Goal: Task Accomplishment & Management: Complete application form

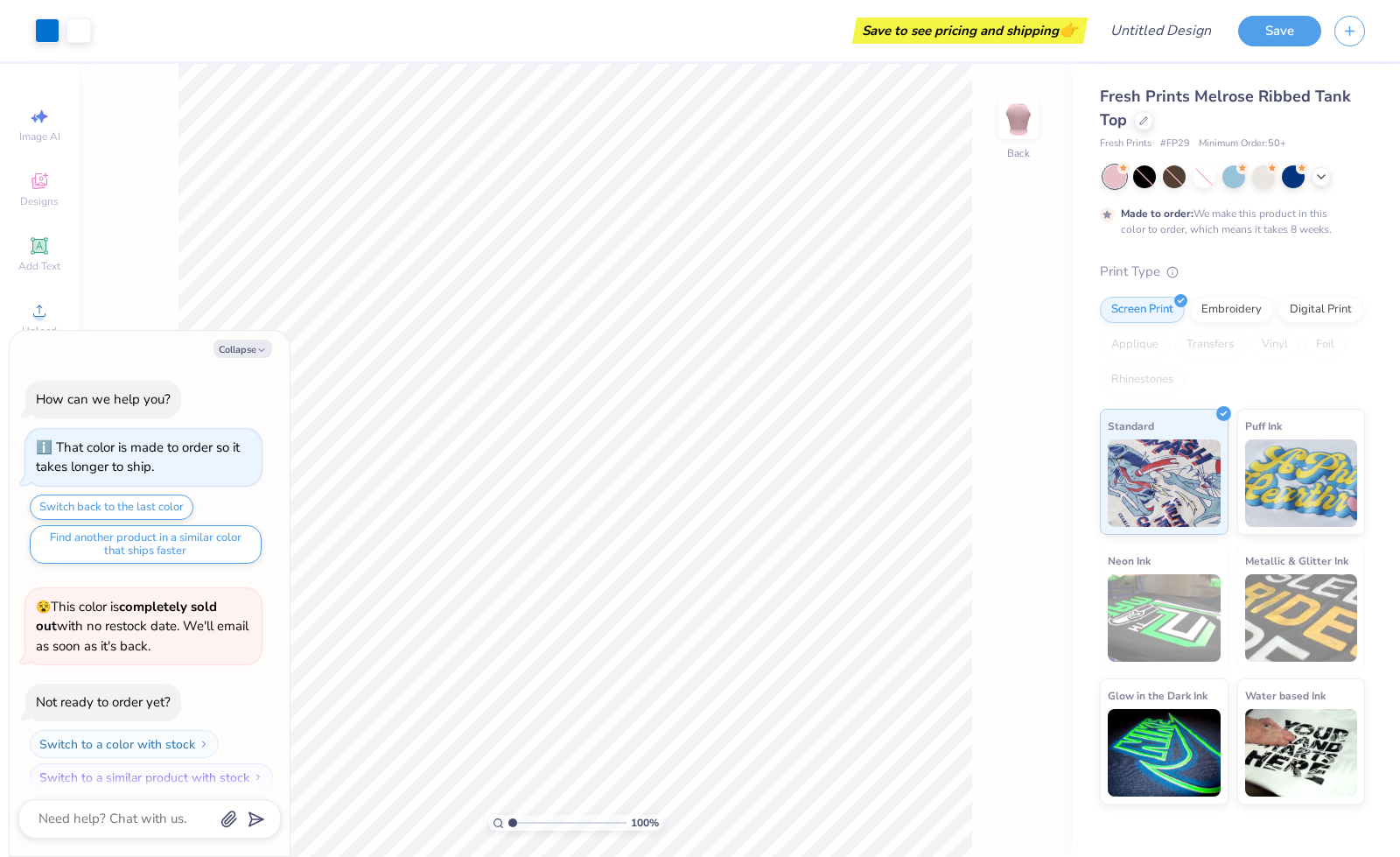
scroll to position [13, 0]
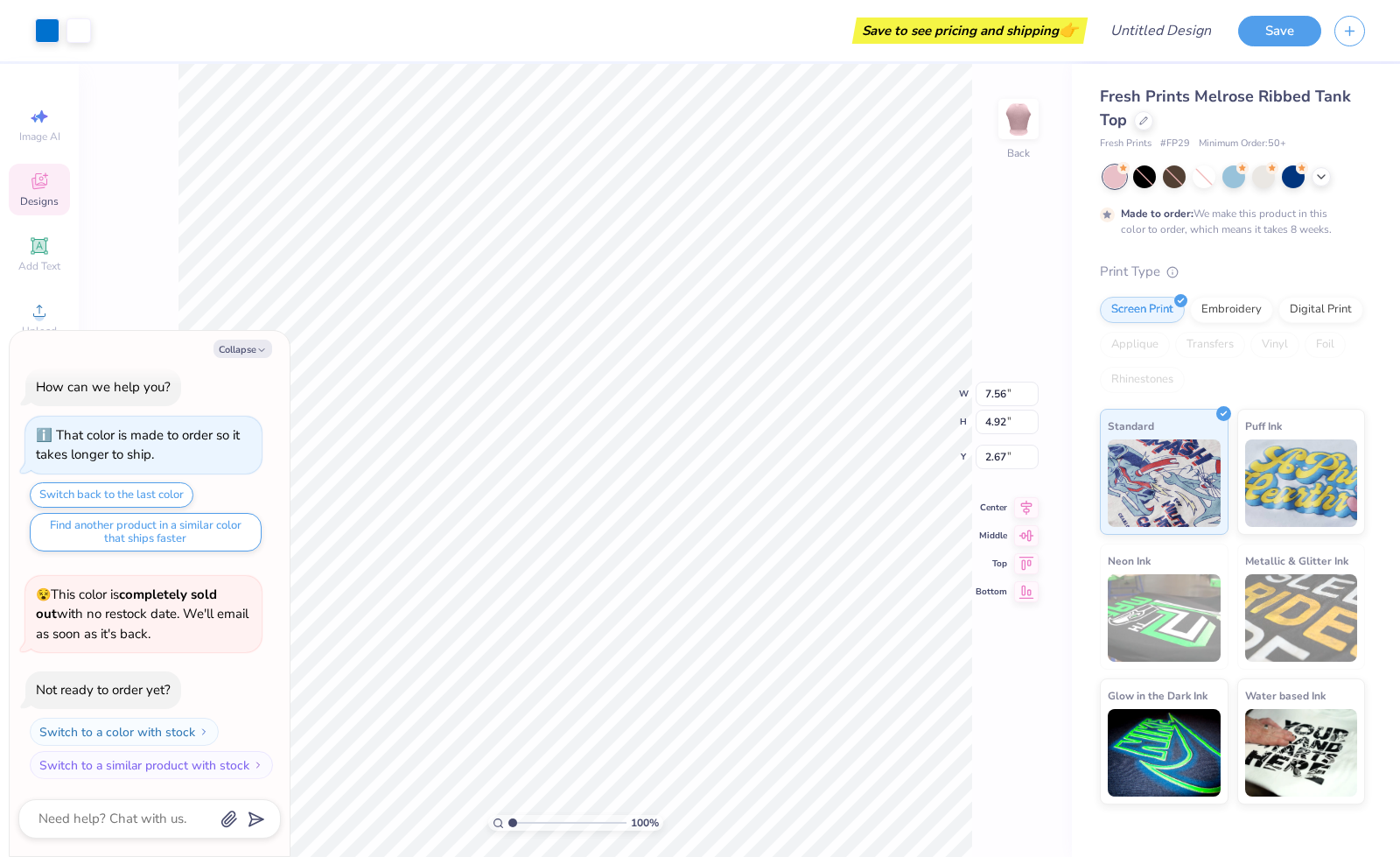
type textarea "x"
type input "2.68"
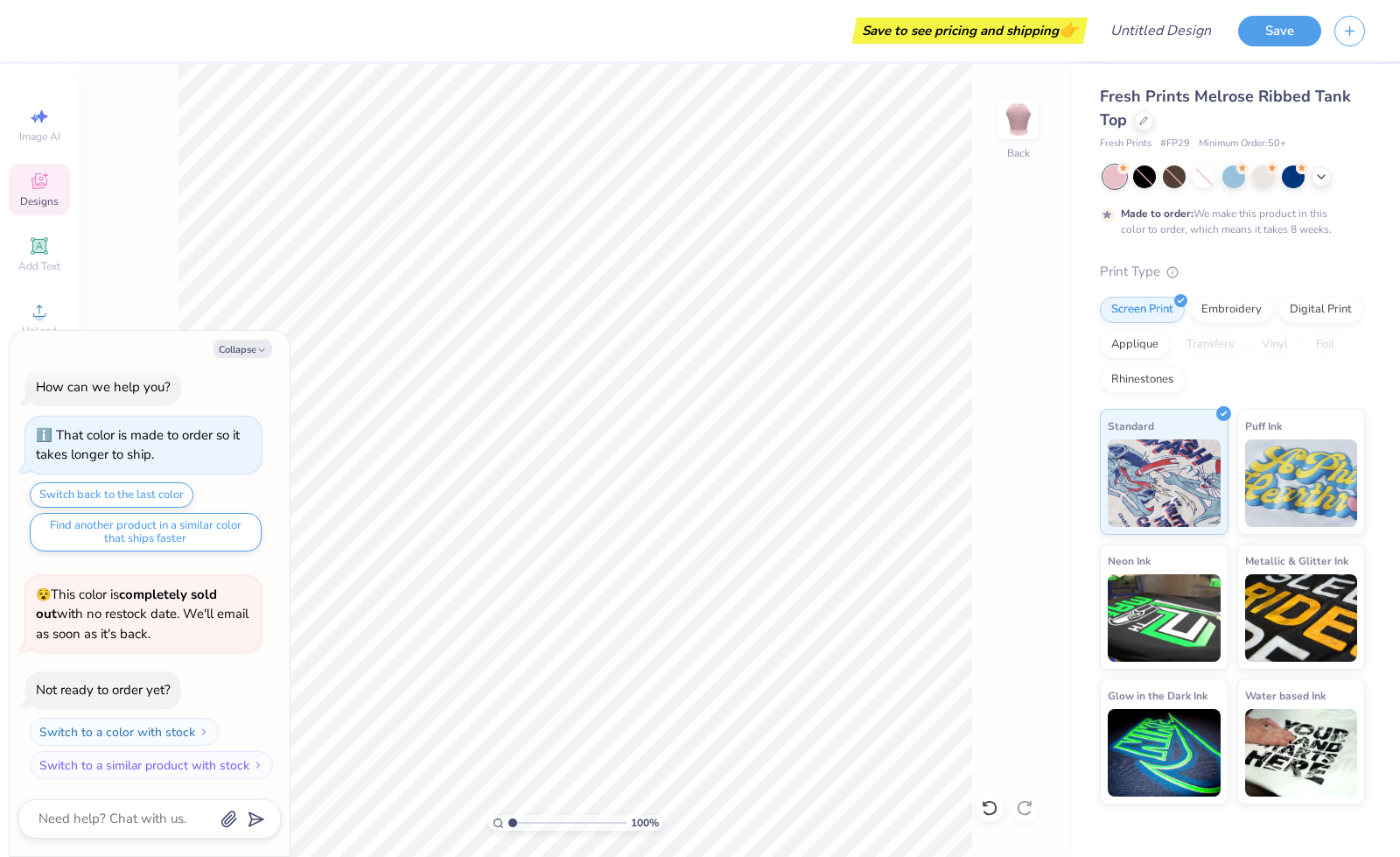
click at [35, 191] on icon at bounding box center [38, 180] width 21 height 21
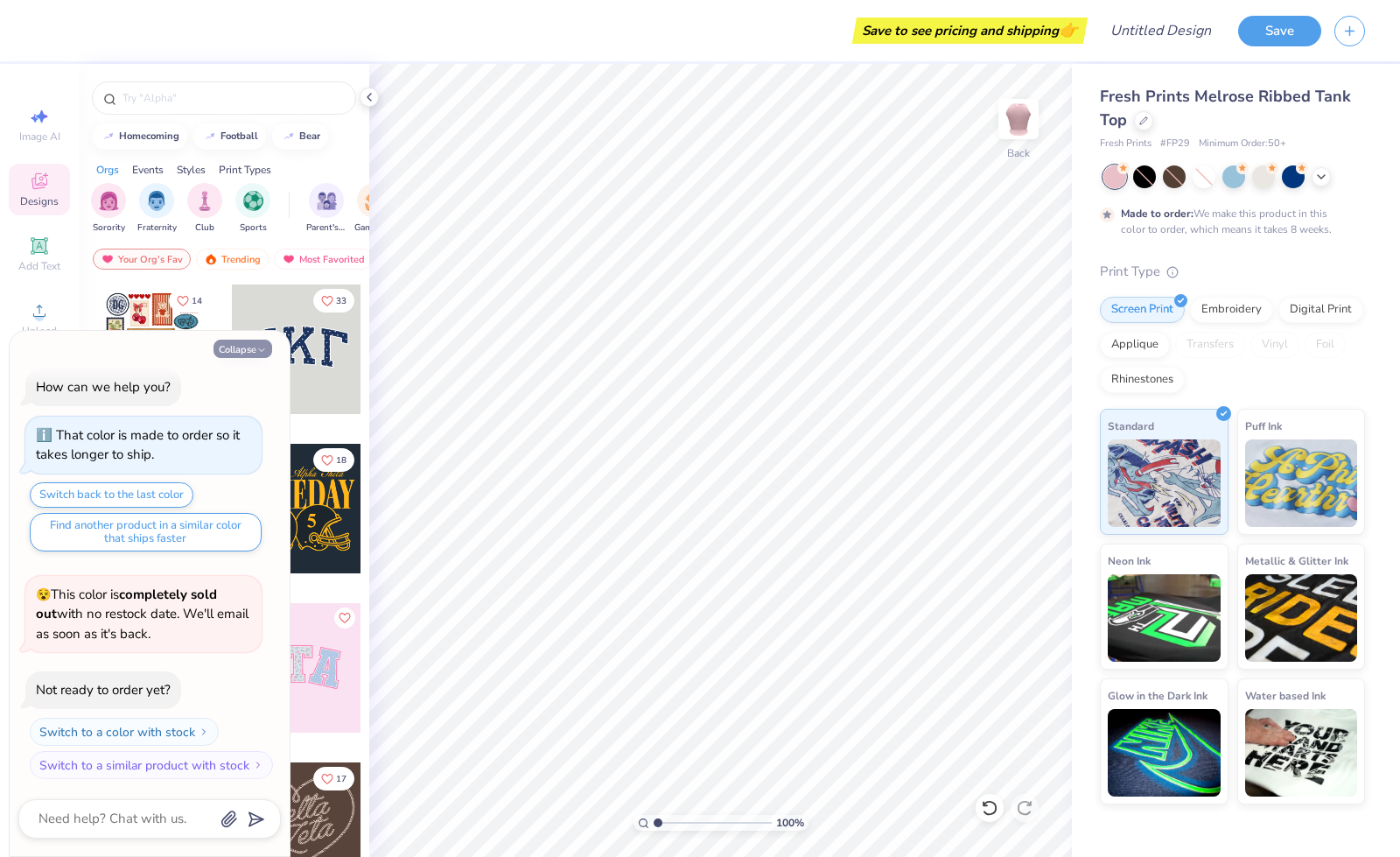
click at [258, 347] on icon "button" at bounding box center [261, 350] width 11 height 11
type textarea "x"
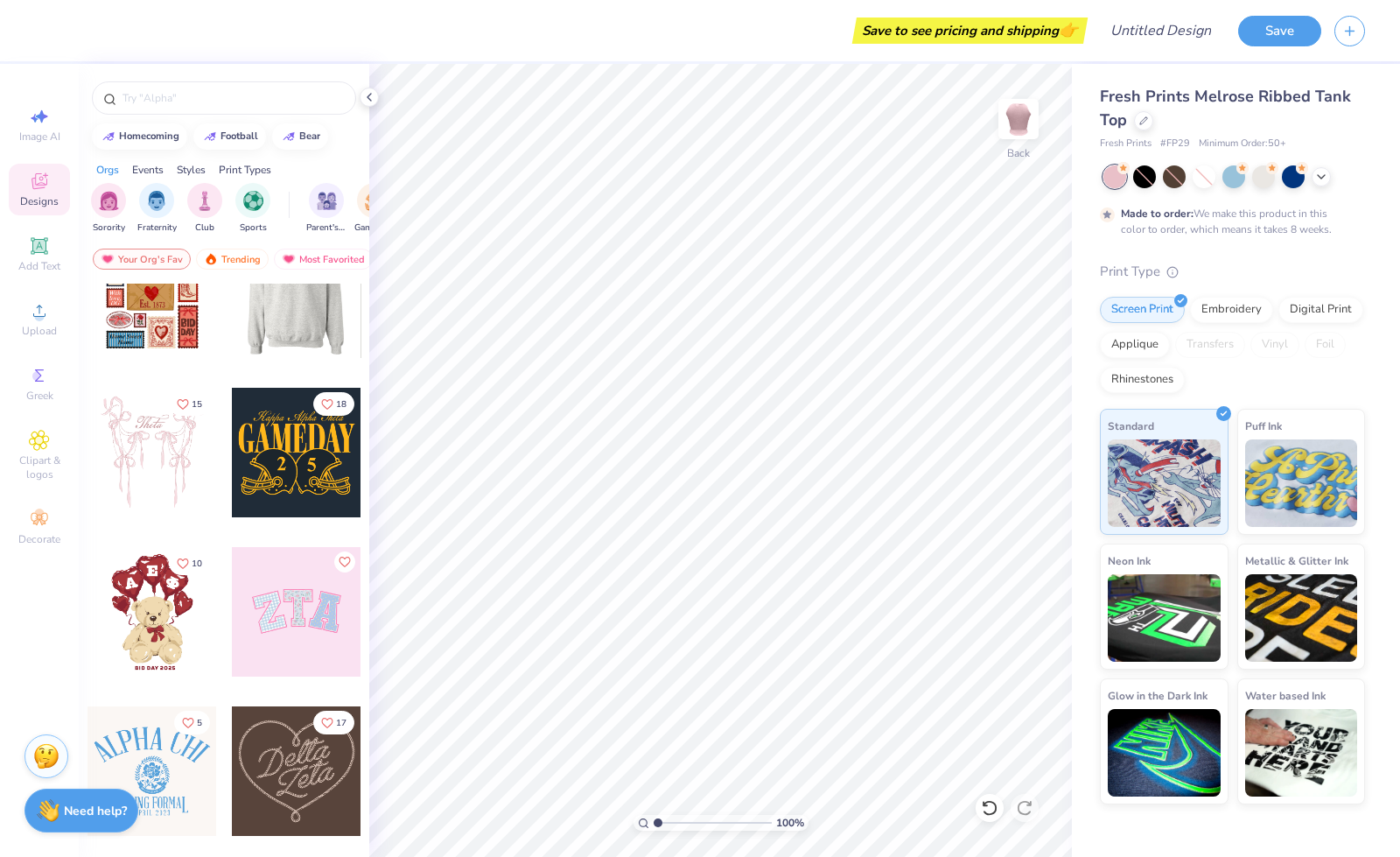
scroll to position [0, 0]
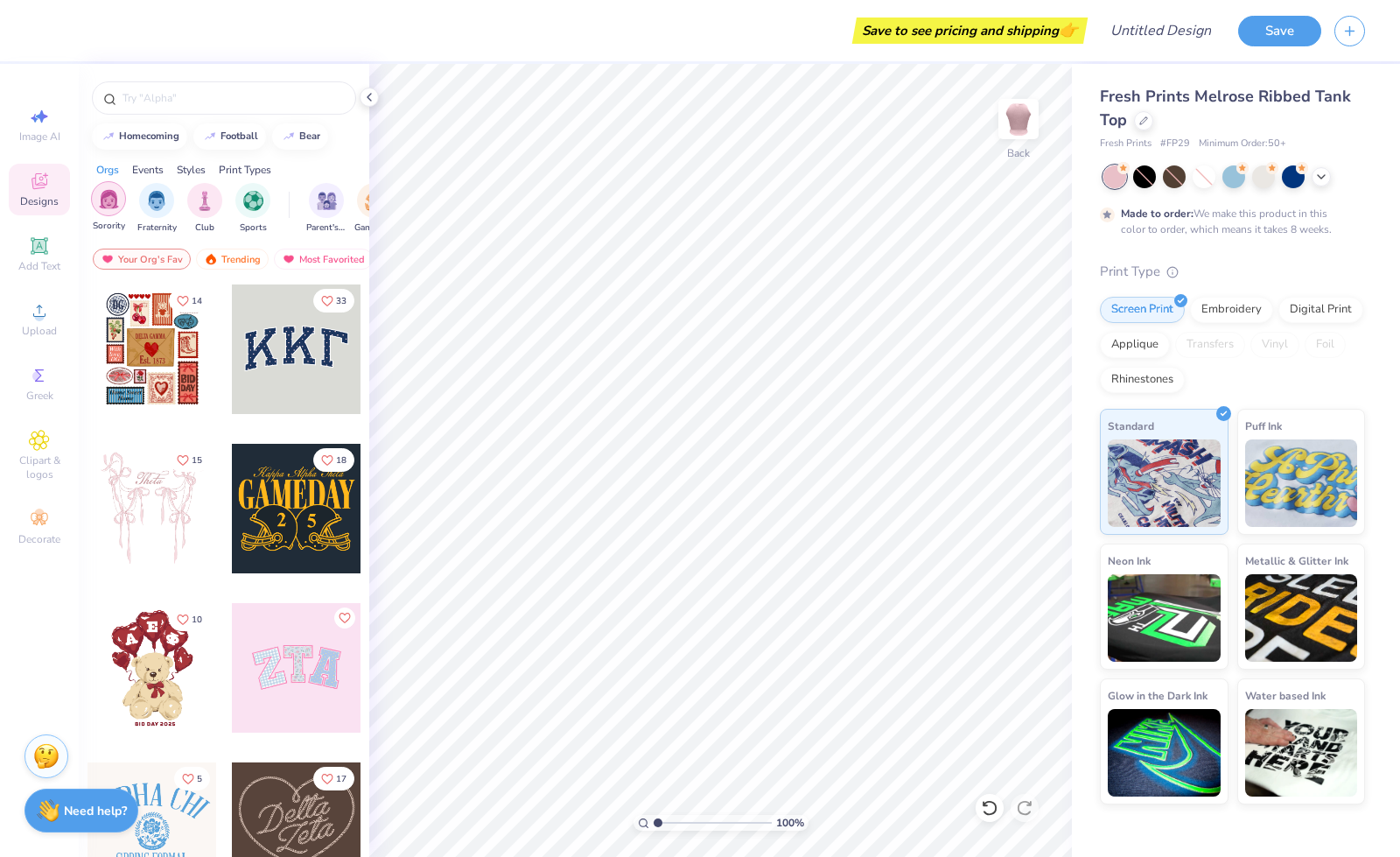
click at [111, 205] on img "filter for Sorority" at bounding box center [109, 199] width 21 height 21
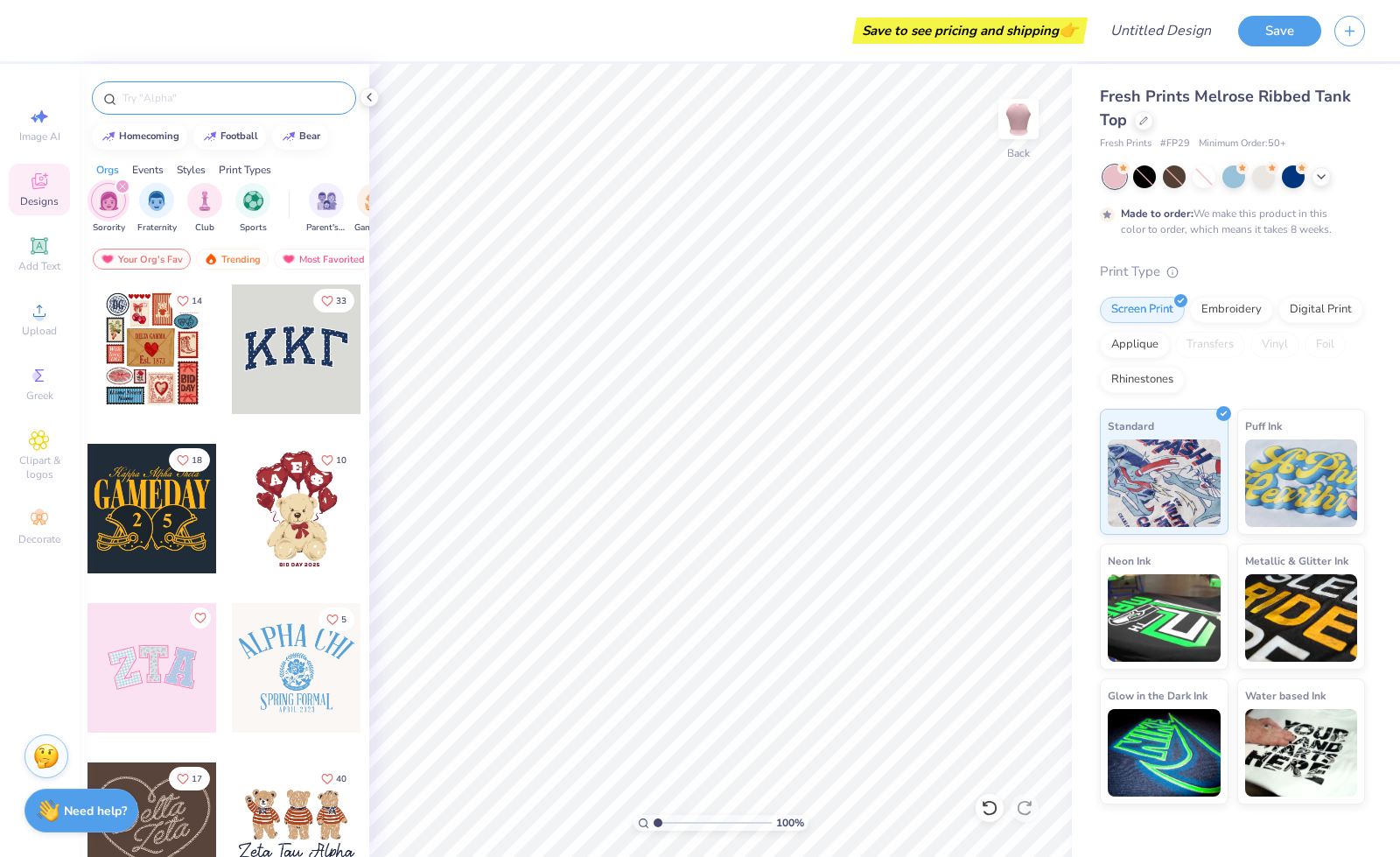
click at [183, 95] on input "text" at bounding box center [232, 98] width 224 height 18
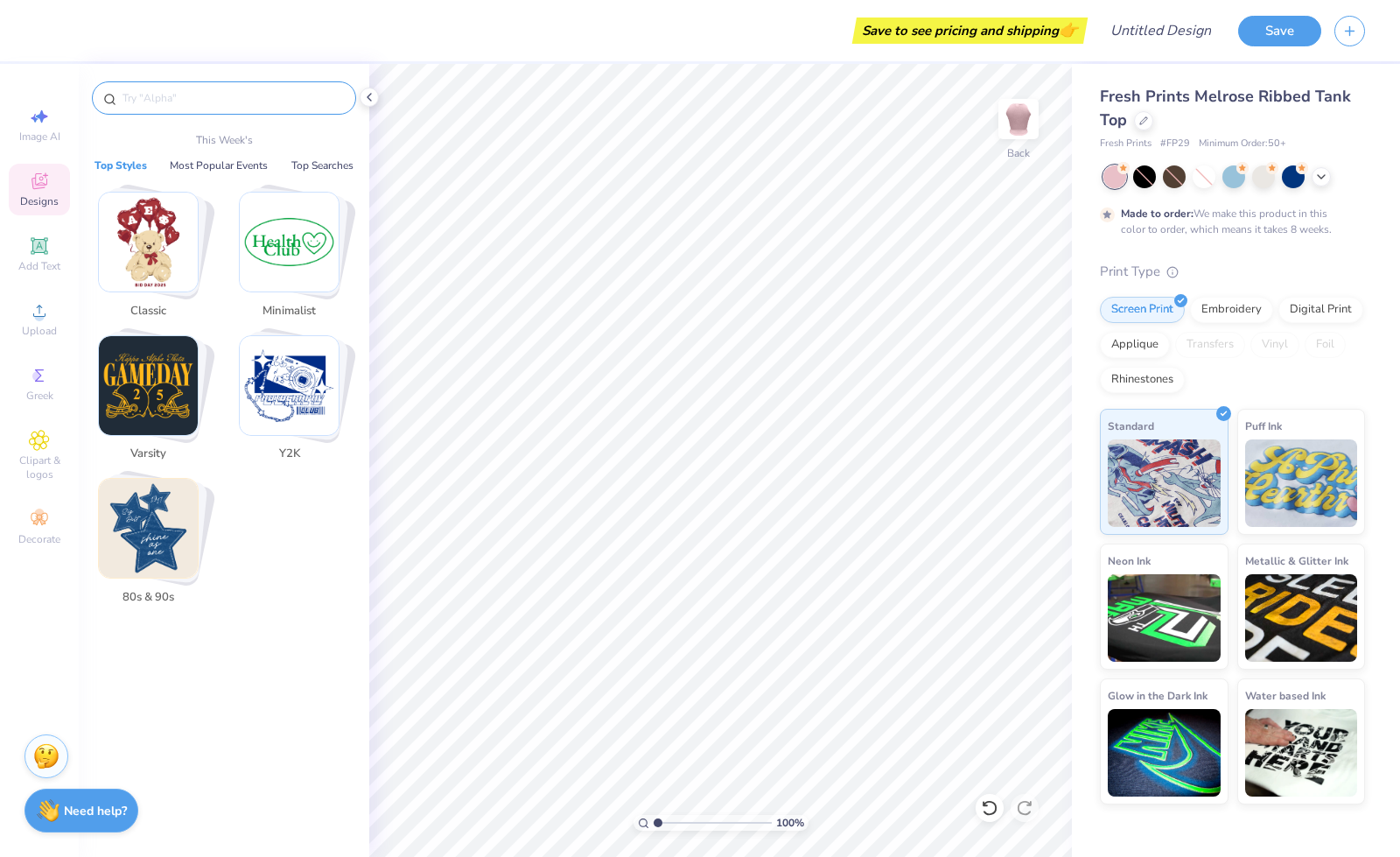
type input "f"
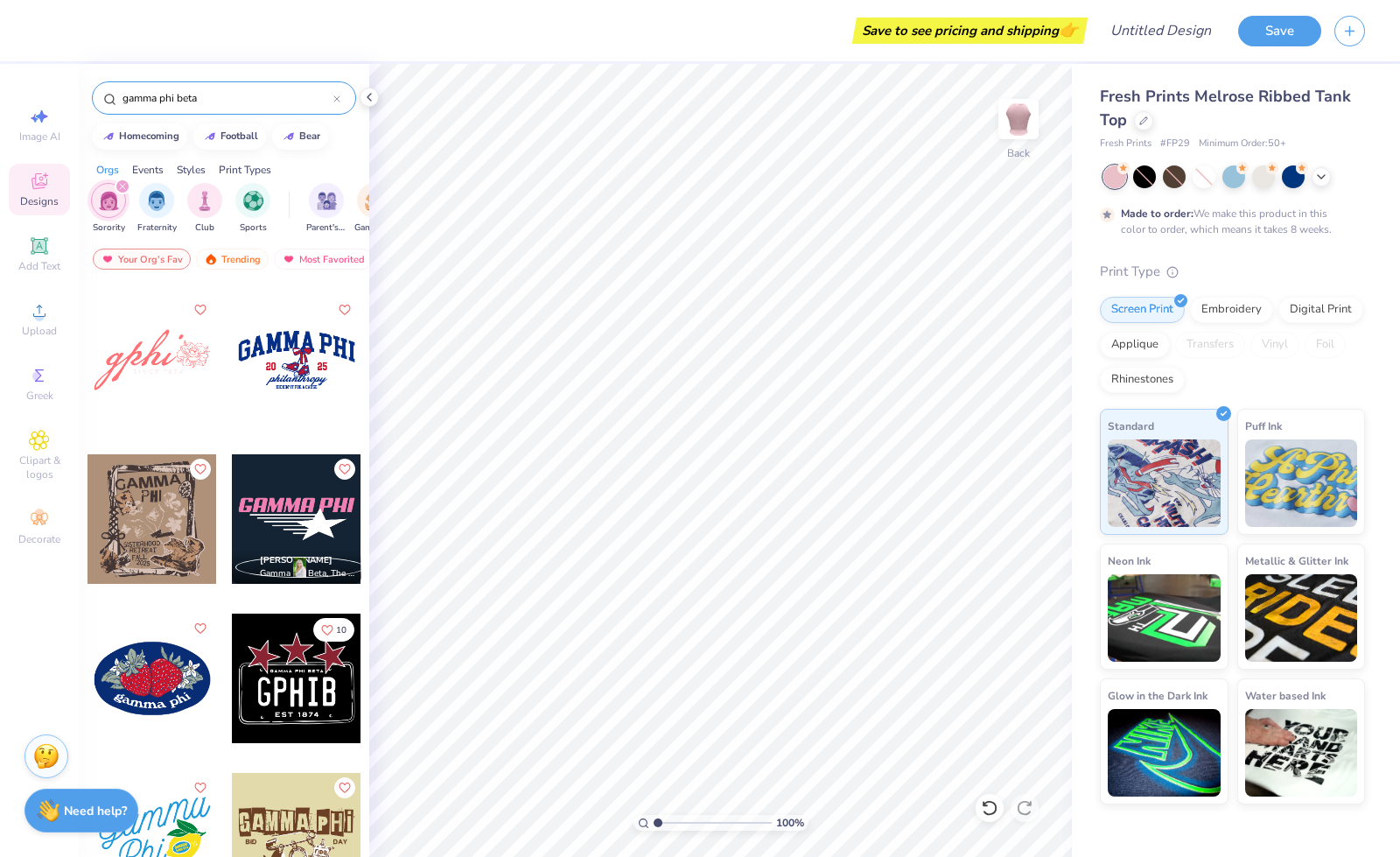
scroll to position [3495, 0]
type input "gamma phi beta"
click at [279, 357] on div at bounding box center [297, 358] width 129 height 129
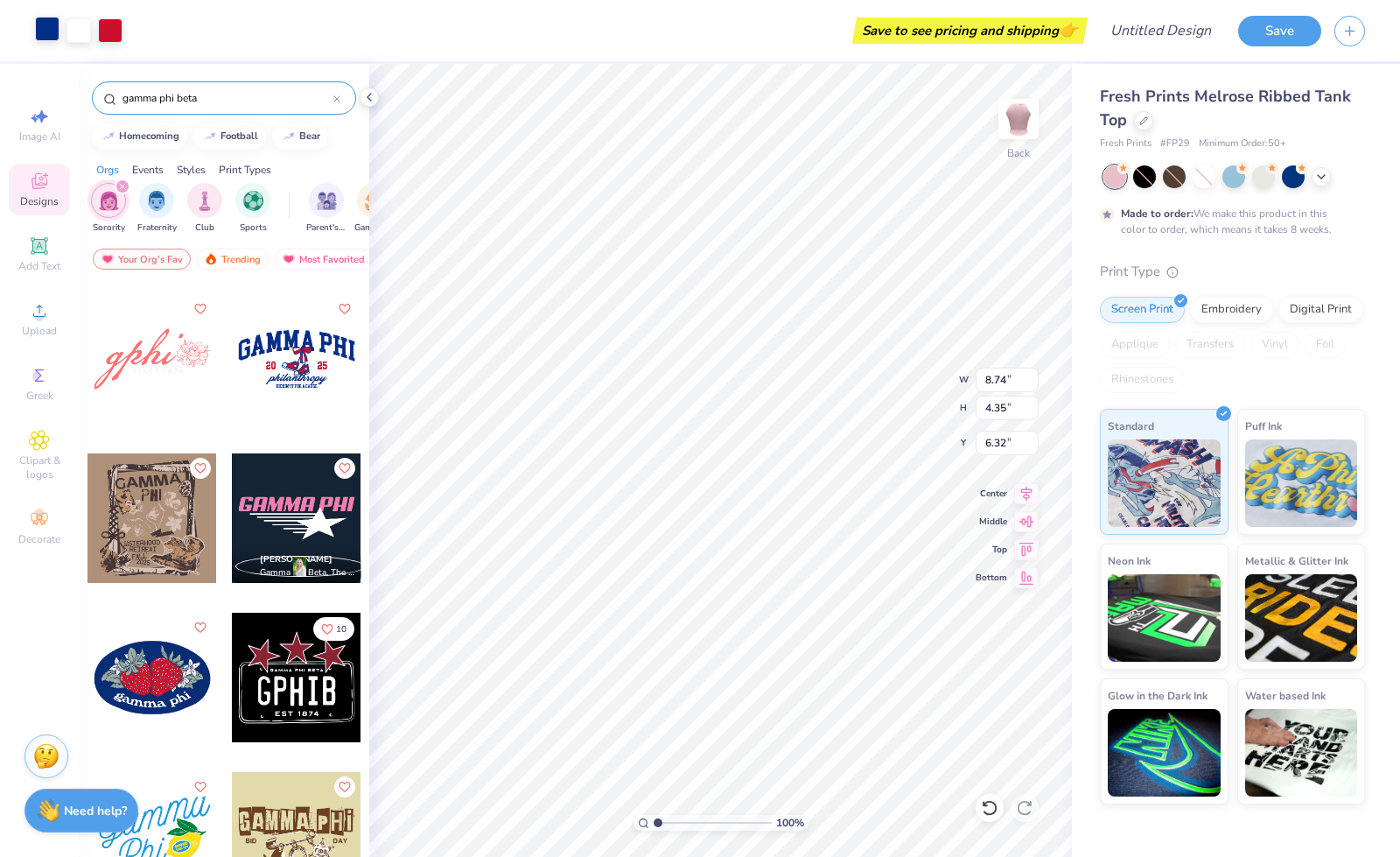
click at [41, 24] on div at bounding box center [47, 28] width 24 height 24
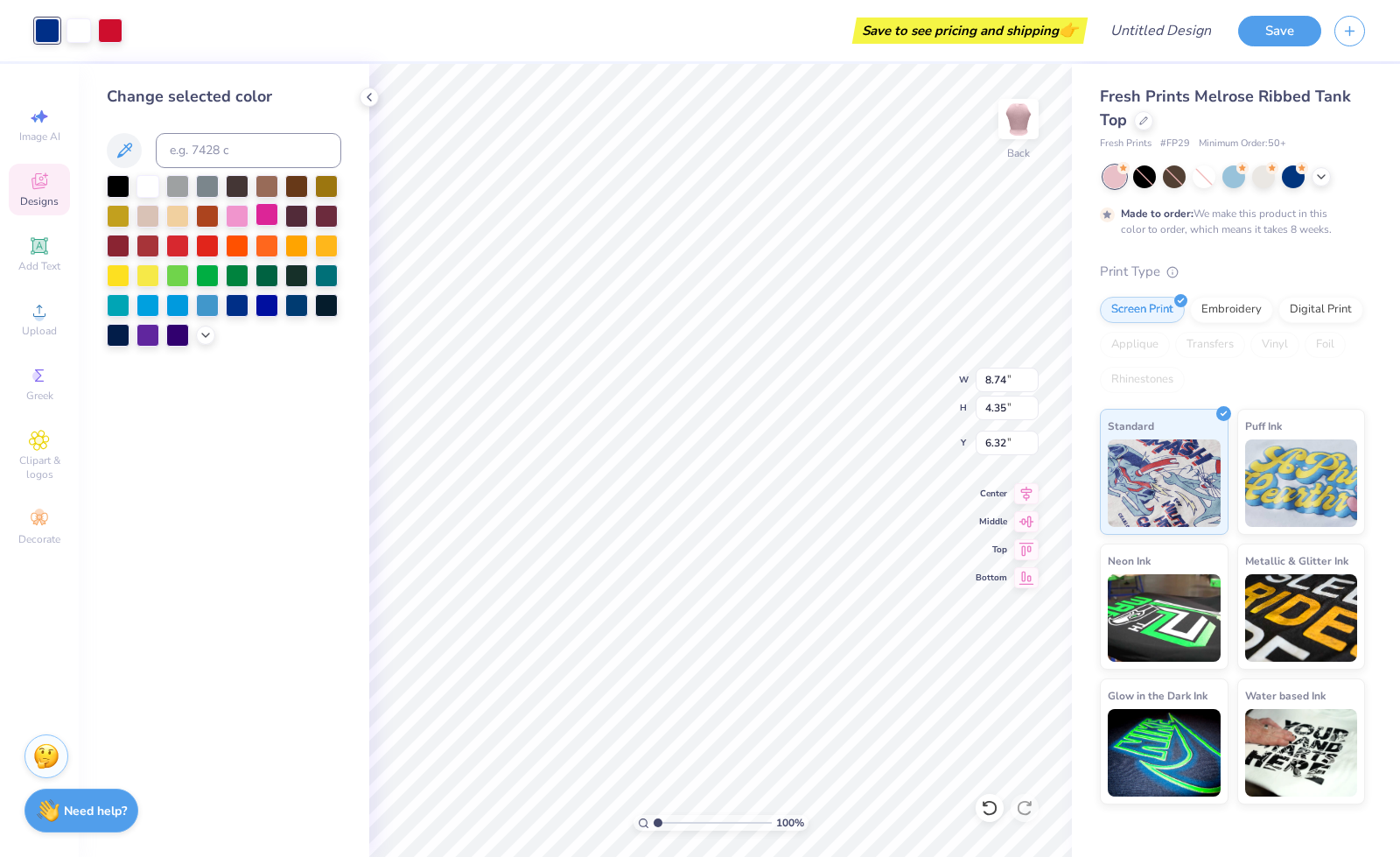
click at [269, 214] on div at bounding box center [266, 214] width 23 height 23
click at [114, 34] on div at bounding box center [110, 28] width 24 height 24
click at [239, 218] on div at bounding box center [237, 214] width 23 height 23
click at [149, 186] on div at bounding box center [147, 184] width 23 height 23
click at [117, 33] on div "Save to see pricing and shipping 👉" at bounding box center [593, 30] width 979 height 62
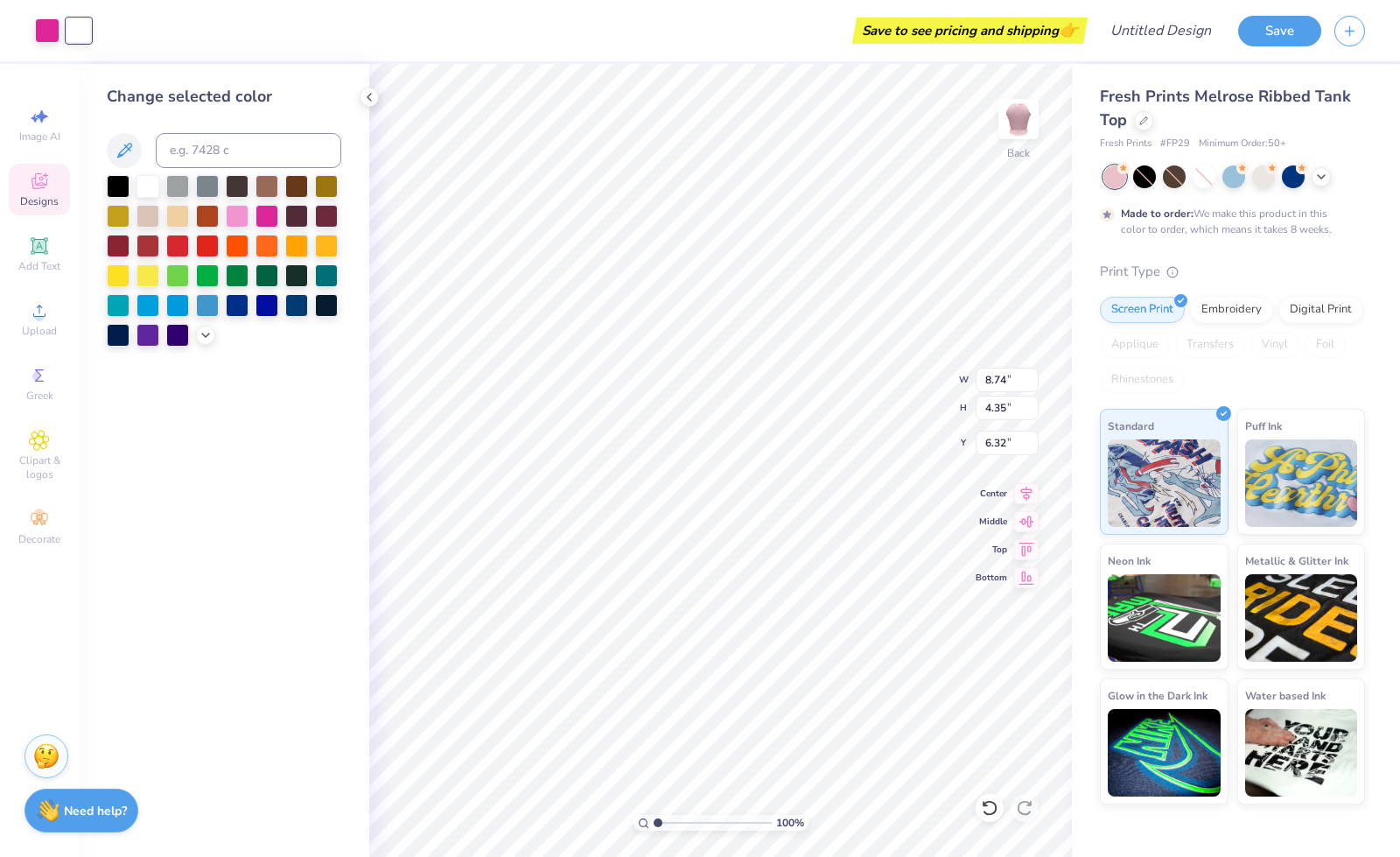
click at [104, 32] on div "Save to see pricing and shipping 👉" at bounding box center [593, 30] width 979 height 62
click at [111, 28] on div "Save to see pricing and shipping 👉" at bounding box center [593, 30] width 979 height 62
click at [265, 188] on div at bounding box center [266, 184] width 23 height 23
click at [140, 176] on div at bounding box center [147, 184] width 23 height 23
type input "3.65"
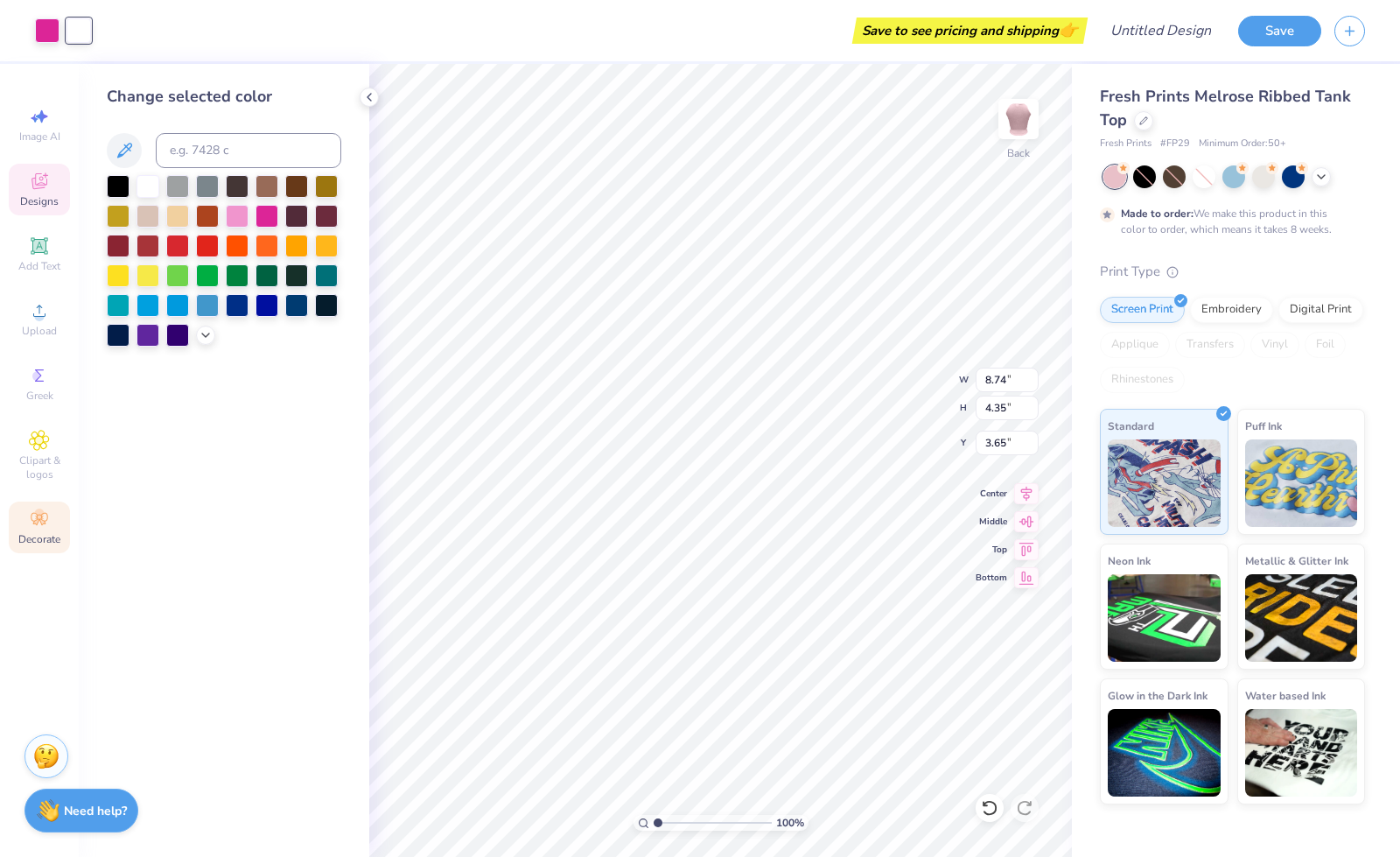
click at [33, 529] on icon at bounding box center [38, 518] width 21 height 21
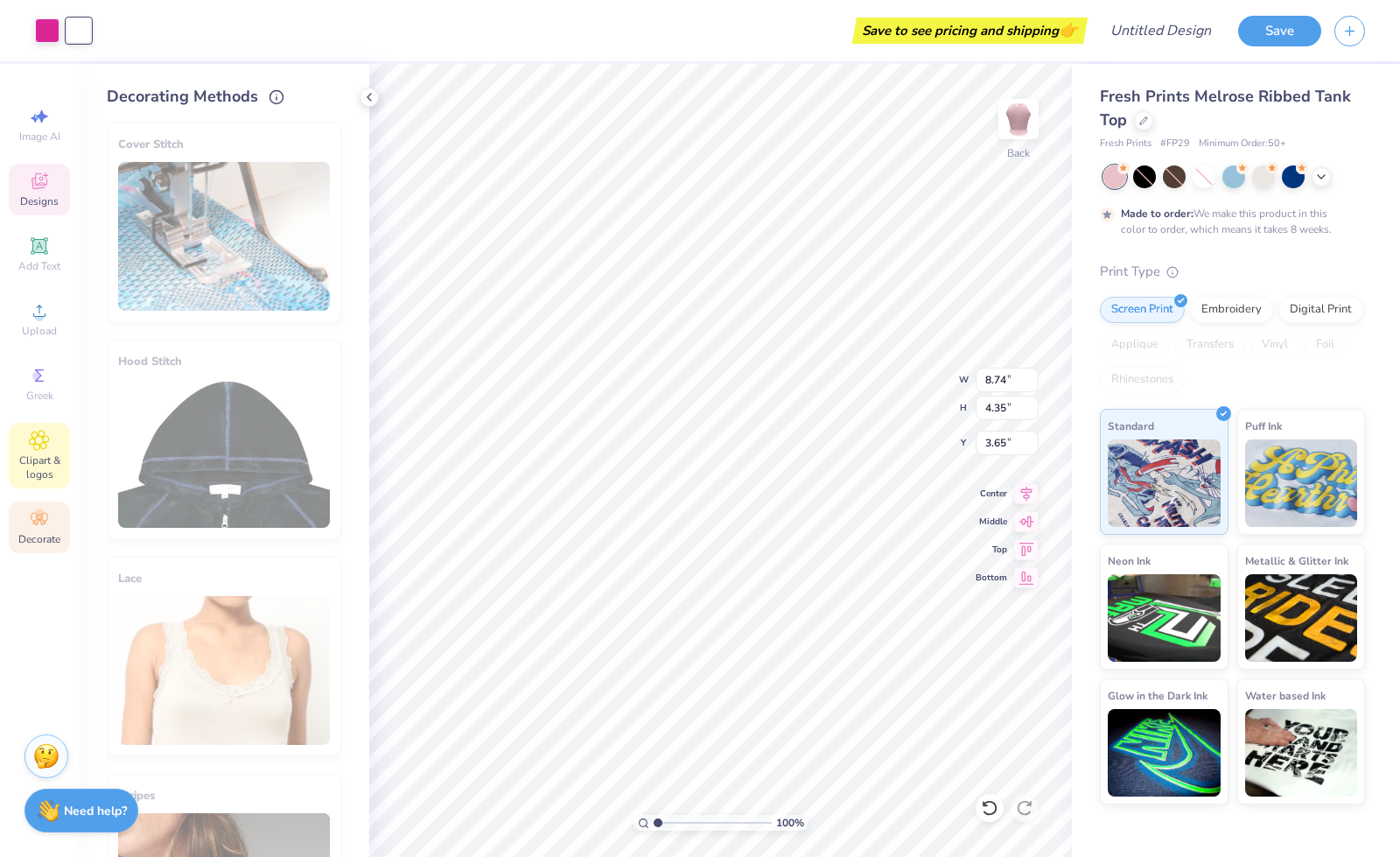
click at [26, 449] on div "Clipart & logos" at bounding box center [39, 455] width 62 height 66
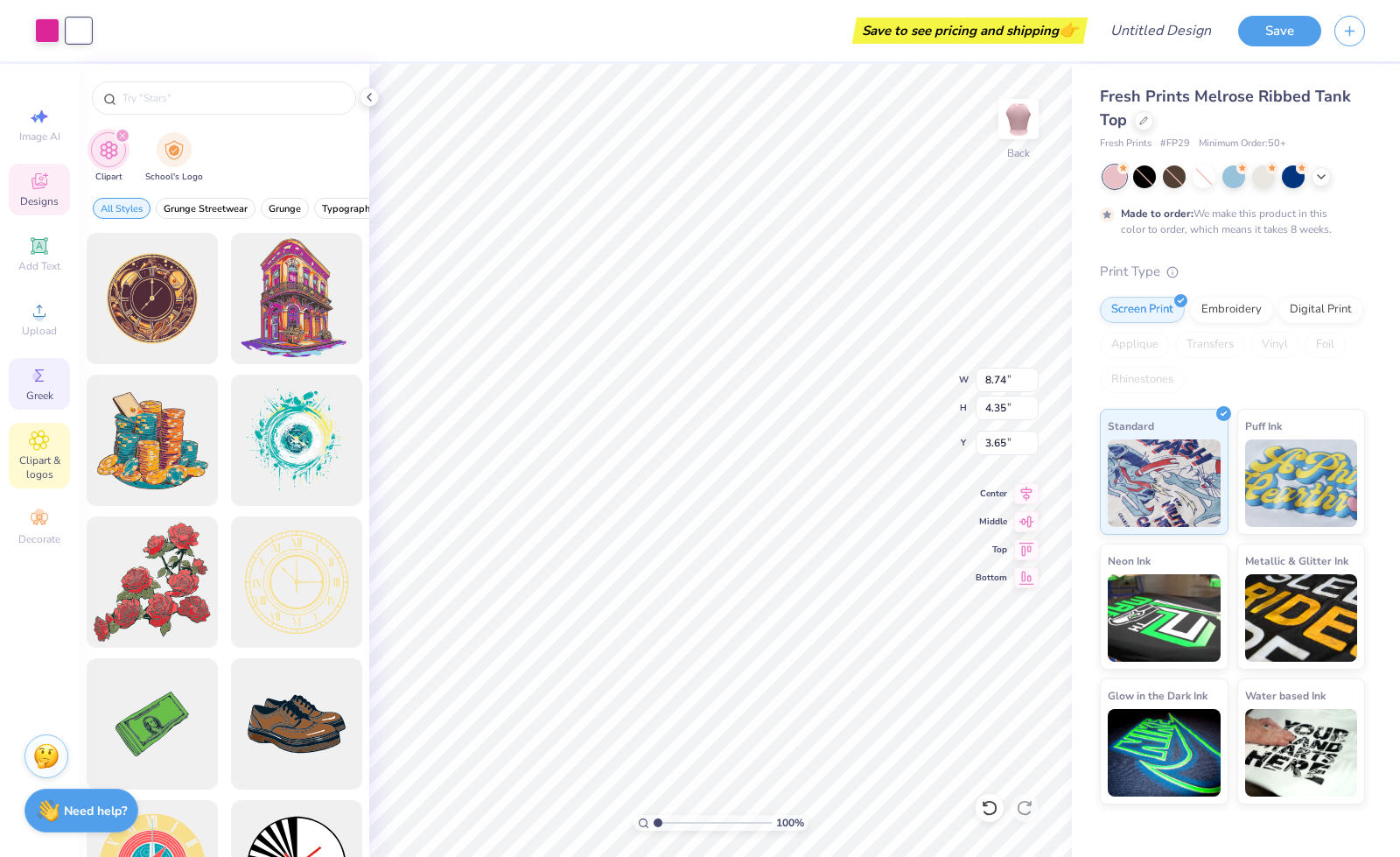
click at [32, 372] on icon at bounding box center [38, 375] width 21 height 21
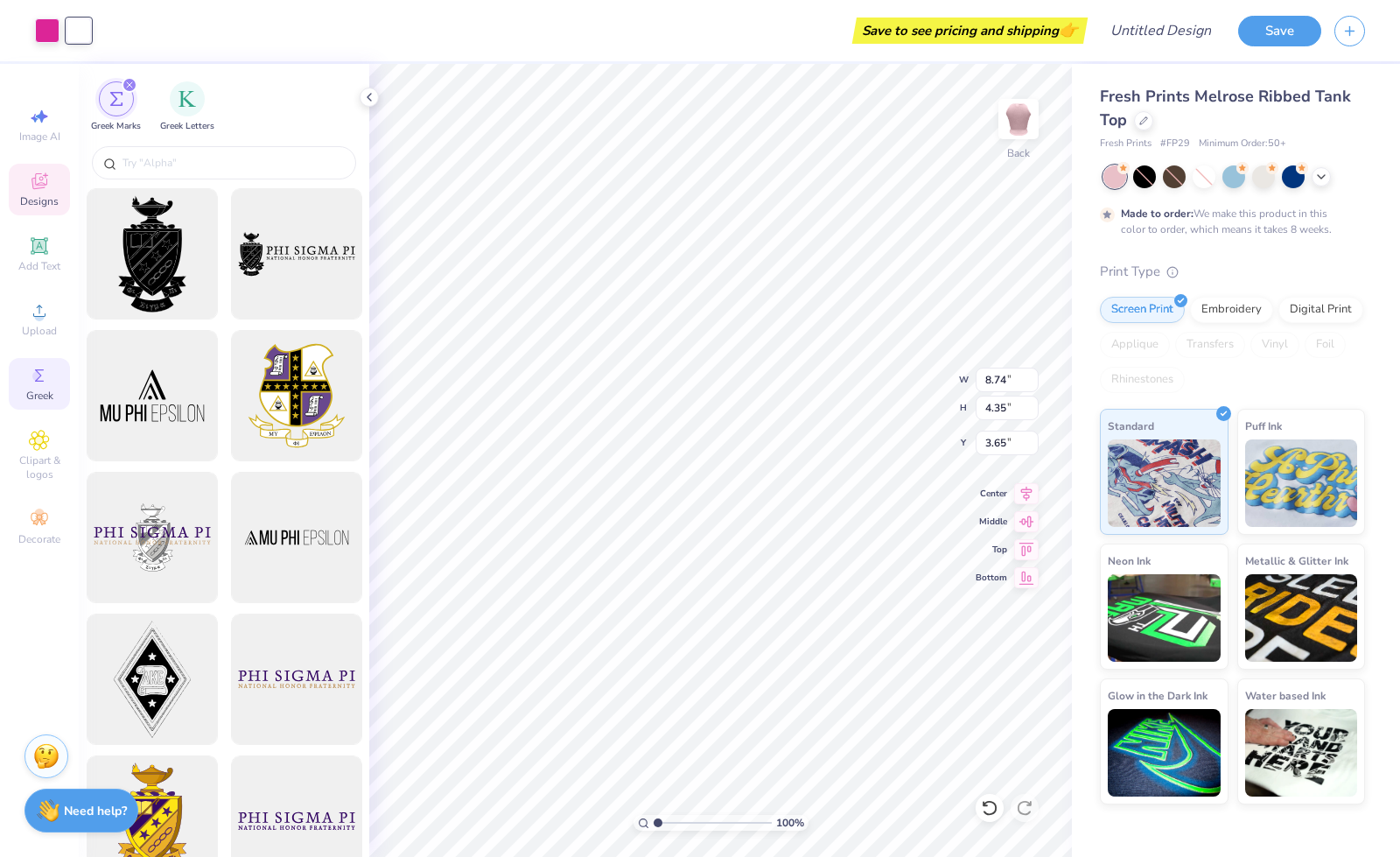
click at [40, 209] on div "Designs" at bounding box center [39, 189] width 62 height 52
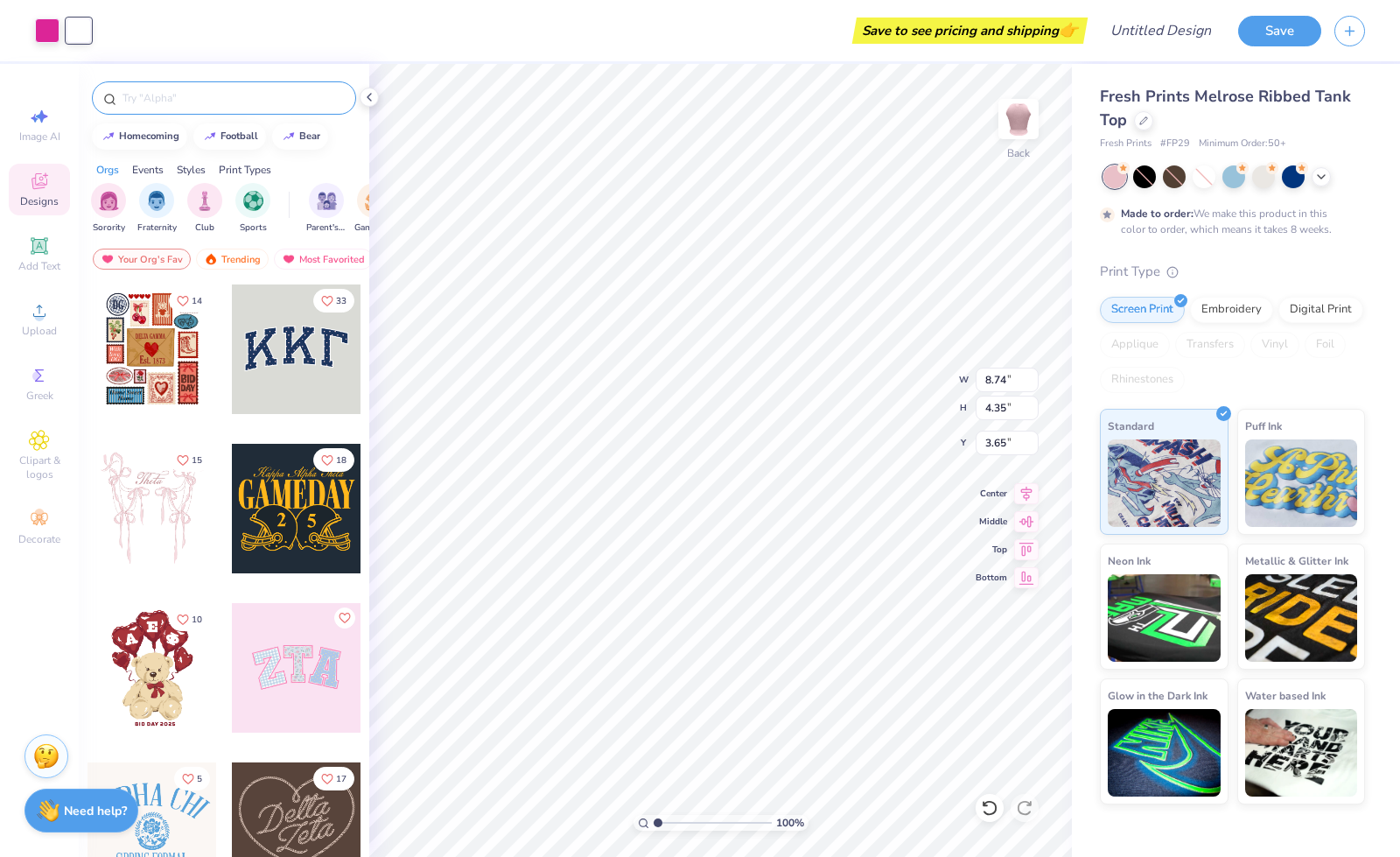
click at [196, 96] on input "text" at bounding box center [232, 98] width 224 height 18
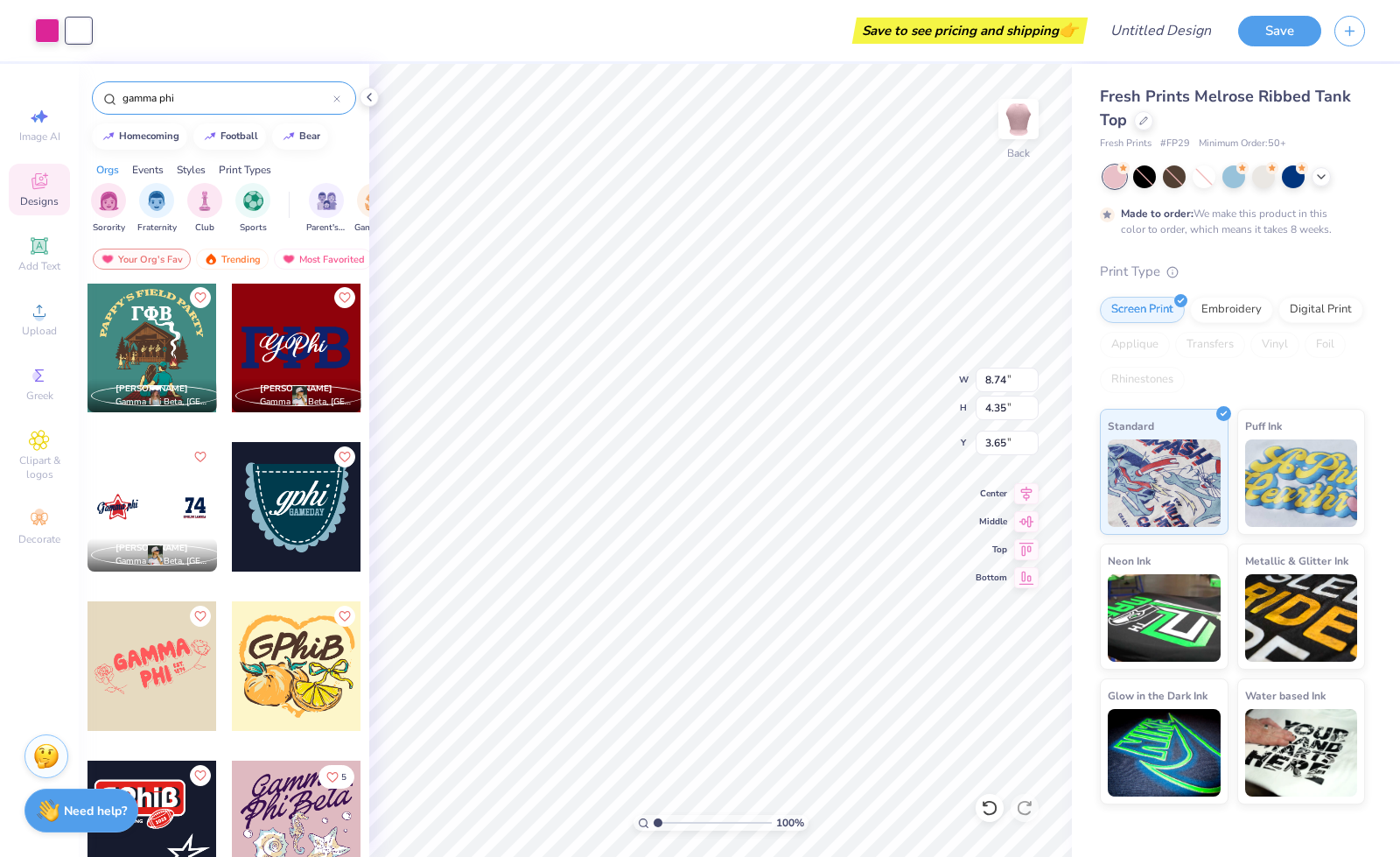
scroll to position [786, 0]
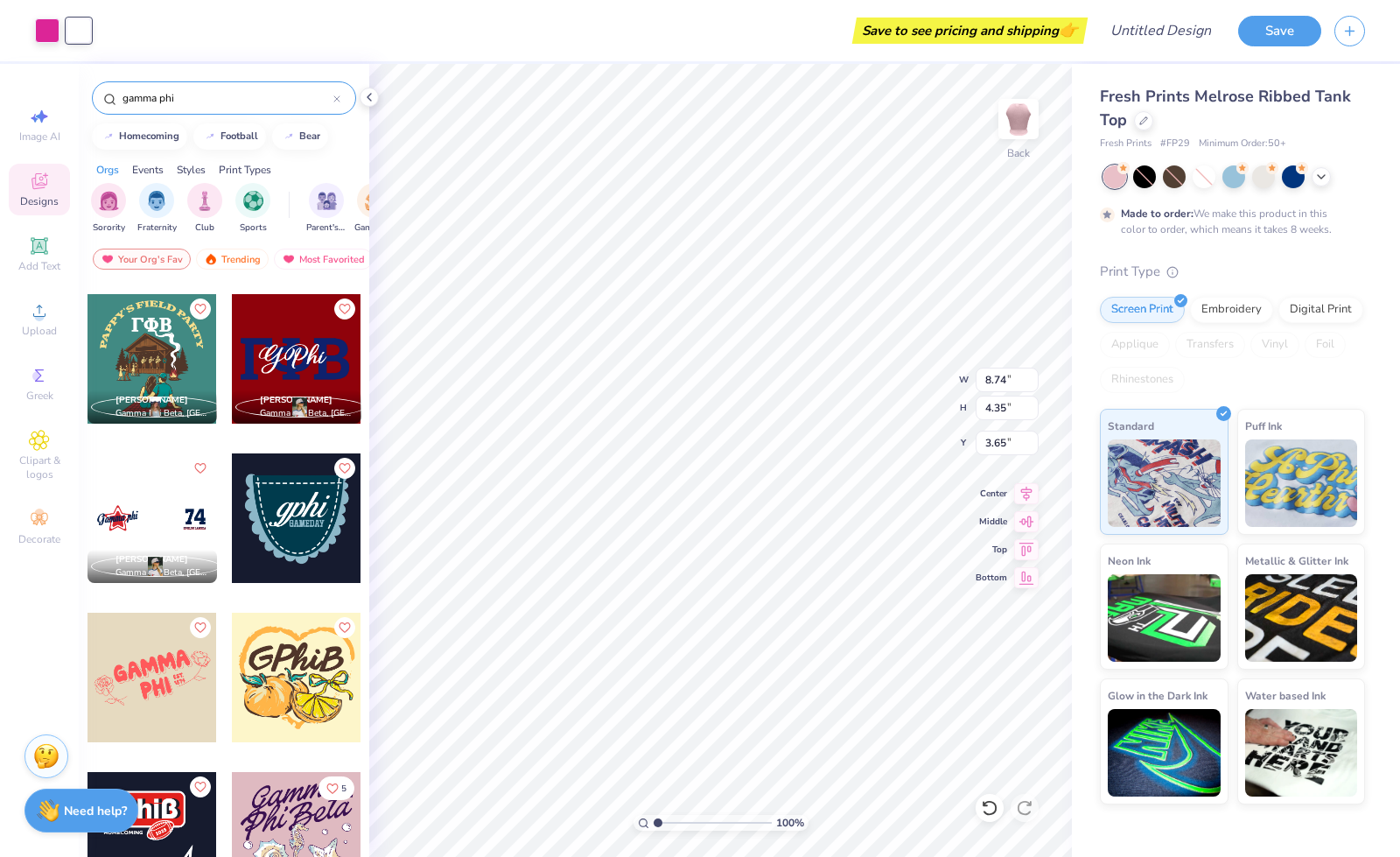
type input "gamma phi"
click at [293, 348] on div at bounding box center [165, 358] width 389 height 129
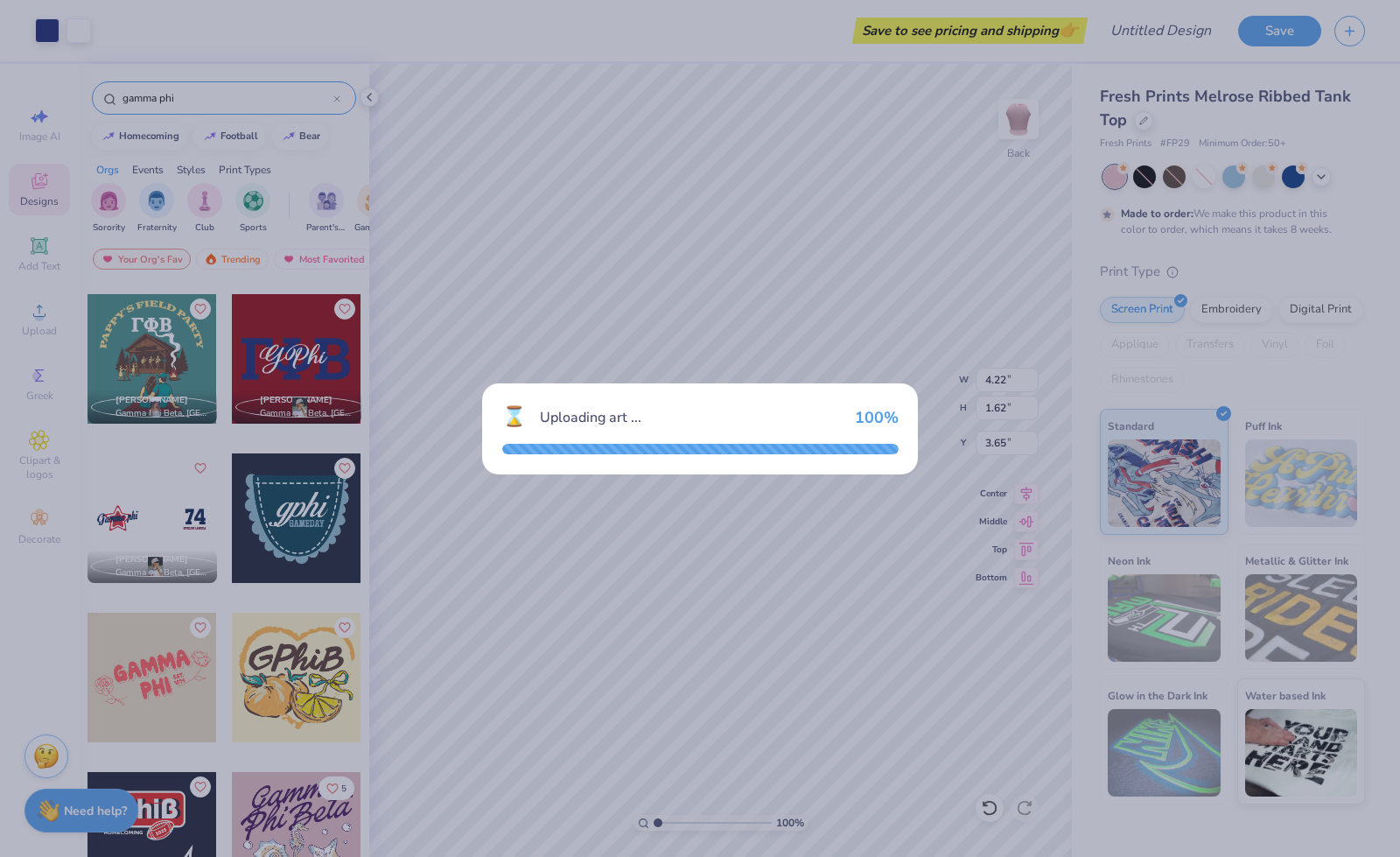
type input "4.22"
type input "1.62"
type input "7.69"
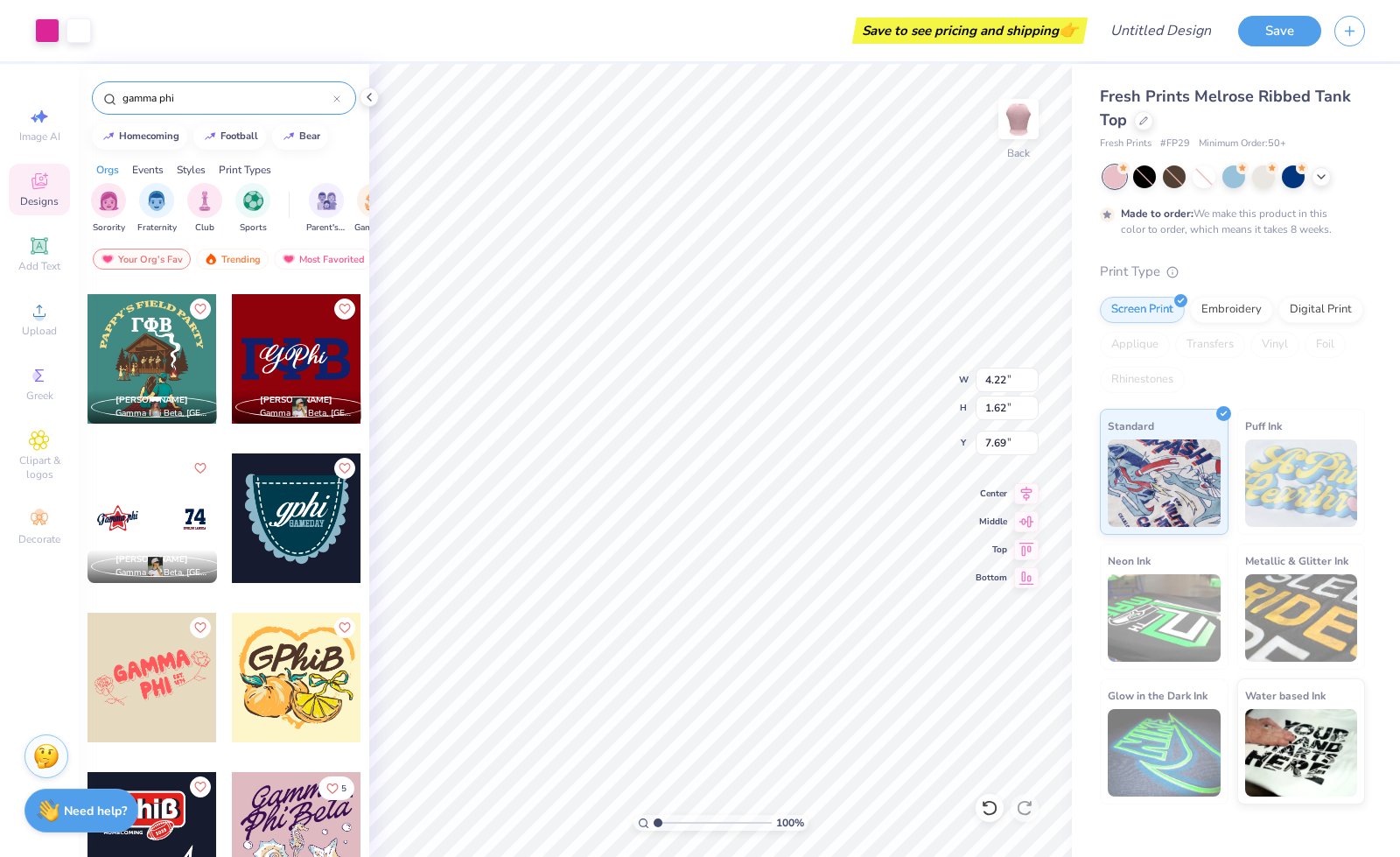
type input "8.74"
type input "4.35"
type input "3.65"
type input "3.32"
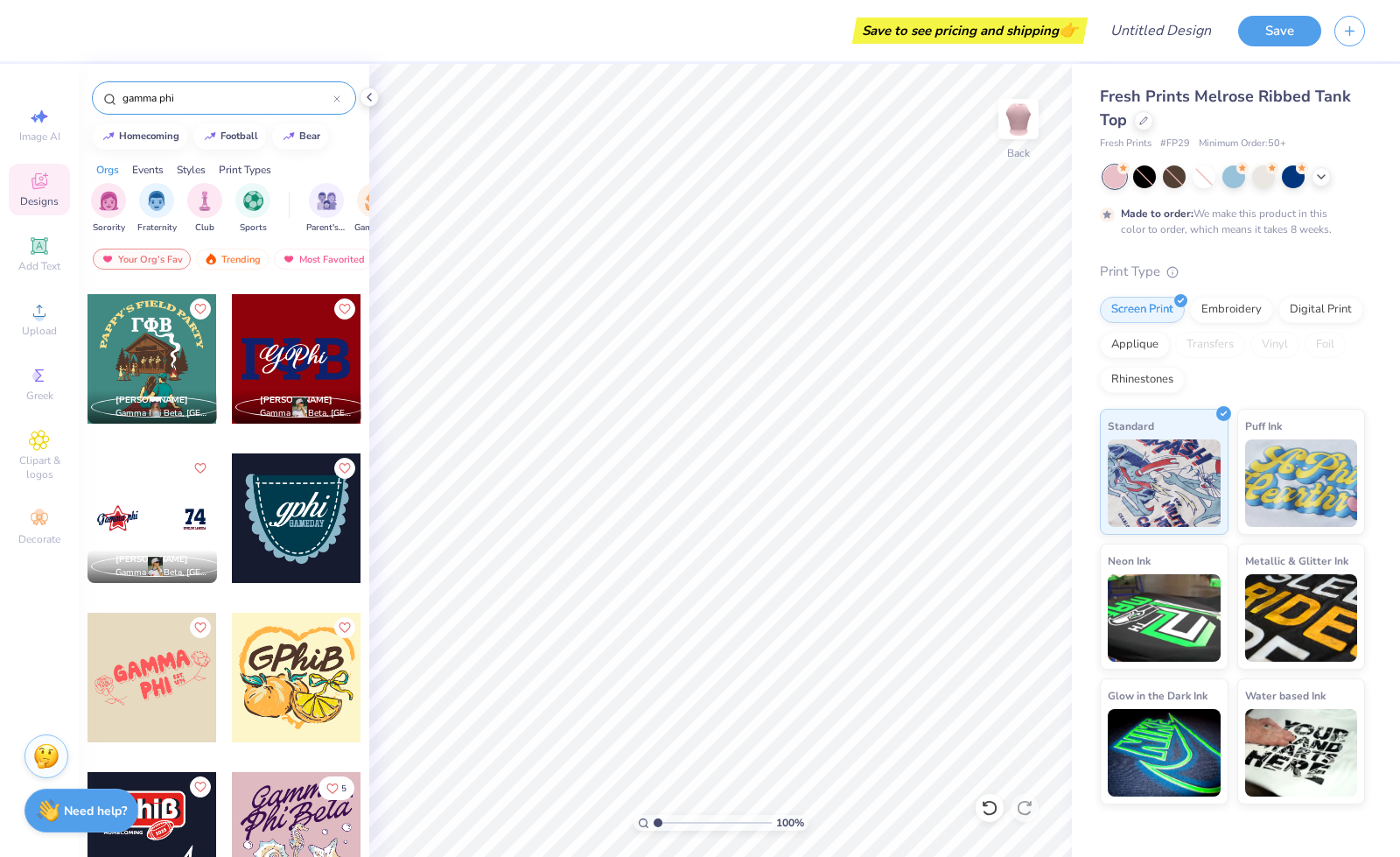
click at [313, 351] on div at bounding box center [297, 358] width 129 height 129
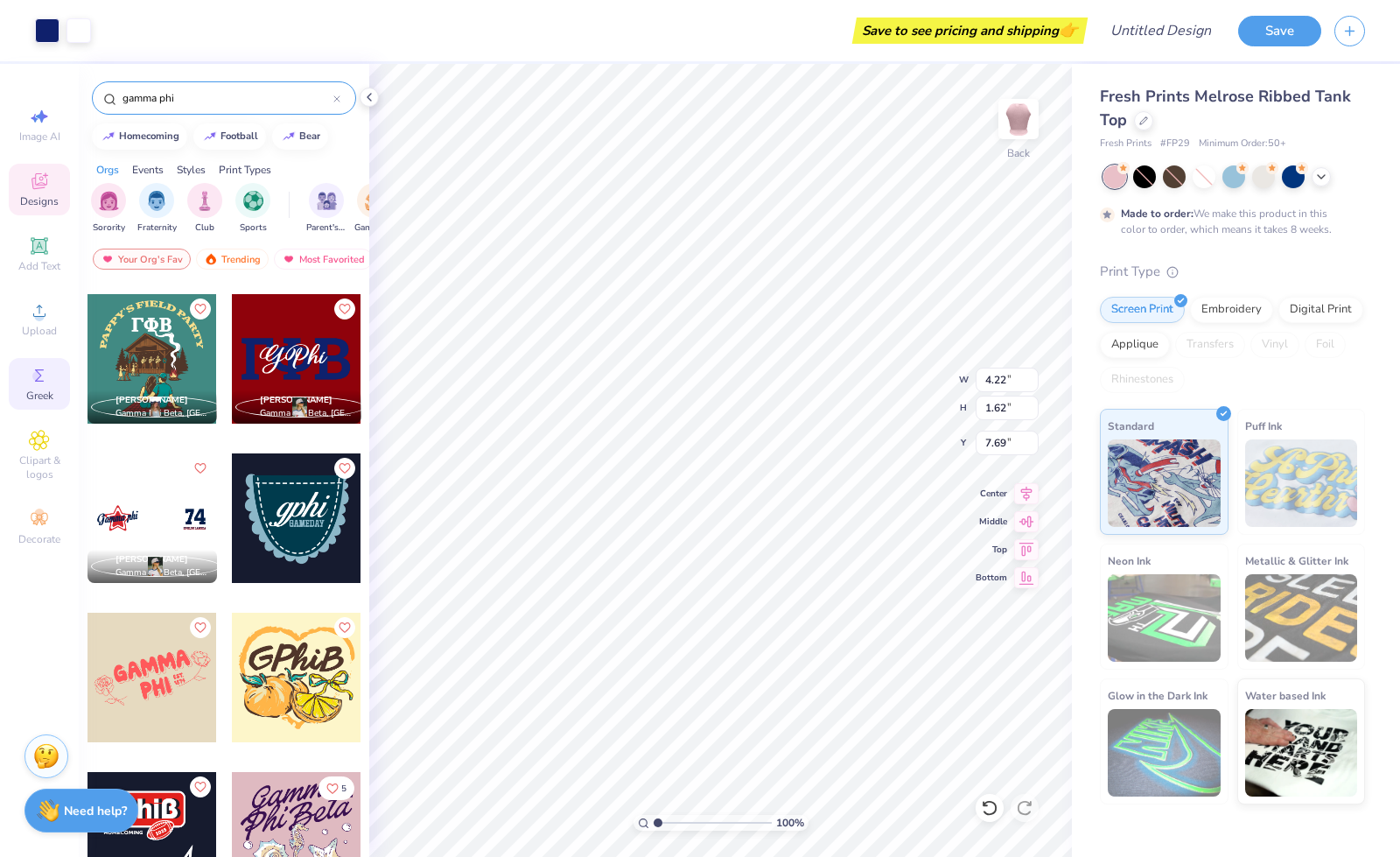
click at [26, 399] on span "Greek" at bounding box center [40, 396] width 27 height 14
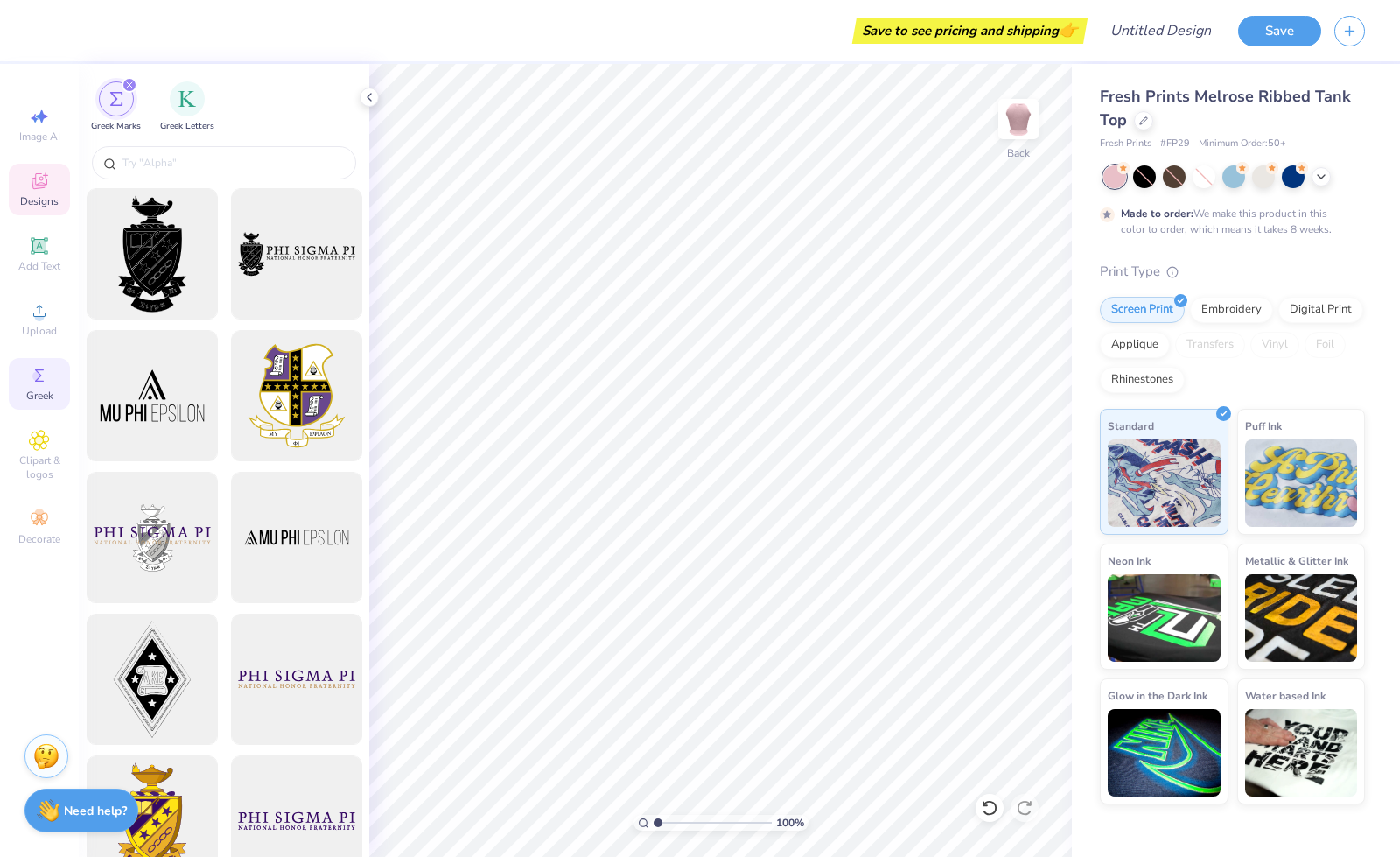
click at [29, 172] on icon at bounding box center [38, 180] width 21 height 21
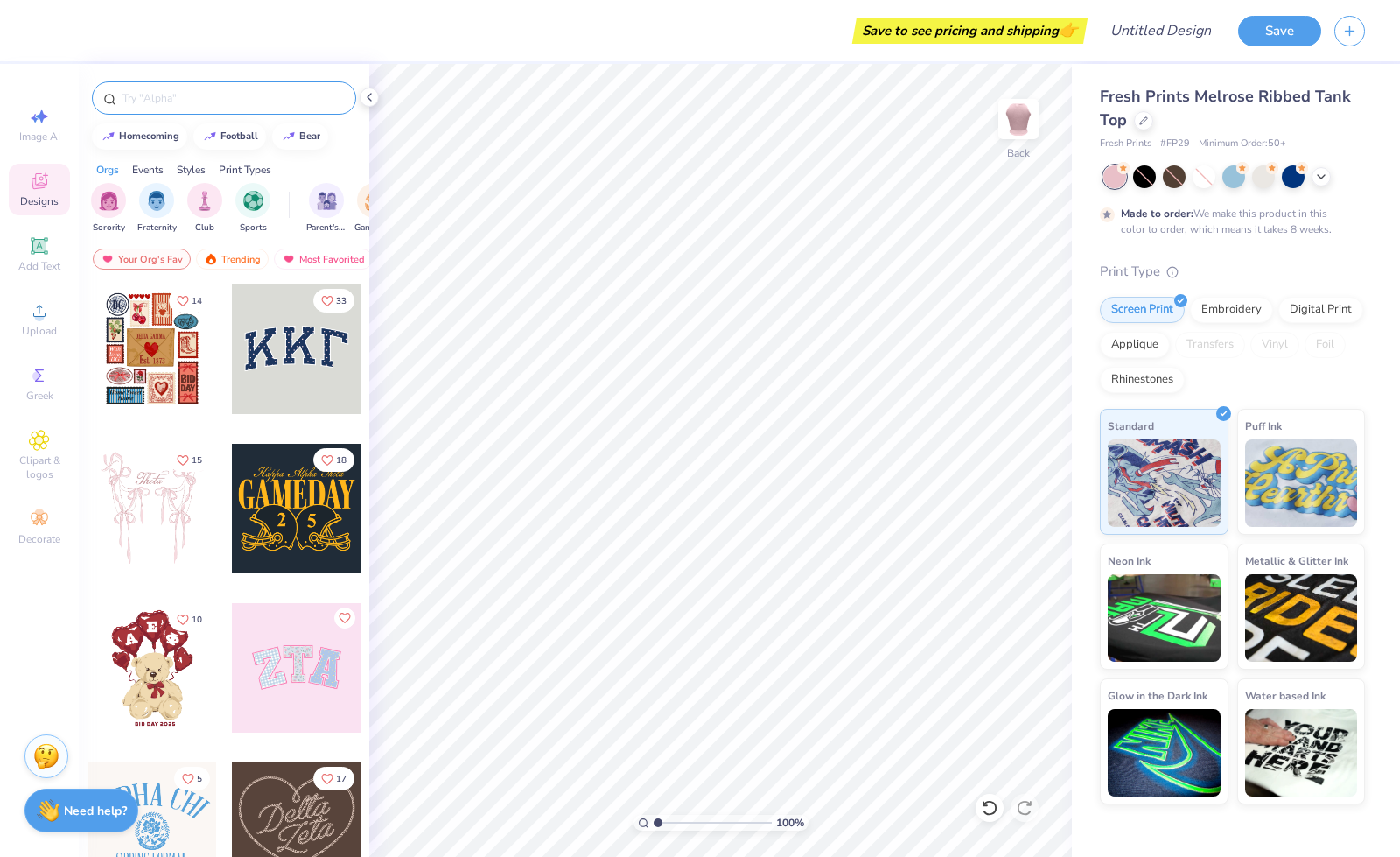
click at [193, 90] on input "text" at bounding box center [232, 98] width 224 height 18
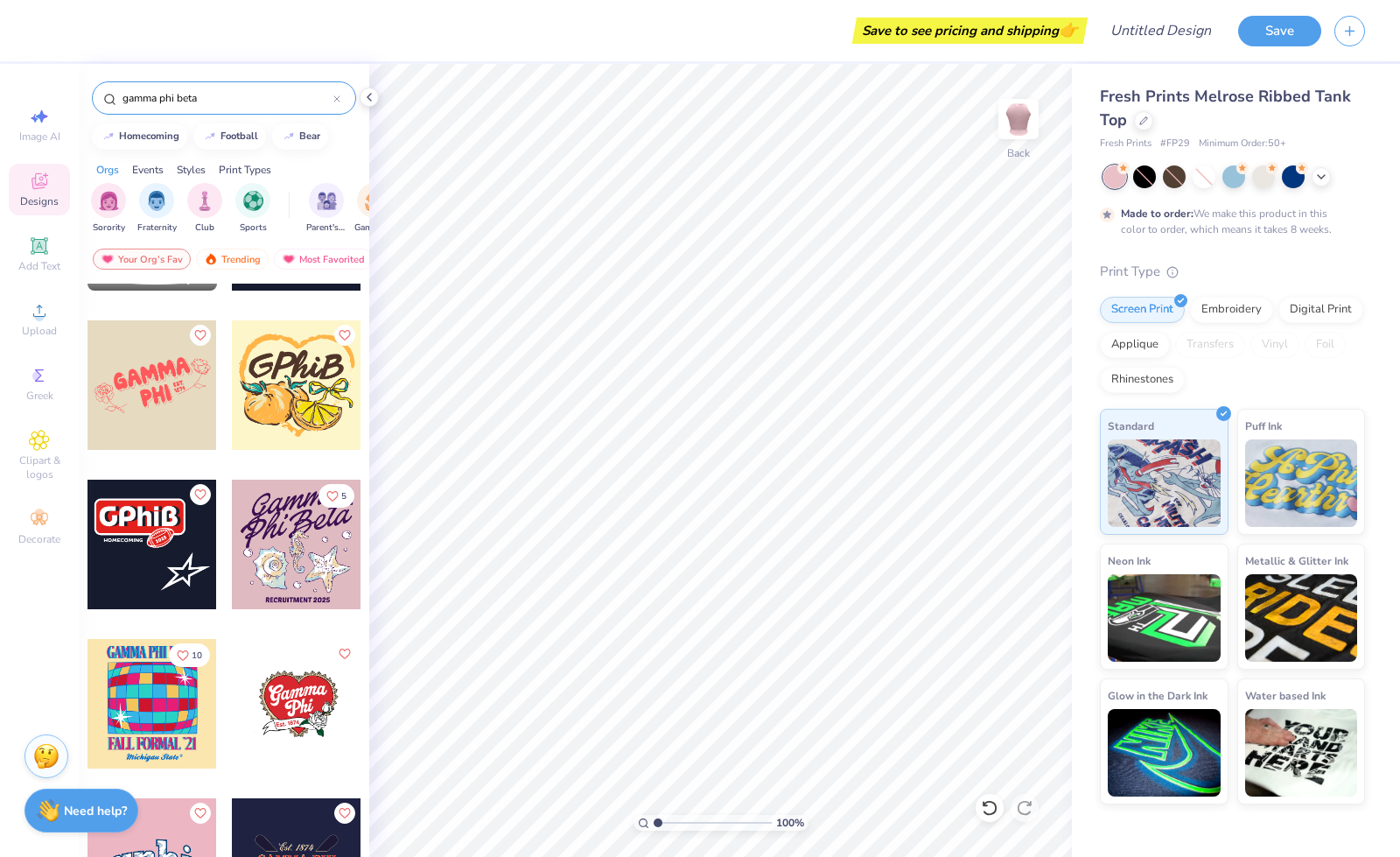
scroll to position [1080, 0]
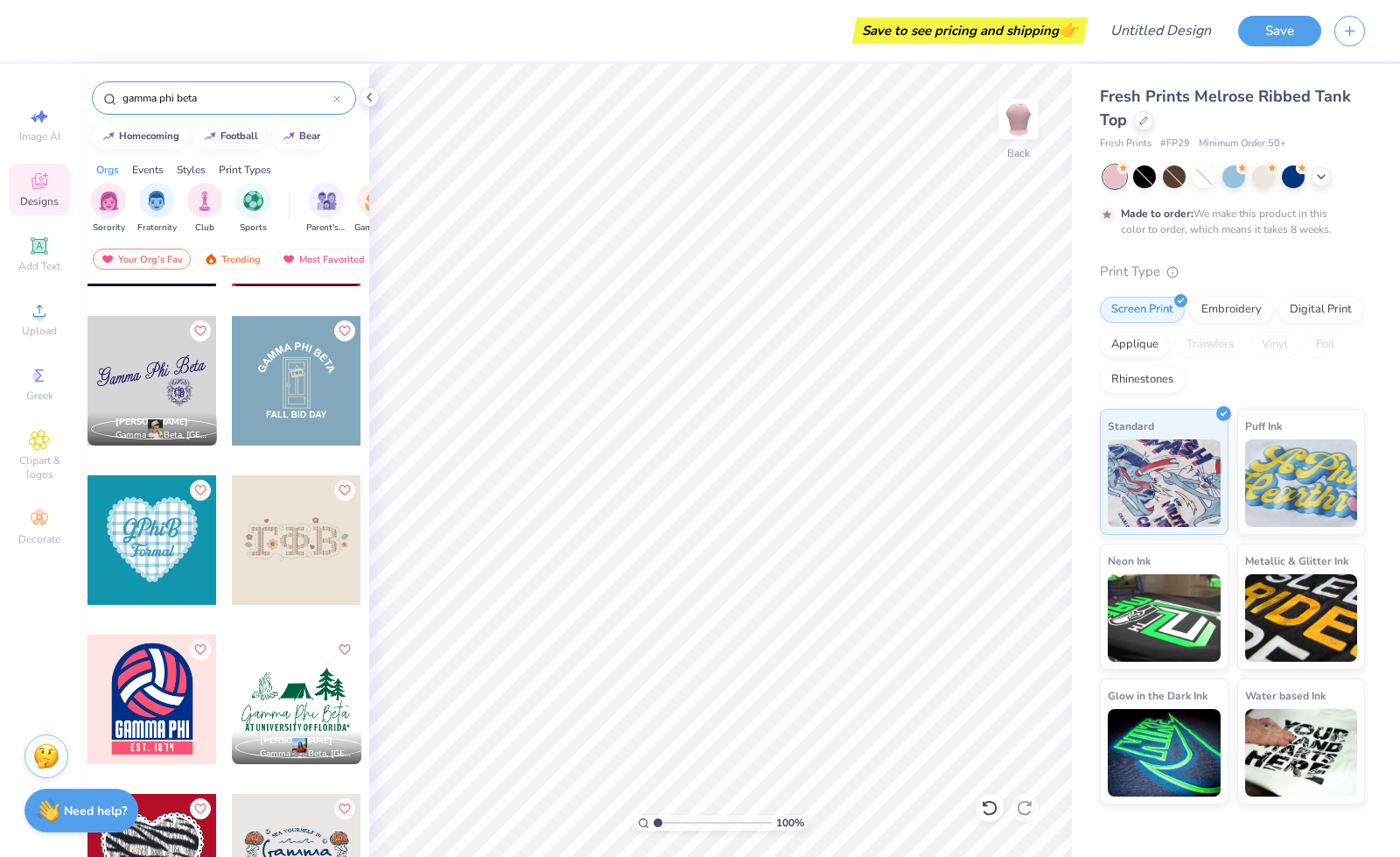
type input "gamma phi beta"
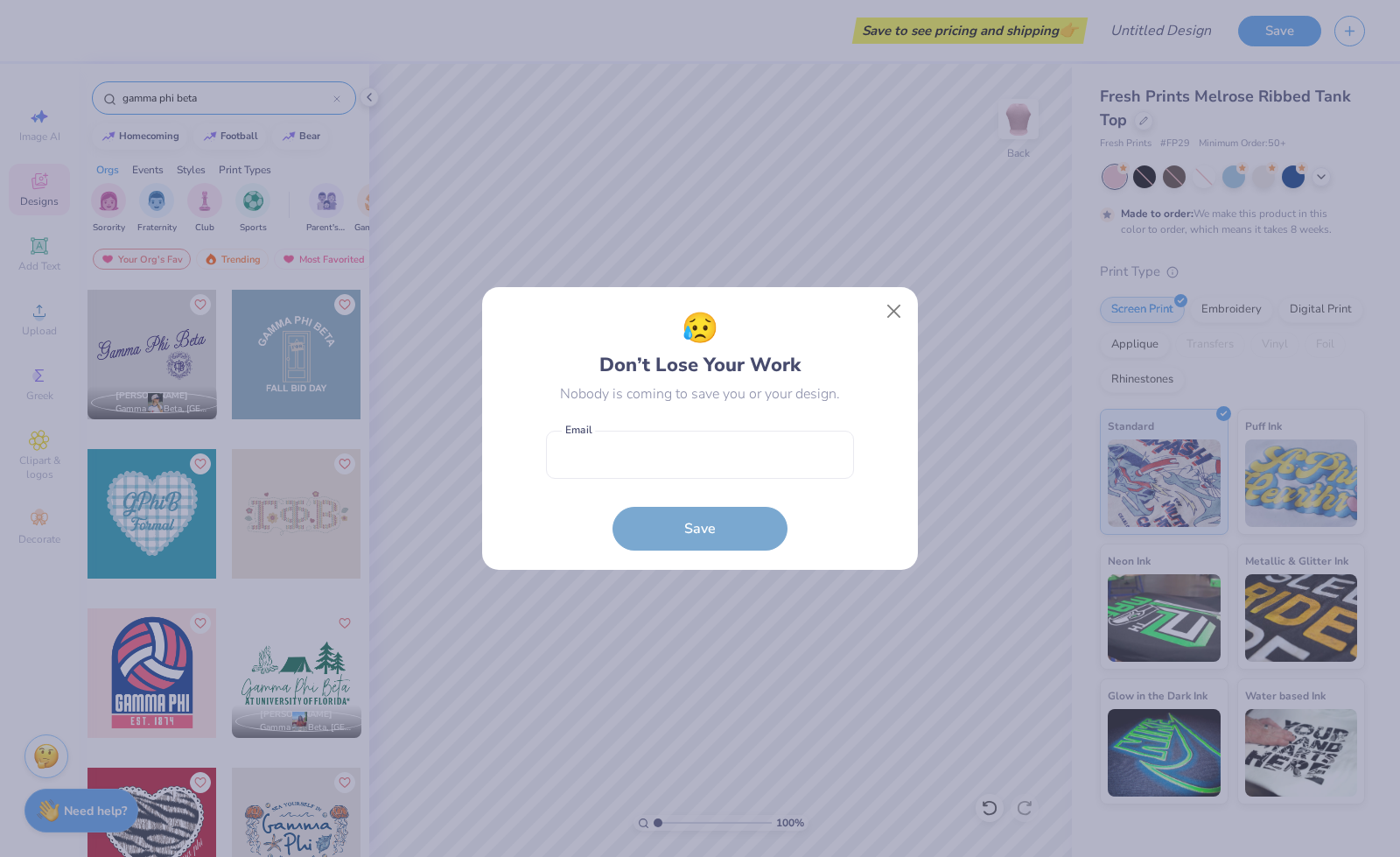
scroll to position [2545, 0]
click at [595, 441] on input "email" at bounding box center [700, 454] width 308 height 48
type input "cherpanis02@gmail.com"
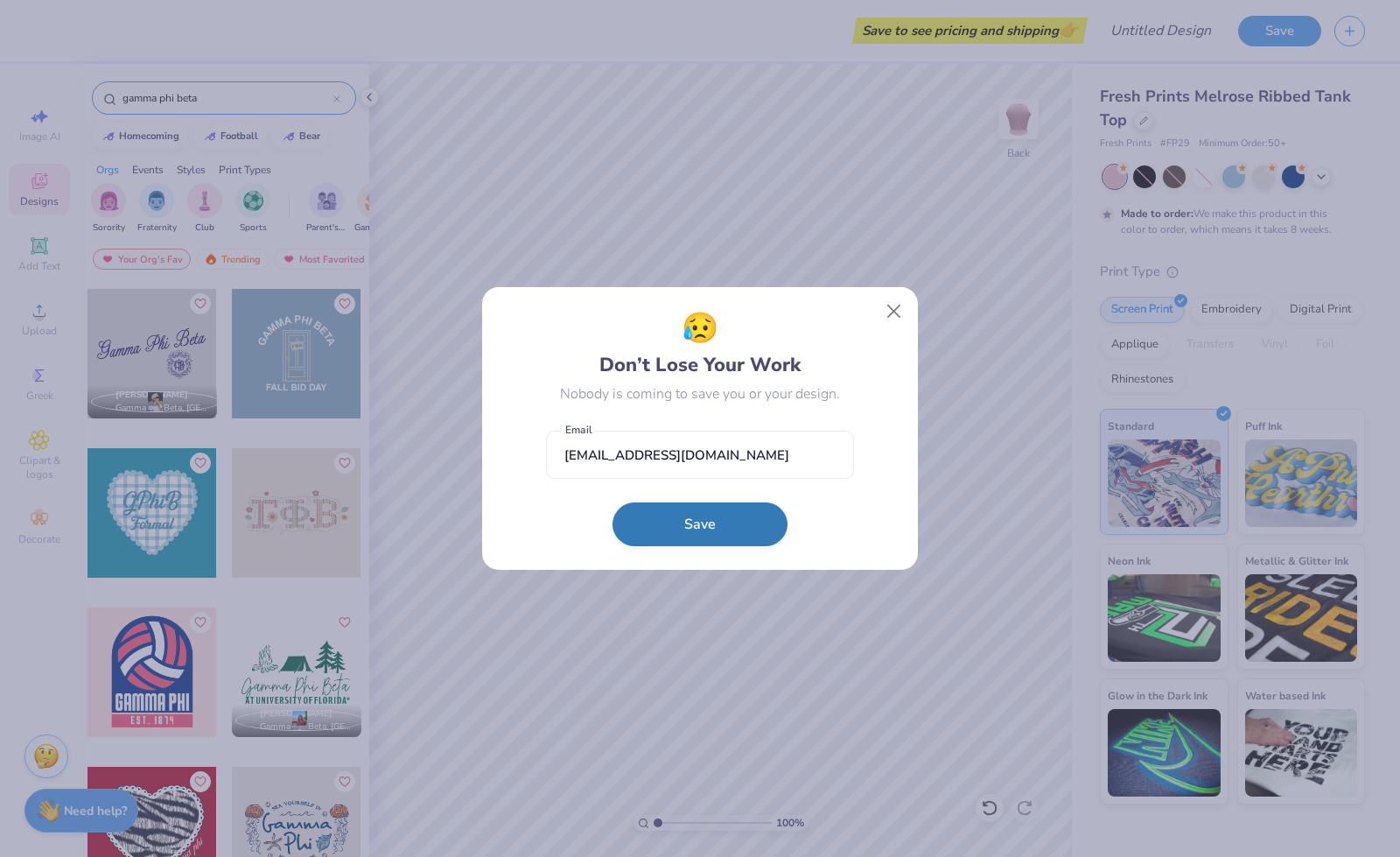
click at [700, 525] on button "Save" at bounding box center [700, 524] width 175 height 44
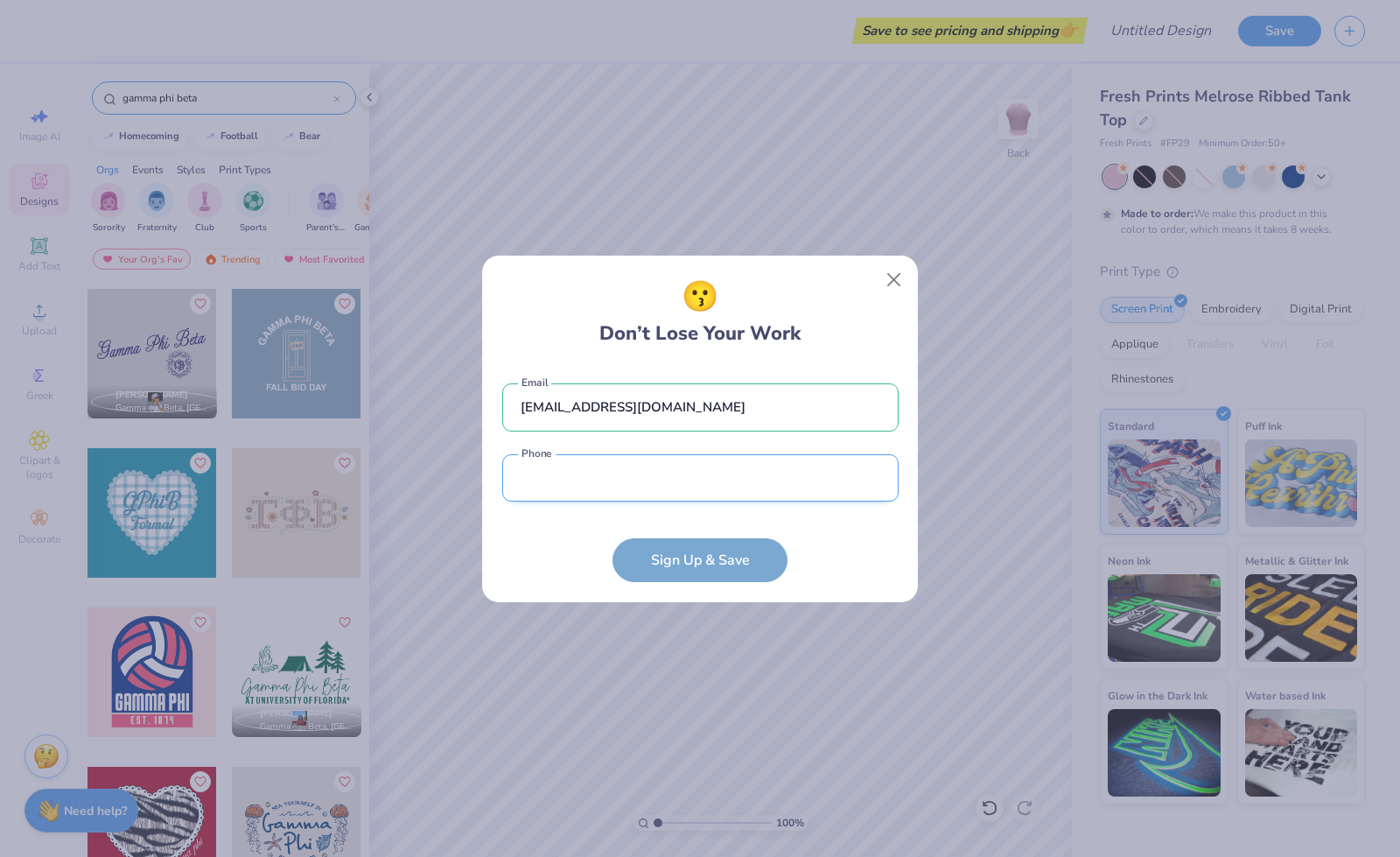
click at [651, 487] on input "tel" at bounding box center [700, 478] width 397 height 48
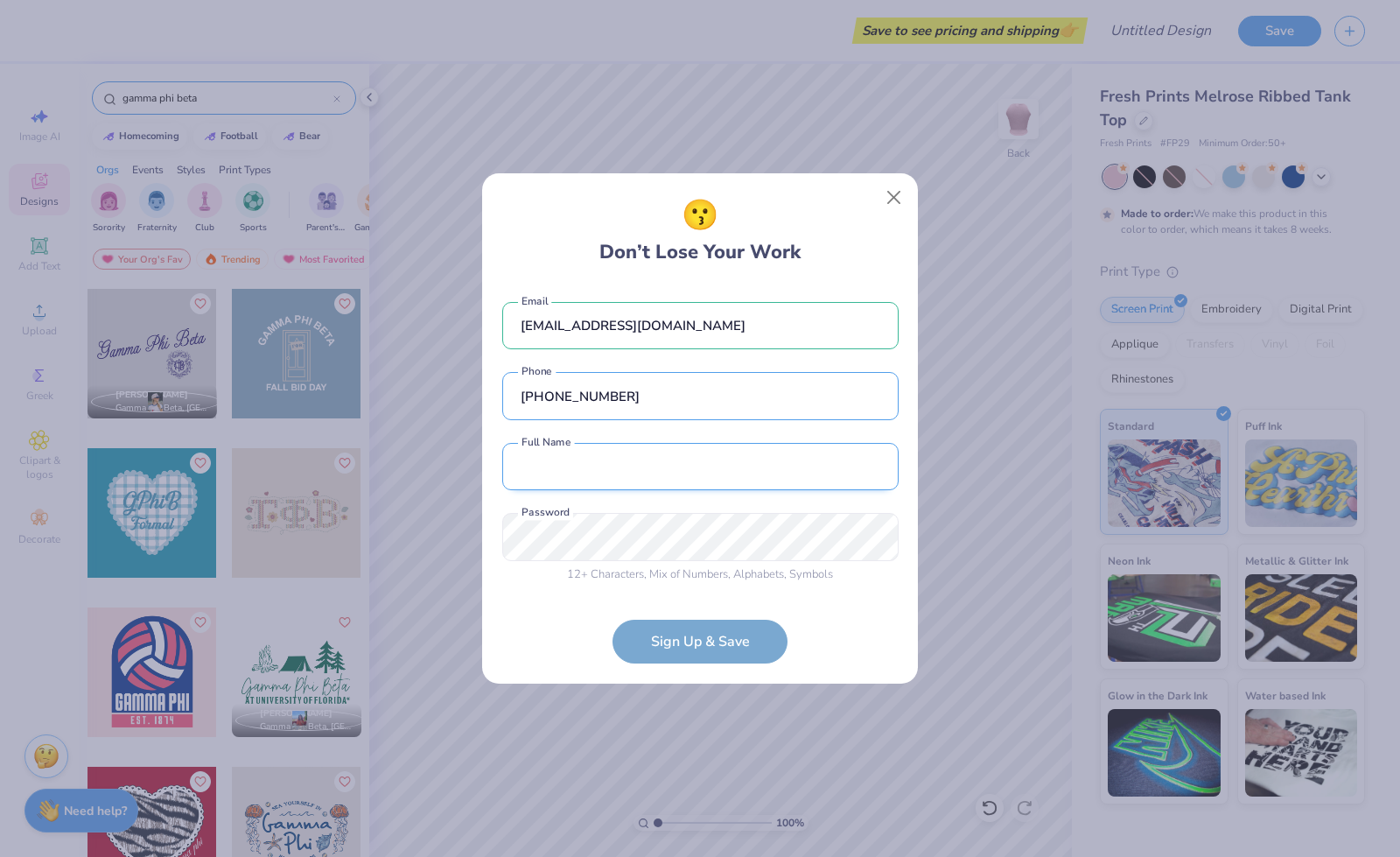
type input "(301) 257-9858"
click at [630, 474] on input "text" at bounding box center [700, 466] width 397 height 48
type input "Cher Panis"
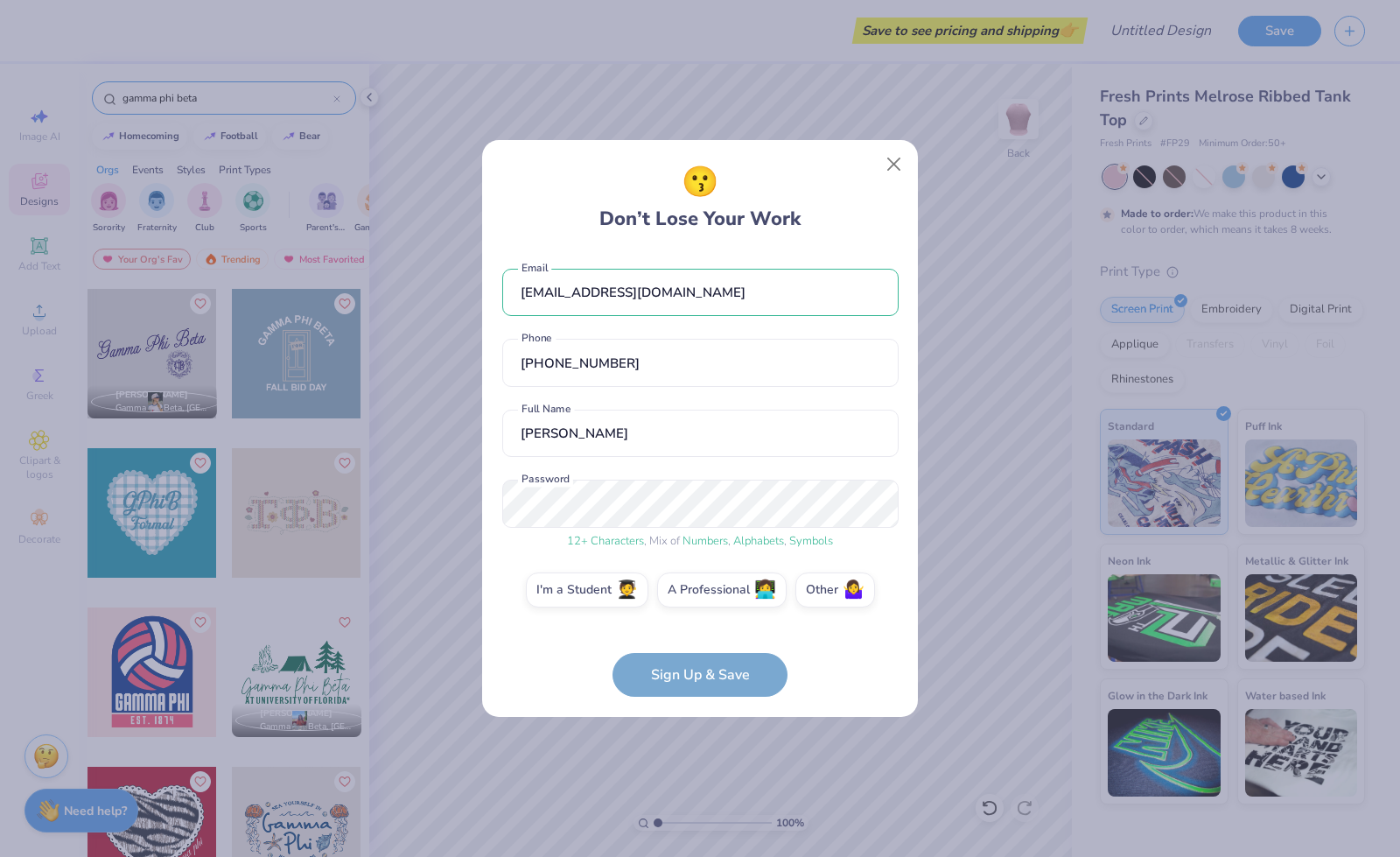
click at [660, 685] on form "cherpanis02@gmail.com Email (301) 257-9858 Phone Cher Panis Full Name 12 + Char…" at bounding box center [700, 474] width 397 height 447
click at [540, 363] on input "(301) 257-9858" at bounding box center [700, 362] width 397 height 48
click at [545, 364] on input "(301) 257-9858" at bounding box center [700, 362] width 397 height 48
type input "(302) 257-9858"
click at [687, 686] on form "cherpanis02@gmail.com Email (302) 257-9858 Phone Cher Panis Full Name 12 + Char…" at bounding box center [700, 474] width 397 height 447
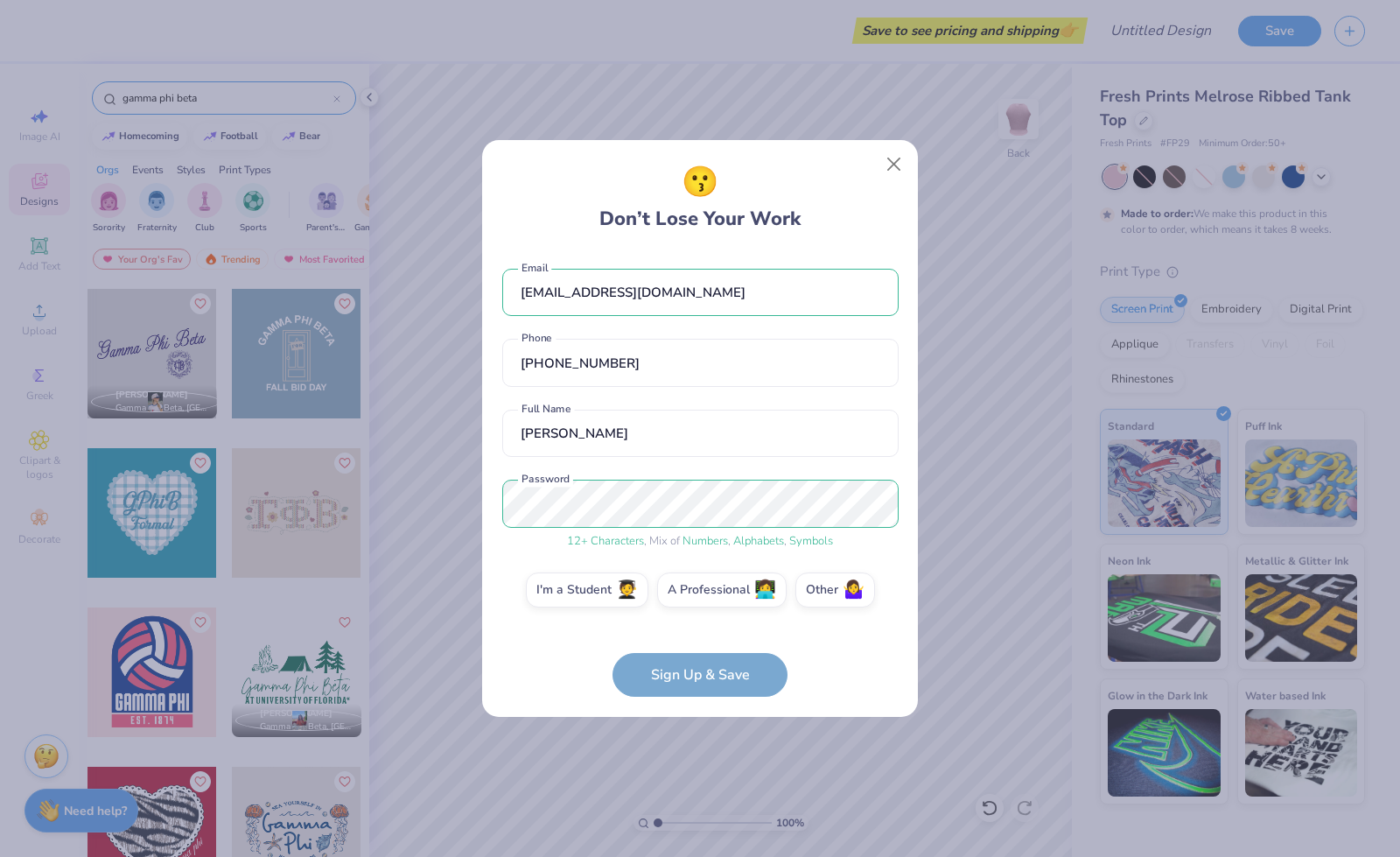
click at [669, 676] on form "cherpanis02@gmail.com Email (302) 257-9858 Phone Cher Panis Full Name 12 + Char…" at bounding box center [700, 474] width 397 height 447
click at [595, 595] on label "I'm a Student 🧑‍🎓" at bounding box center [586, 588] width 122 height 35
click at [694, 595] on input "I'm a Student 🧑‍🎓" at bounding box center [700, 595] width 12 height 12
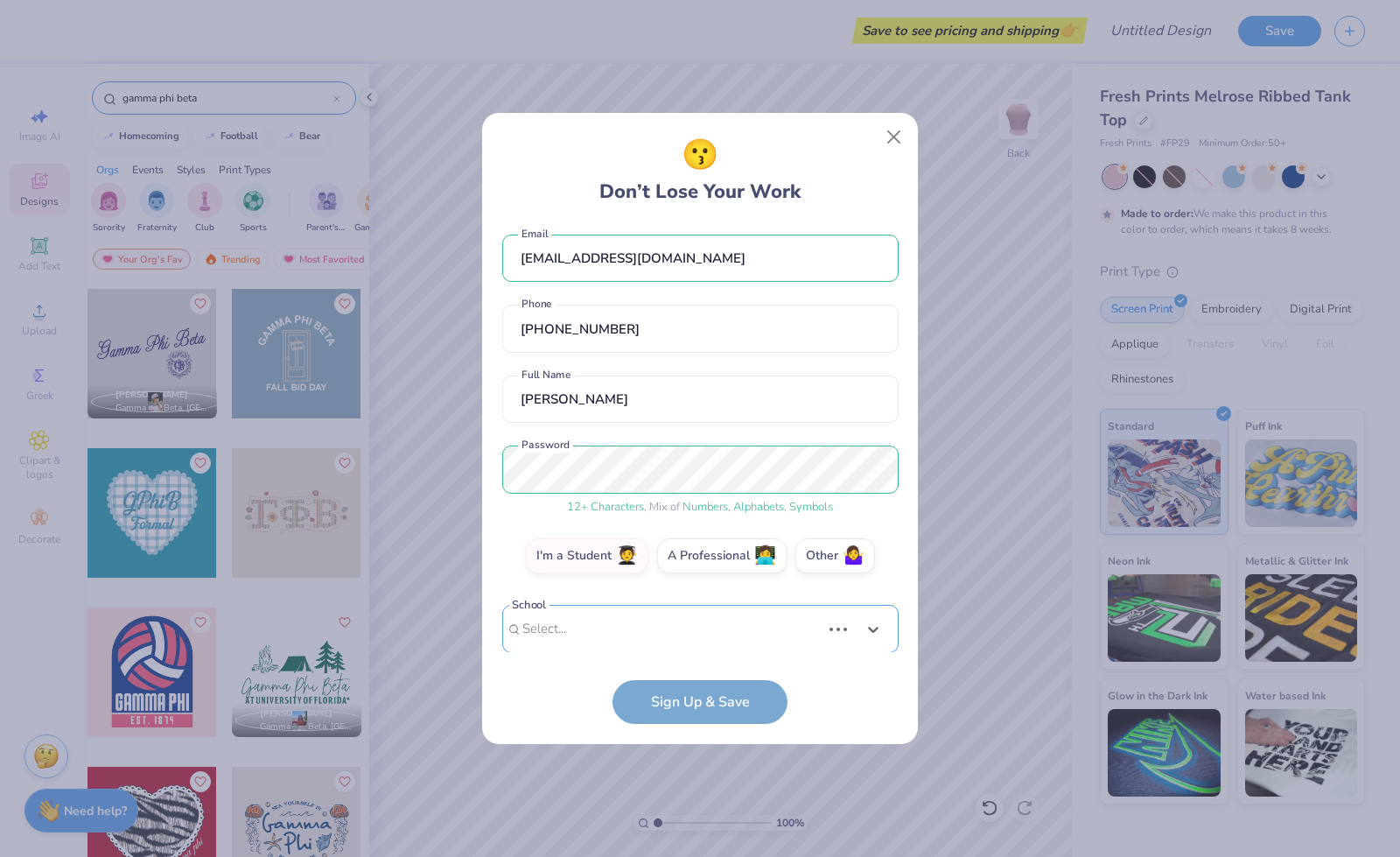
click at [662, 646] on div "cherpanis02@gmail.com Email (302) 257-9858 Phone Cher Panis Full Name 12 + Char…" at bounding box center [700, 439] width 397 height 429
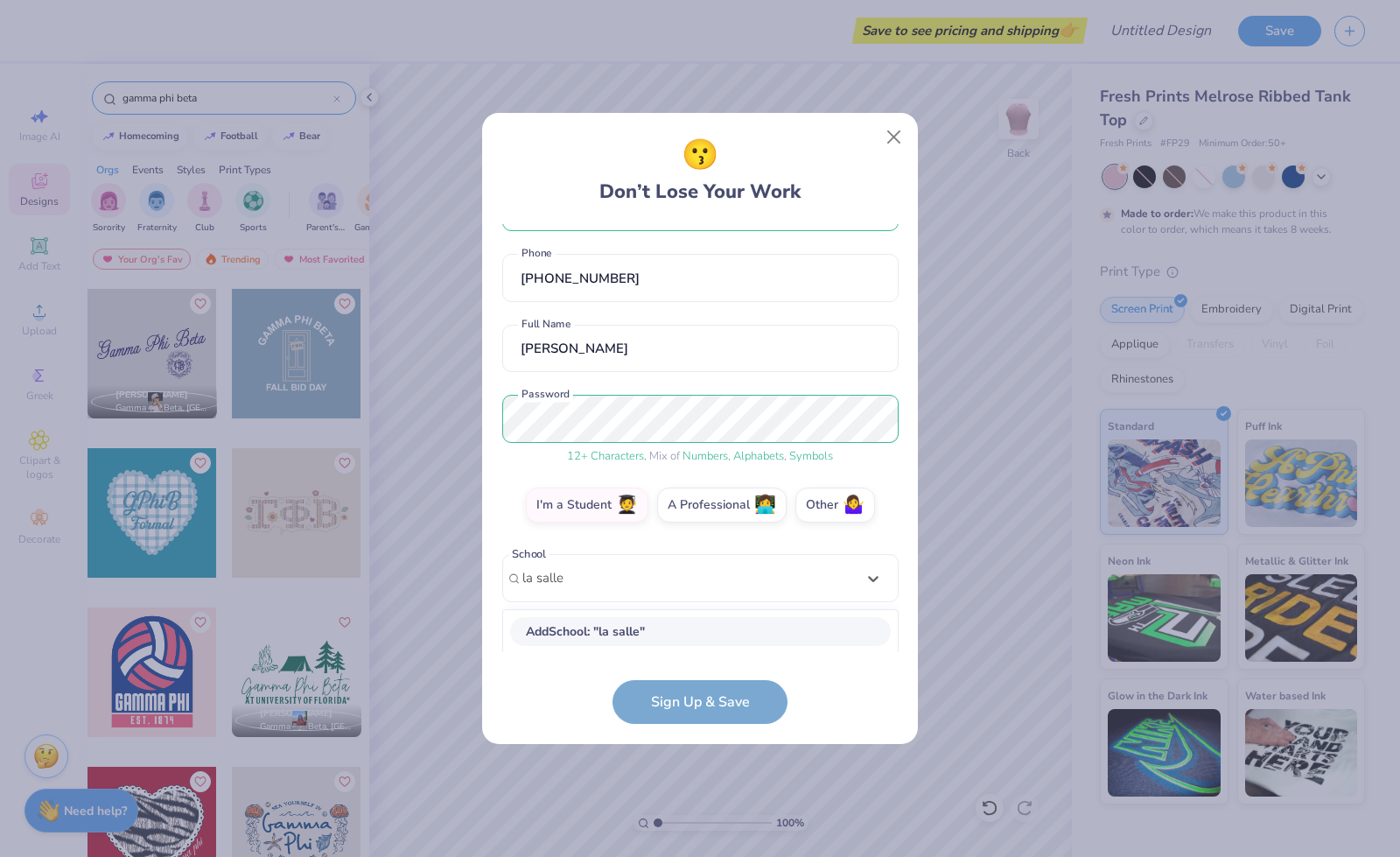
scroll to position [278, 0]
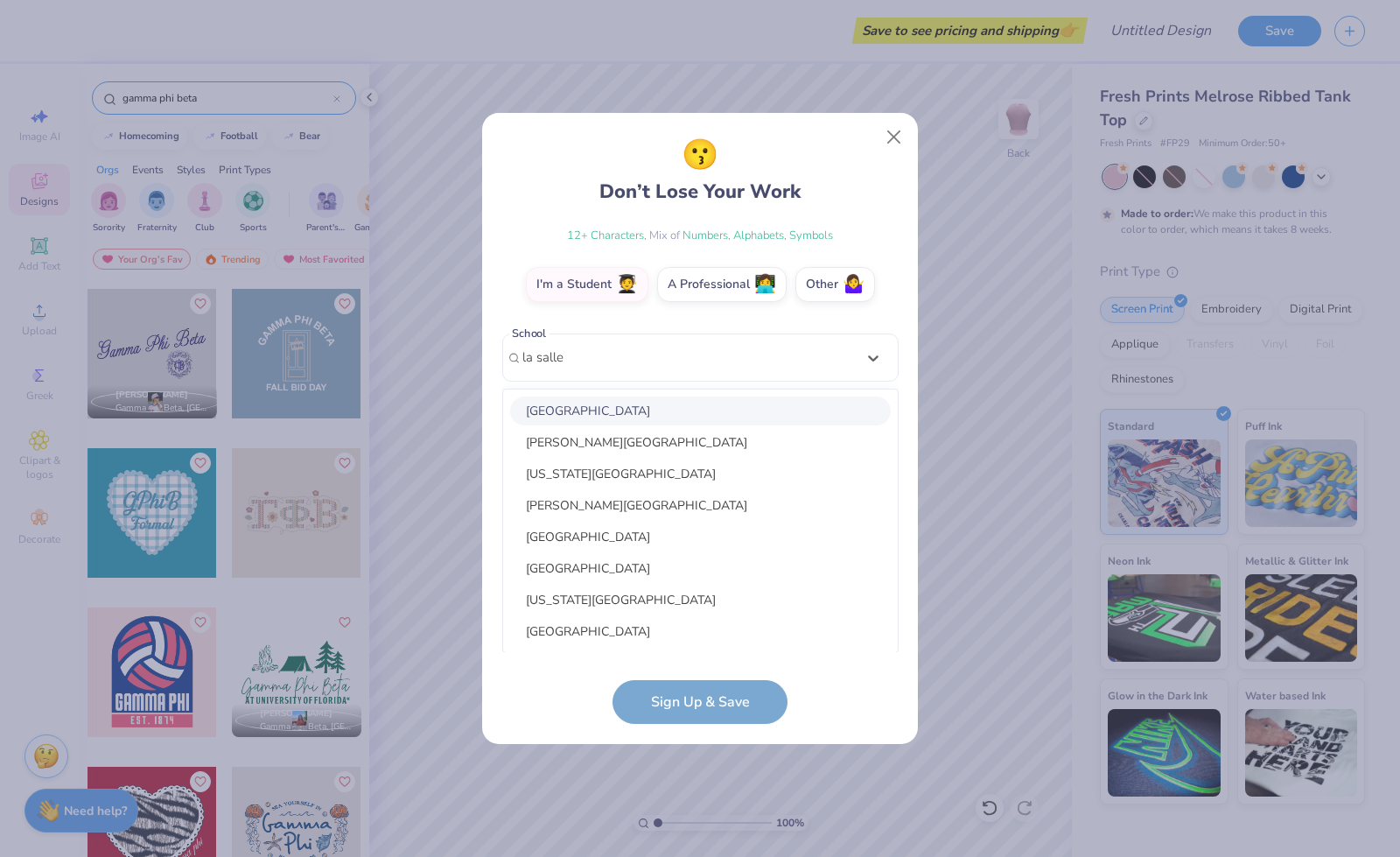
click at [598, 404] on div "La Salle University" at bounding box center [700, 410] width 381 height 28
type input "la salle"
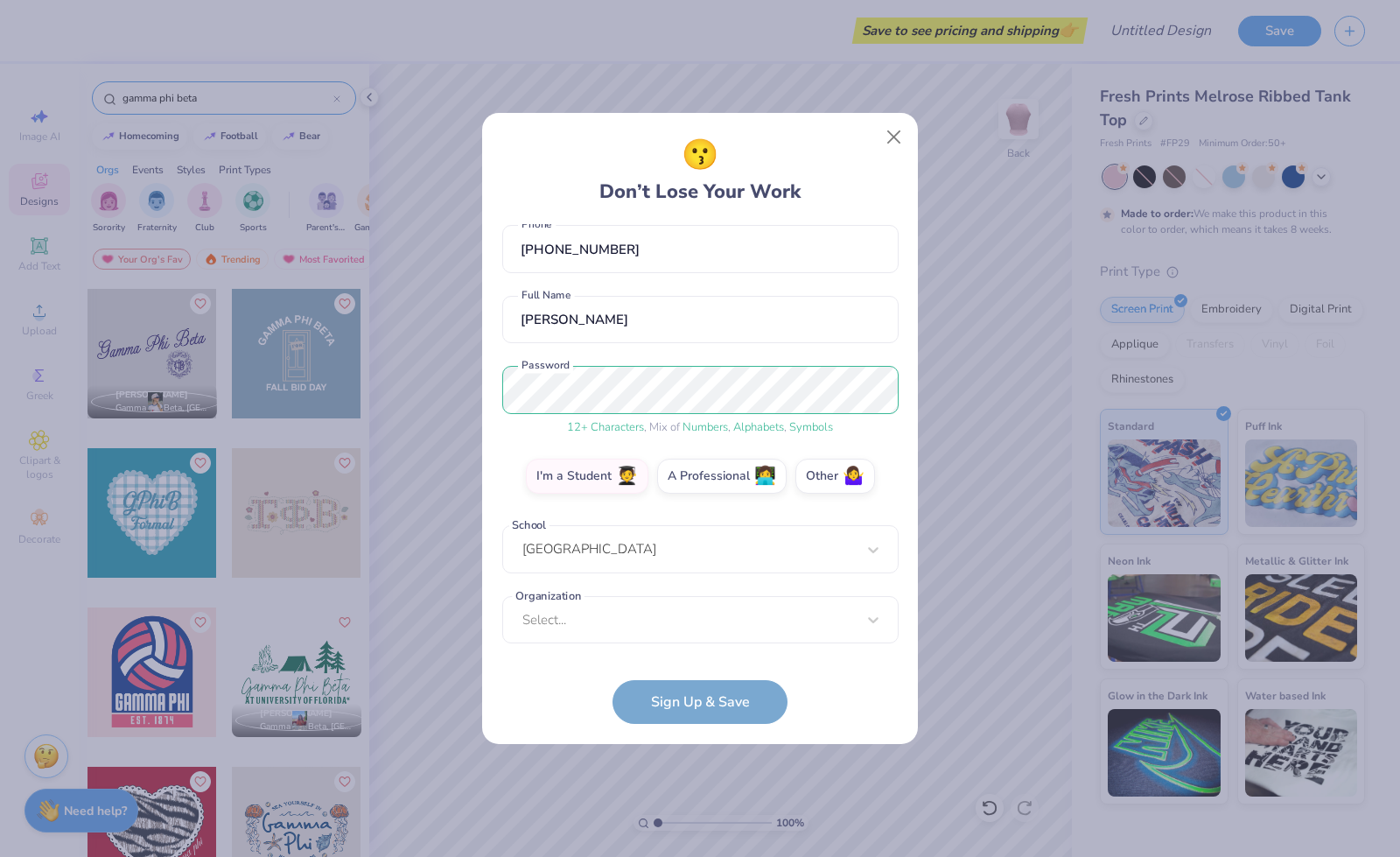
scroll to position [86, 0]
click at [647, 626] on div "Select..." at bounding box center [700, 620] width 397 height 48
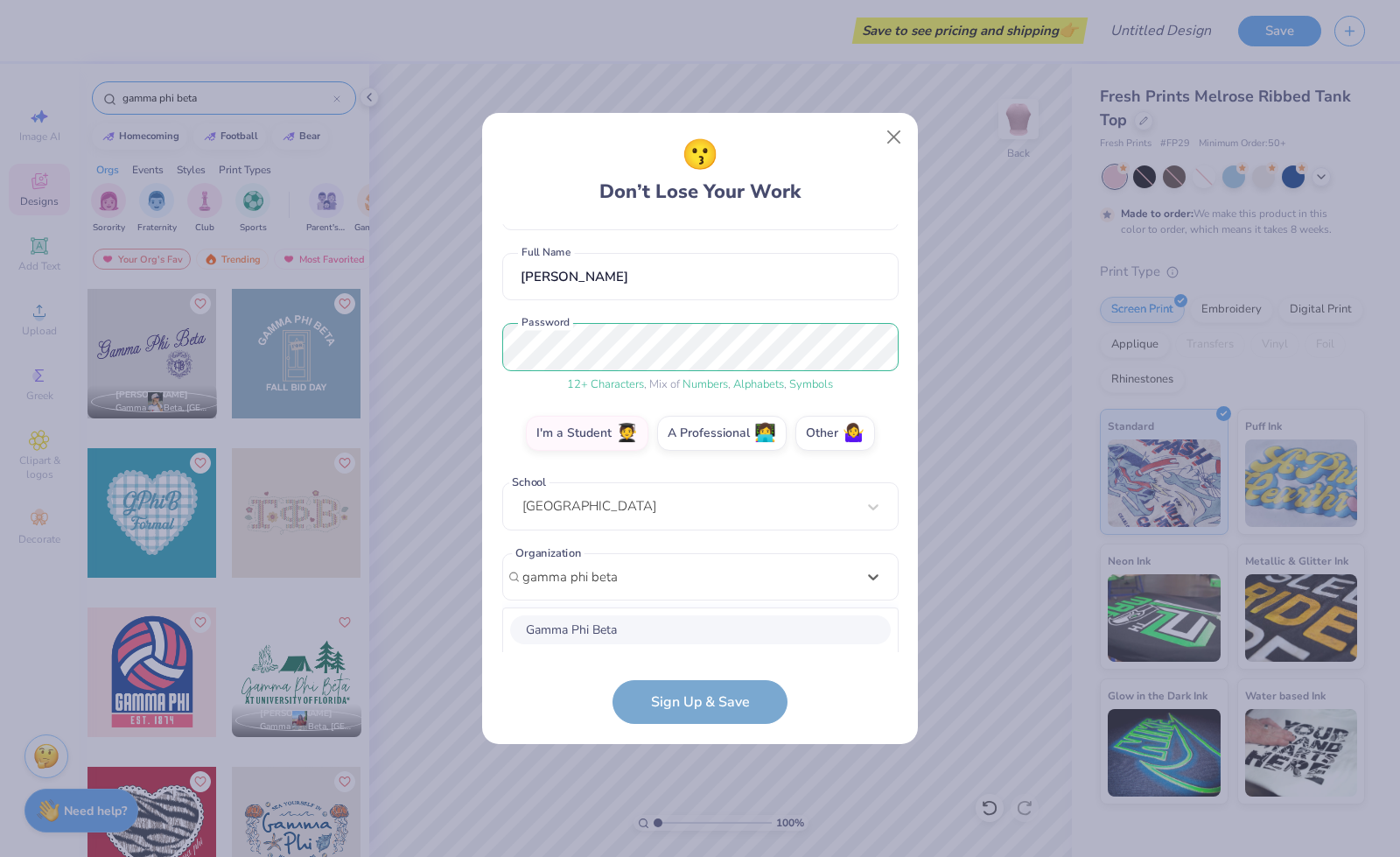
scroll to position [349, 0]
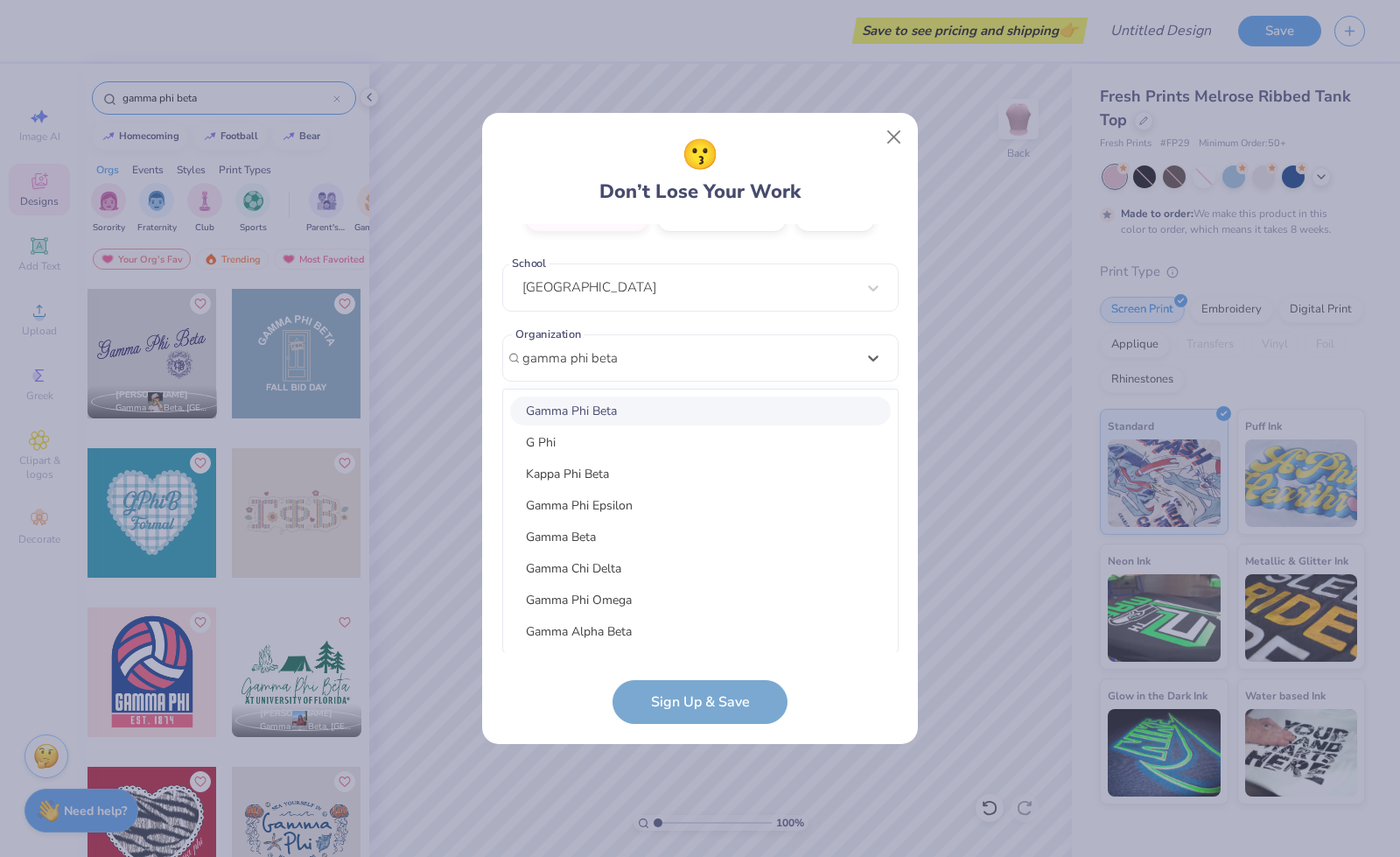
click at [588, 409] on div "Gamma Phi Beta" at bounding box center [700, 410] width 381 height 28
type input "gamma phi beta"
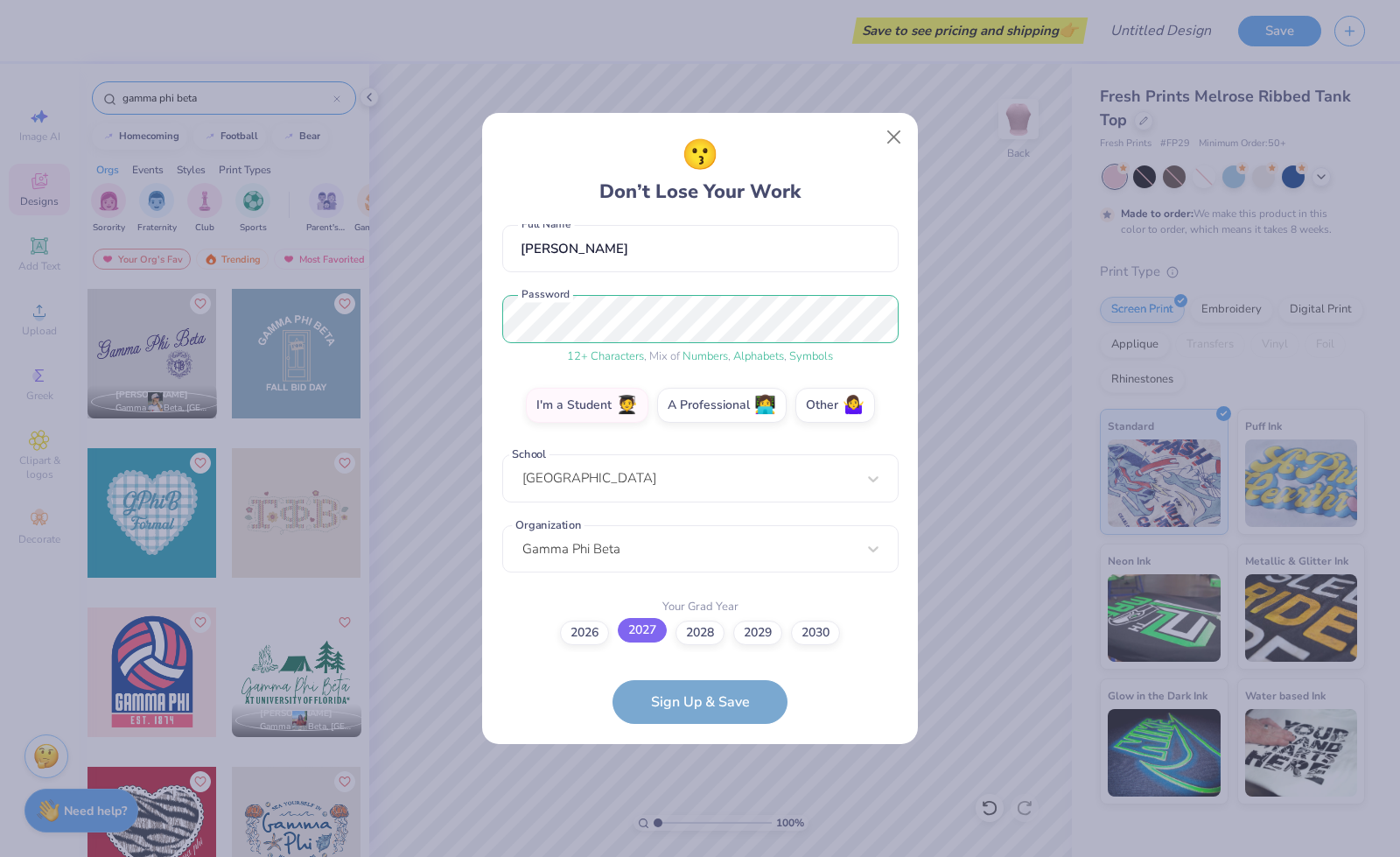
click at [647, 633] on label "2027" at bounding box center [642, 630] width 49 height 24
click at [694, 785] on input "2027" at bounding box center [700, 790] width 12 height 12
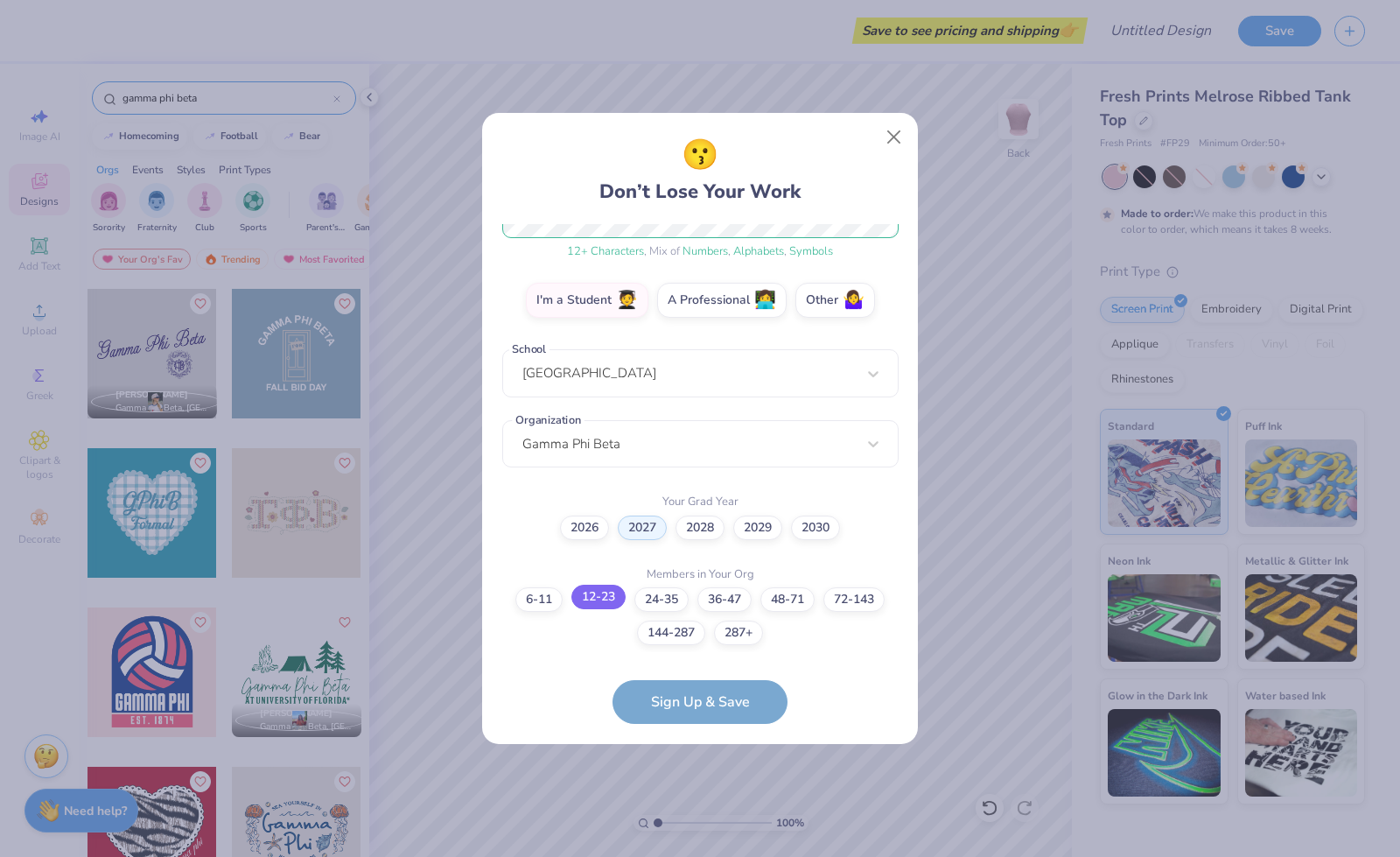
click at [602, 597] on label "12-23" at bounding box center [598, 596] width 54 height 24
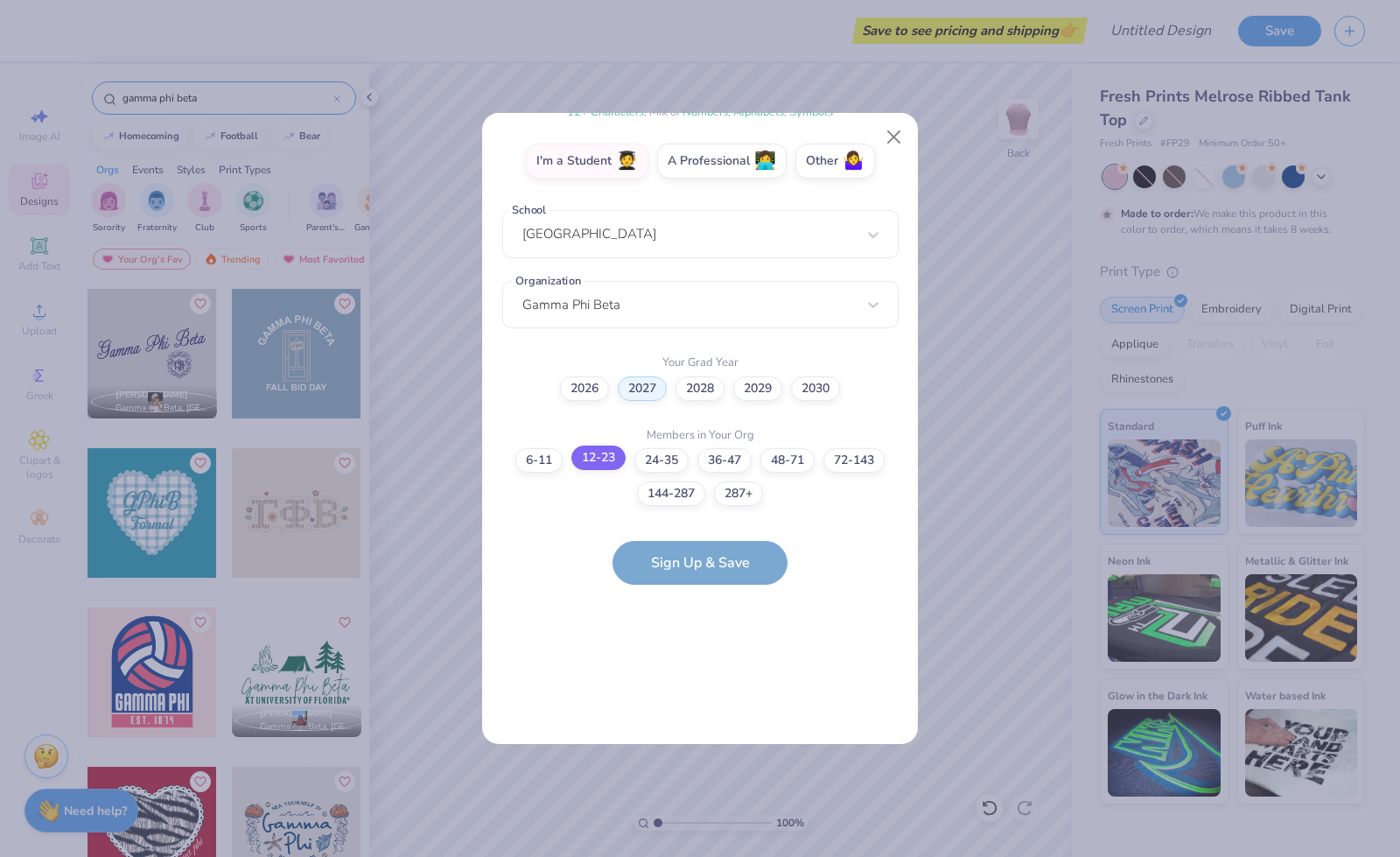
scroll to position [0, 0]
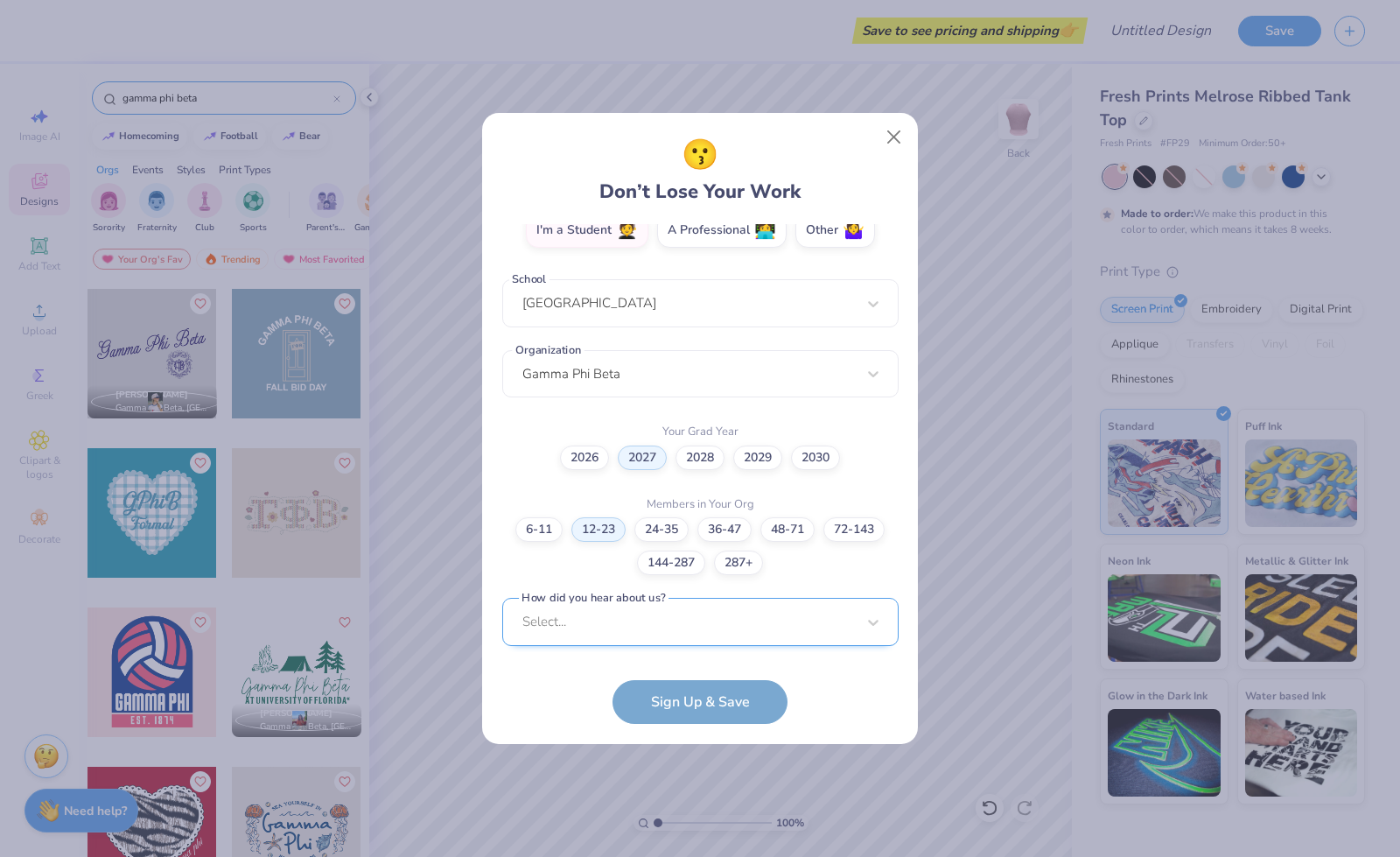
click at [640, 626] on div "Select..." at bounding box center [700, 621] width 397 height 48
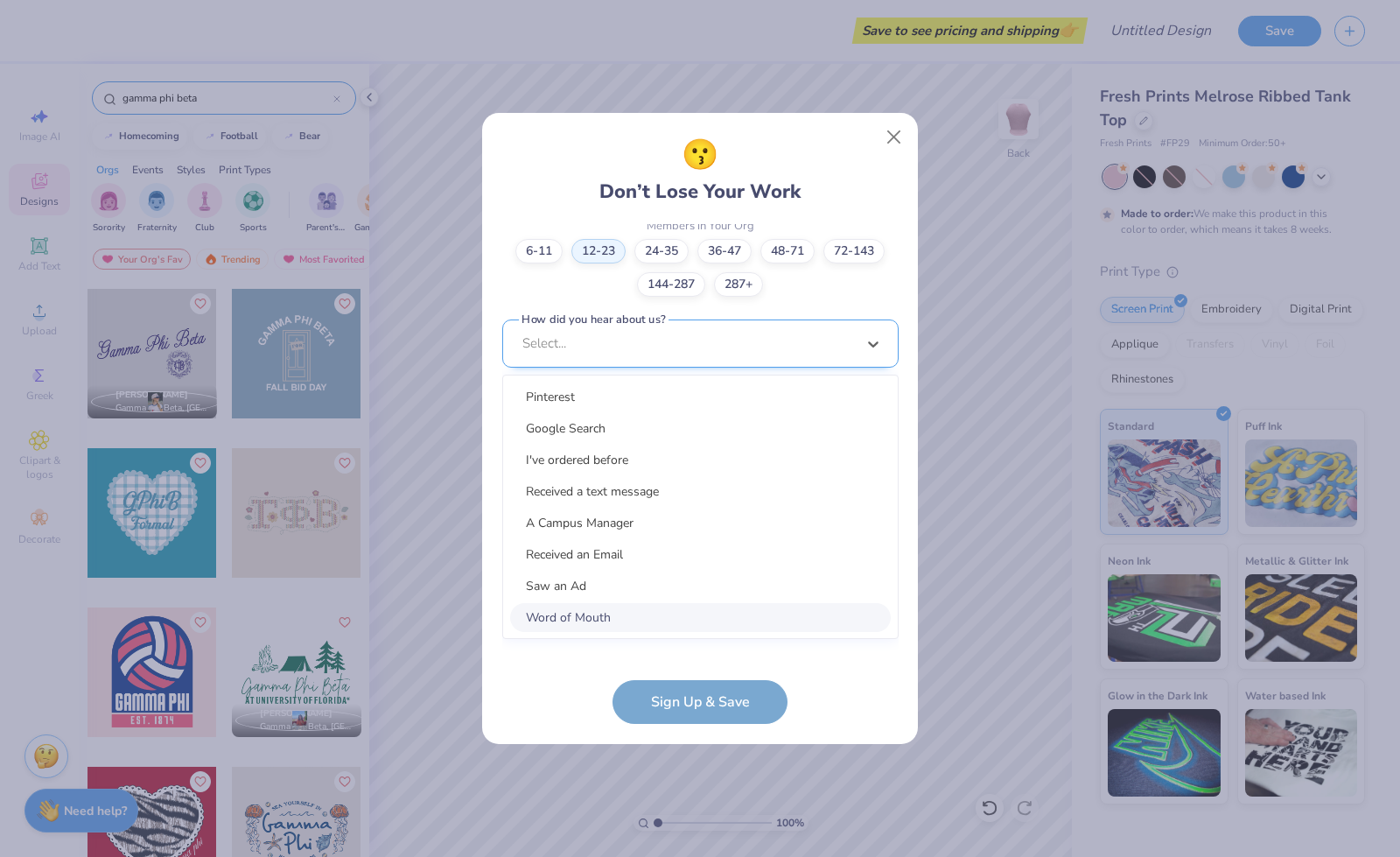
scroll to position [595, 0]
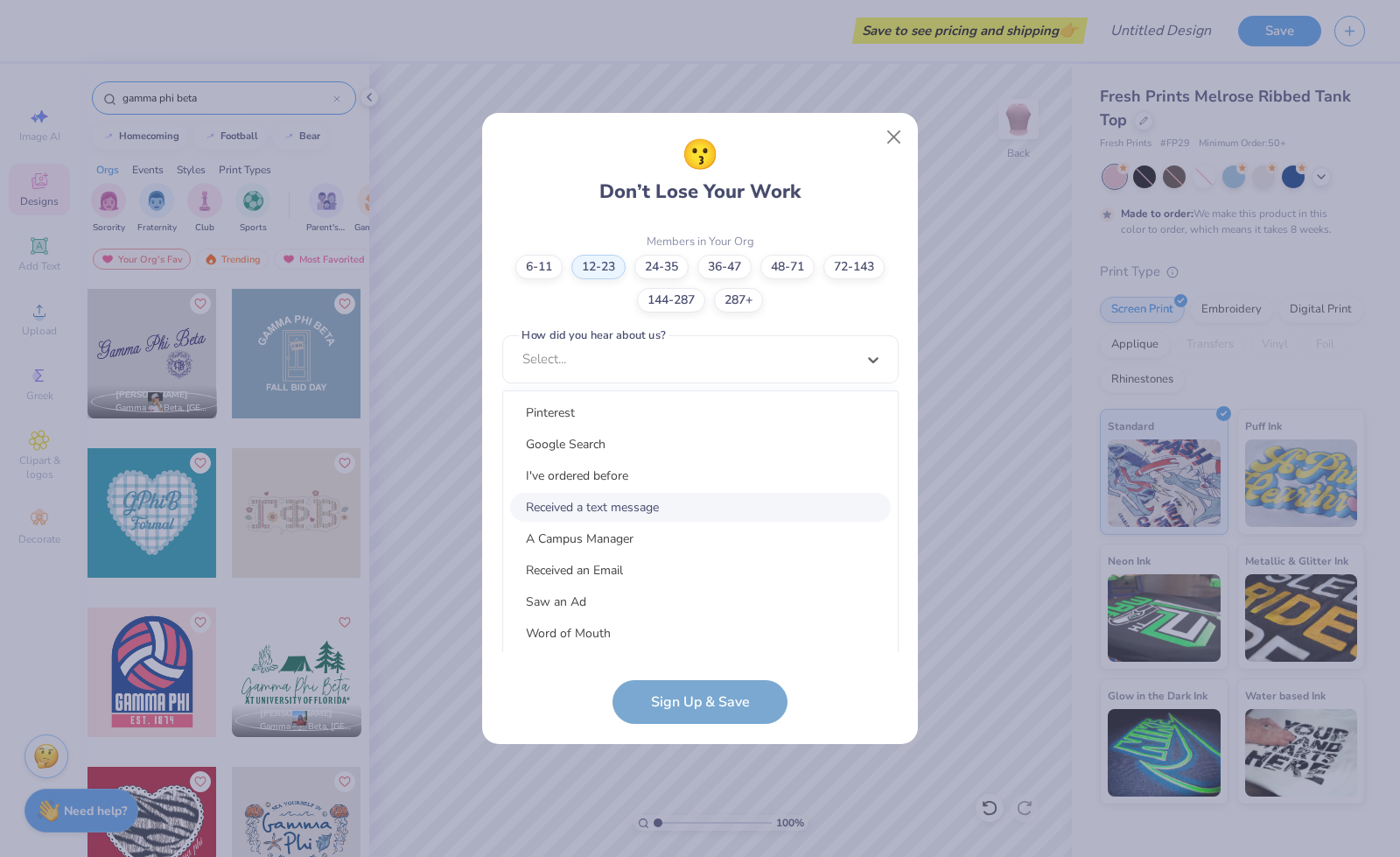
click at [623, 509] on div "Received a text message" at bounding box center [700, 506] width 381 height 28
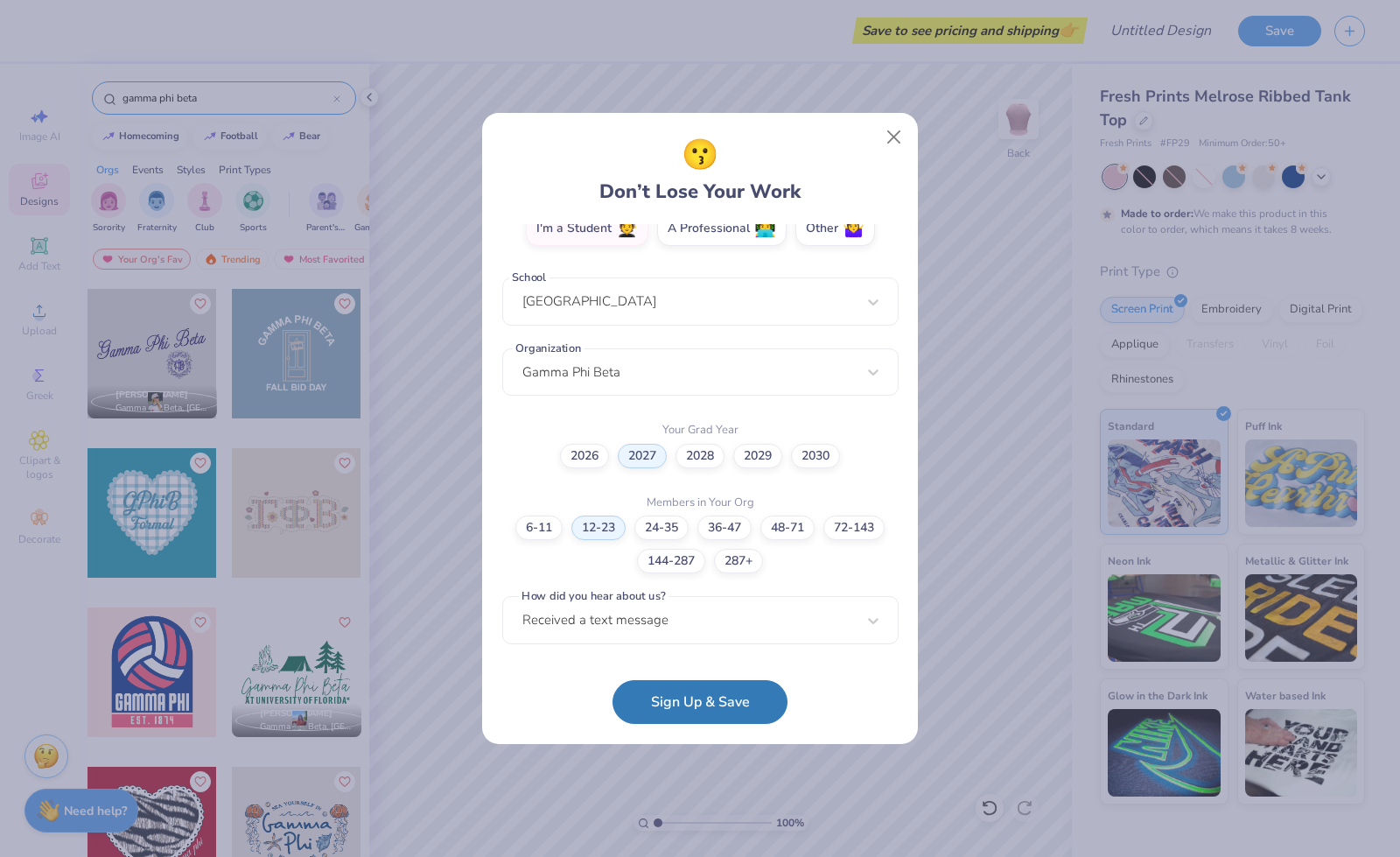
scroll to position [333, 0]
click at [618, 628] on div "option Word of Mouth focused, 8 of 15. 15 results available. Use Up and Down to…" at bounding box center [700, 757] width 397 height 319
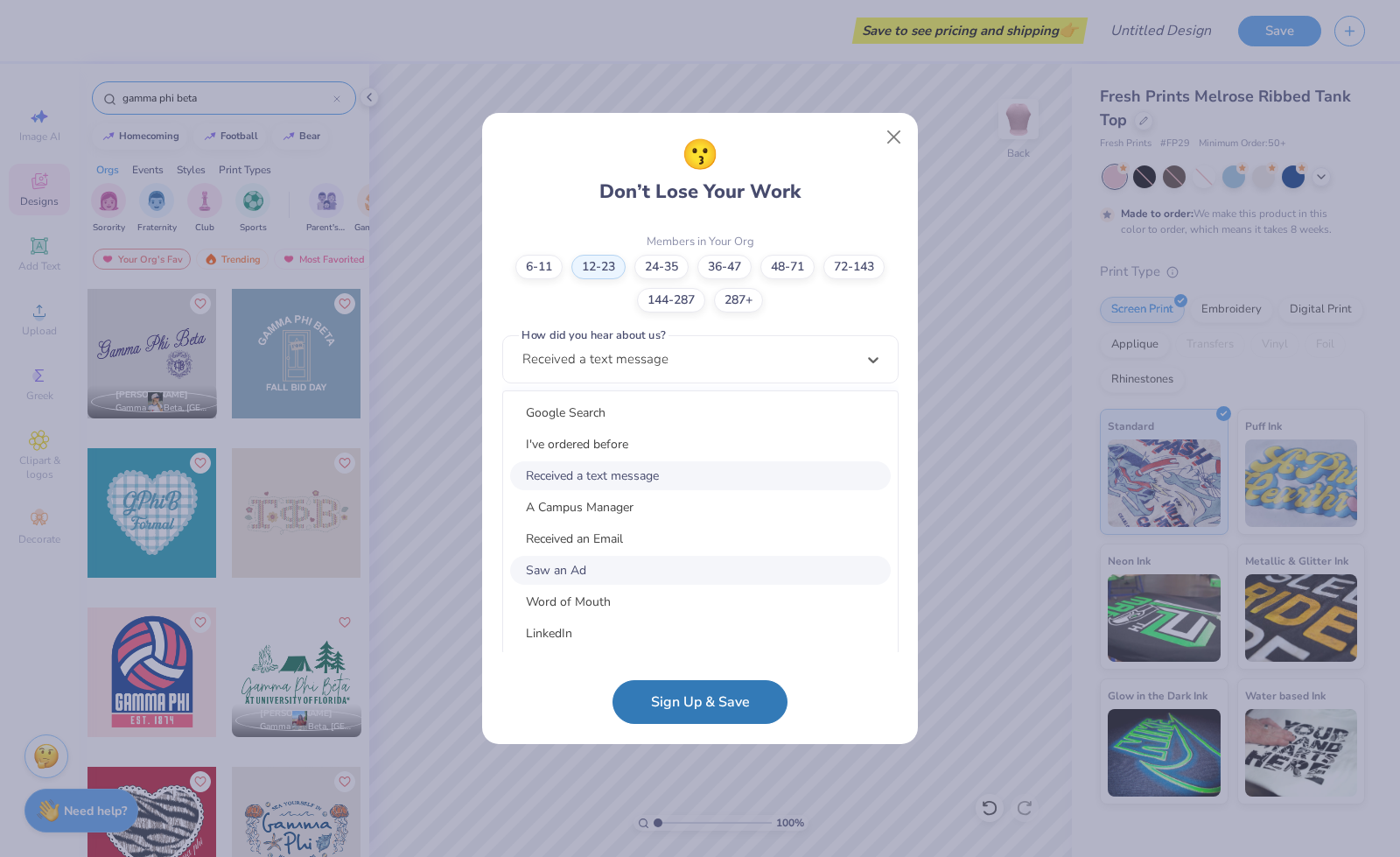
scroll to position [37, 0]
click at [629, 588] on div "Word of Mouth" at bounding box center [700, 595] width 381 height 28
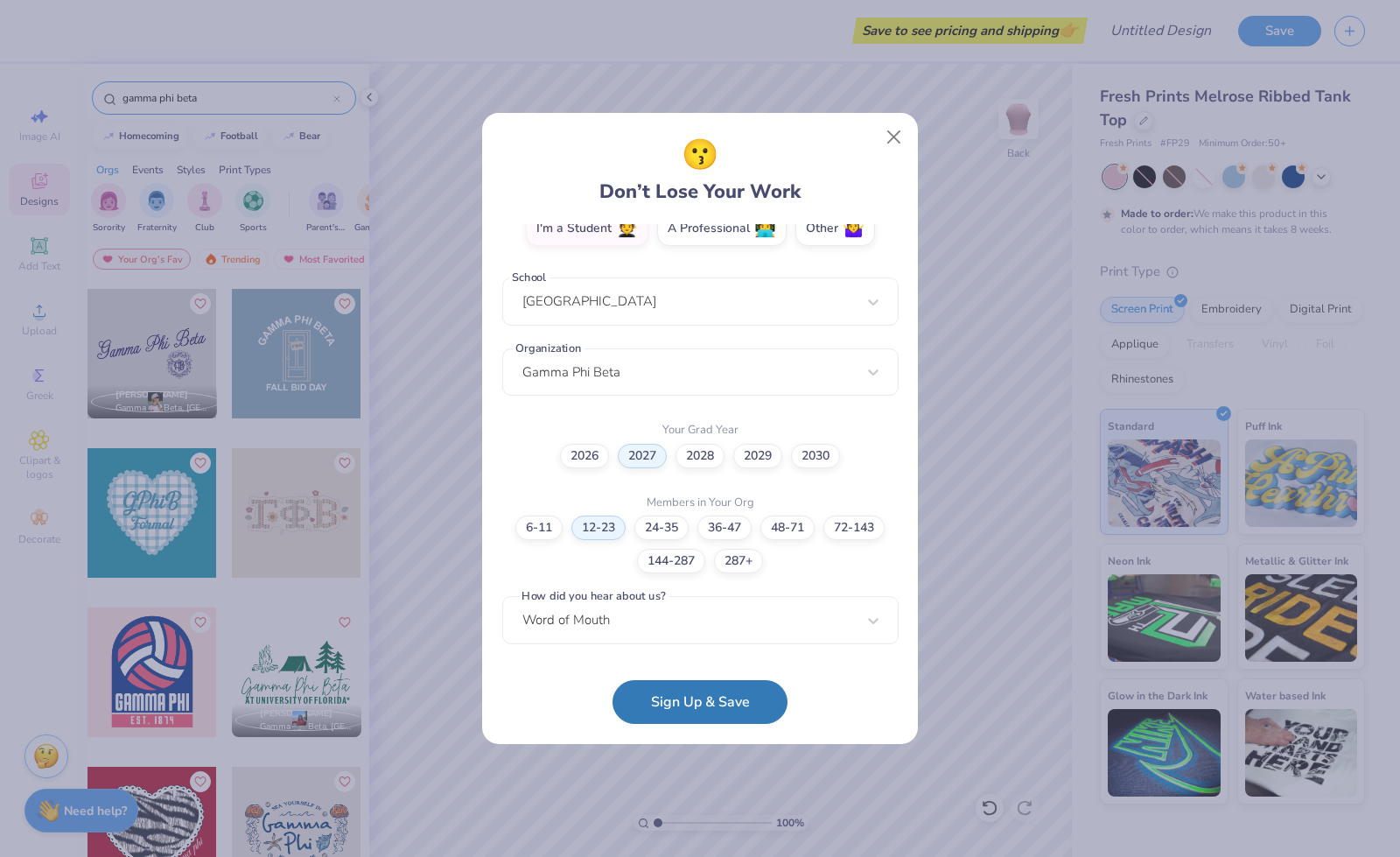
scroll to position [333, 0]
click at [678, 705] on button "Sign Up & Save" at bounding box center [700, 697] width 175 height 44
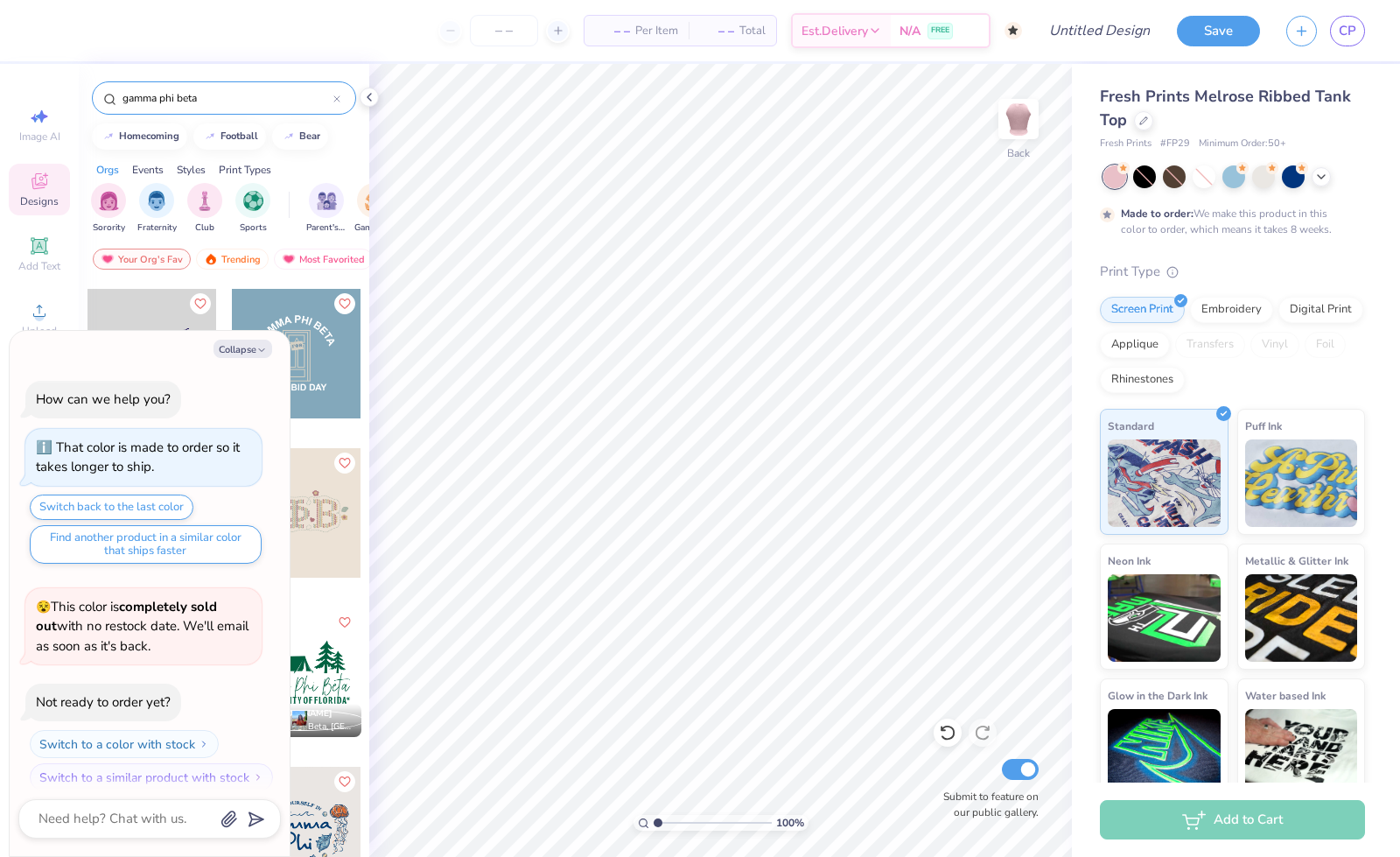
scroll to position [100, 0]
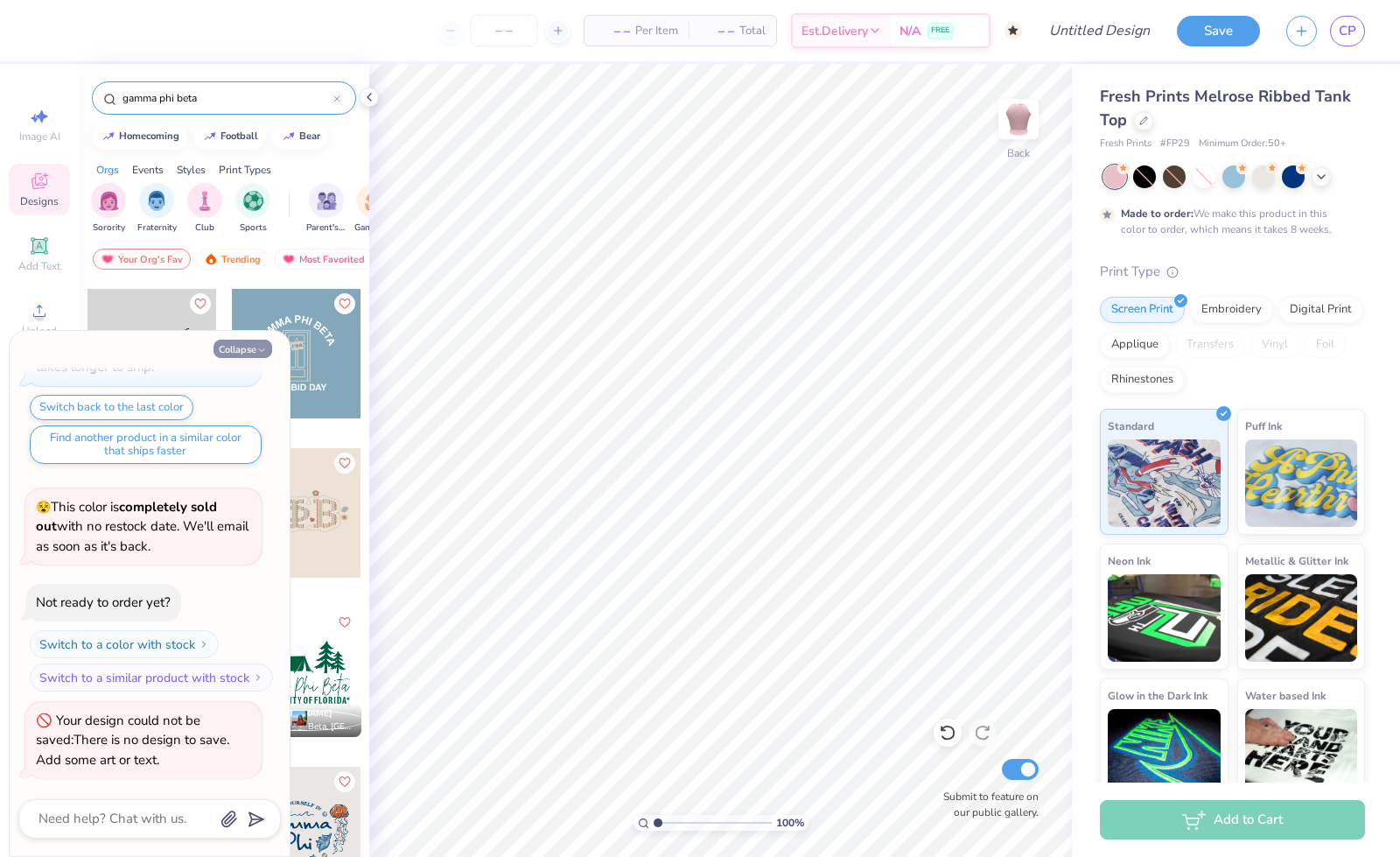
click at [251, 350] on button "Collapse" at bounding box center [243, 349] width 59 height 19
type textarea "x"
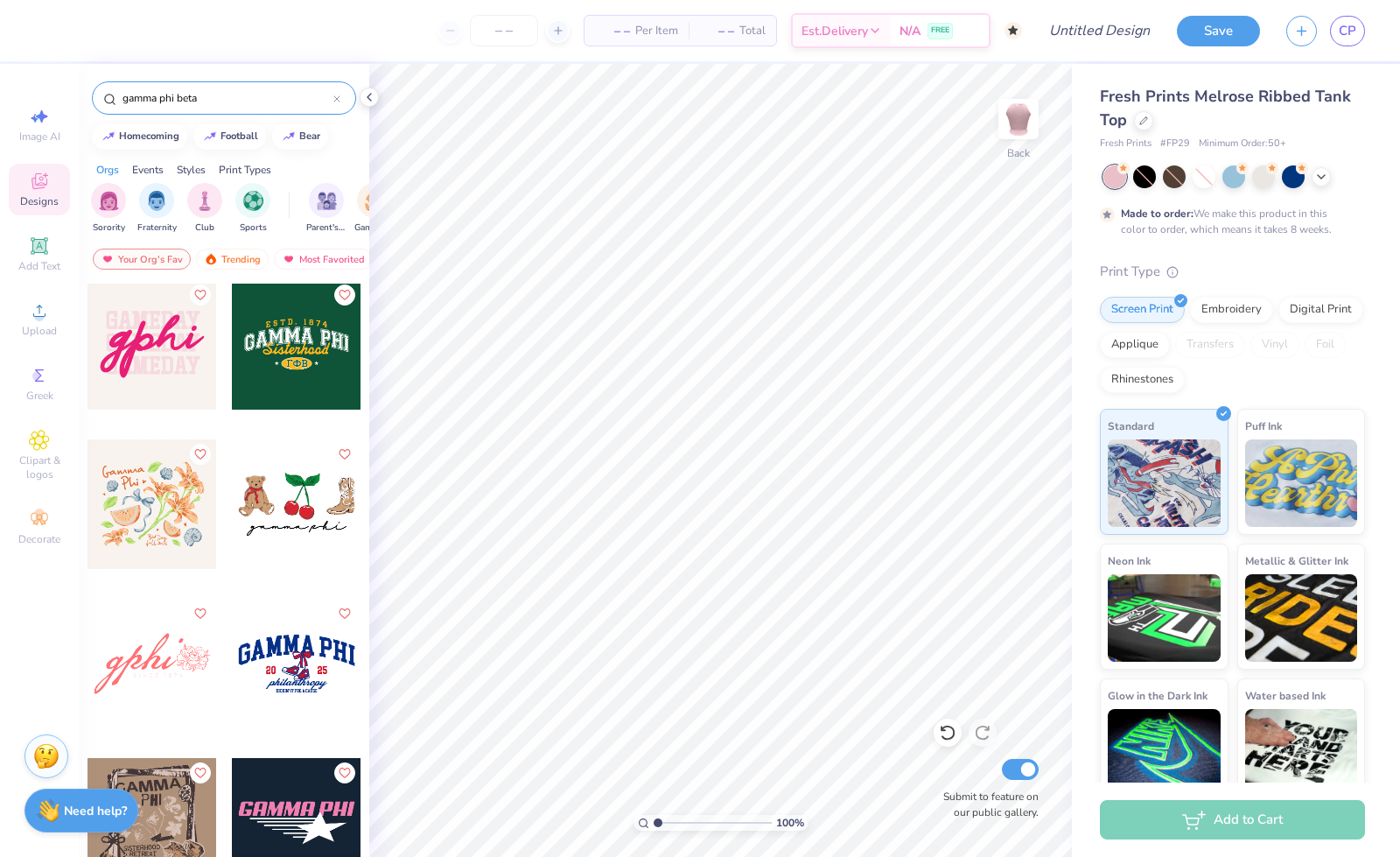
scroll to position [3189, 0]
click at [160, 361] on div at bounding box center [152, 346] width 129 height 129
type input "3.74"
click at [44, 30] on div at bounding box center [47, 28] width 24 height 24
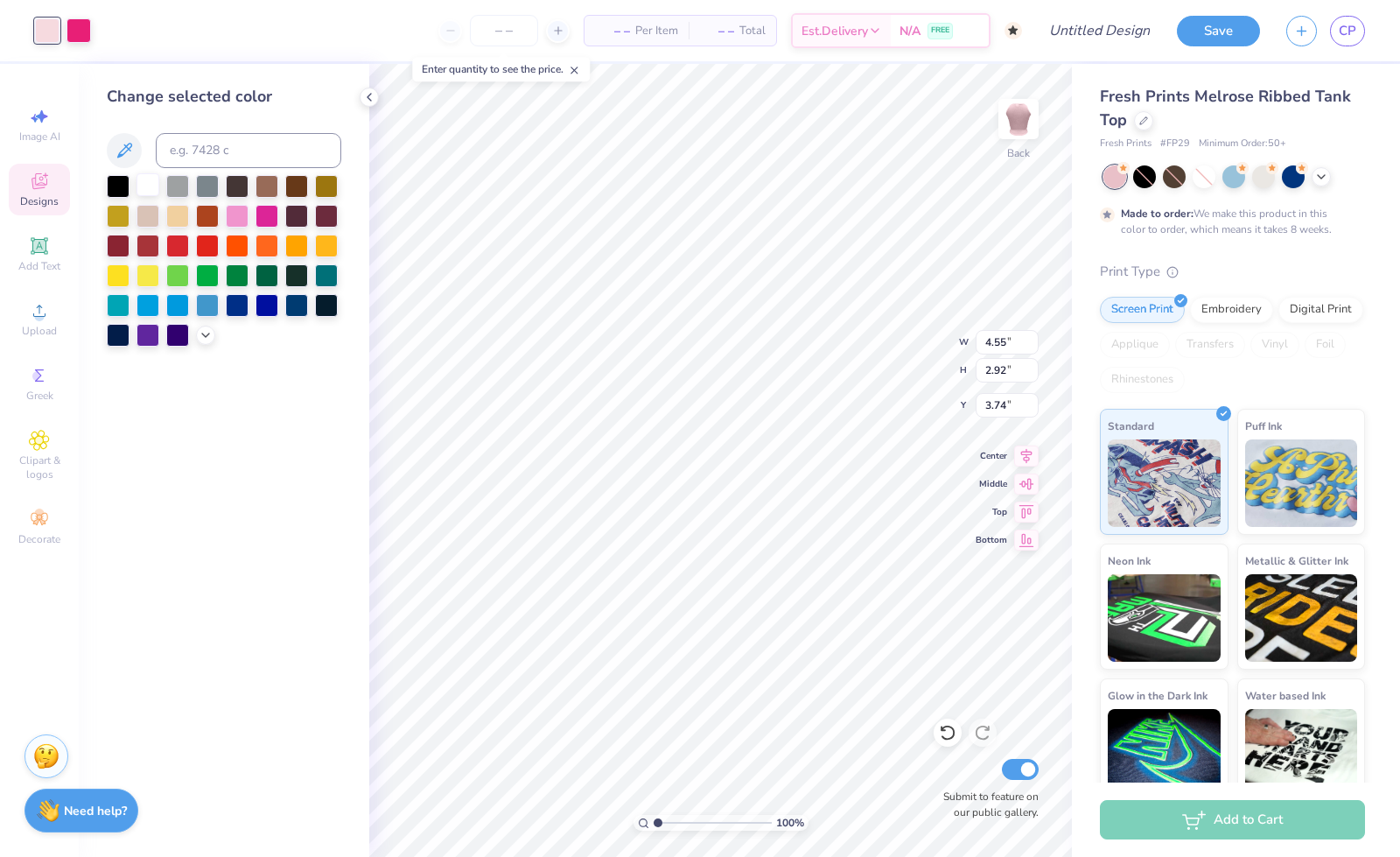
click at [146, 179] on div at bounding box center [147, 184] width 23 height 23
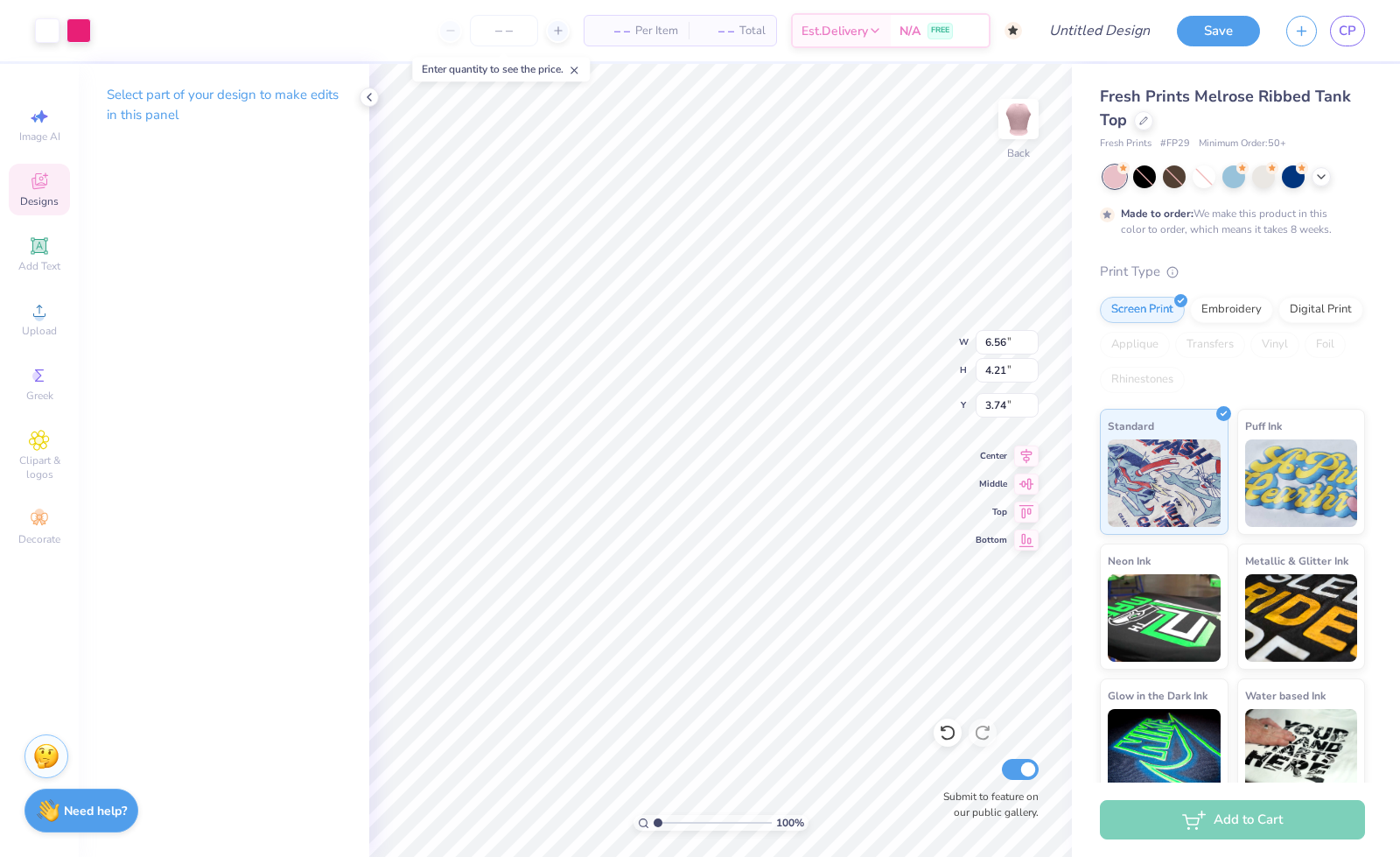
type input "6.56"
type input "4.21"
type input "6.45"
type input "4.14"
type input "3.83"
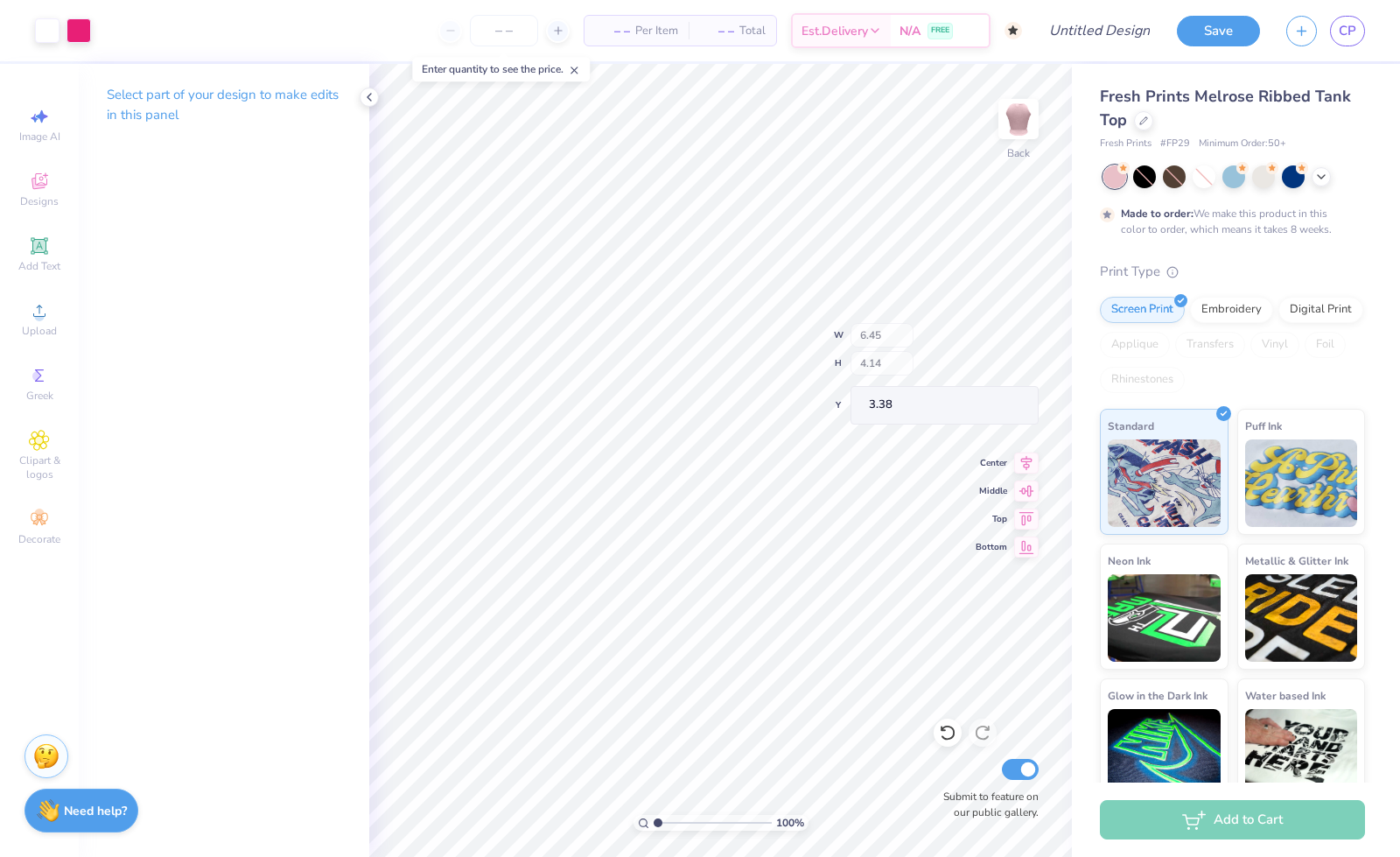
type input "3.38"
type input "2.96"
click at [37, 195] on span "Designs" at bounding box center [39, 201] width 38 height 14
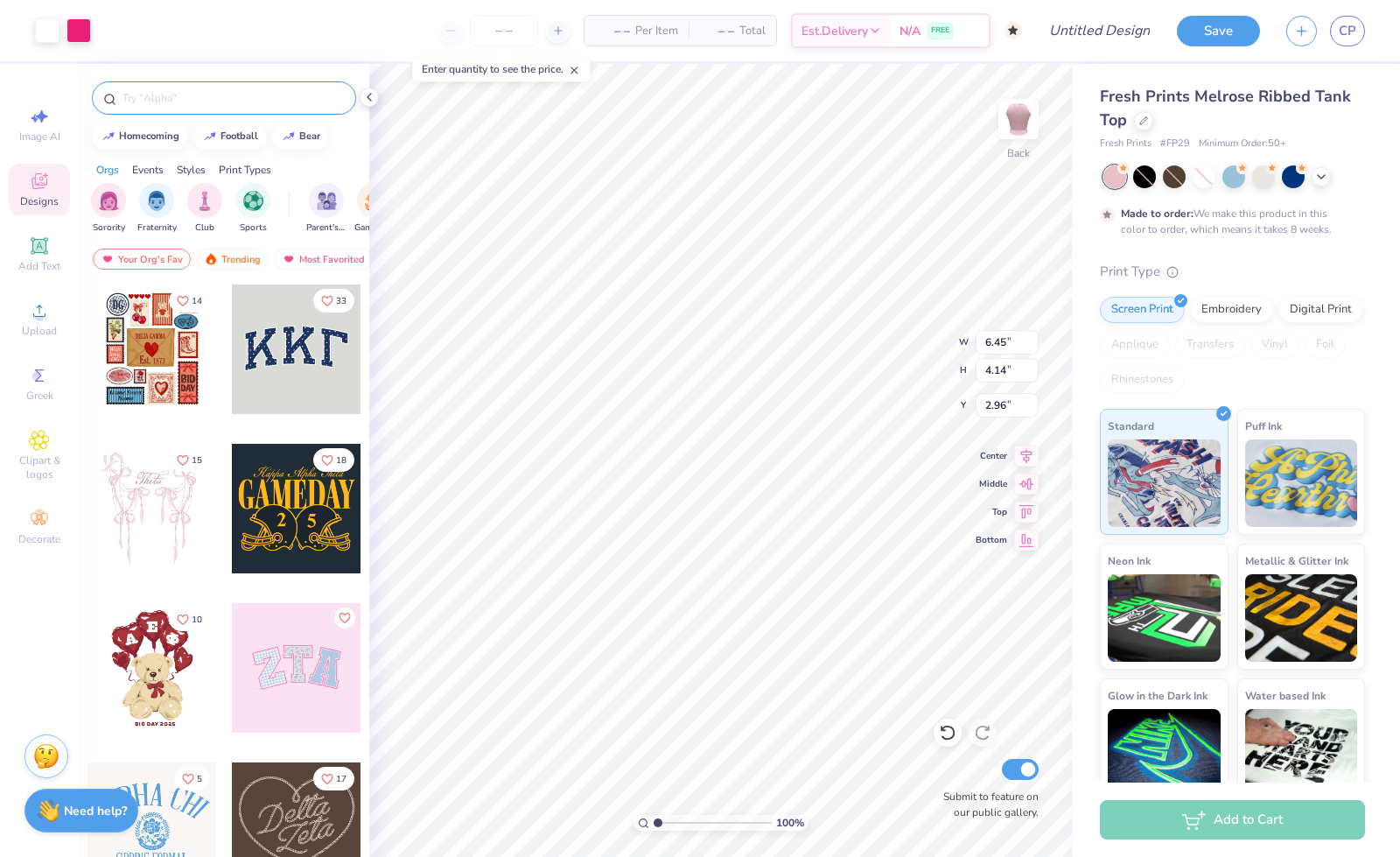
click at [198, 110] on div at bounding box center [224, 98] width 264 height 33
click at [182, 83] on div at bounding box center [224, 98] width 264 height 33
click at [181, 95] on input "text" at bounding box center [232, 98] width 224 height 18
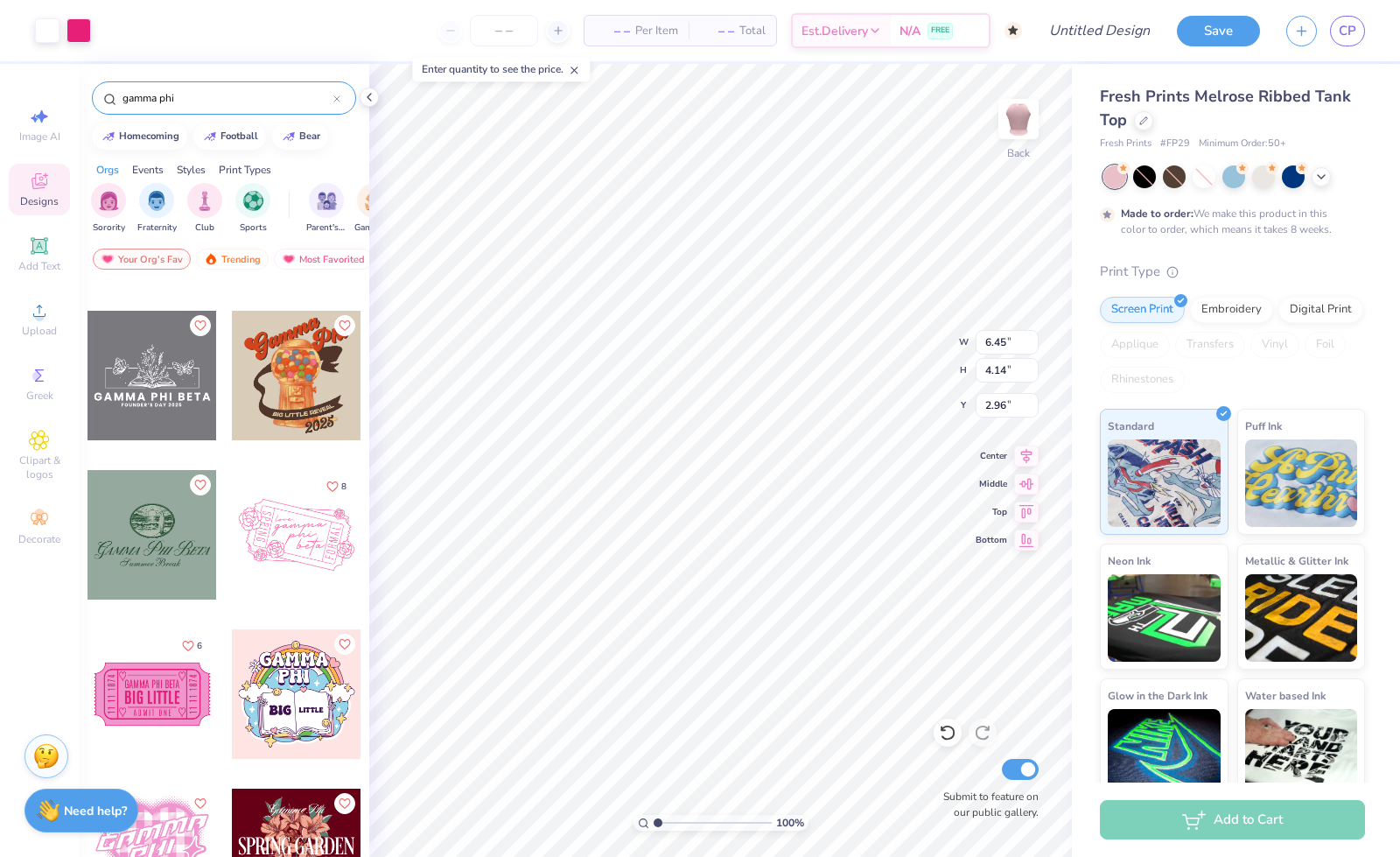
scroll to position [4728, 0]
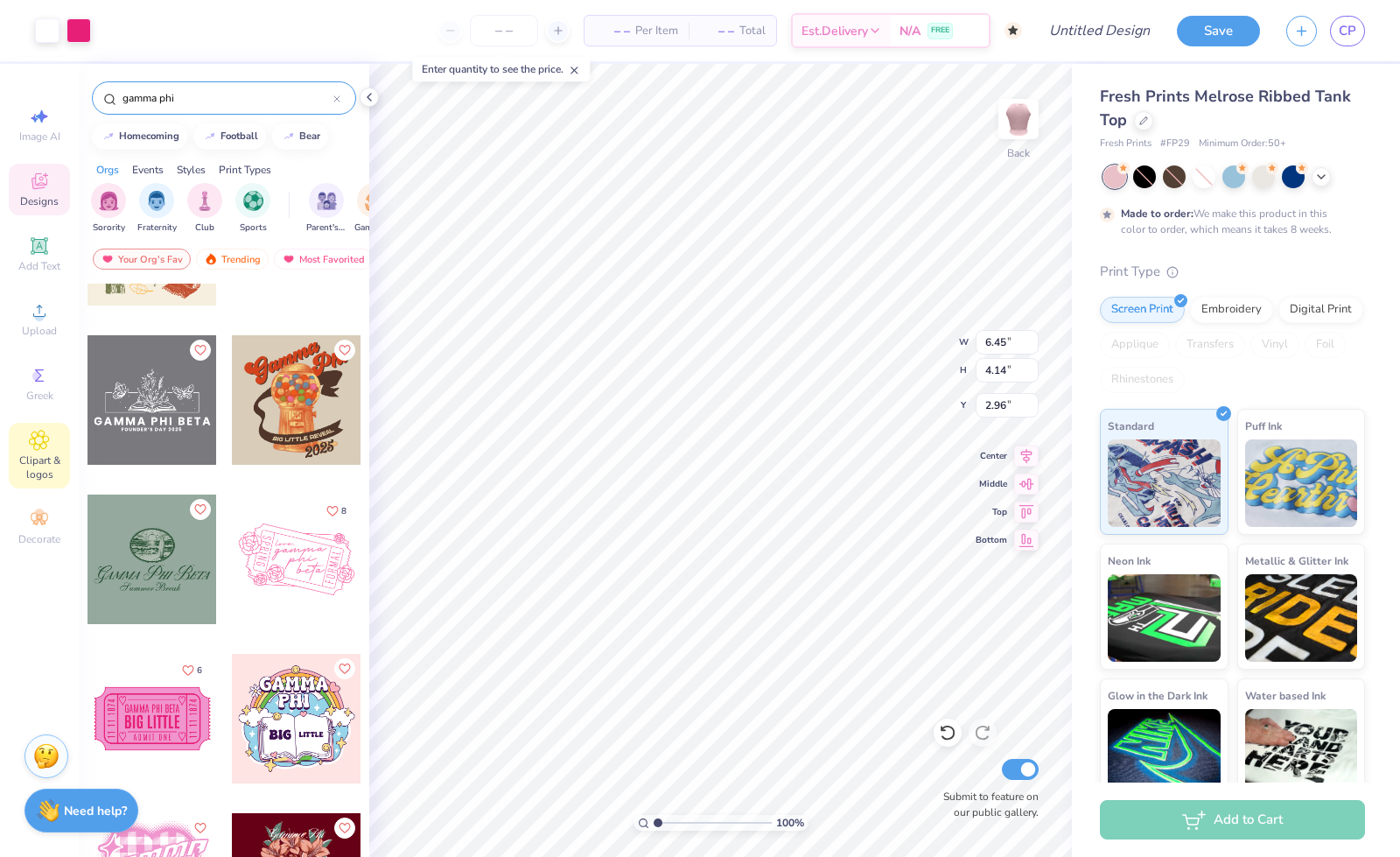
type input "gamma phi"
click at [51, 445] on div "Clipart & logos" at bounding box center [39, 455] width 62 height 66
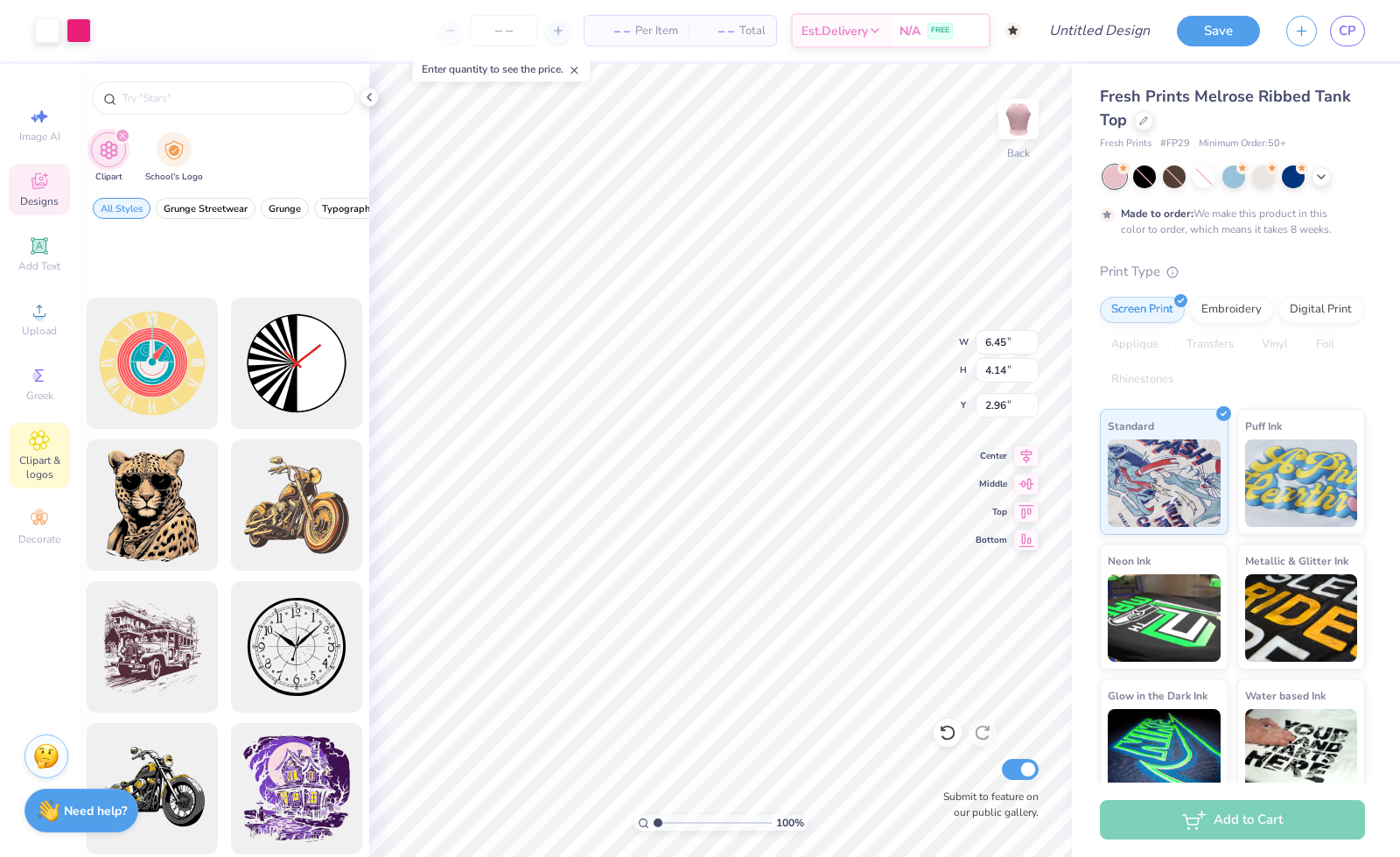
scroll to position [798, 0]
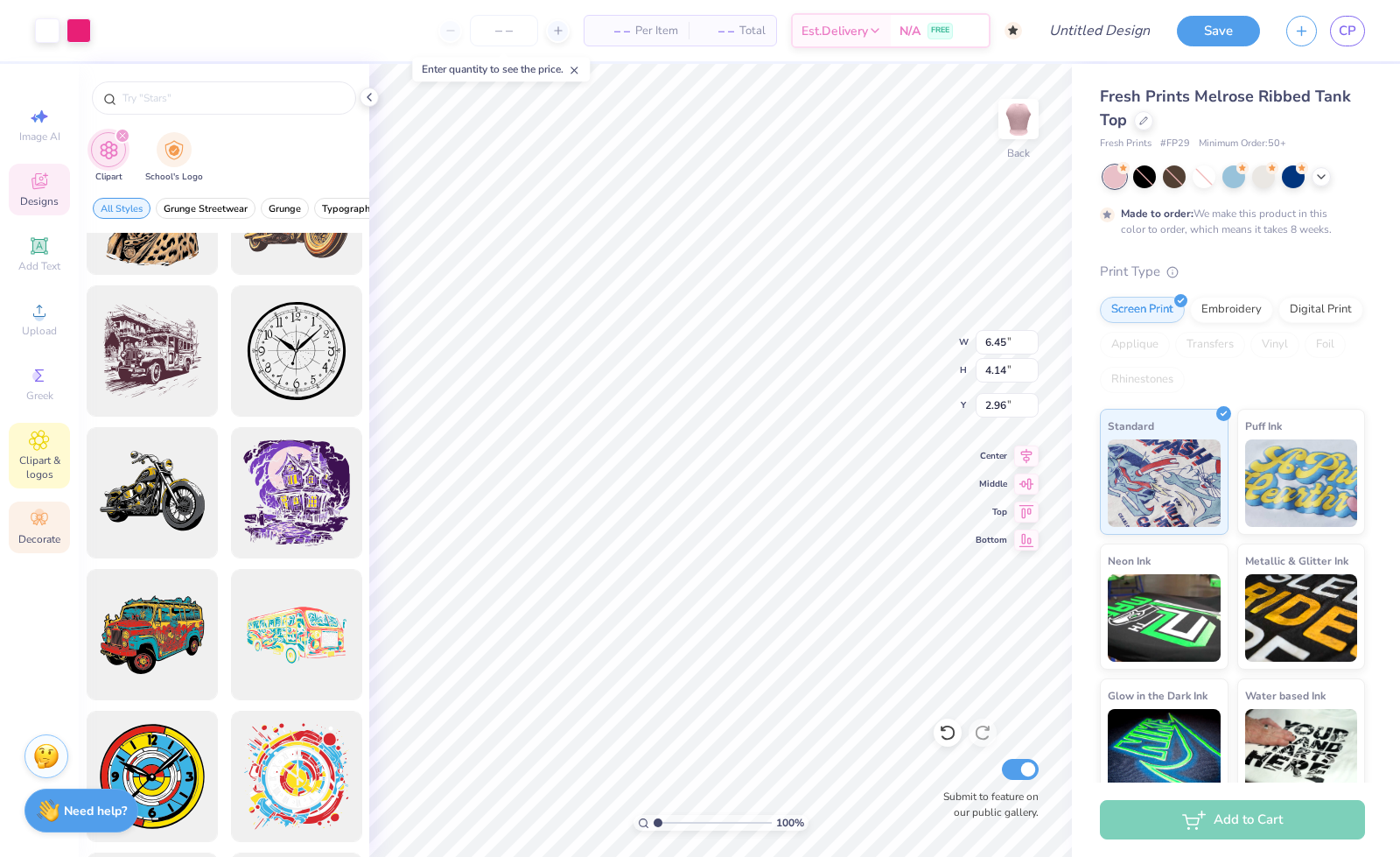
click at [45, 536] on span "Decorate" at bounding box center [39, 539] width 42 height 14
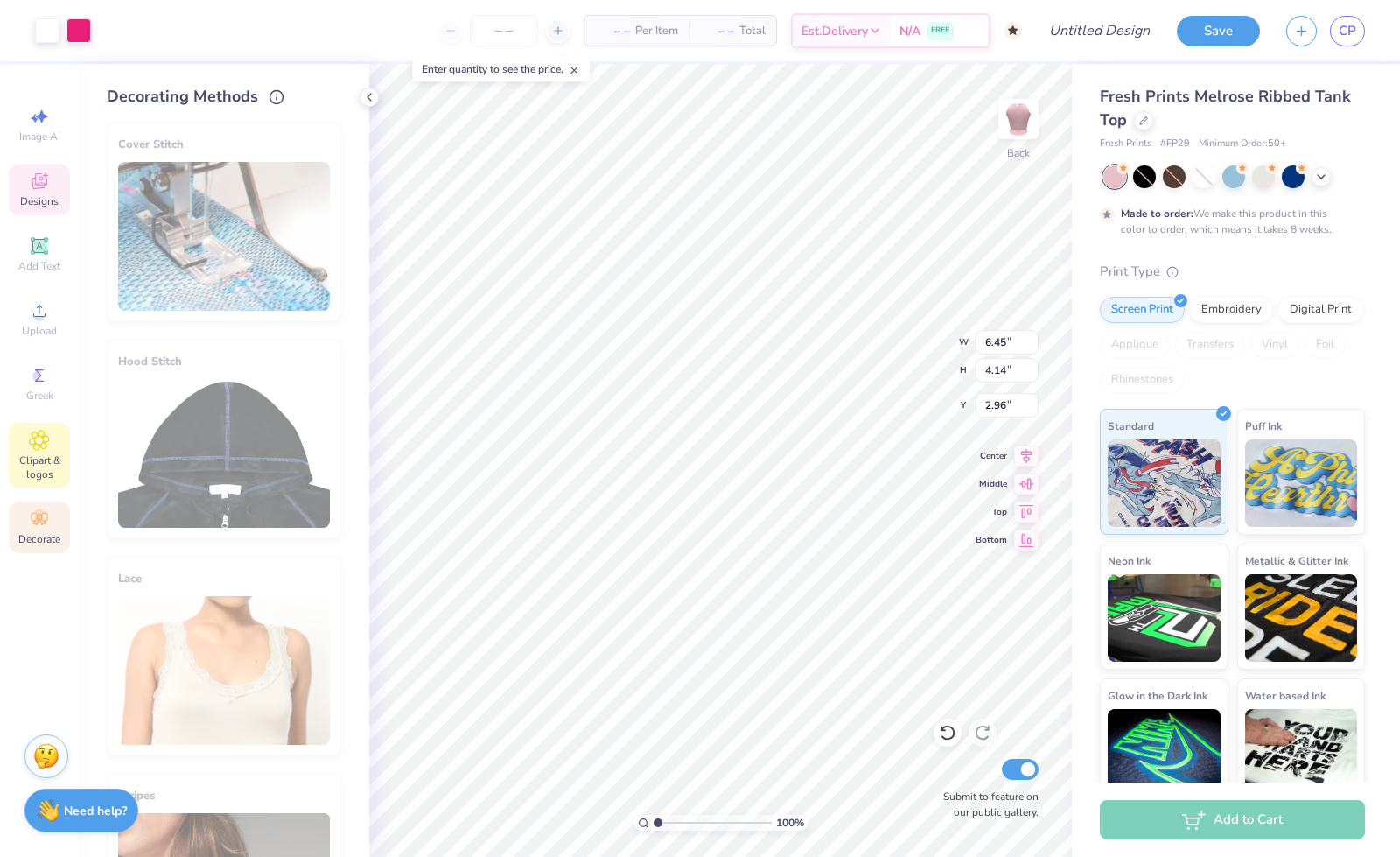
click at [32, 459] on span "Clipart & logos" at bounding box center [39, 467] width 62 height 28
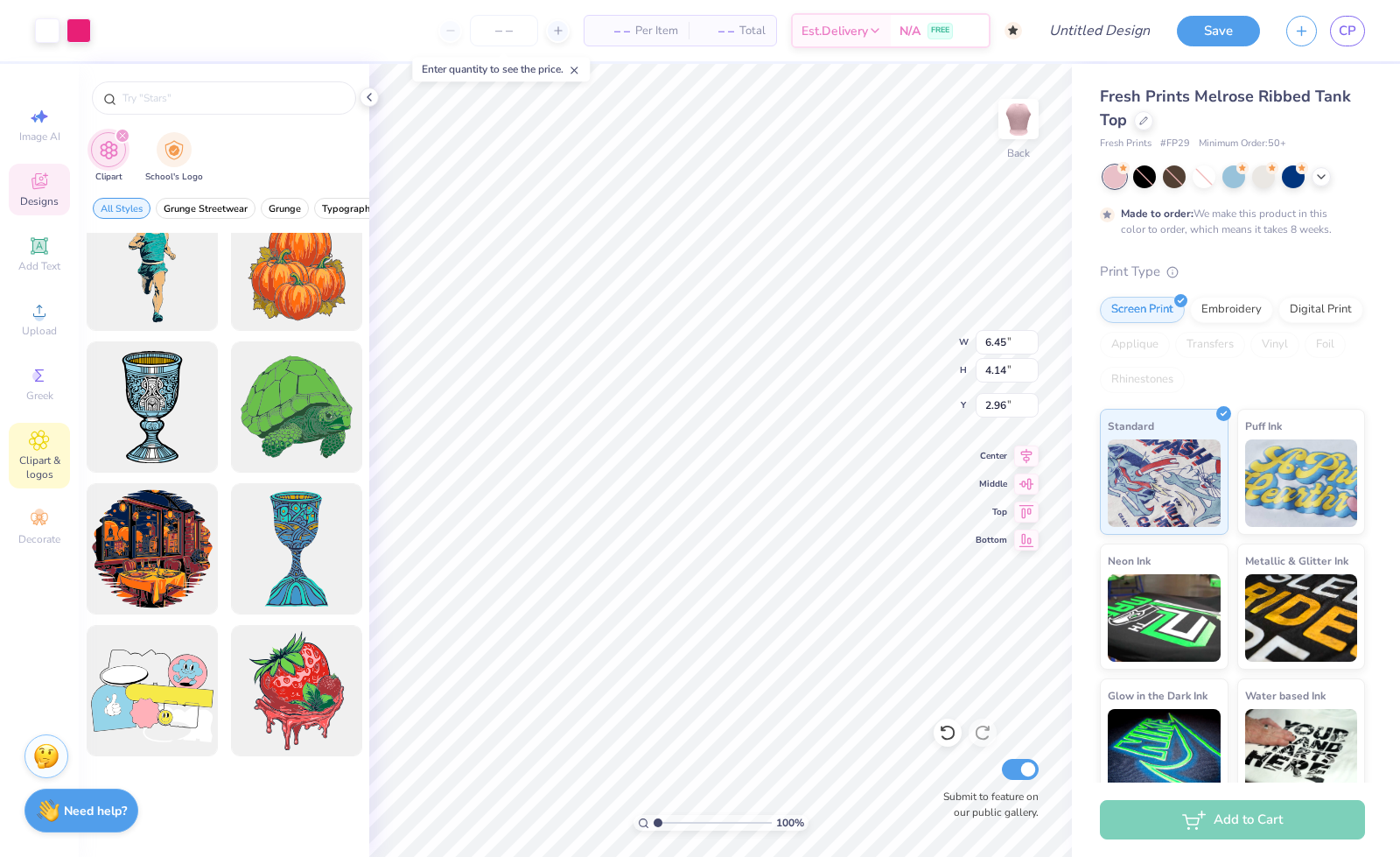
scroll to position [6628, 0]
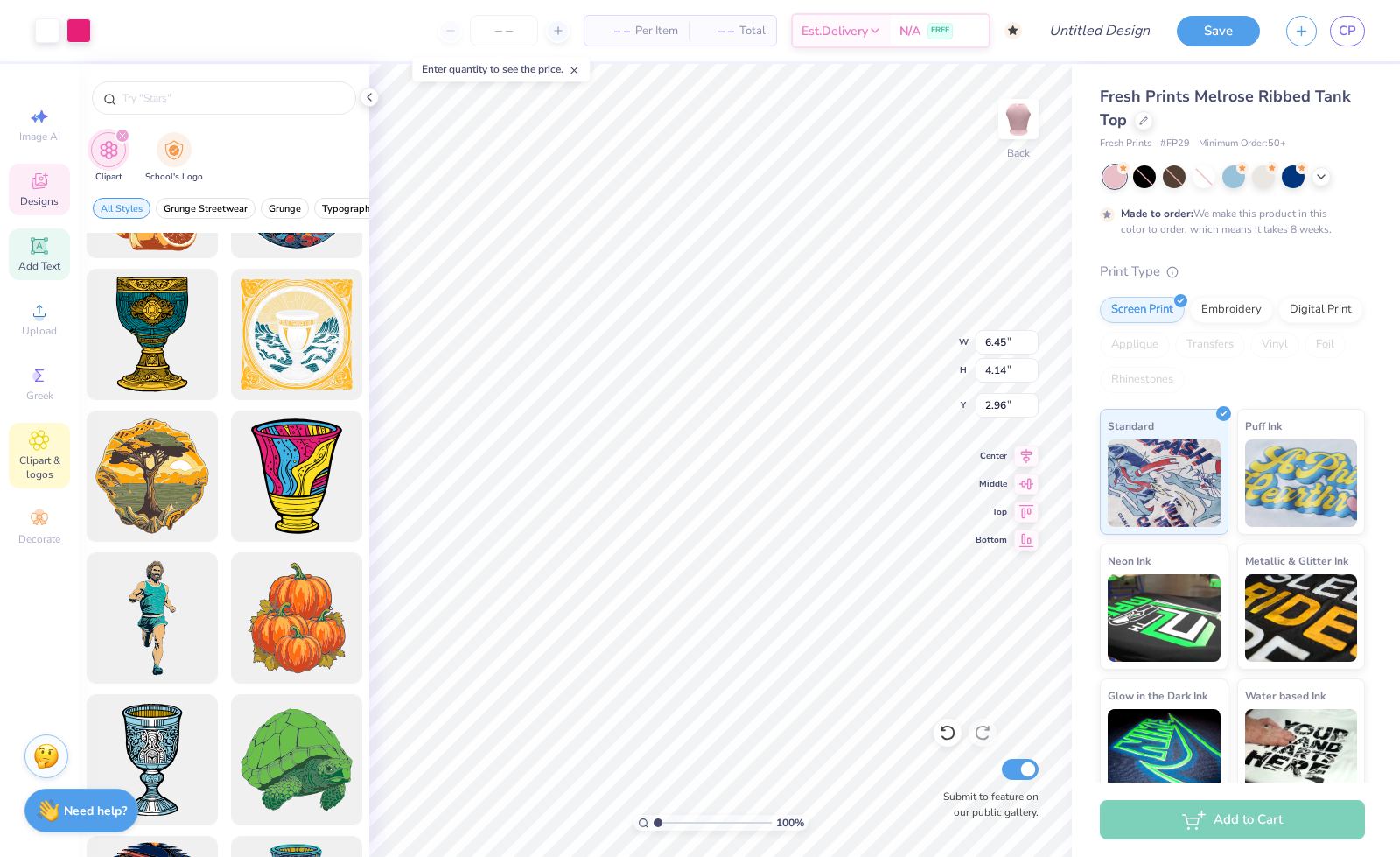
click at [50, 268] on span "Add Text" at bounding box center [39, 265] width 42 height 14
click at [37, 249] on icon at bounding box center [38, 245] width 13 height 13
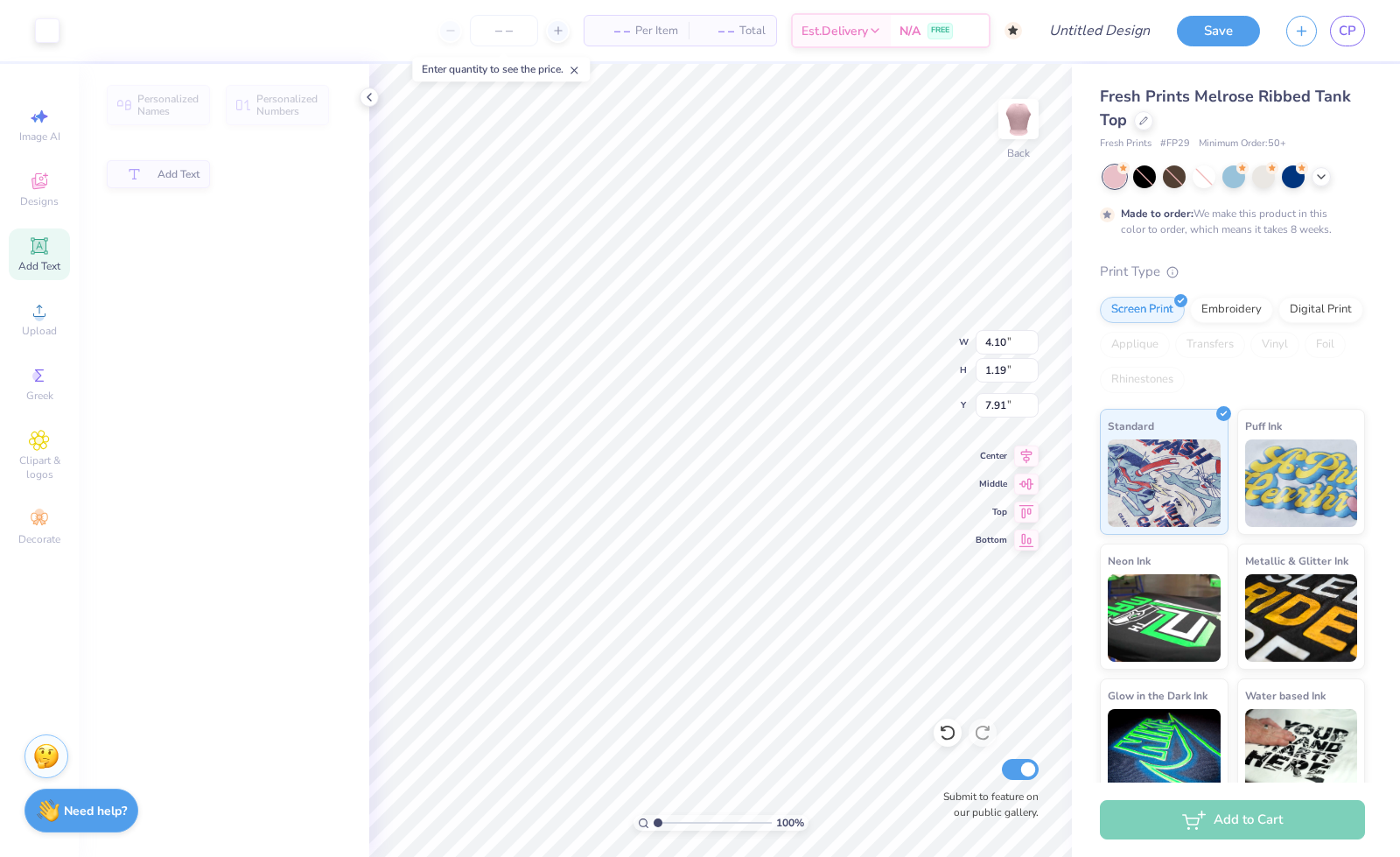
type input "4.10"
type input "1.19"
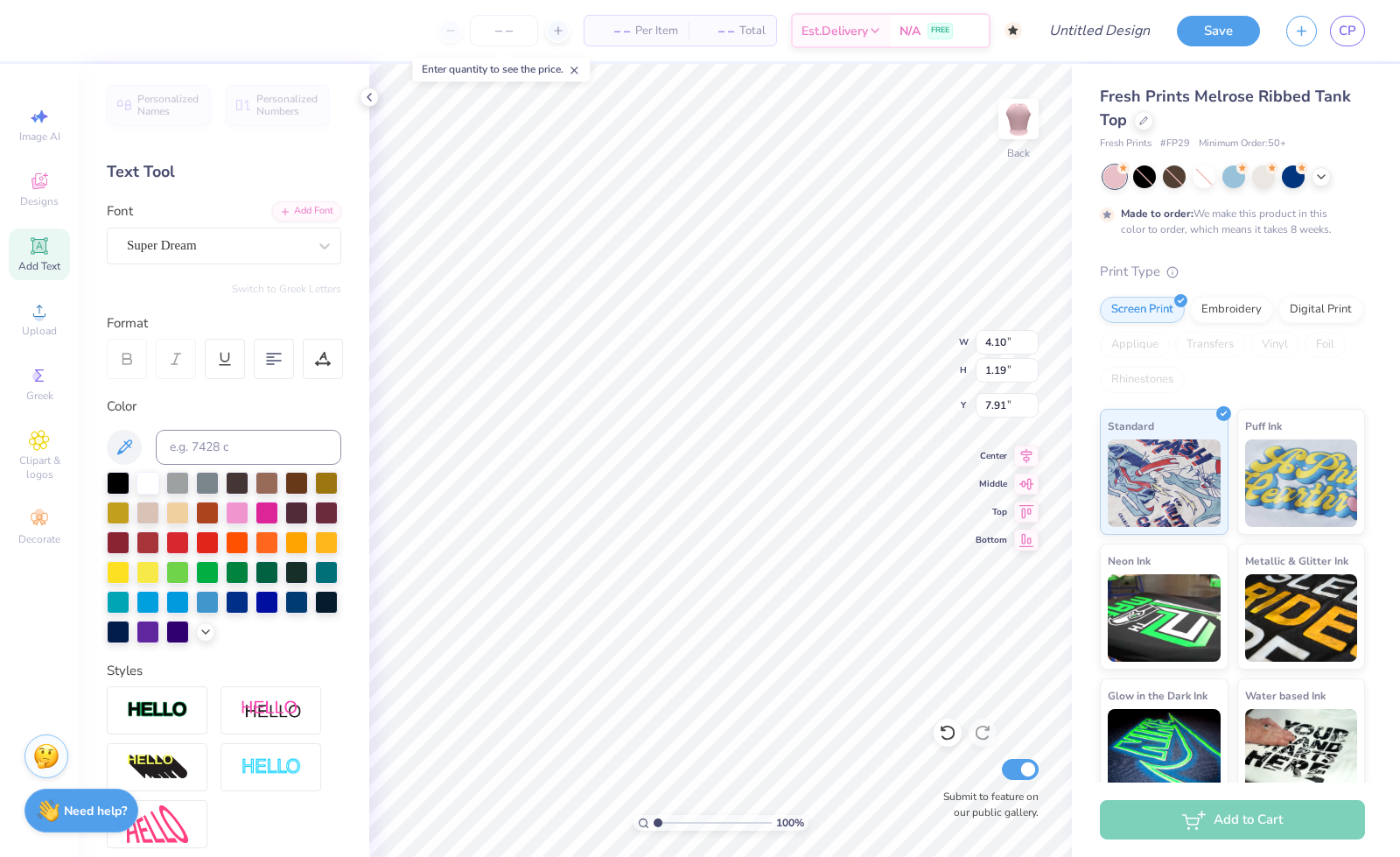
type input "3.02"
type textarea "g"
type textarea "Gamma Phi Beta"
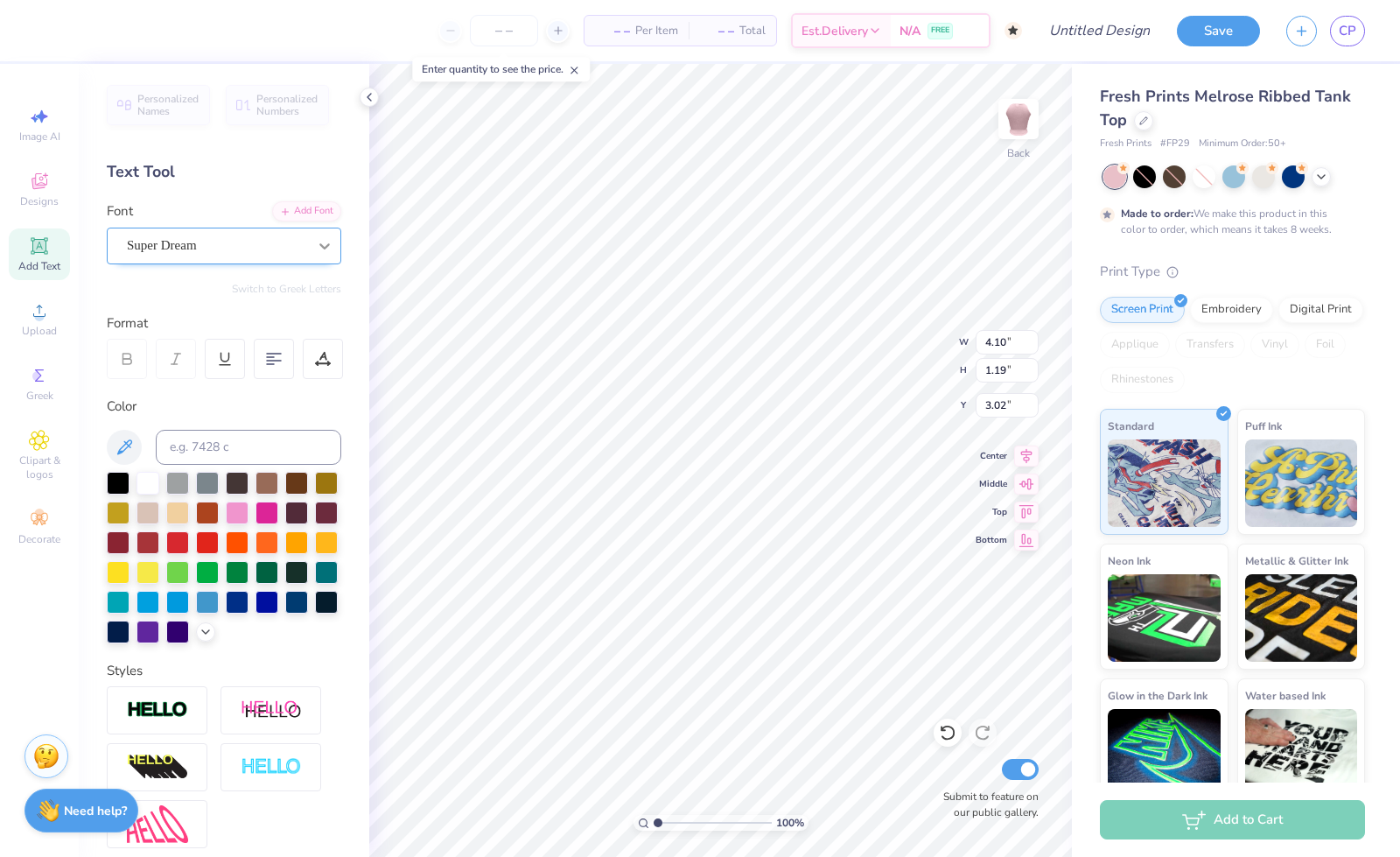
click at [316, 249] on icon at bounding box center [325, 246] width 18 height 18
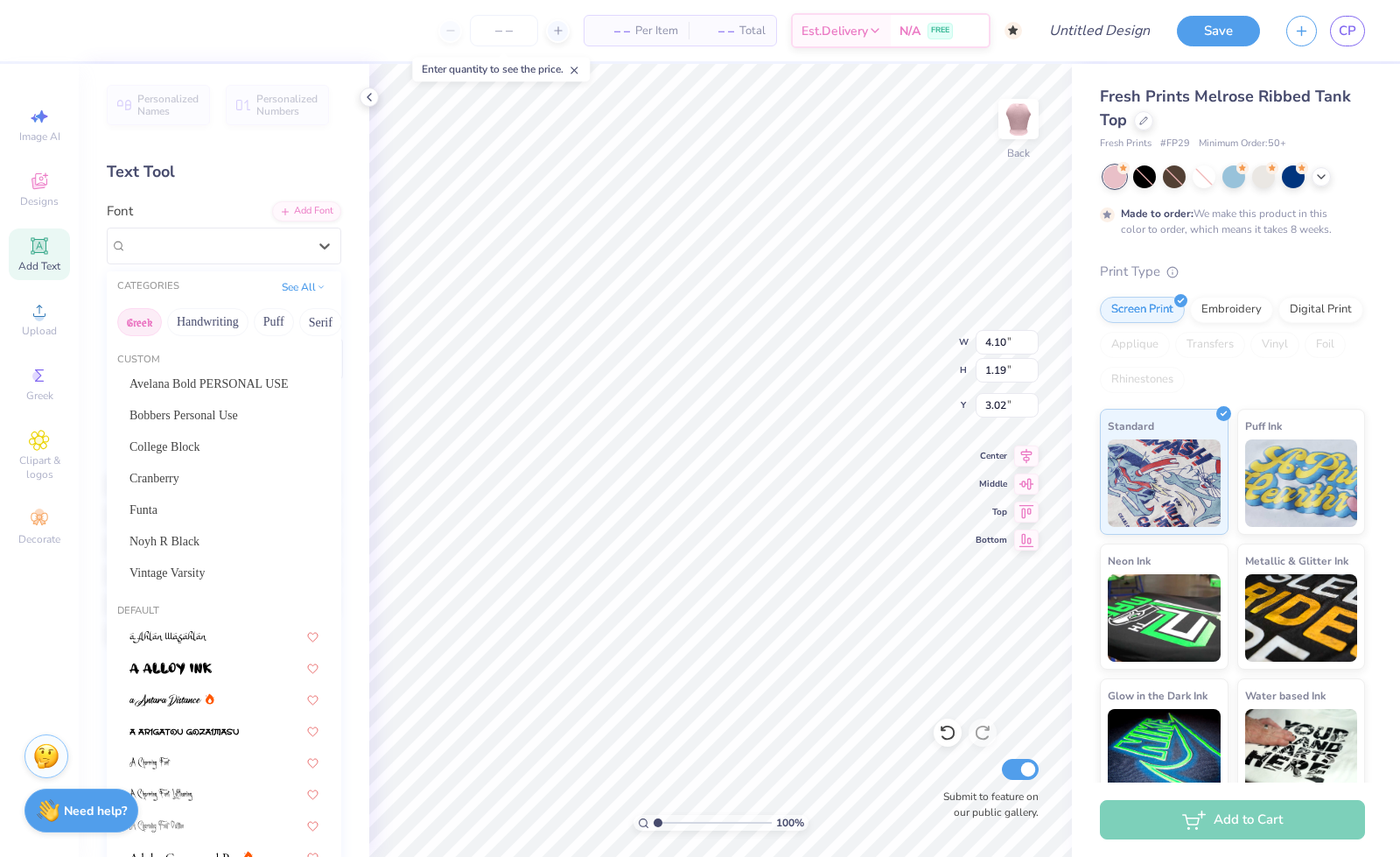
click at [152, 322] on button "Greek" at bounding box center [140, 322] width 45 height 28
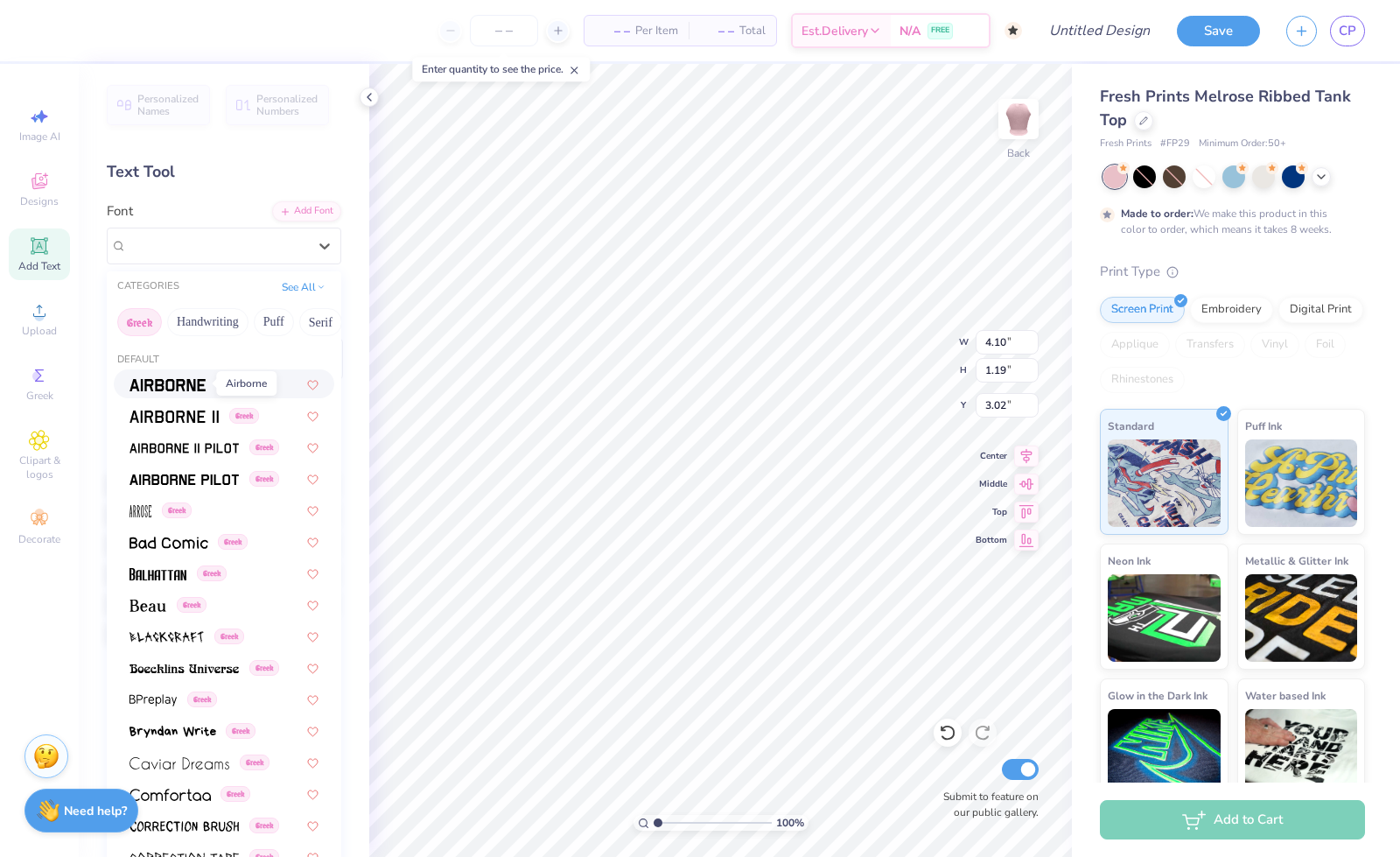
click at [167, 392] on span at bounding box center [167, 383] width 76 height 19
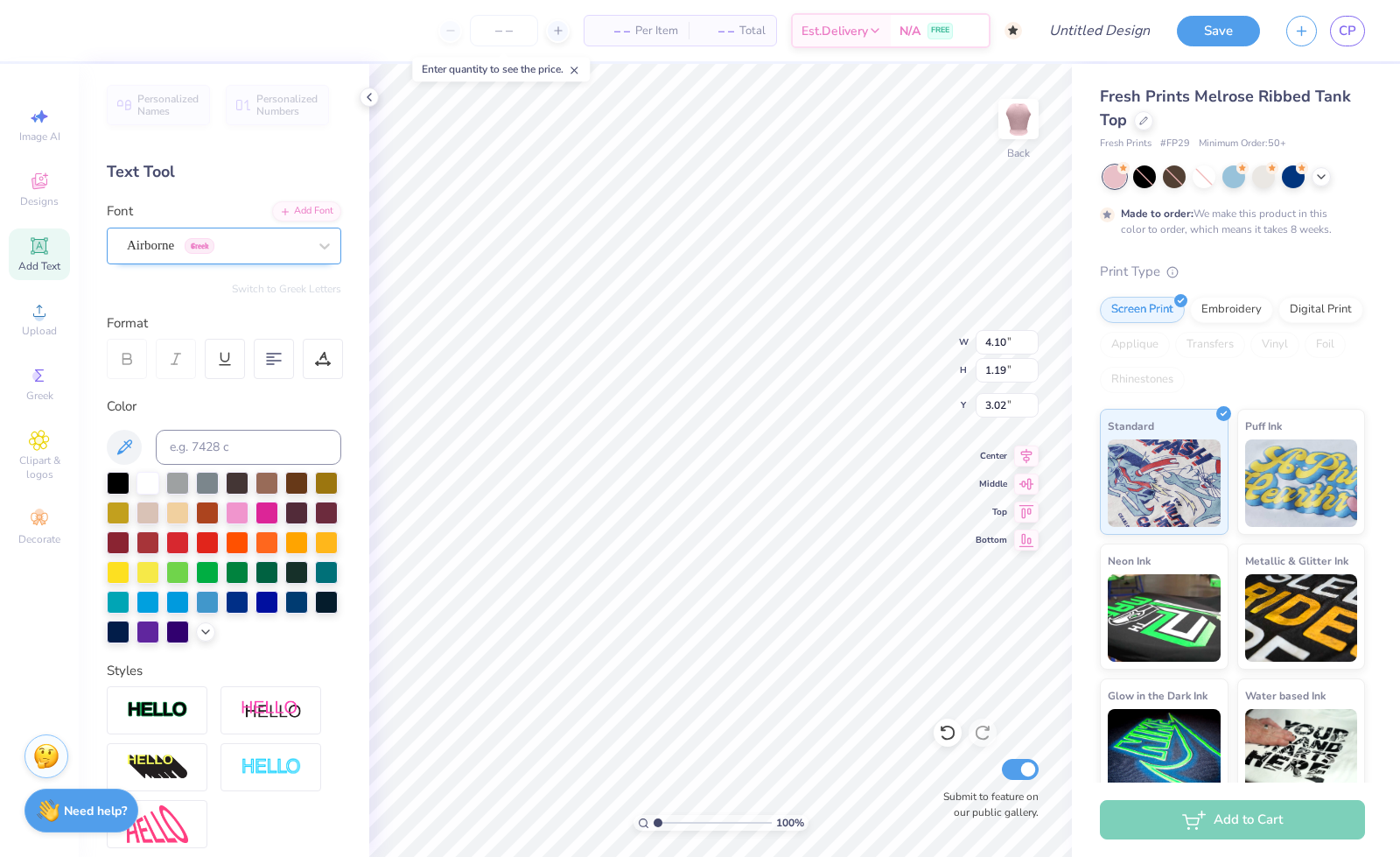
click at [173, 248] on div "Airborne Greek" at bounding box center [217, 246] width 184 height 27
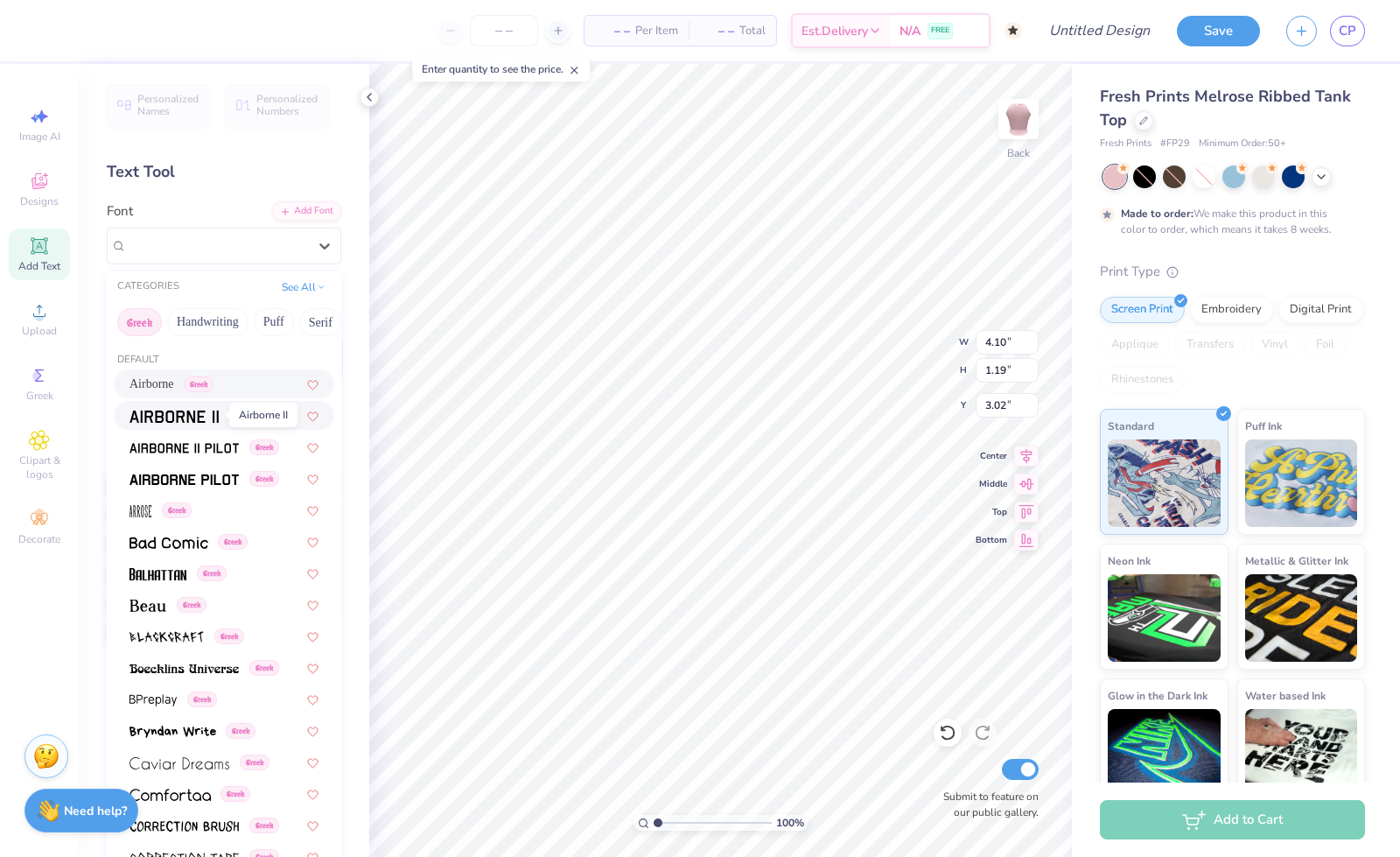
click at [193, 417] on img at bounding box center [173, 416] width 89 height 13
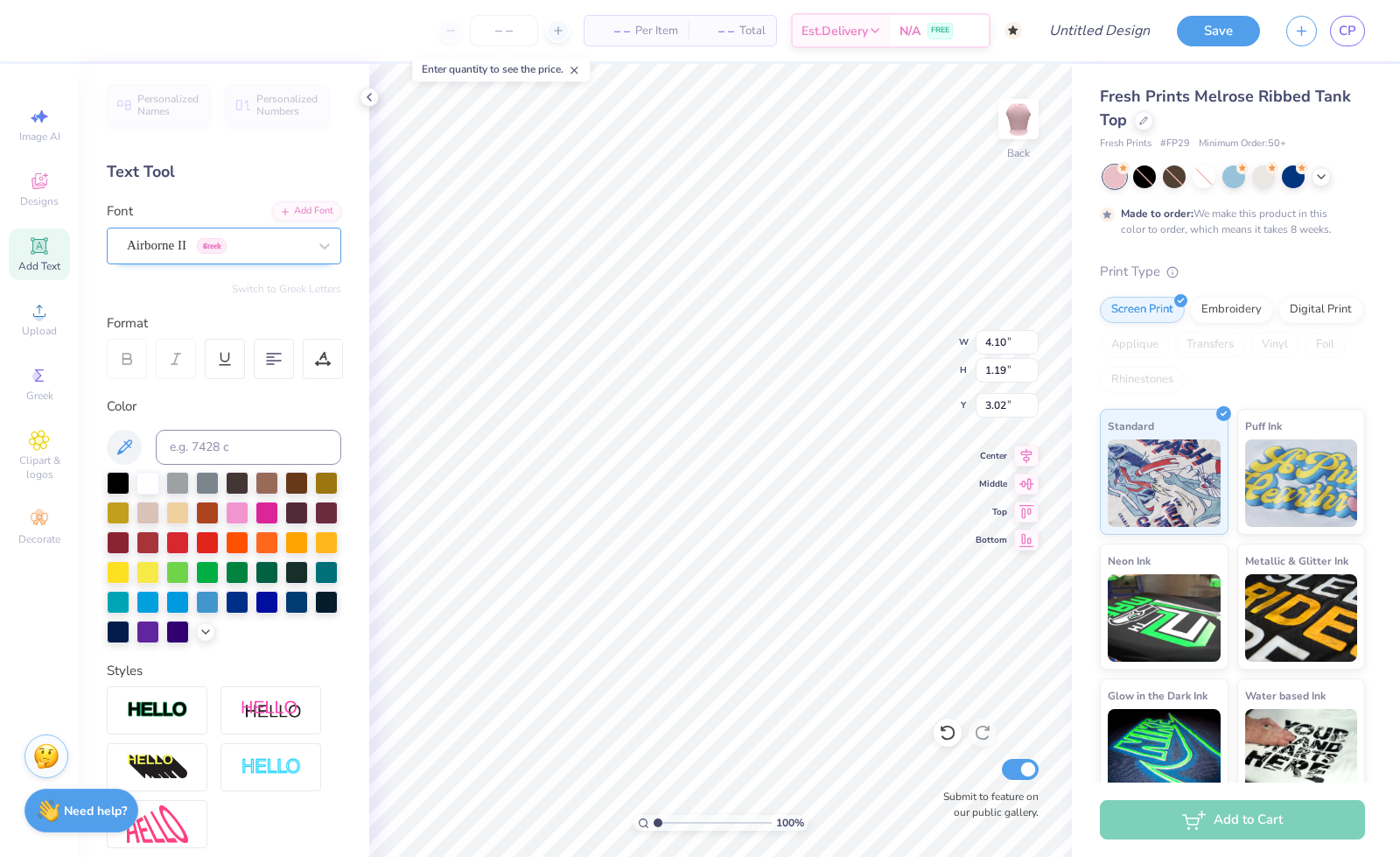
click at [170, 248] on div "Airborne II Greek" at bounding box center [217, 246] width 184 height 27
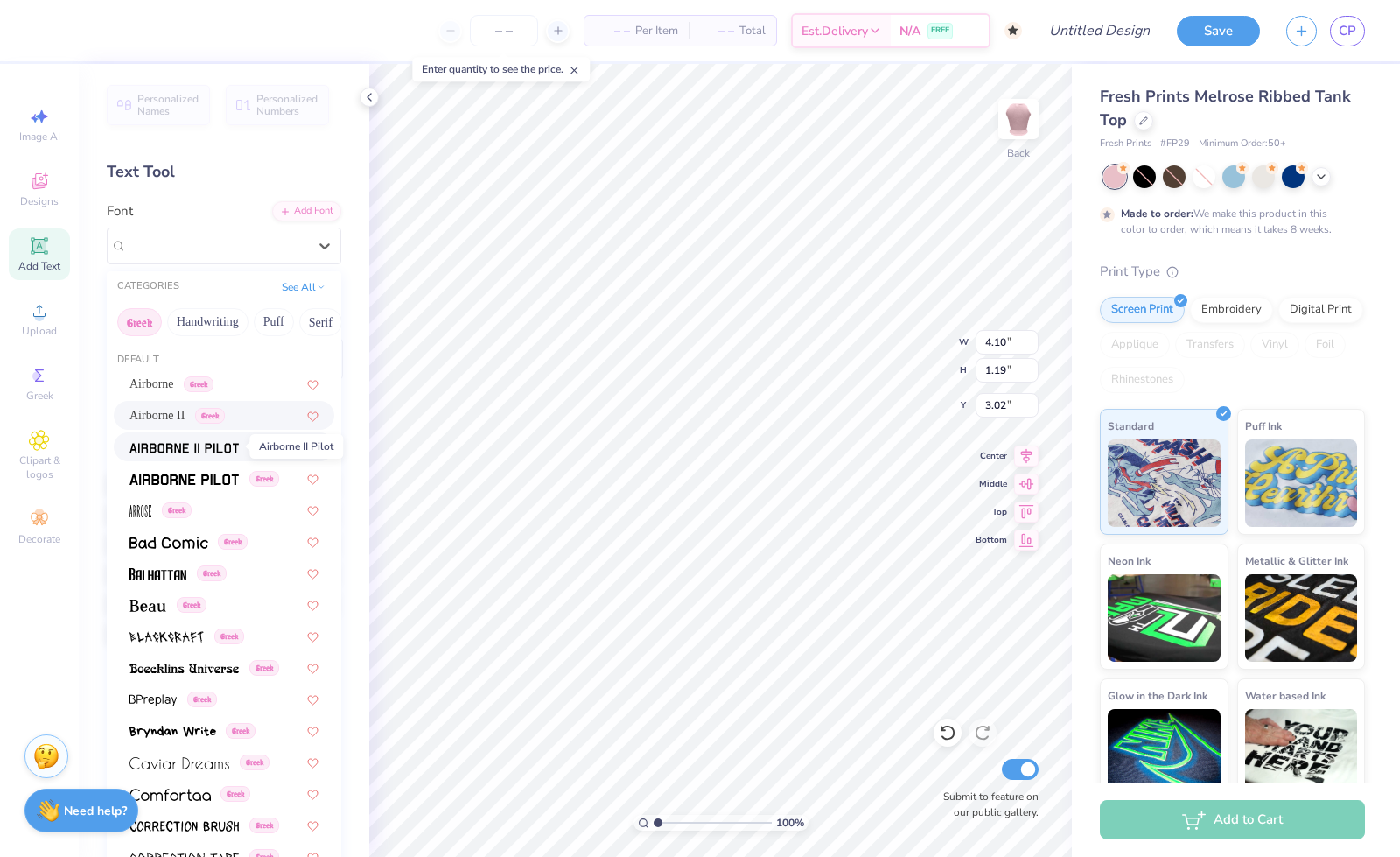
click at [185, 444] on img at bounding box center [184, 448] width 110 height 13
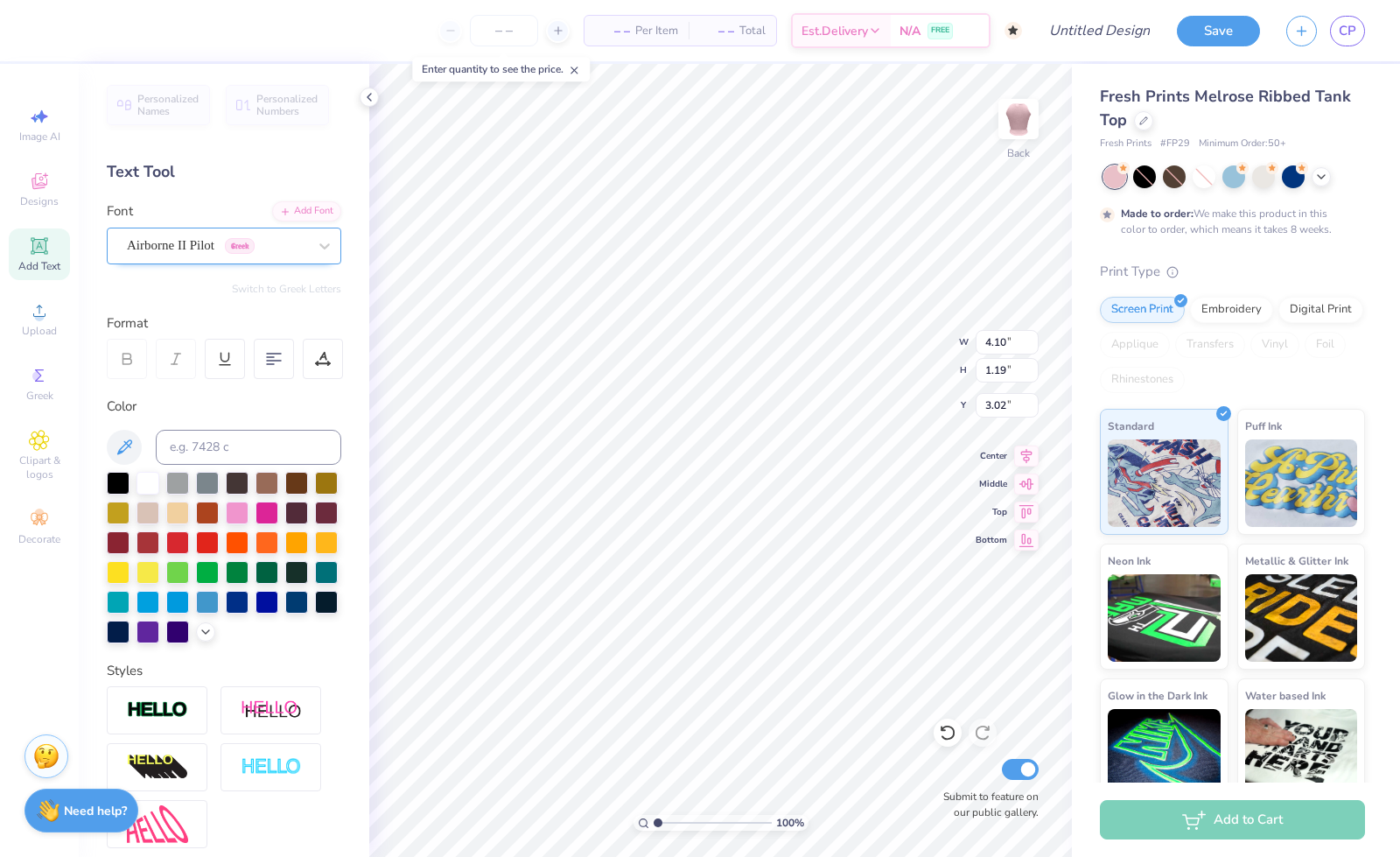
click at [215, 252] on div "Airborne II Pilot Greek" at bounding box center [217, 246] width 184 height 27
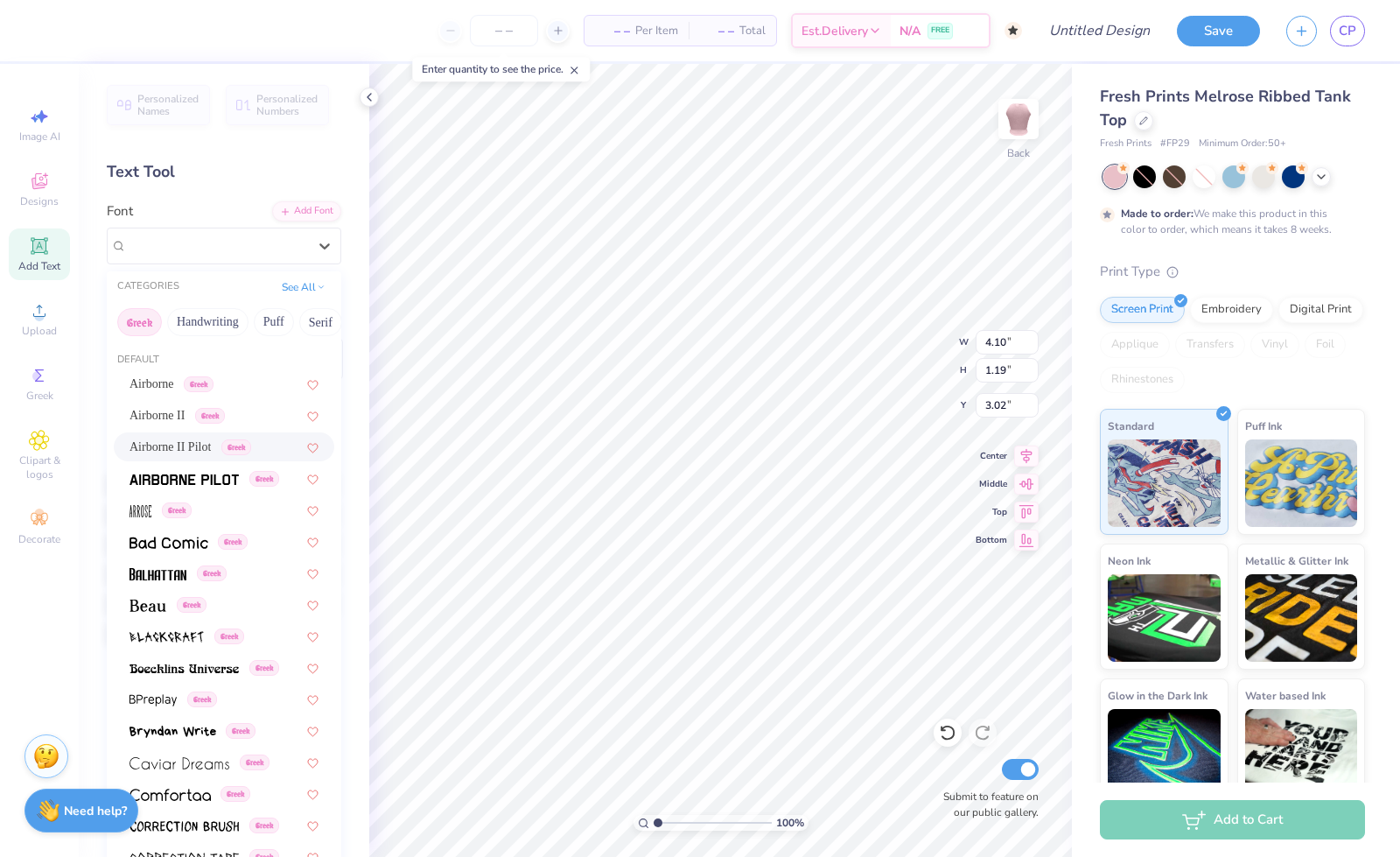
scroll to position [37, 0]
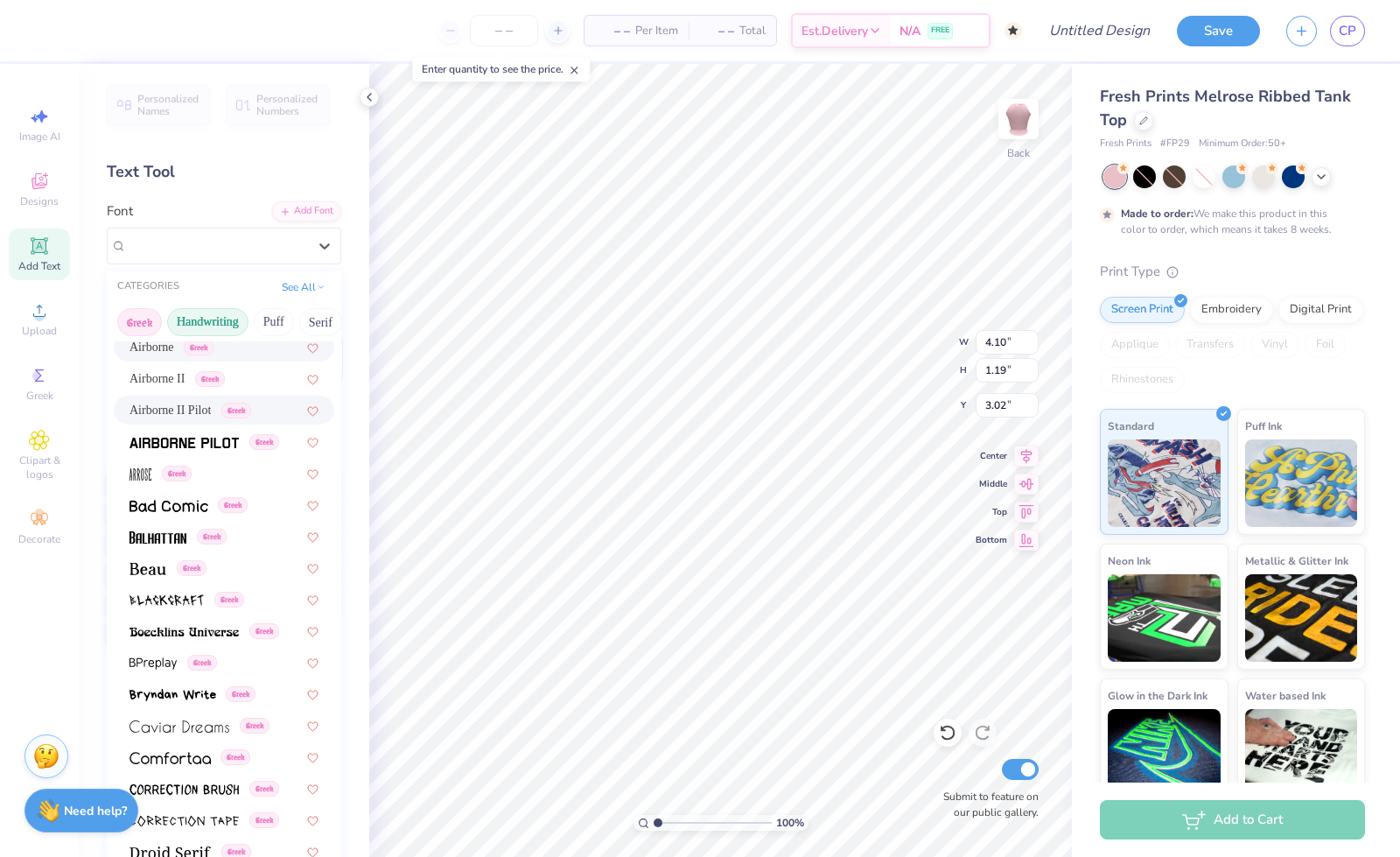
click at [205, 319] on button "Handwriting" at bounding box center [208, 322] width 81 height 28
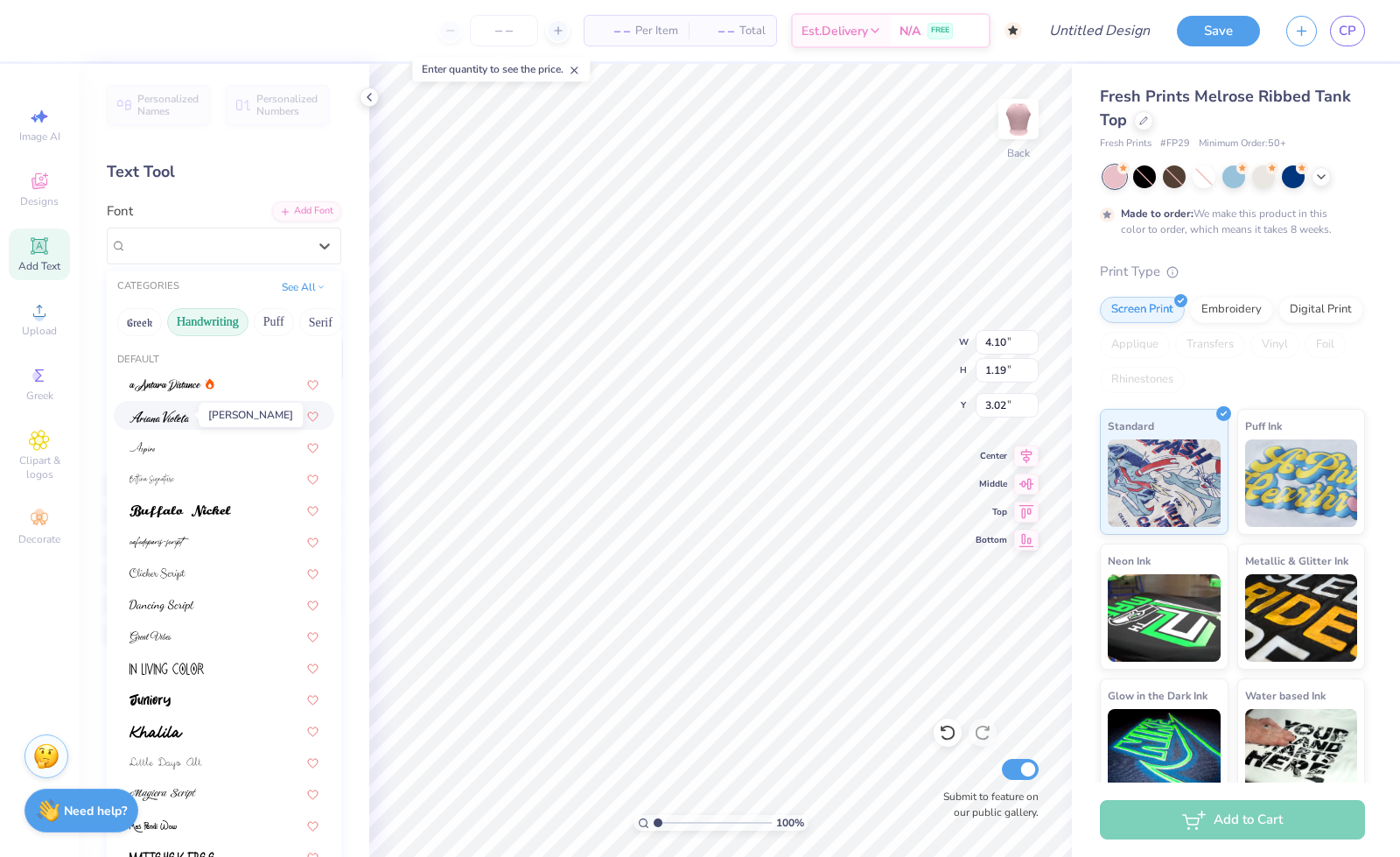
click at [177, 417] on img at bounding box center [159, 416] width 60 height 13
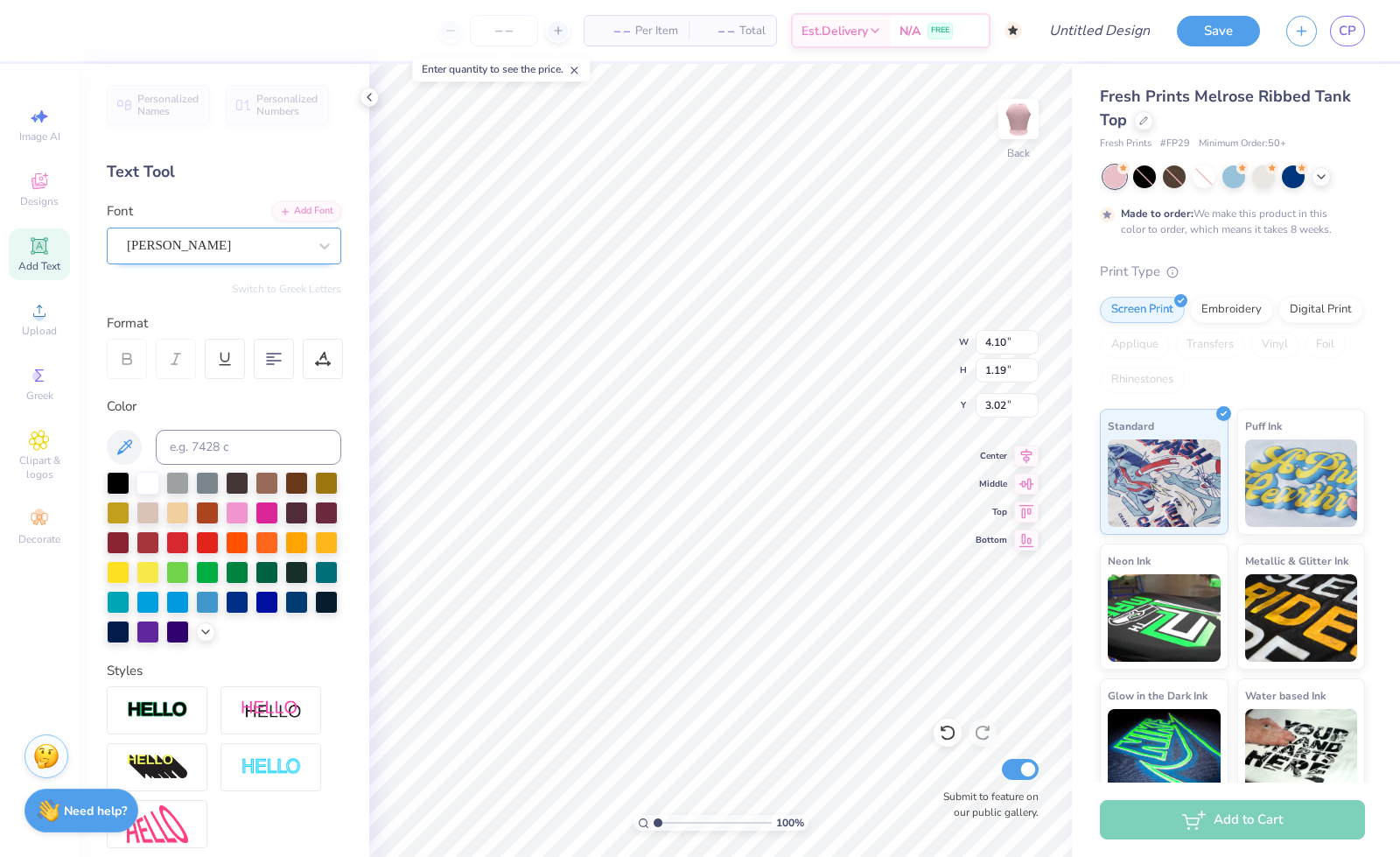
click at [160, 251] on div "Ariana Violeta" at bounding box center [217, 246] width 184 height 27
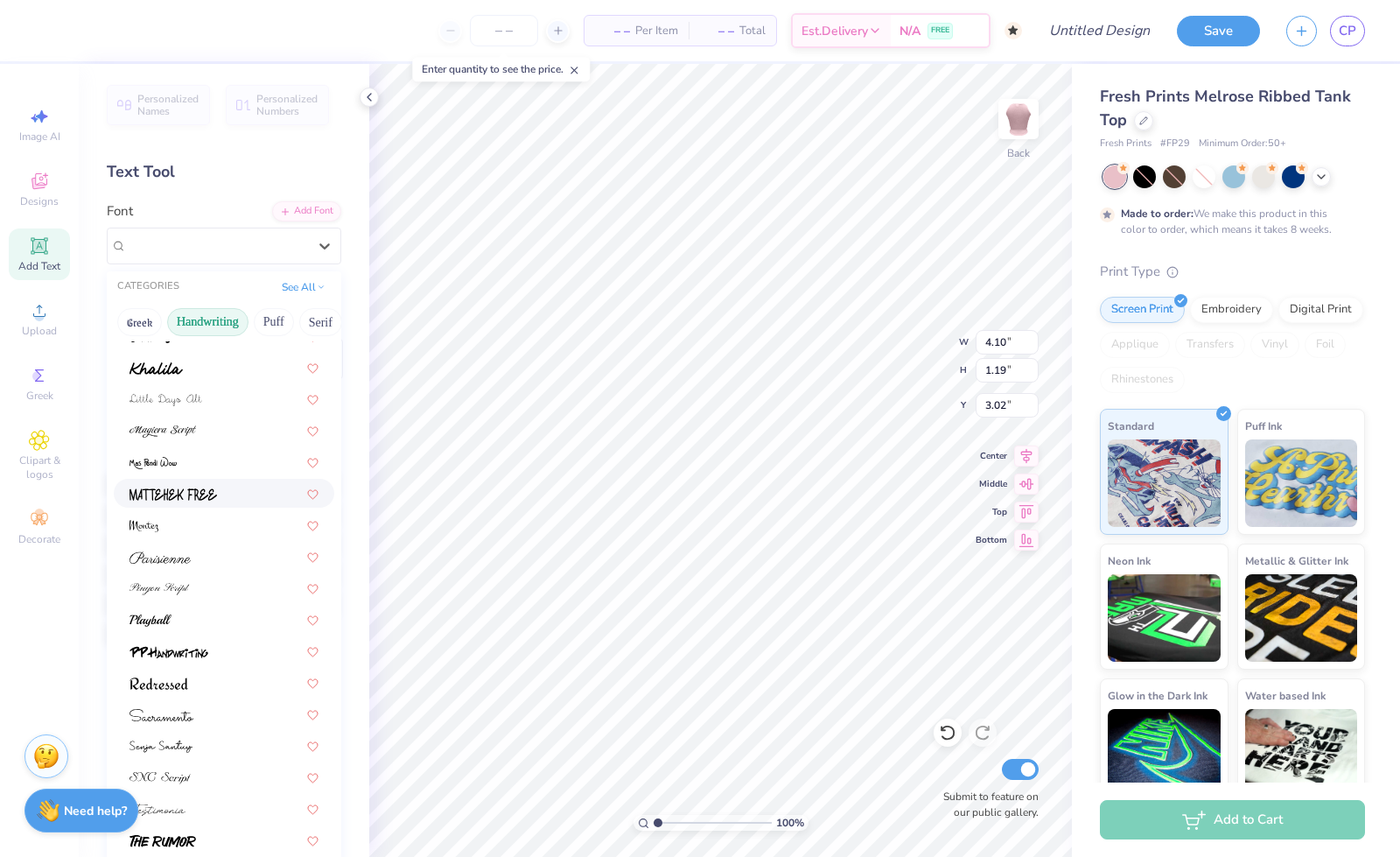
scroll to position [398, 0]
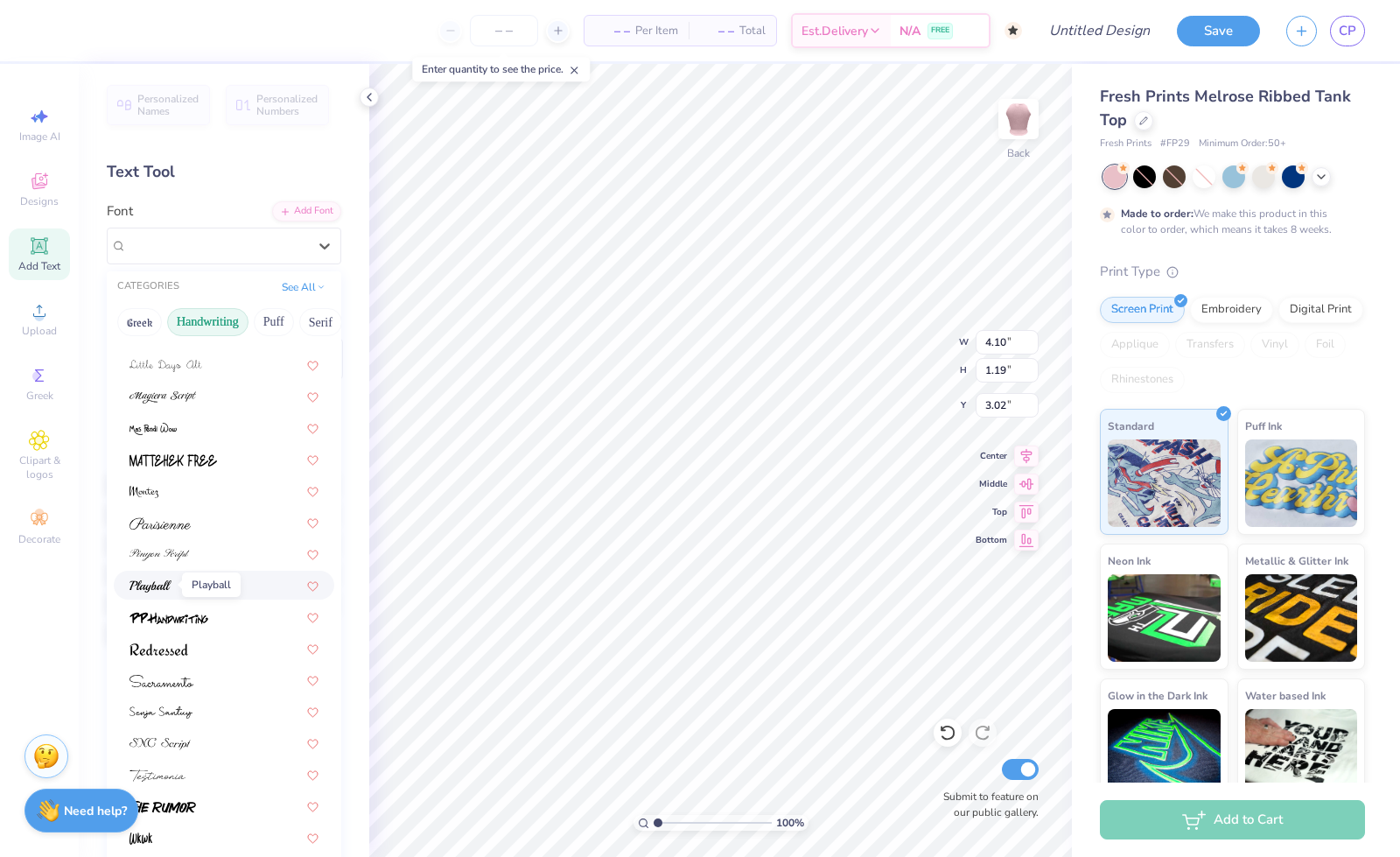
click at [166, 588] on img at bounding box center [150, 586] width 42 height 13
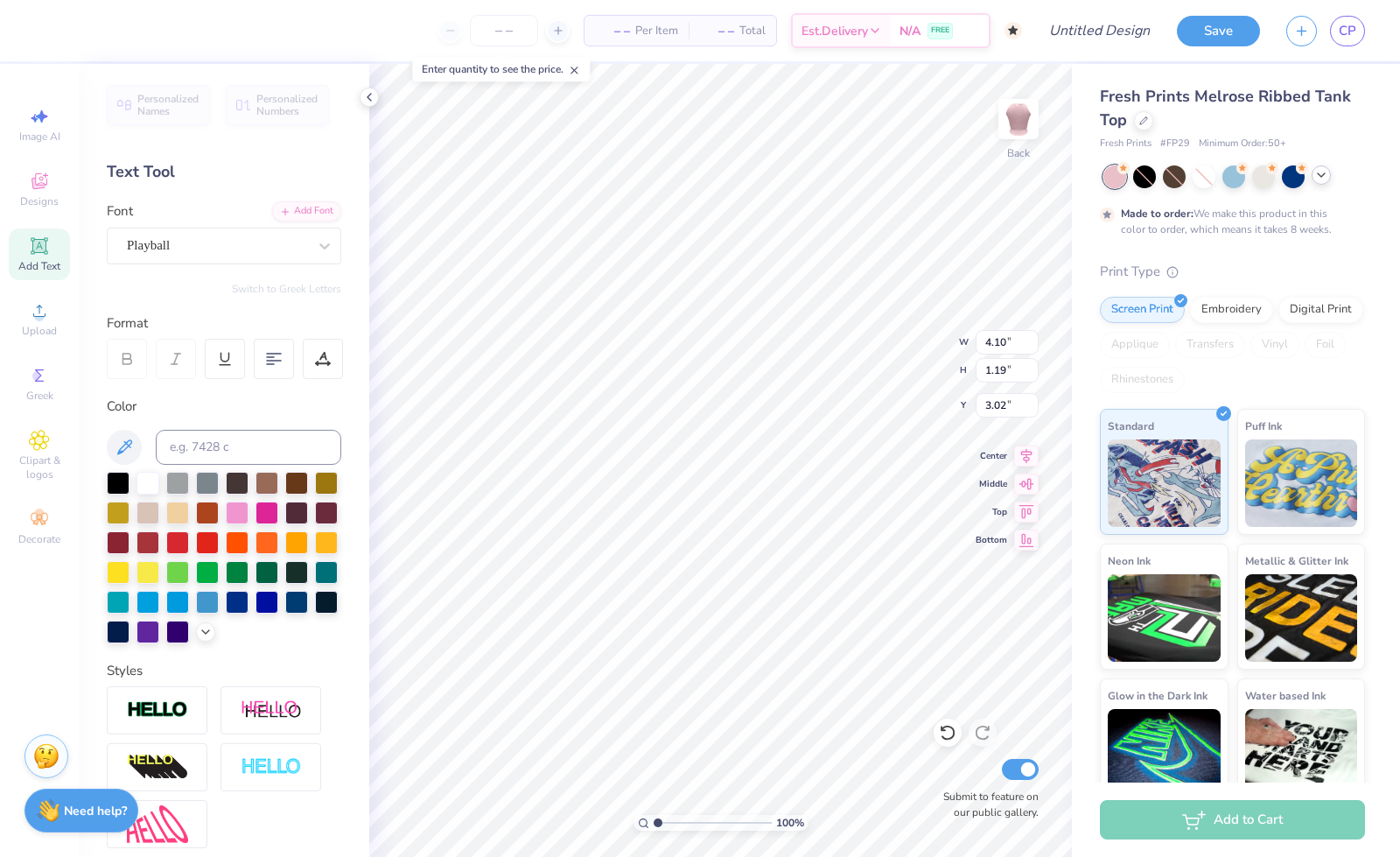
click at [1320, 176] on polyline at bounding box center [1321, 175] width 7 height 4
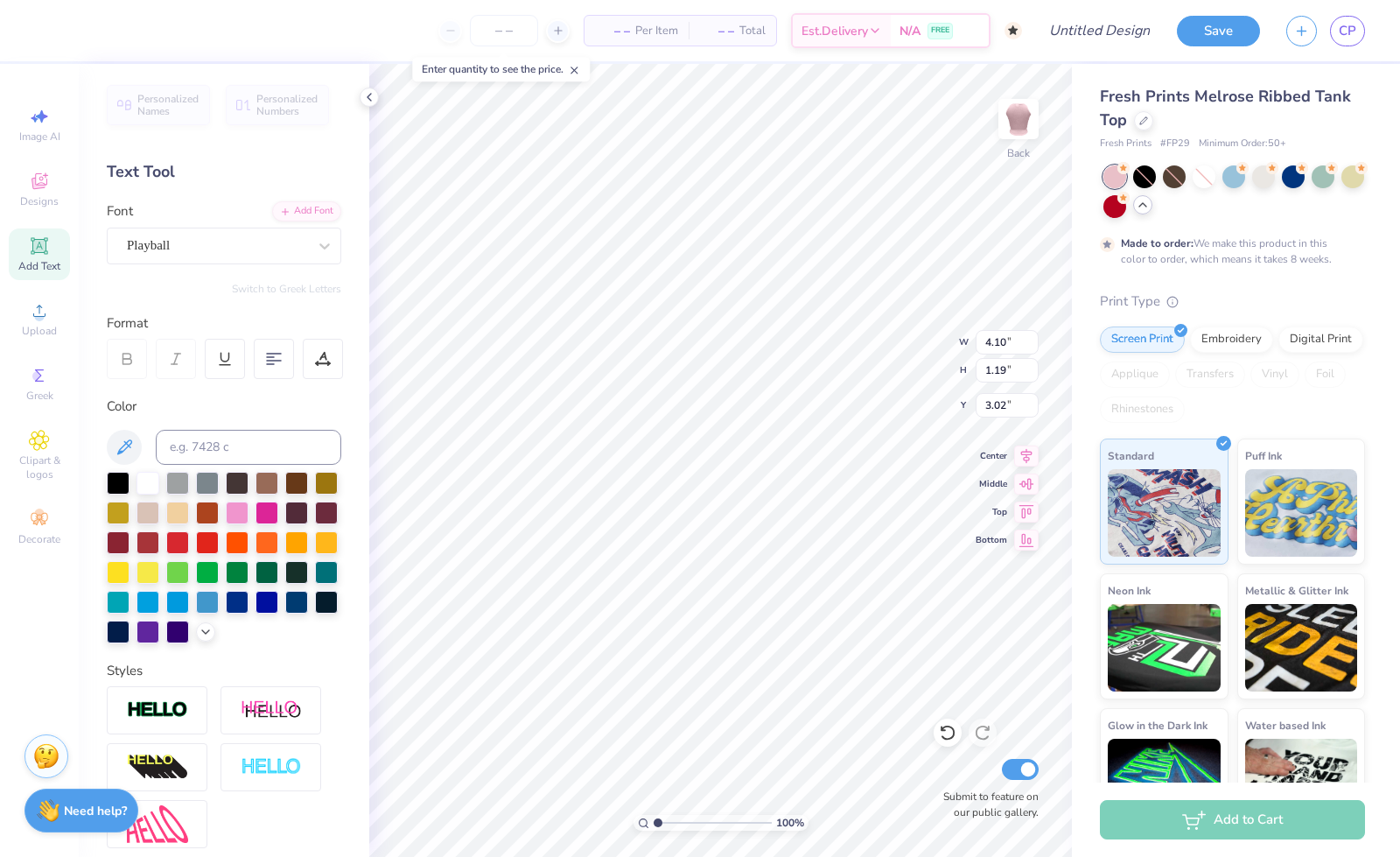
type input "8.97"
type input "1.08"
type input "3.07"
click at [851, 30] on span "Est. Delivery" at bounding box center [835, 33] width 67 height 19
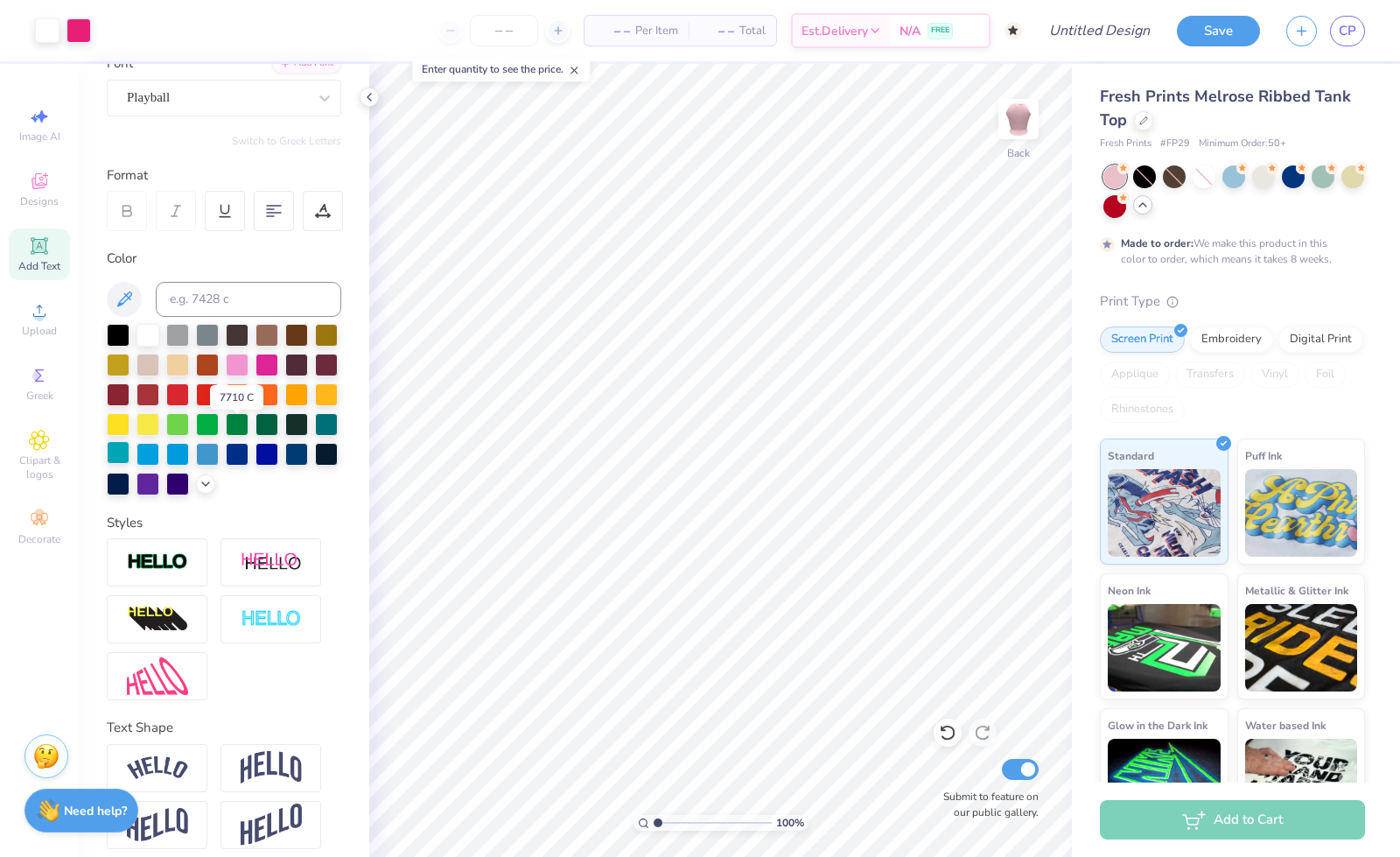
scroll to position [189, 0]
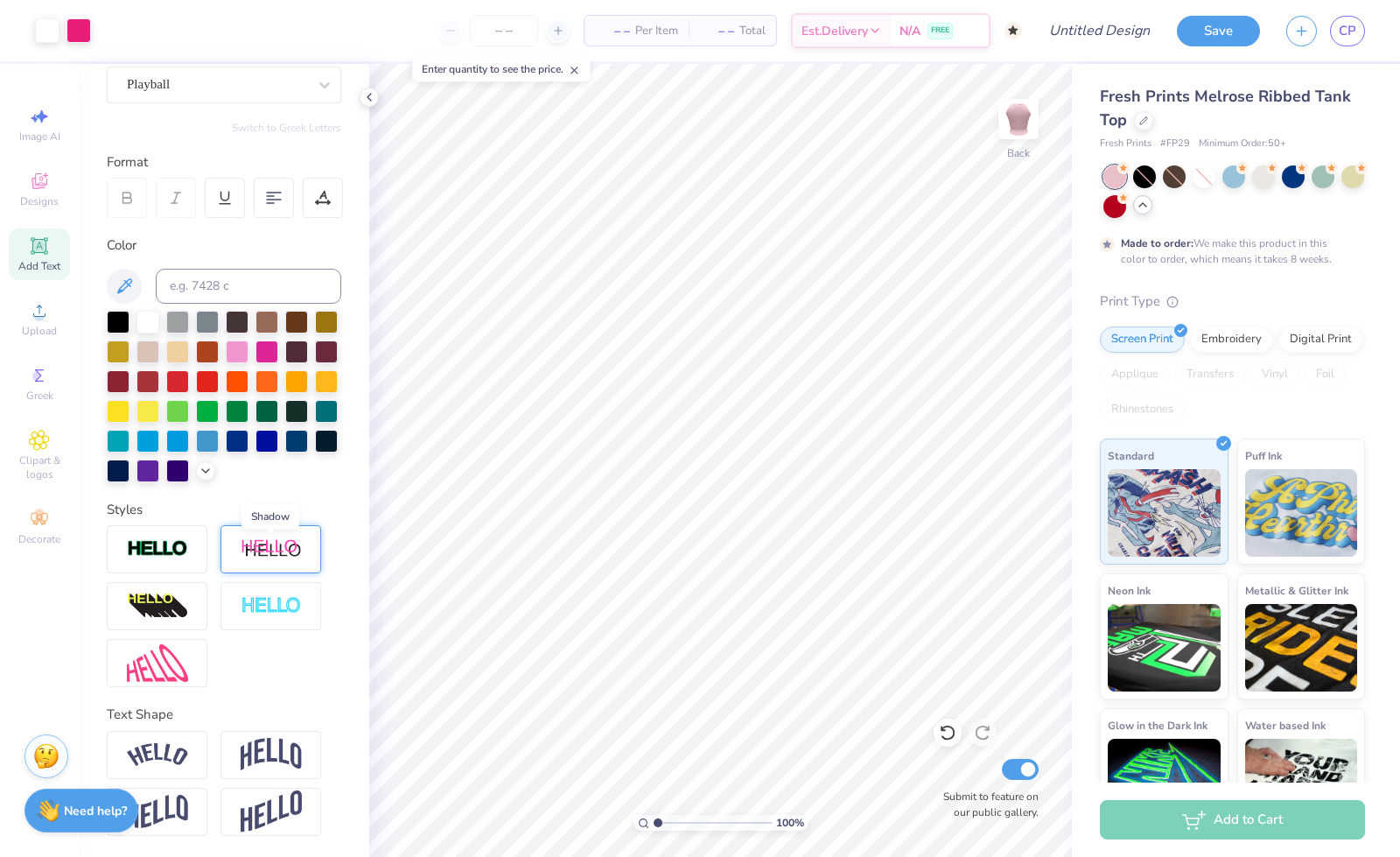
click at [251, 548] on img at bounding box center [271, 549] width 62 height 22
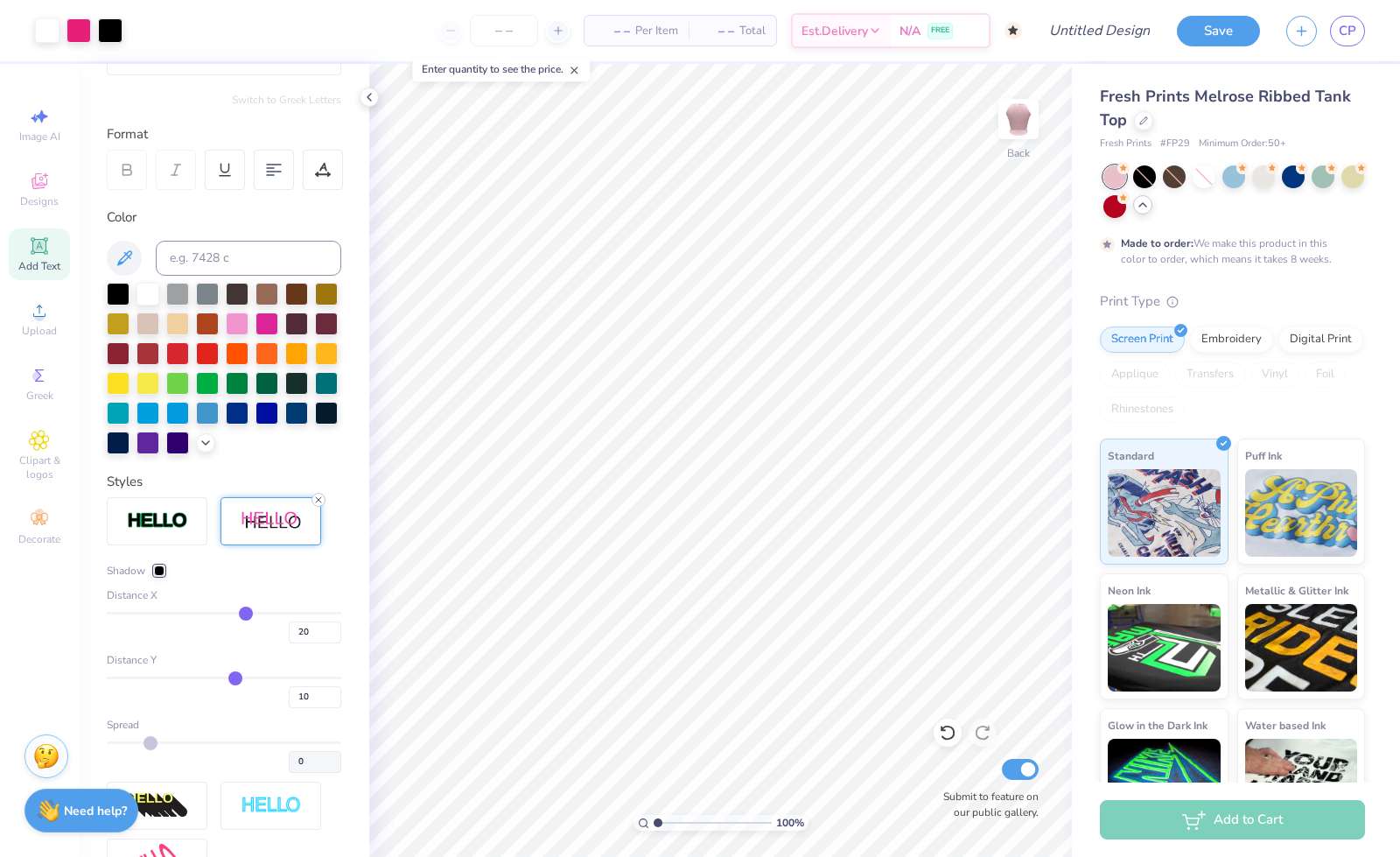
click at [322, 505] on icon at bounding box center [318, 500] width 11 height 11
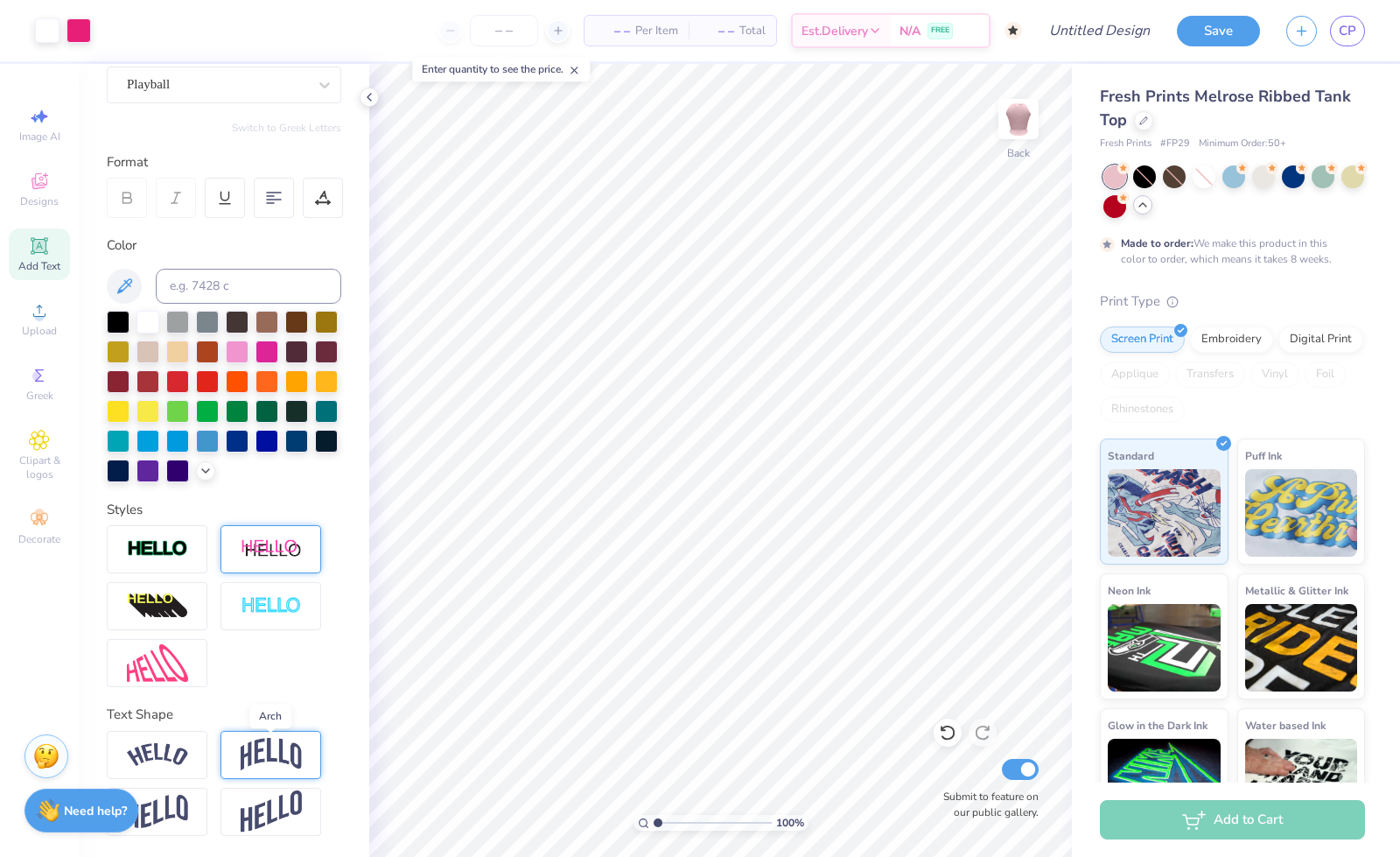
click at [254, 755] on img at bounding box center [271, 754] width 62 height 33
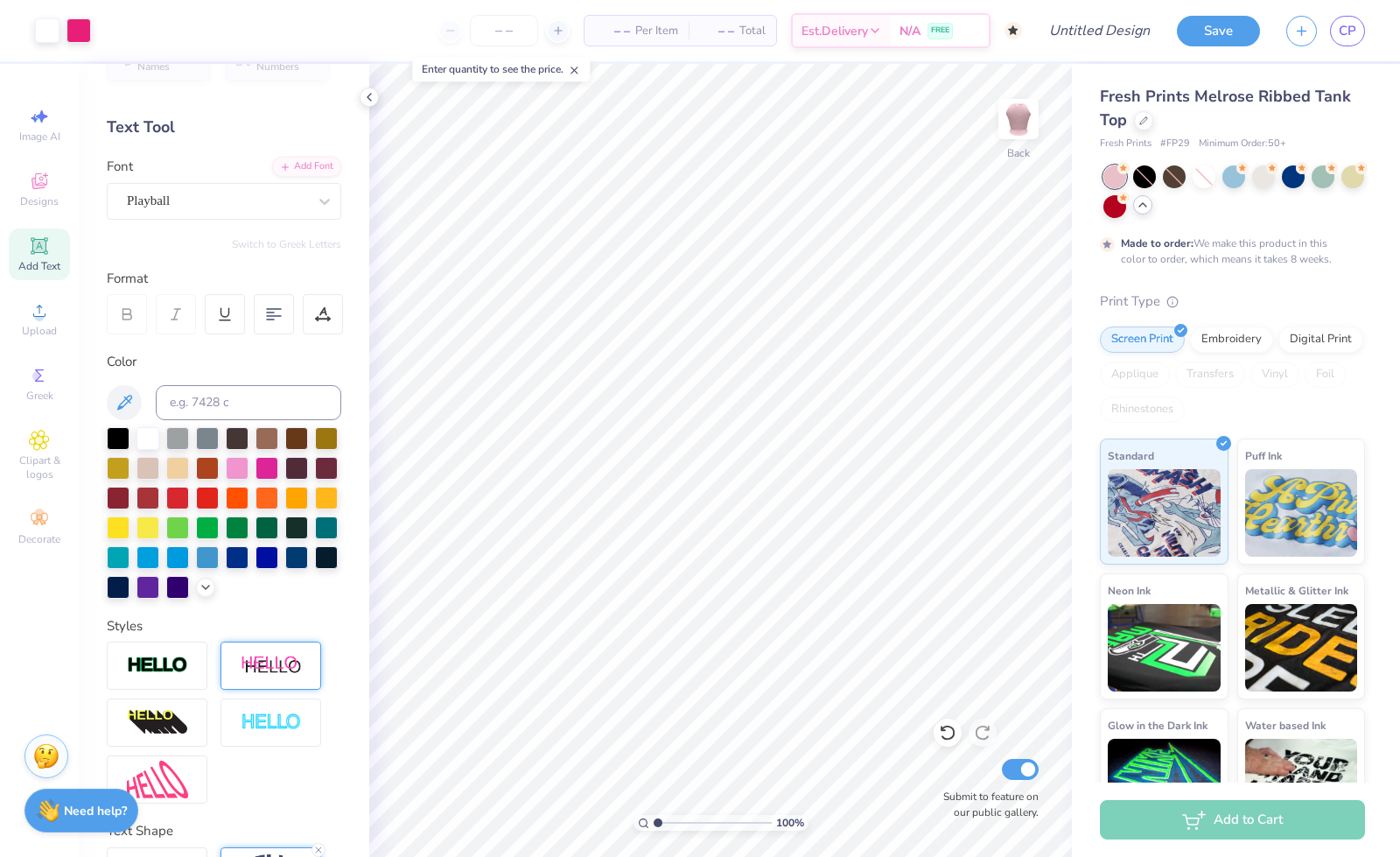
scroll to position [44, 0]
click at [278, 462] on div at bounding box center [266, 467] width 23 height 23
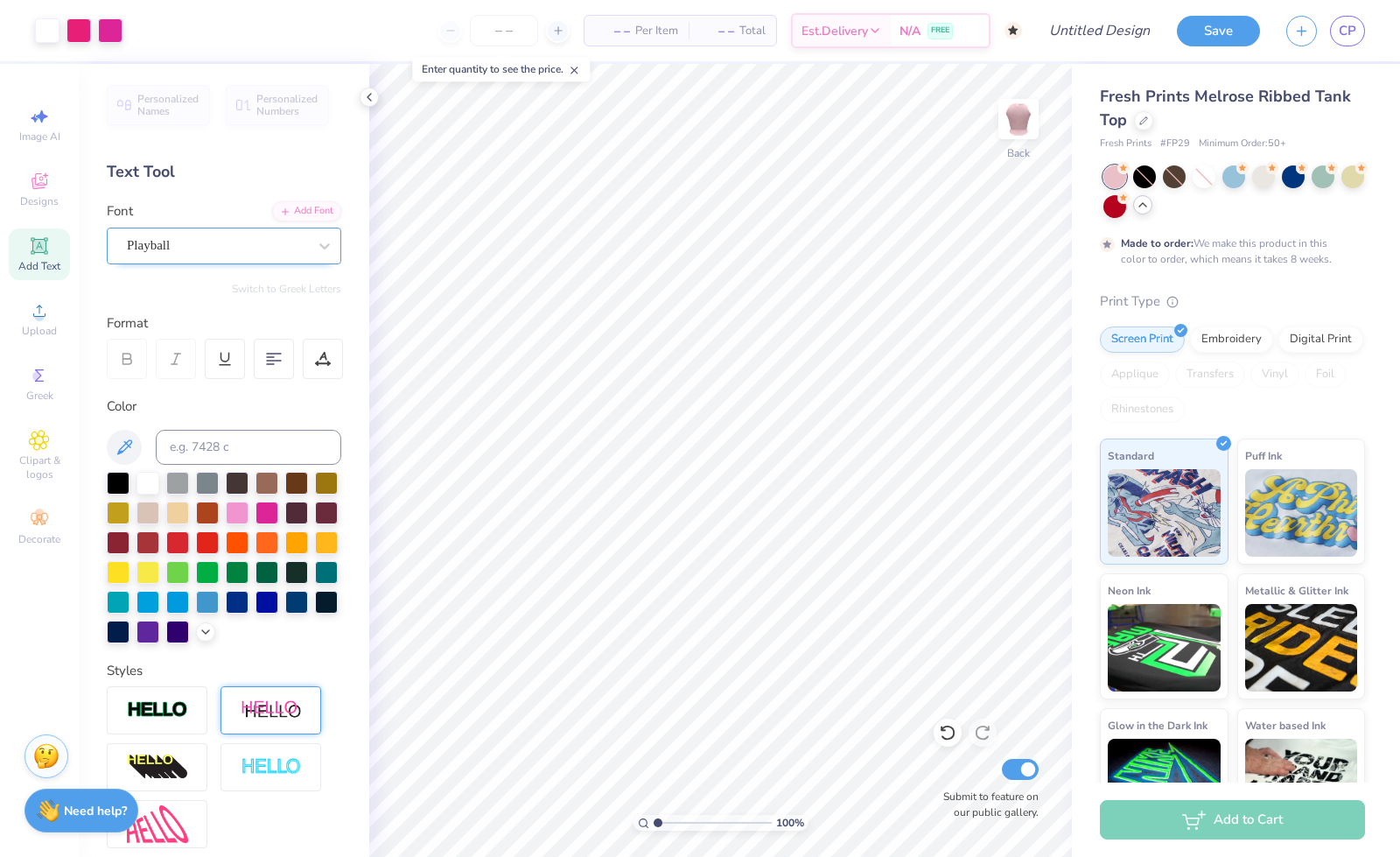
click at [249, 240] on div "Playball" at bounding box center [217, 246] width 184 height 27
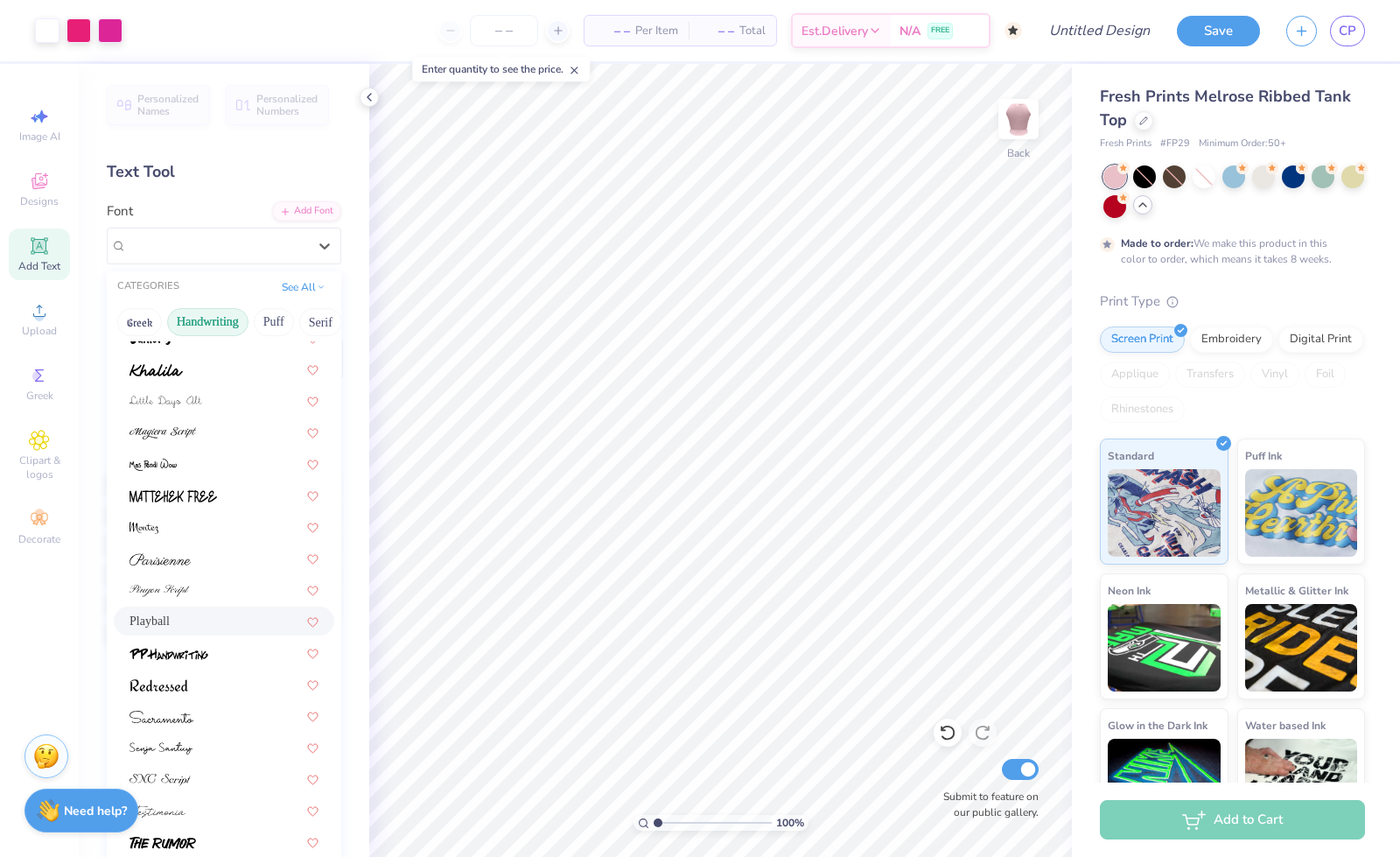
scroll to position [398, 0]
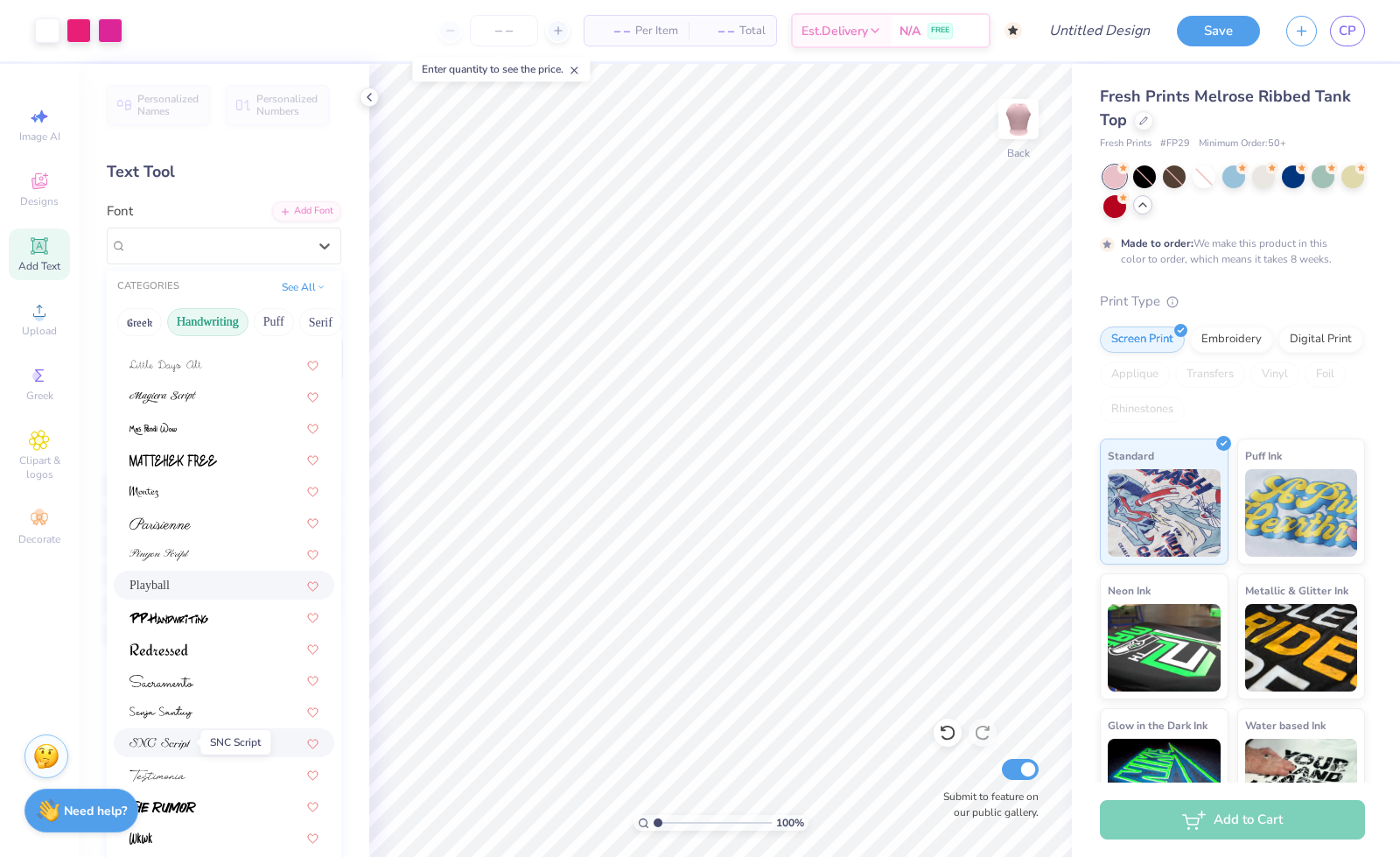
click at [182, 745] on img at bounding box center [160, 743] width 62 height 13
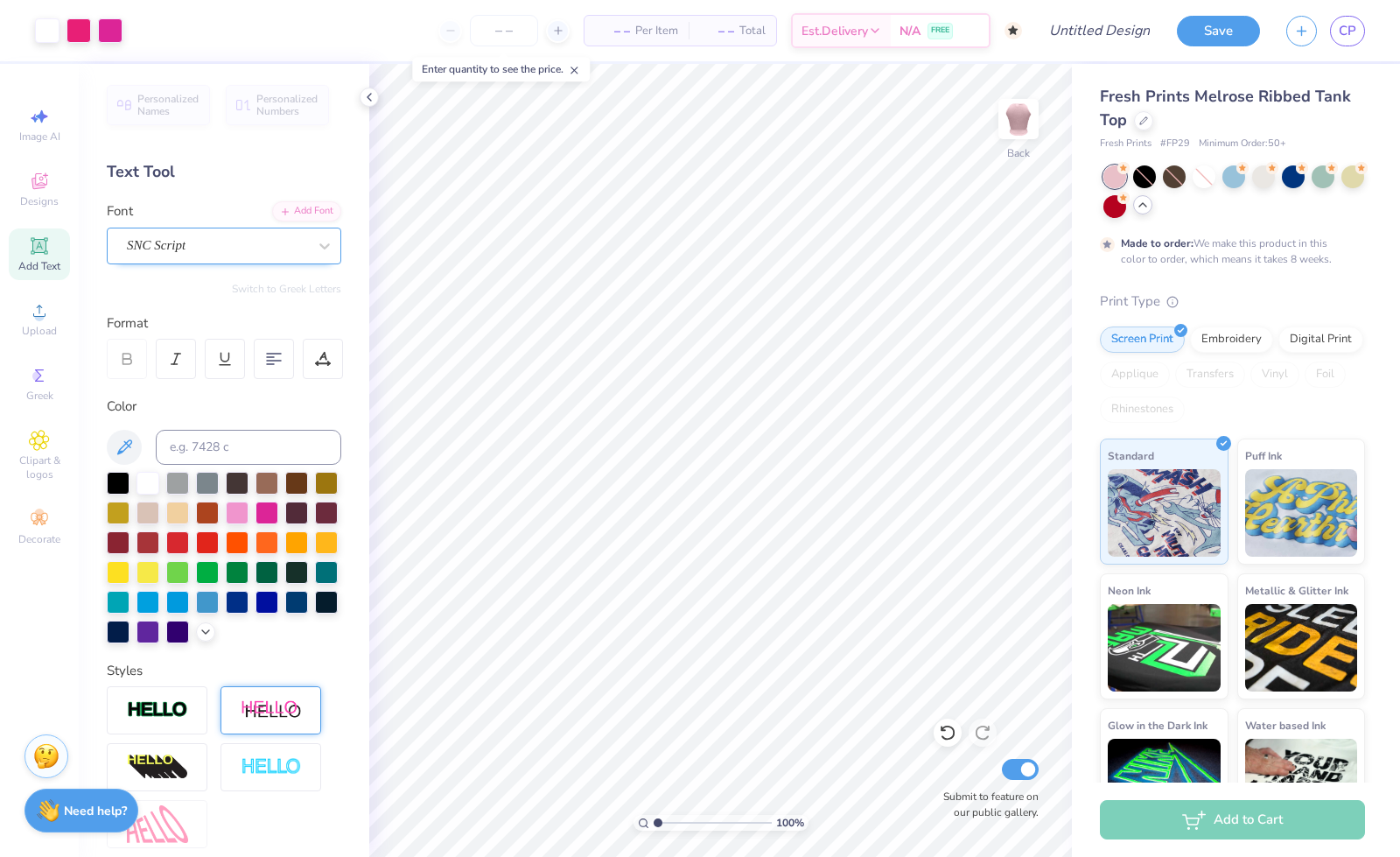
click at [221, 234] on div at bounding box center [217, 246] width 180 height 24
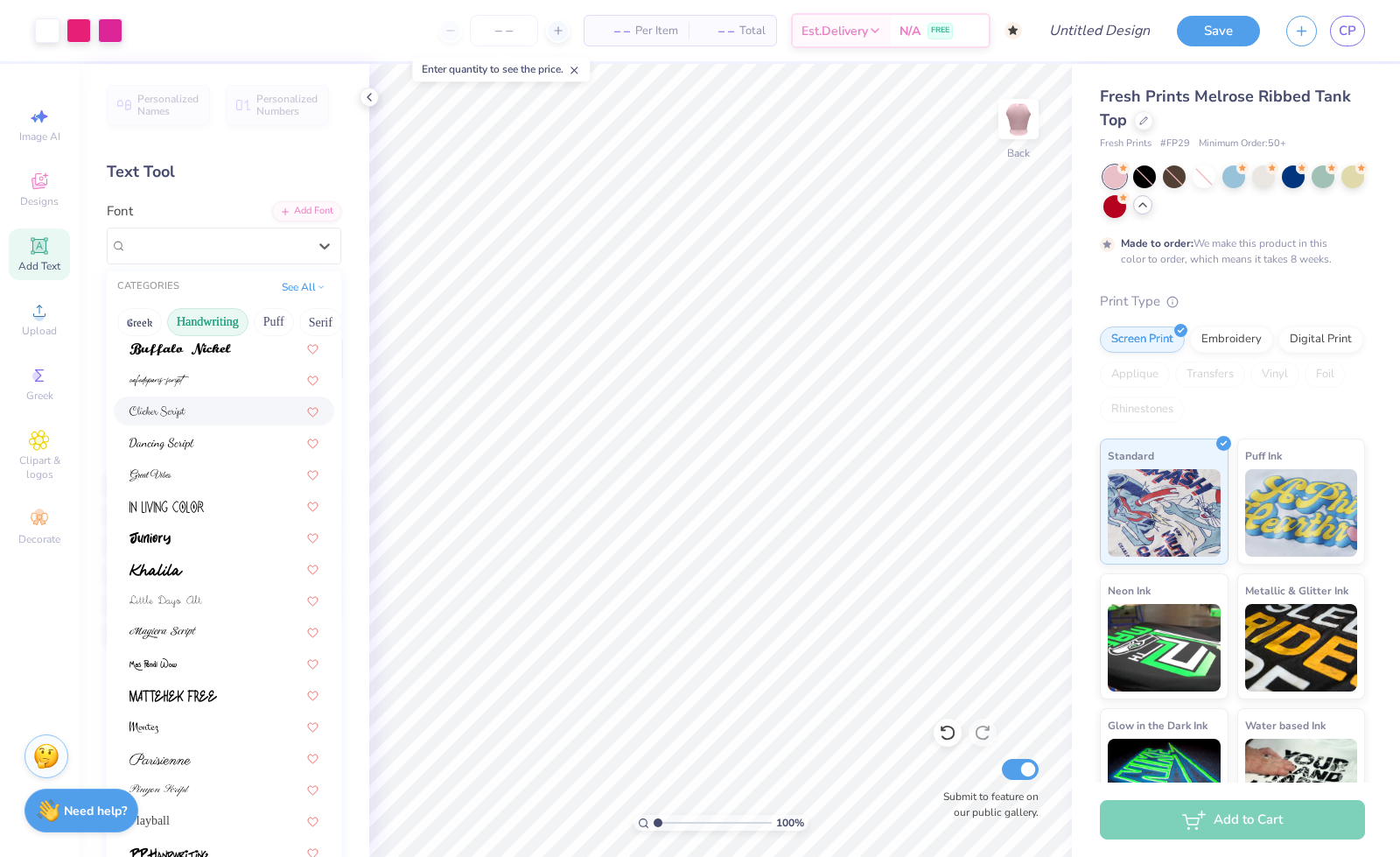
scroll to position [0, 0]
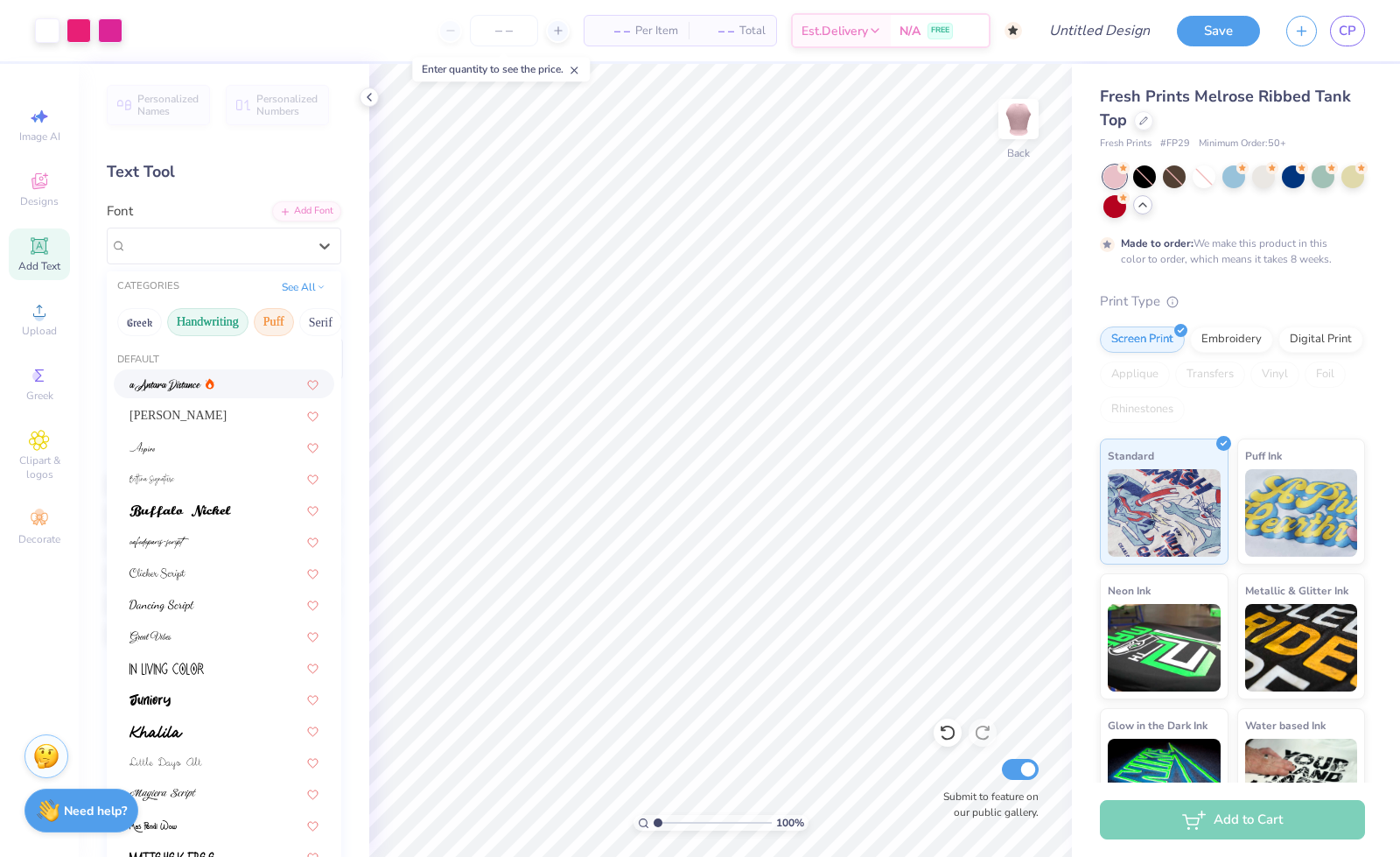
click at [266, 321] on button "Puff" at bounding box center [273, 322] width 40 height 28
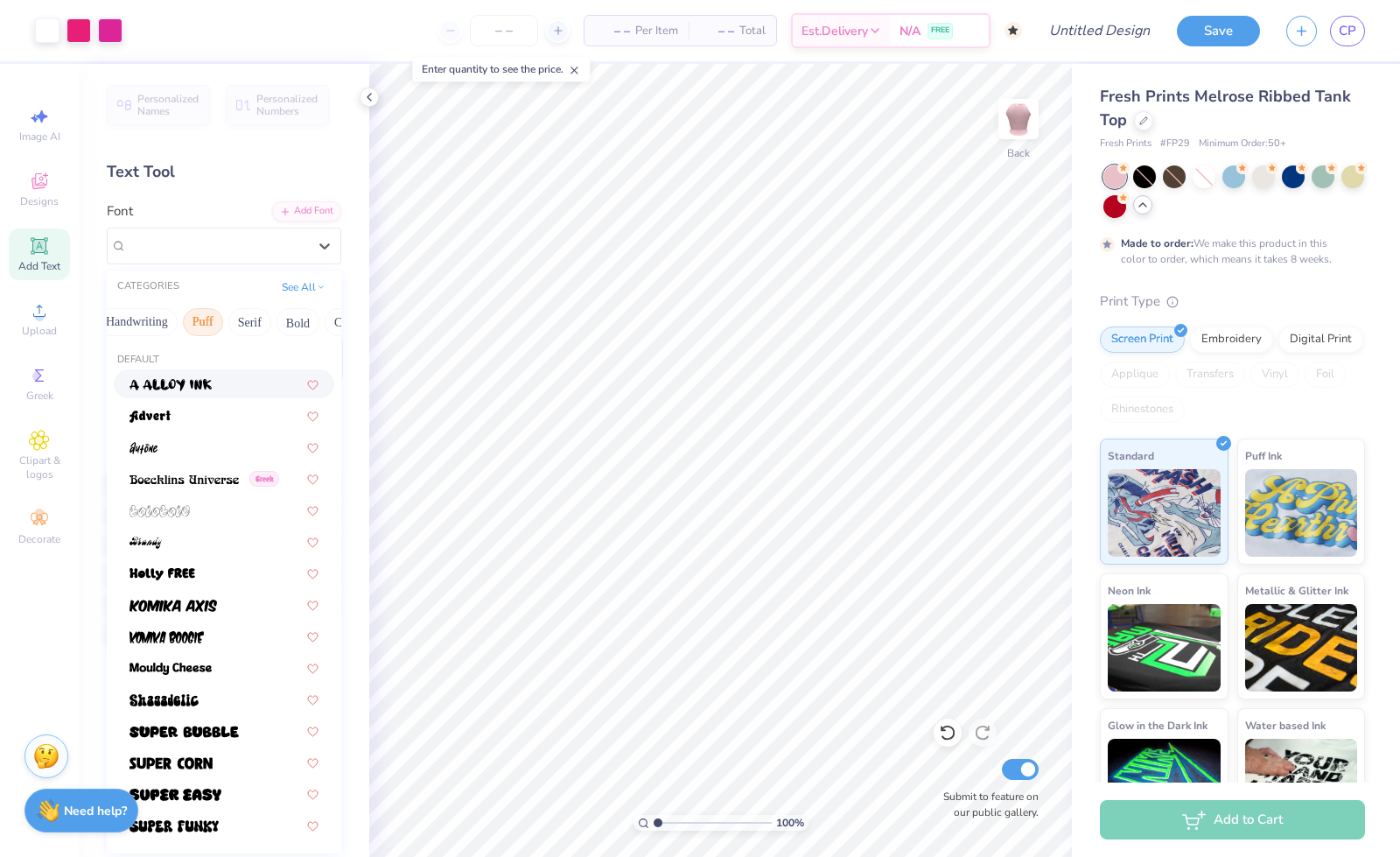
scroll to position [0, 73]
click at [257, 321] on button "Serif" at bounding box center [248, 322] width 43 height 28
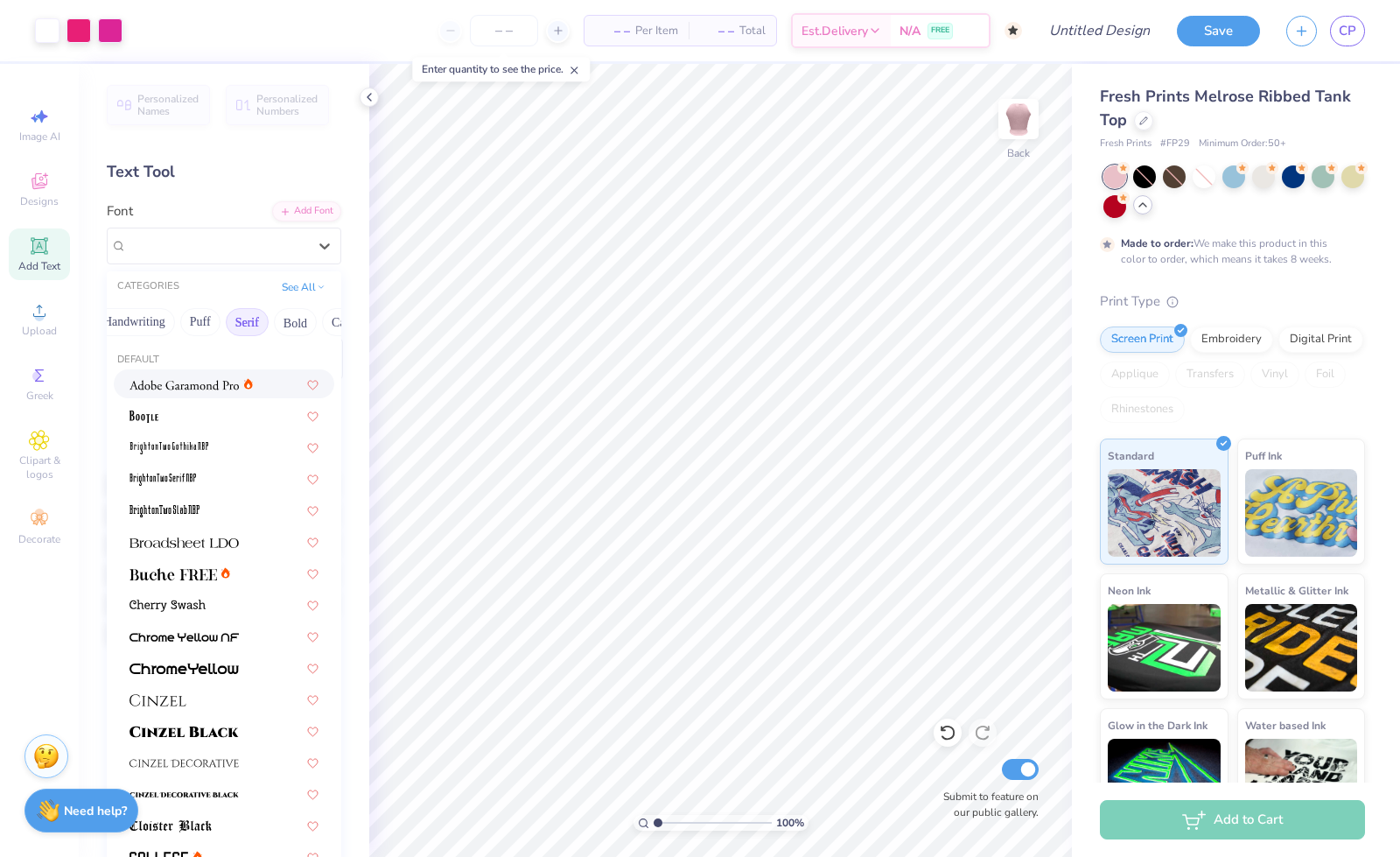
click at [186, 391] on span at bounding box center [184, 383] width 110 height 19
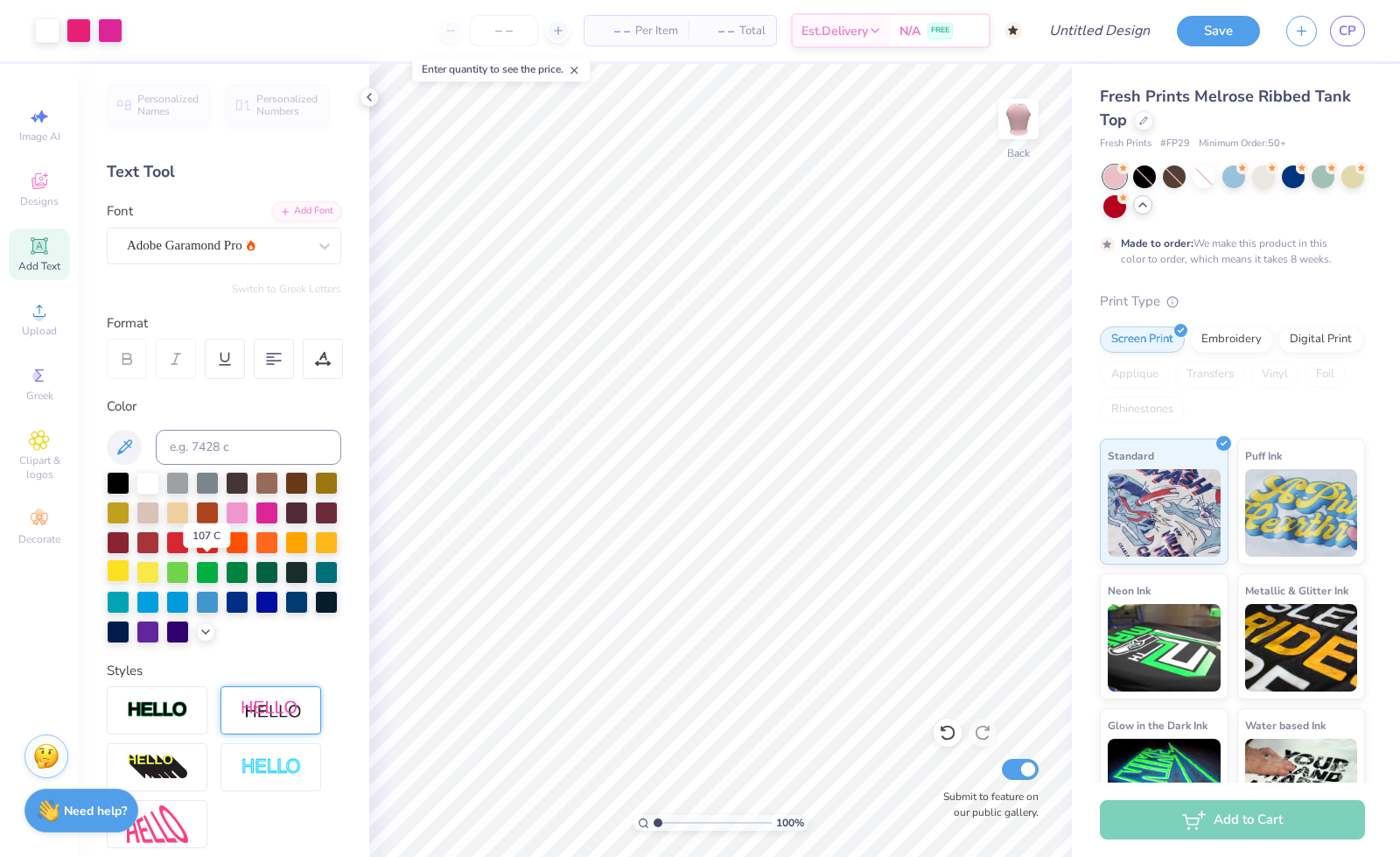
scroll to position [291, 0]
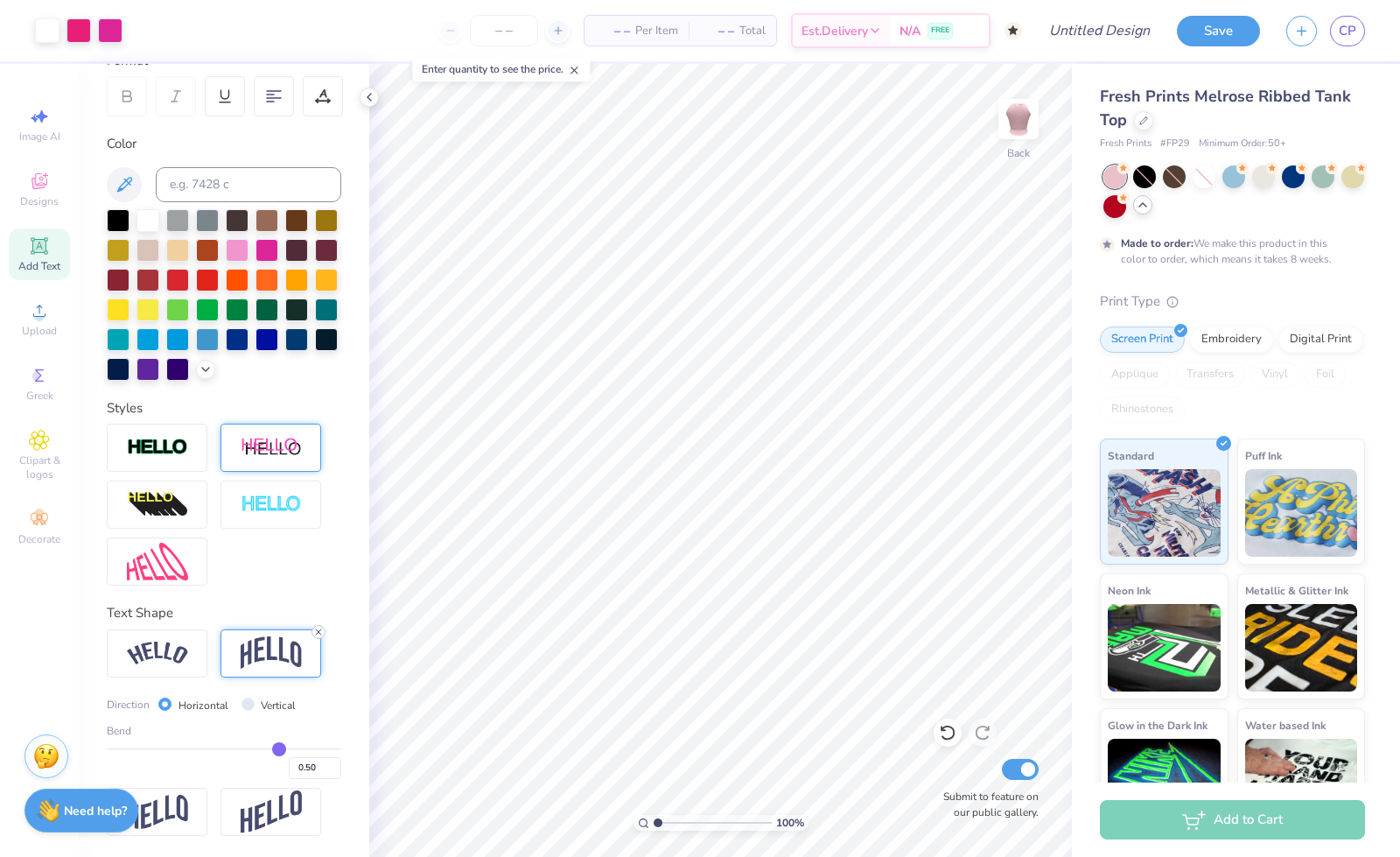
click at [320, 629] on icon at bounding box center [318, 632] width 11 height 11
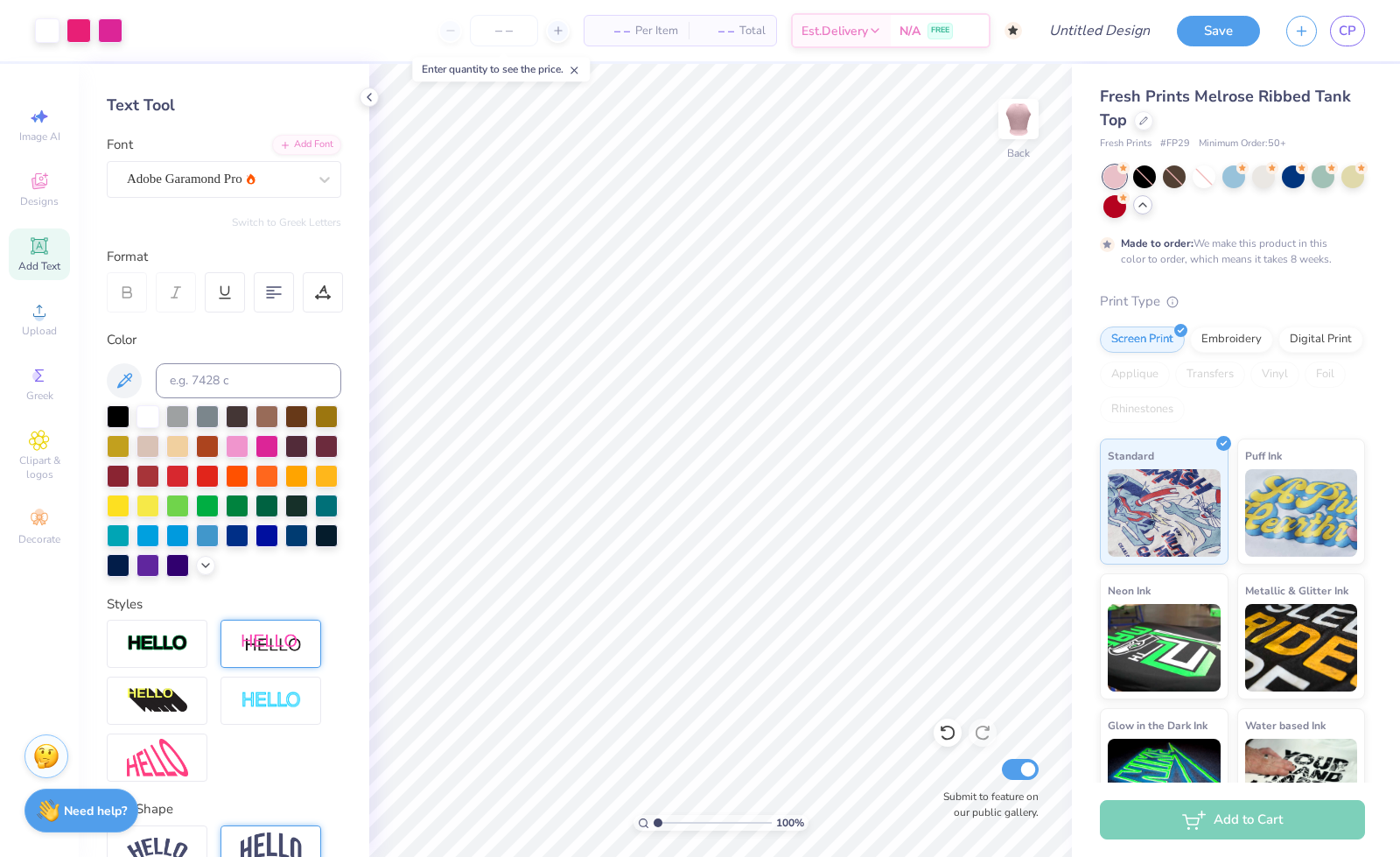
scroll to position [77, 0]
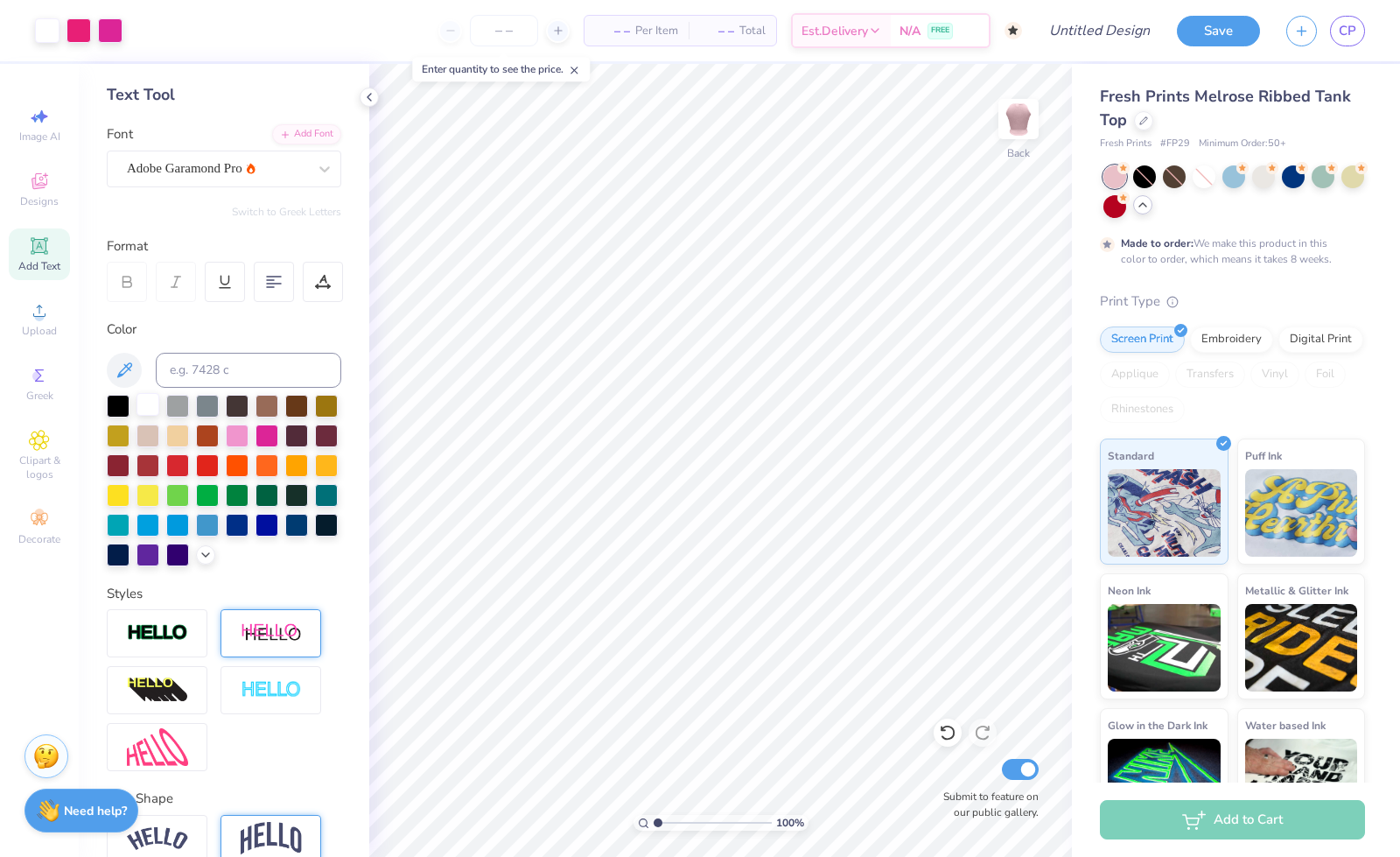
click at [143, 400] on div at bounding box center [147, 404] width 23 height 23
type input "2.71"
type input "7.57"
type input "4.86"
type input "7.93"
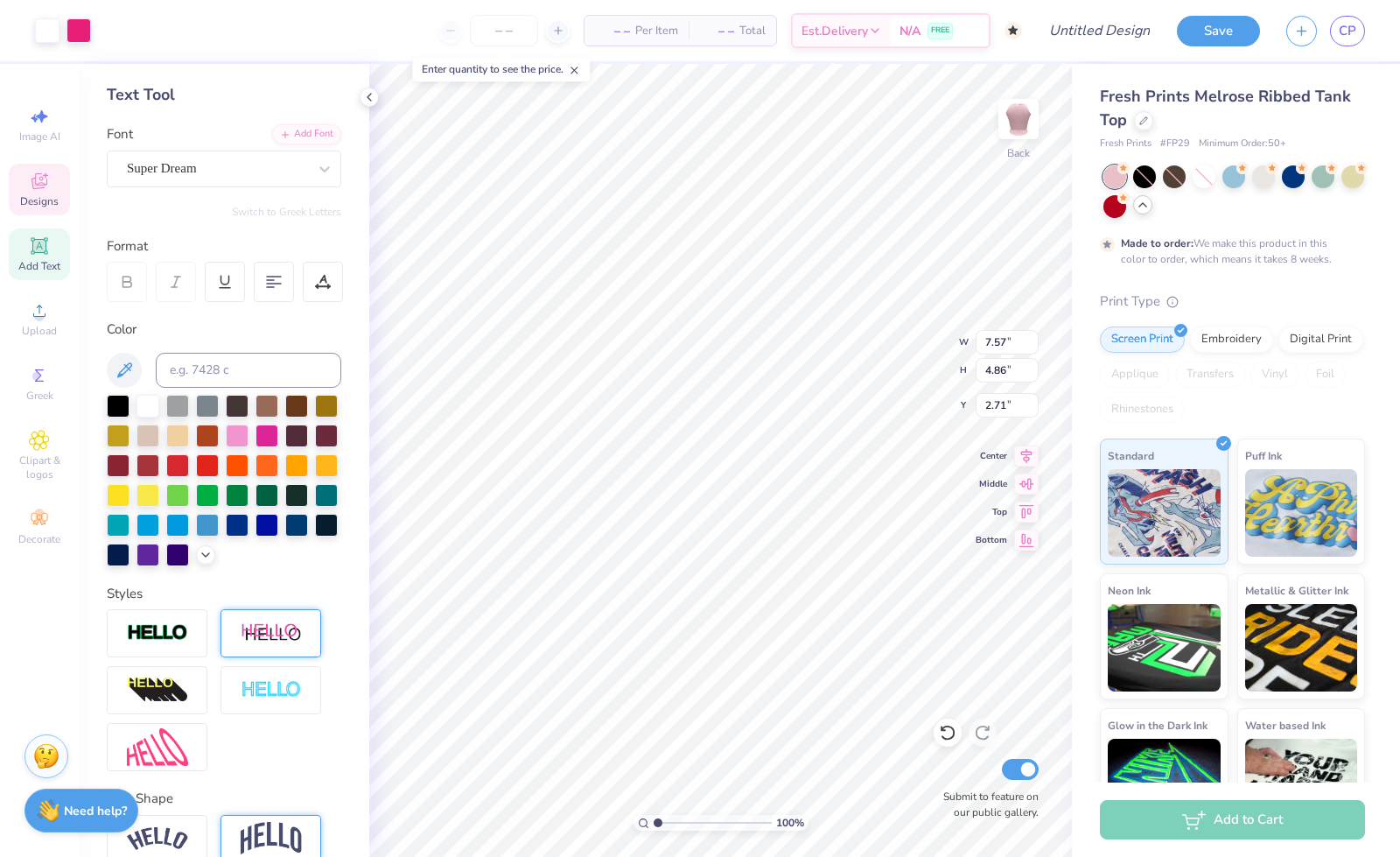
type input "5.09"
type input "2.48"
type input "8.64"
type input "5.55"
type input "2.10"
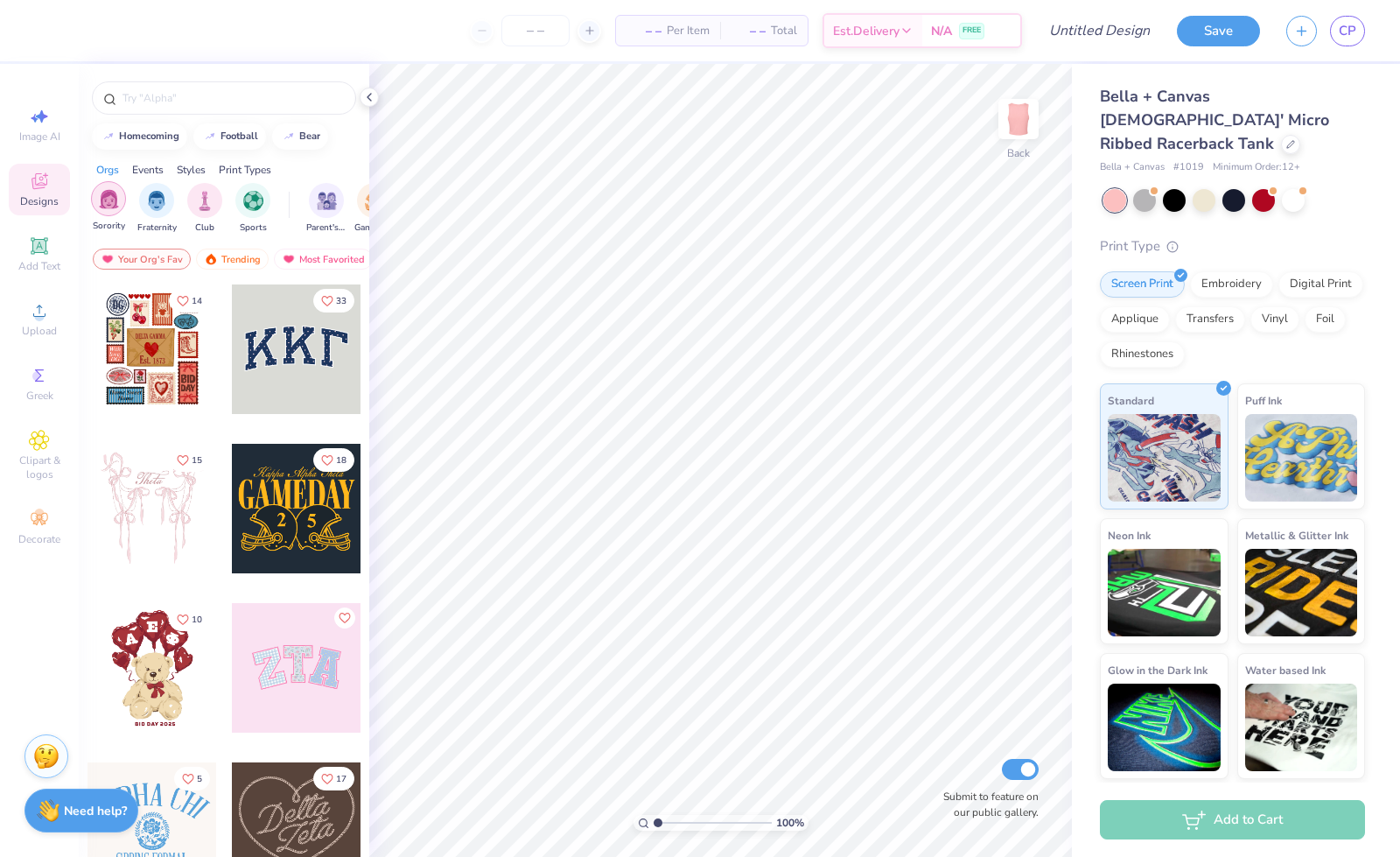
click at [109, 207] on img "filter for Sorority" at bounding box center [109, 199] width 21 height 21
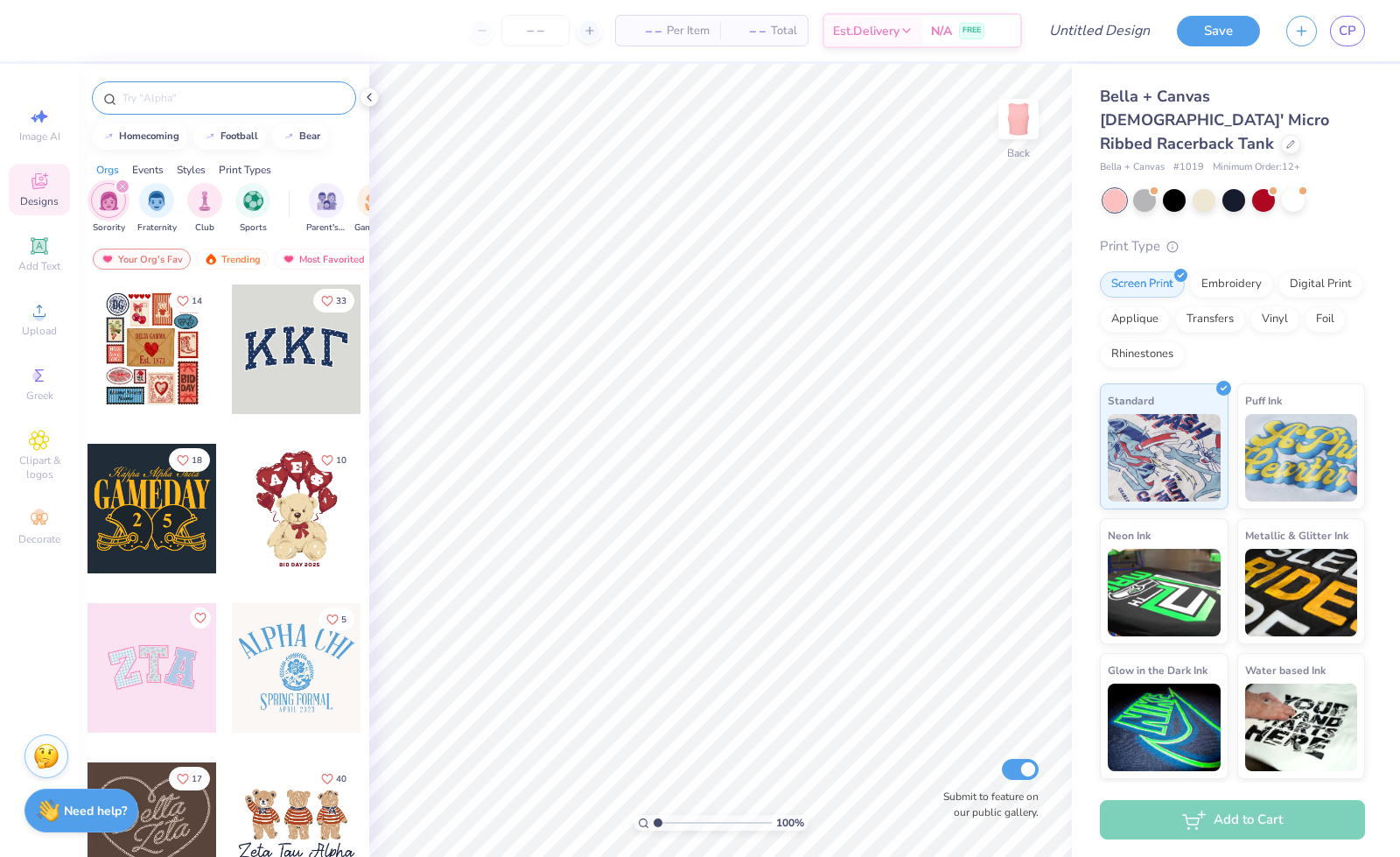
click at [226, 99] on input "text" at bounding box center [232, 98] width 224 height 18
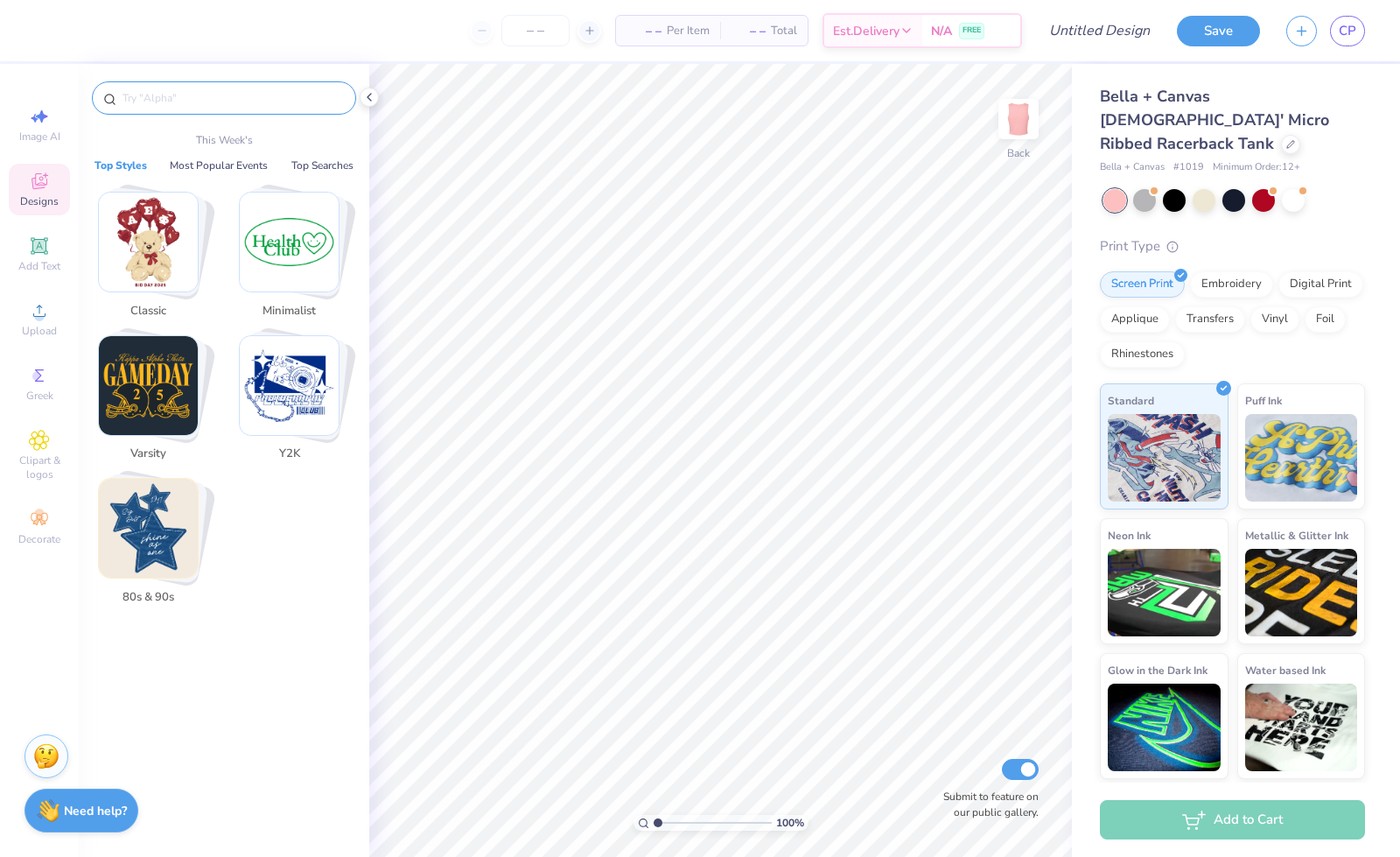
type input "f"
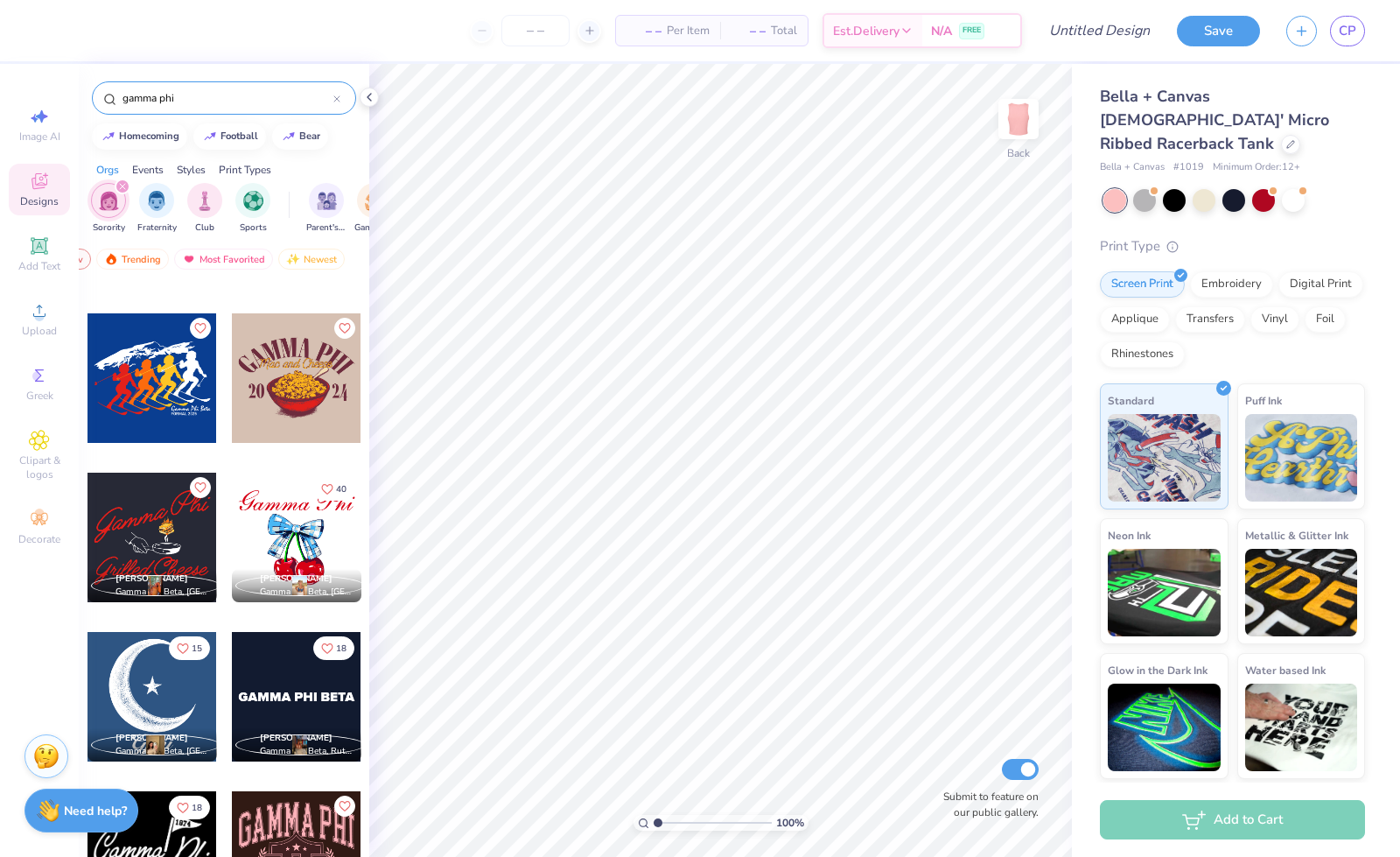
scroll to position [8079, 0]
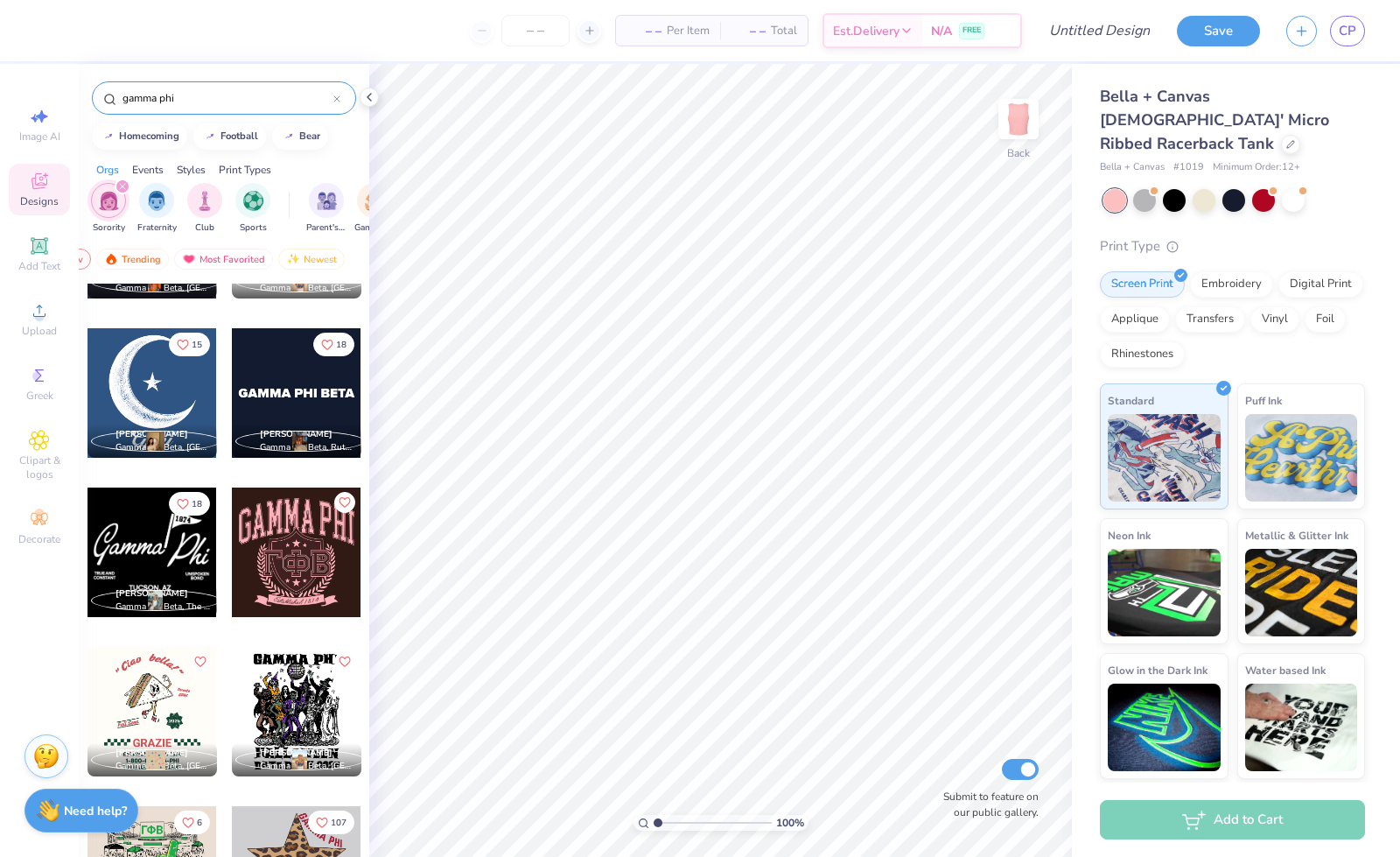
type input "gamma phi"
click at [288, 582] on div at bounding box center [297, 552] width 129 height 129
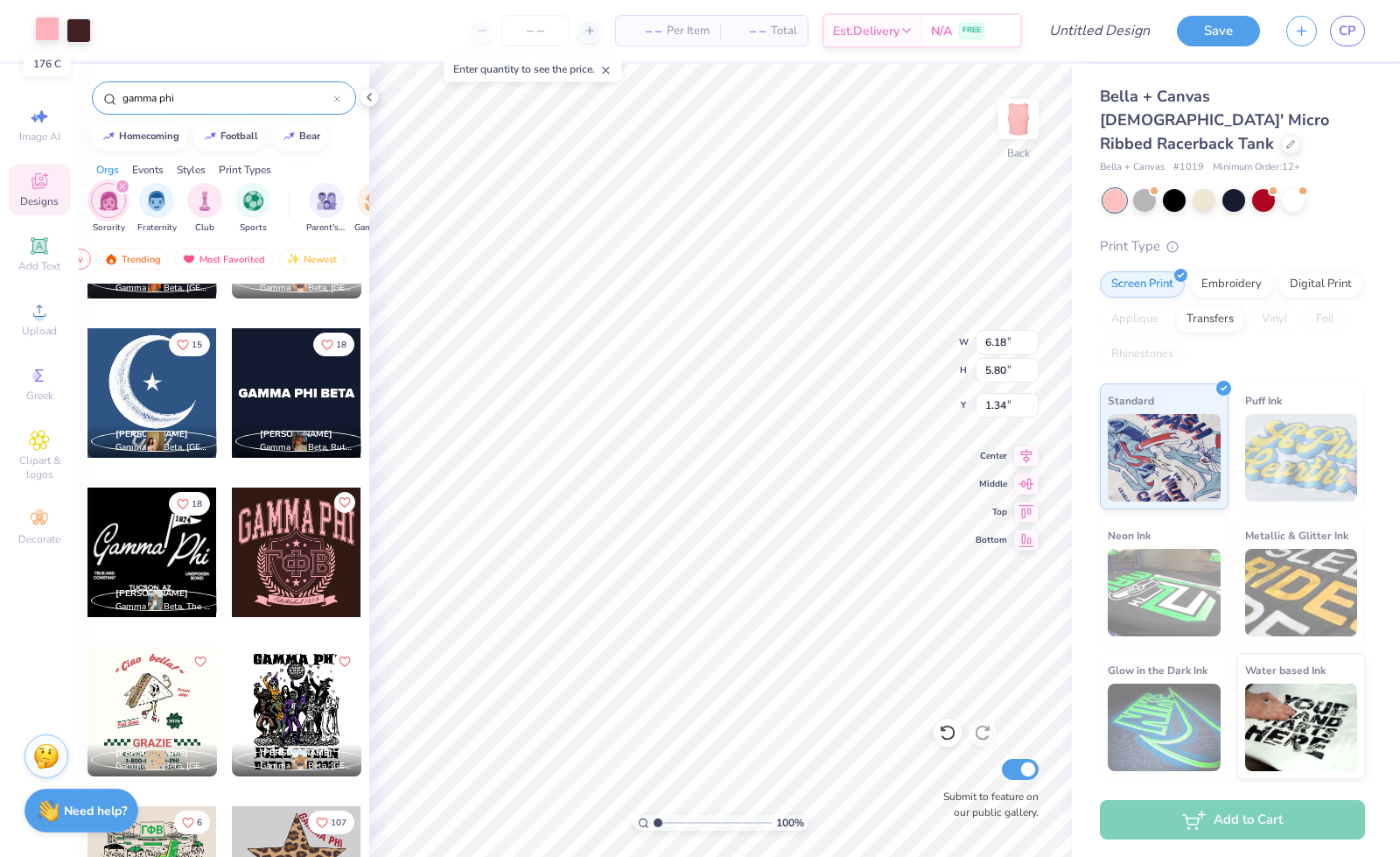
click at [44, 37] on div at bounding box center [47, 28] width 24 height 24
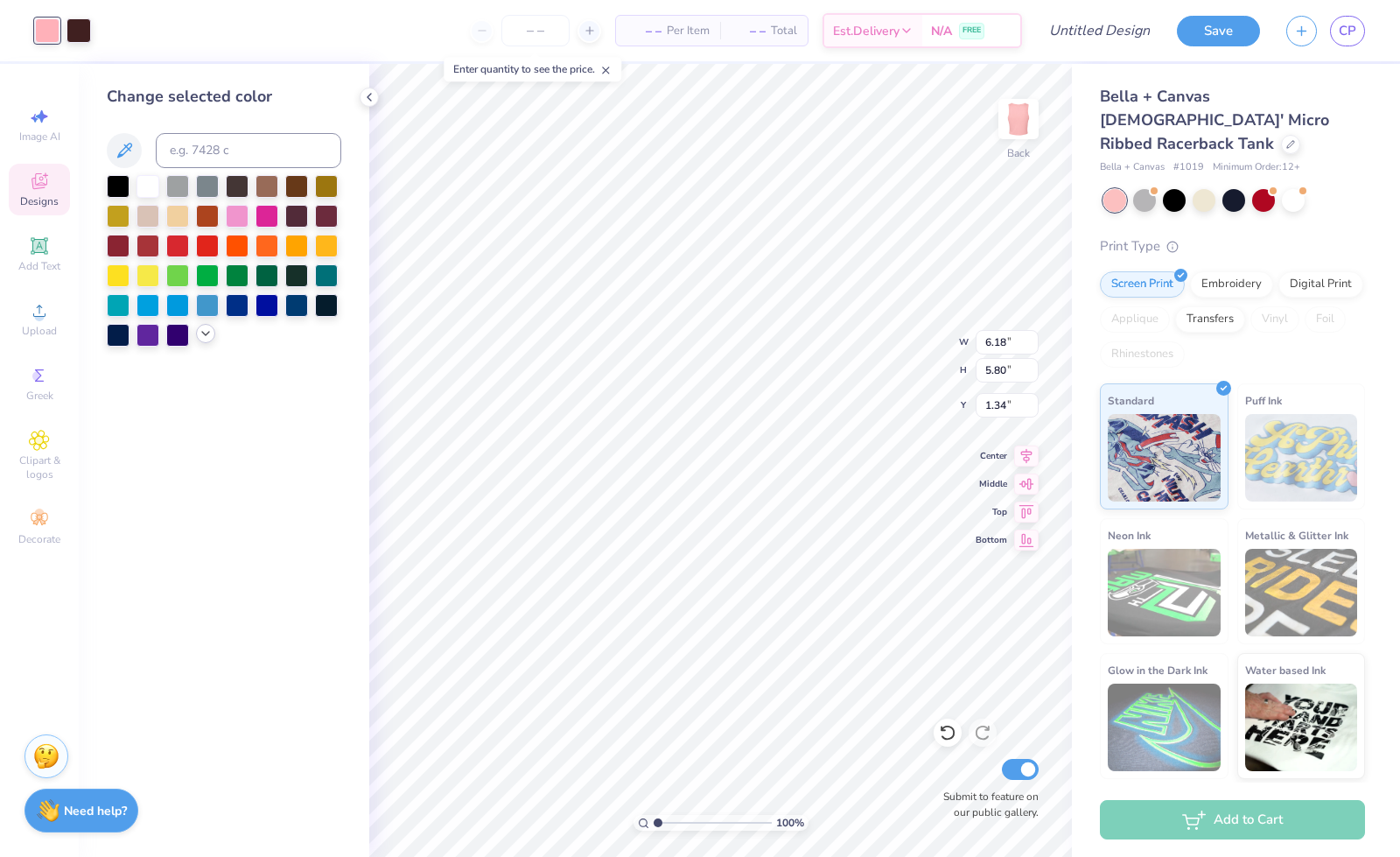
click at [209, 336] on icon at bounding box center [206, 333] width 14 height 14
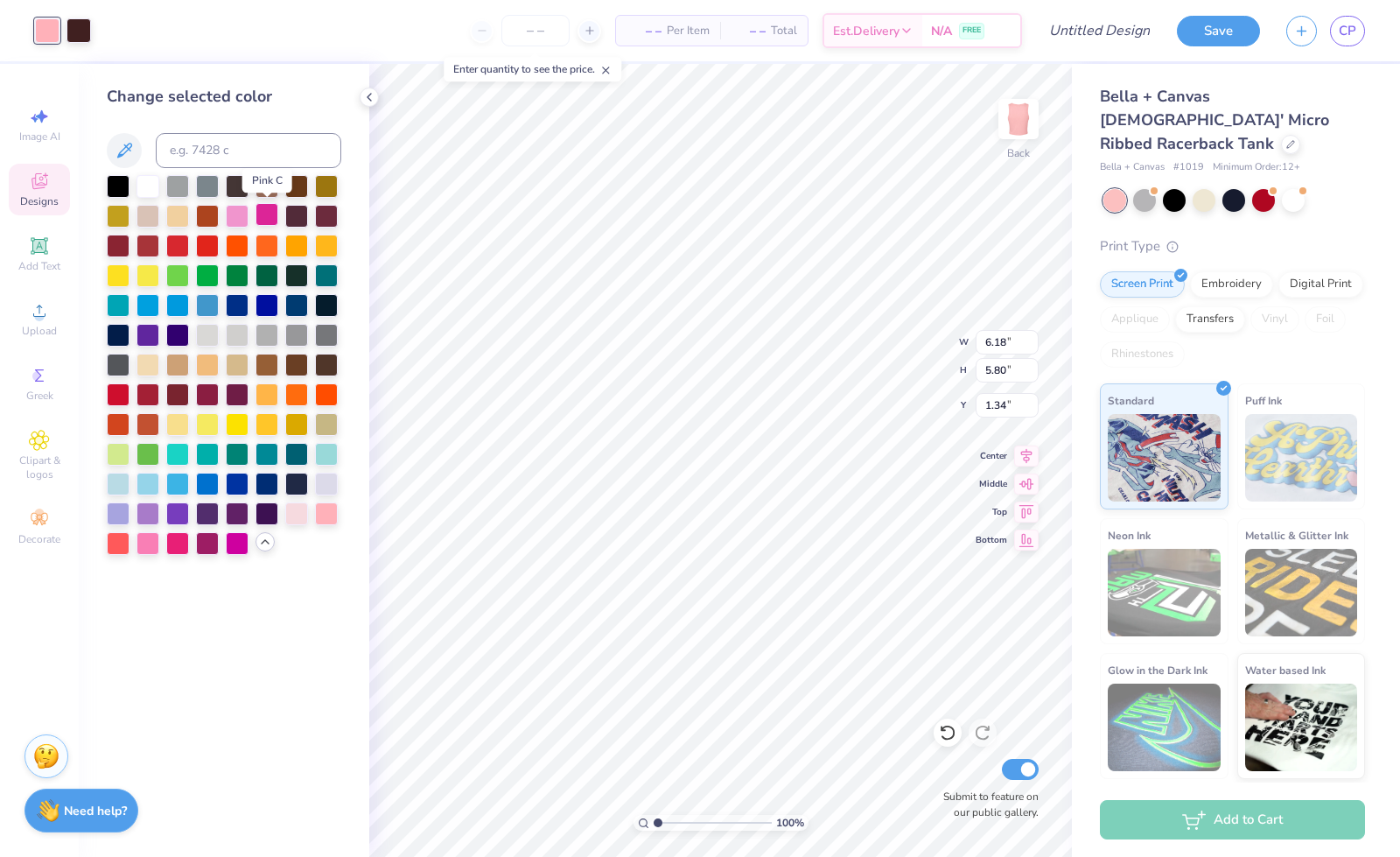
click at [269, 225] on div at bounding box center [266, 214] width 23 height 23
click at [177, 548] on div at bounding box center [177, 542] width 23 height 23
click at [81, 39] on div at bounding box center [78, 28] width 24 height 24
click at [233, 221] on div at bounding box center [237, 214] width 23 height 23
click at [294, 512] on div at bounding box center [296, 511] width 23 height 23
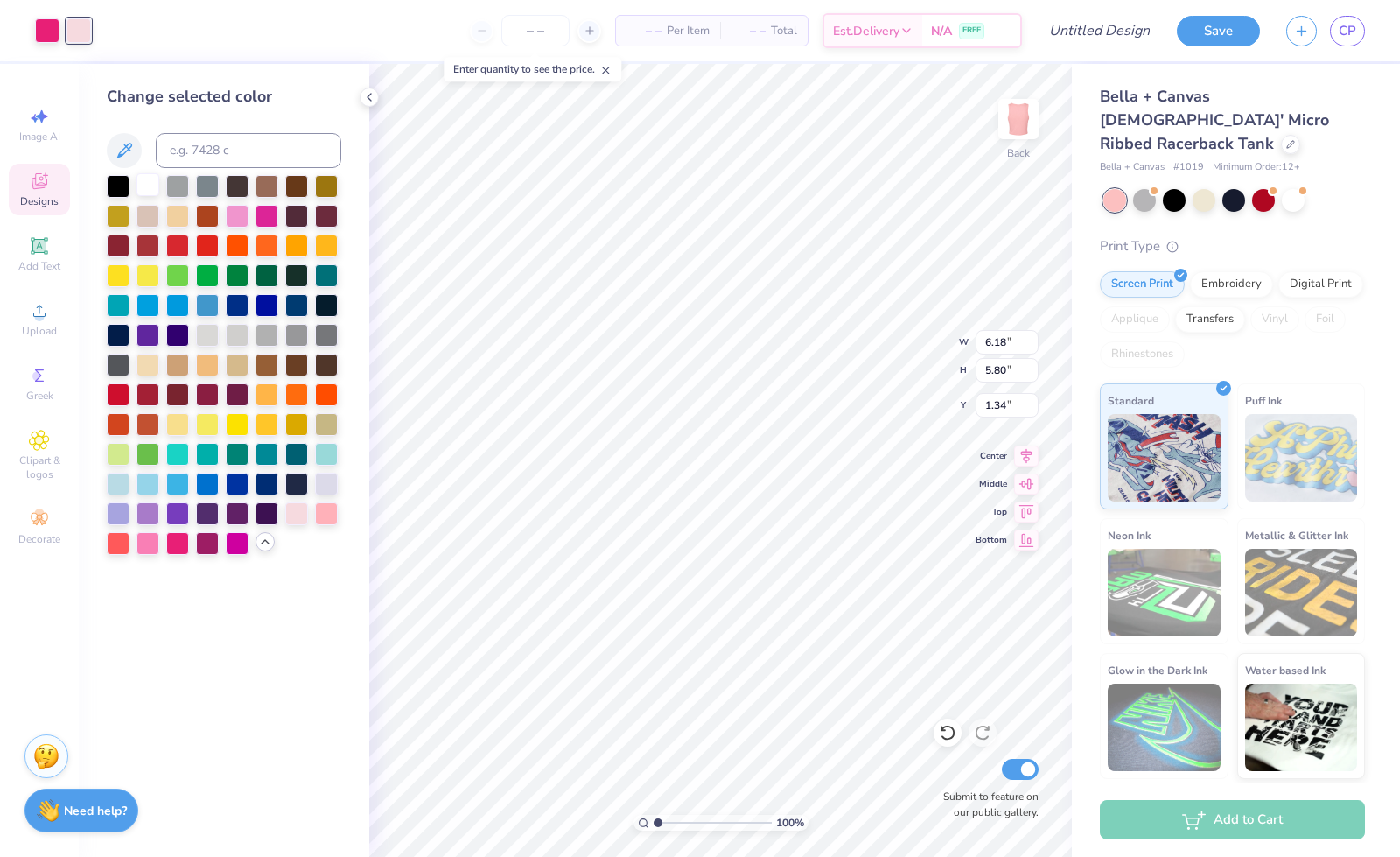
click at [145, 177] on div at bounding box center [147, 184] width 23 height 23
click at [39, 33] on div at bounding box center [47, 28] width 24 height 24
click at [239, 217] on div at bounding box center [237, 214] width 23 height 23
click at [247, 539] on div at bounding box center [237, 542] width 23 height 23
click at [166, 547] on div at bounding box center [177, 542] width 23 height 23
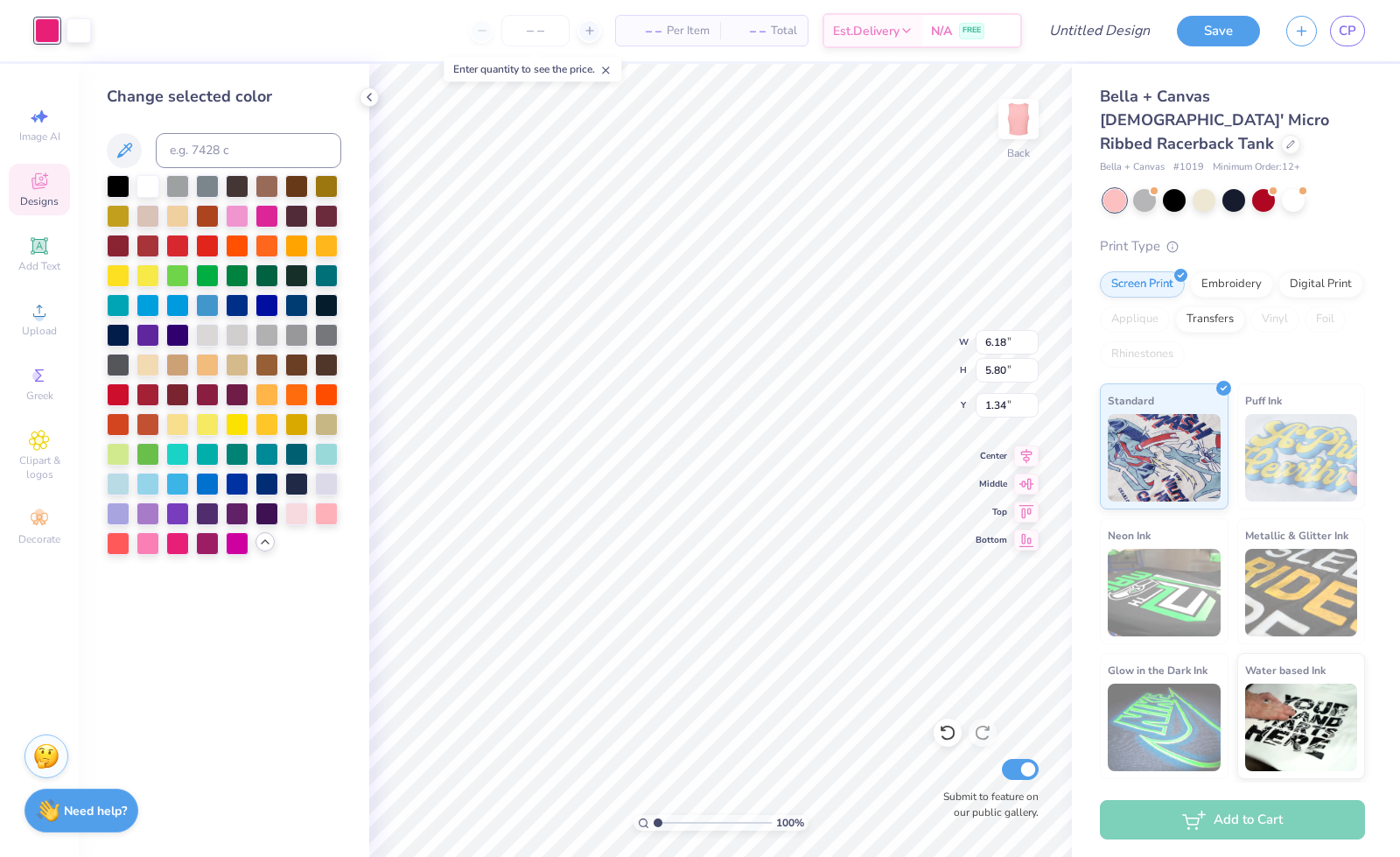
type input "1.17"
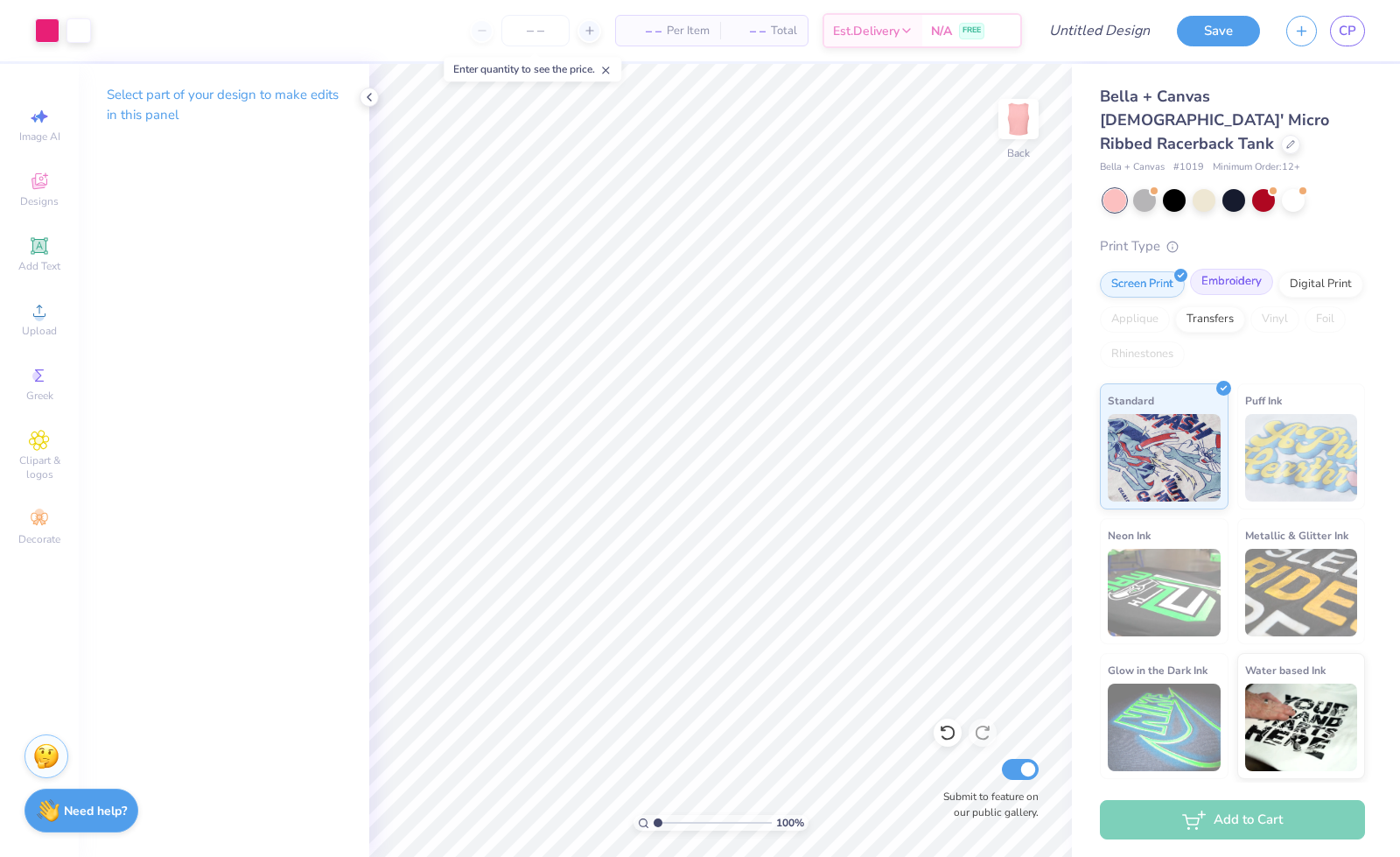
click at [1217, 268] on div "Embroidery" at bounding box center [1231, 281] width 83 height 26
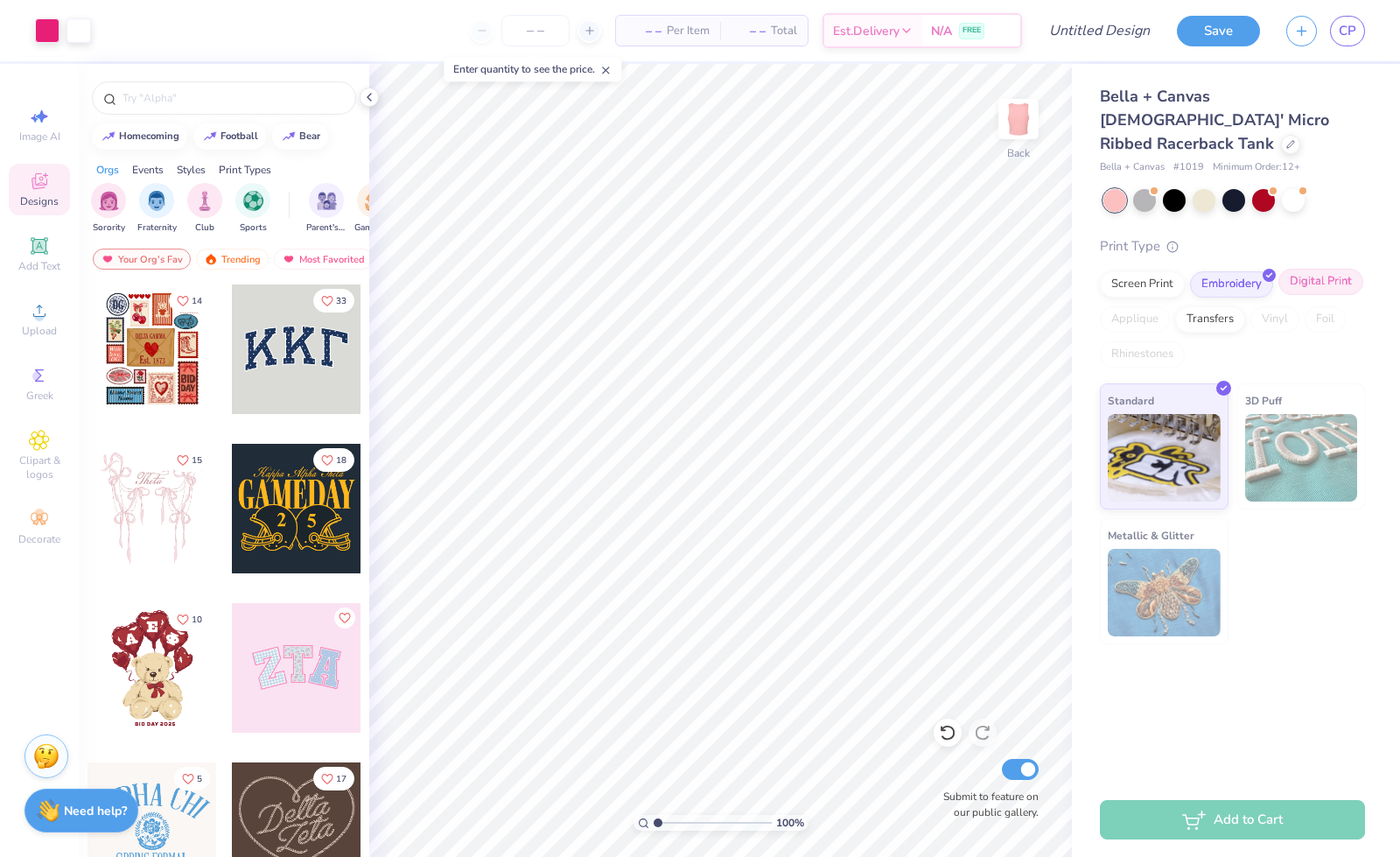
click at [1307, 268] on div "Digital Print" at bounding box center [1321, 281] width 85 height 26
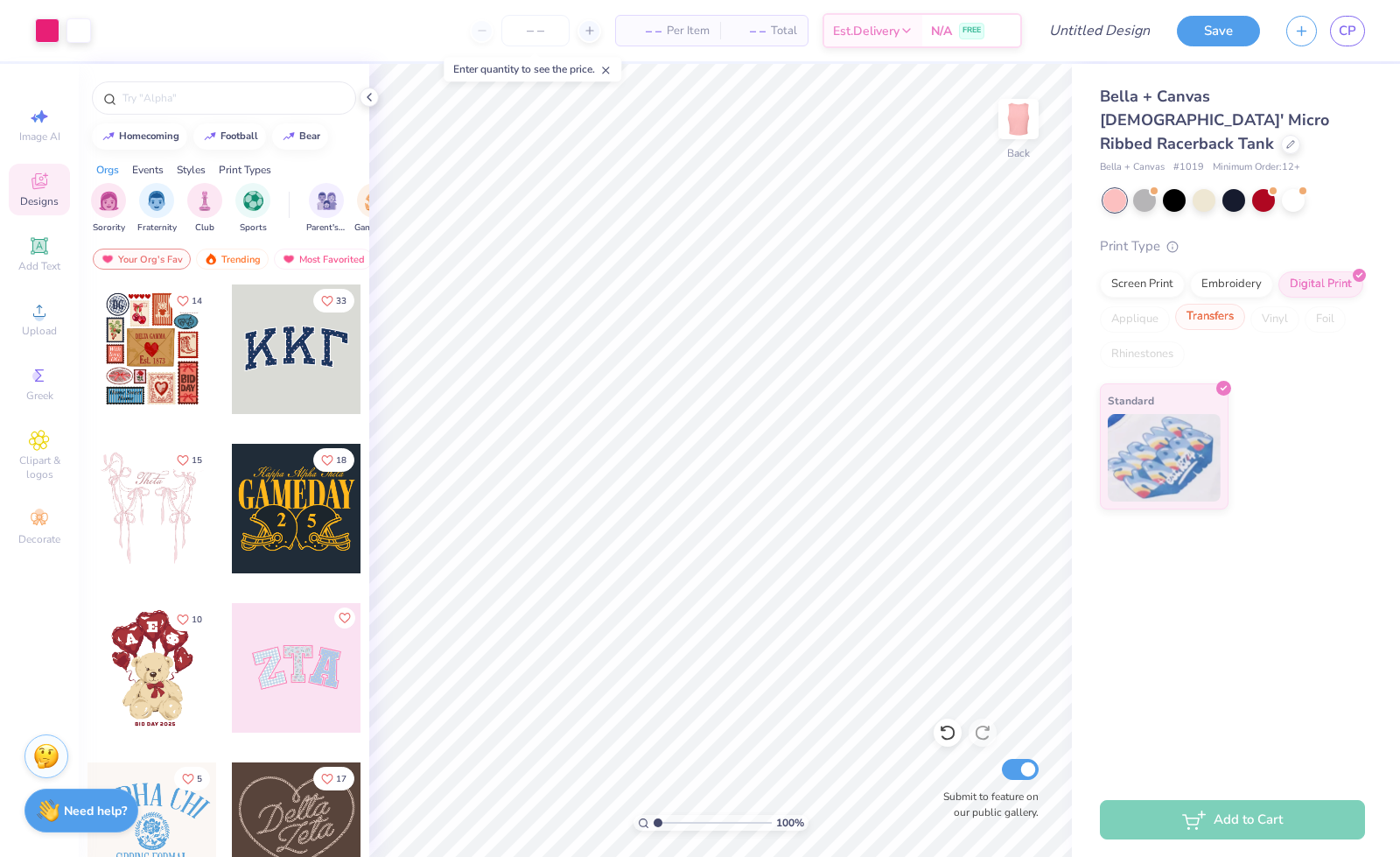
click at [1216, 304] on div "Transfers" at bounding box center [1209, 316] width 70 height 26
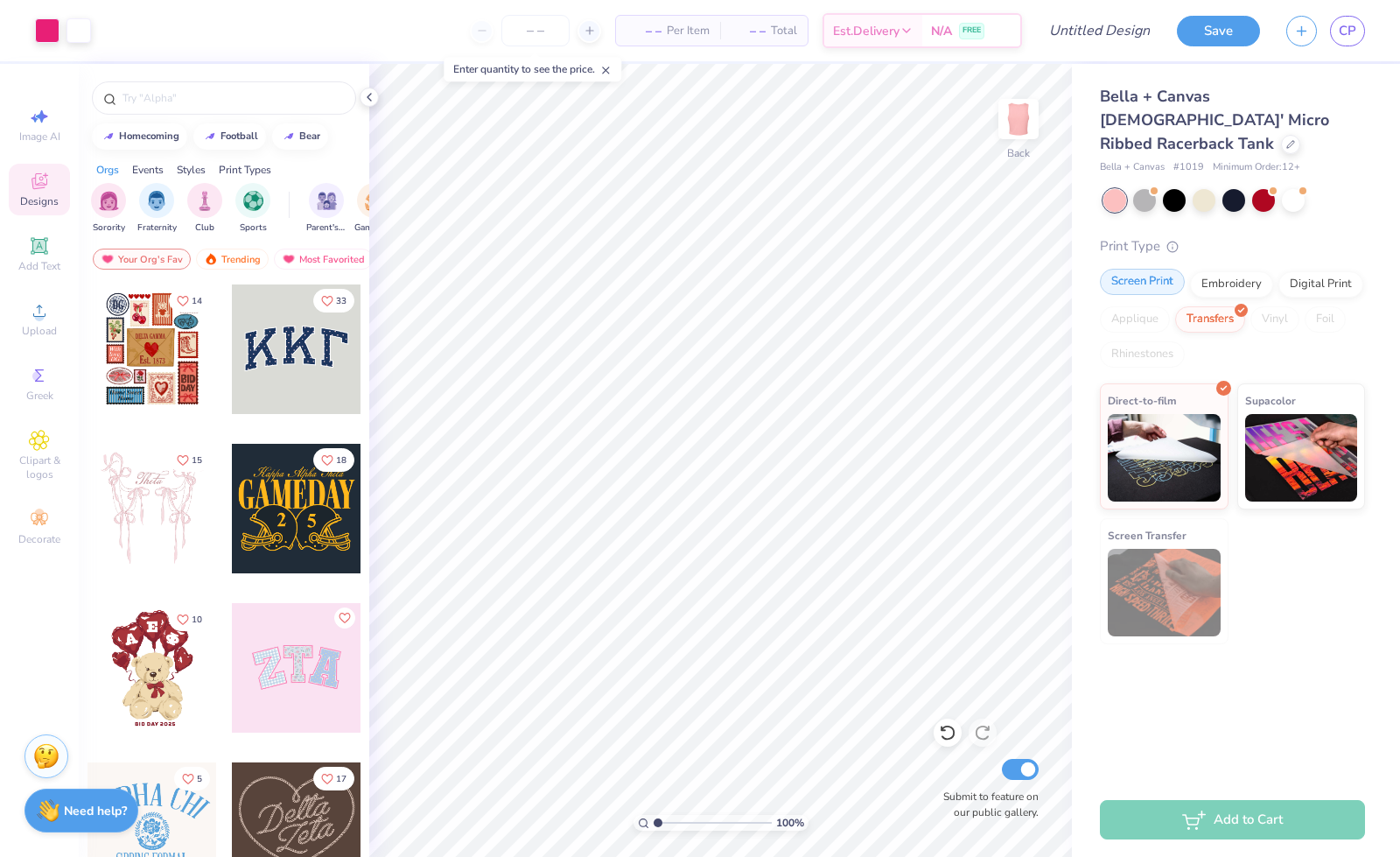
click at [1144, 268] on div "Screen Print" at bounding box center [1142, 281] width 85 height 26
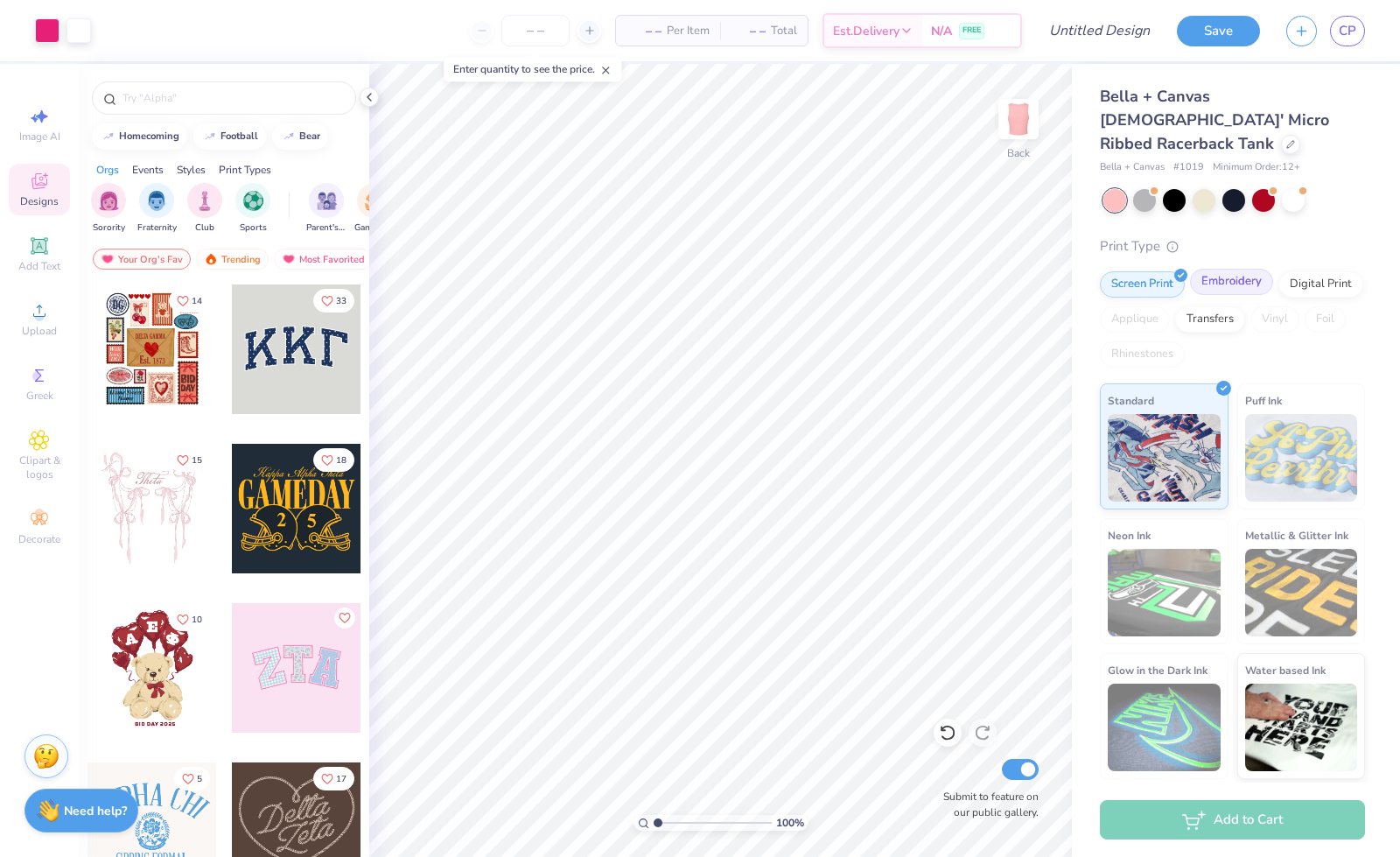
click at [1237, 268] on div "Embroidery" at bounding box center [1231, 281] width 83 height 26
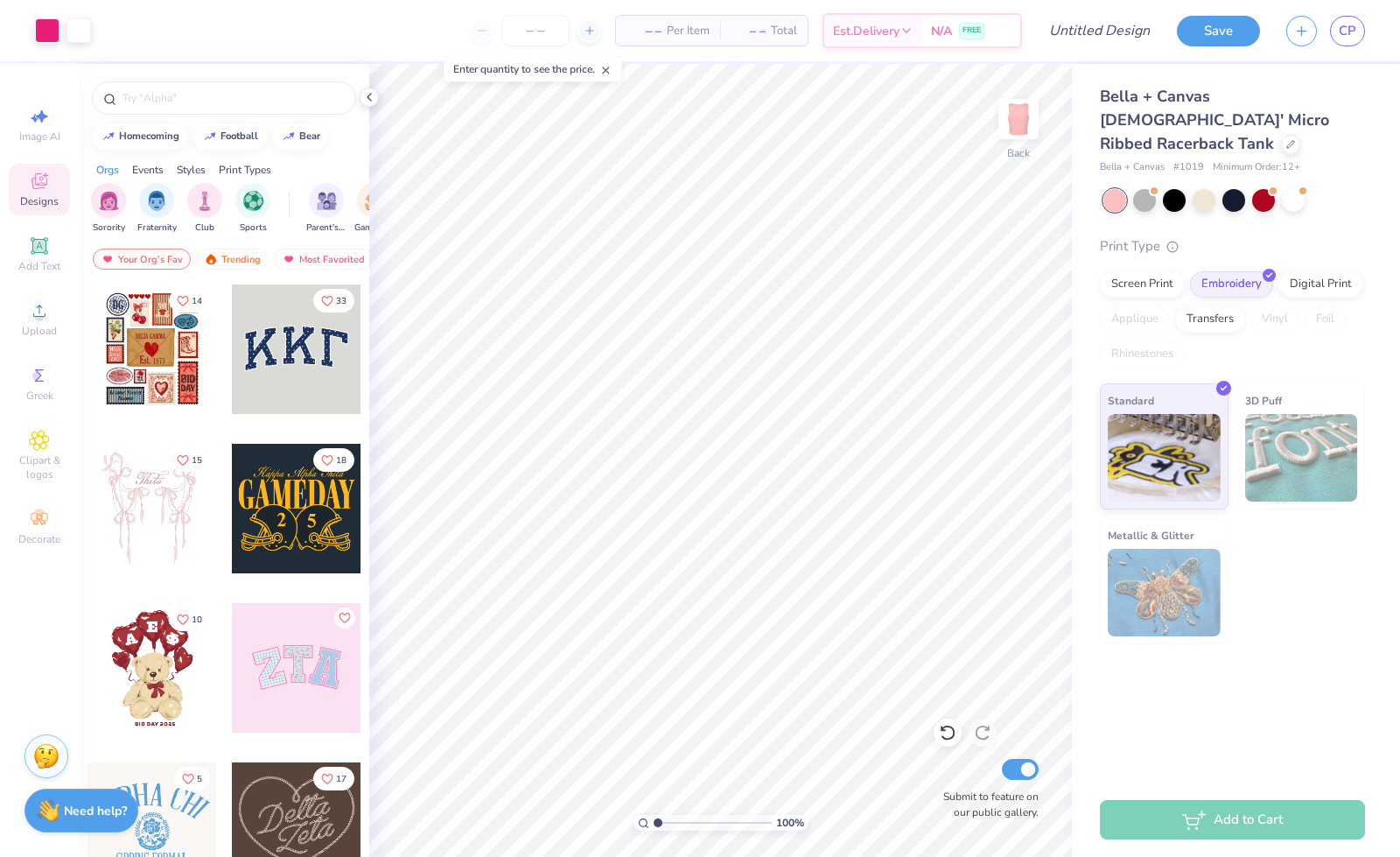
click at [1275, 431] on img at bounding box center [1301, 457] width 113 height 87
click at [929, 36] on div "N/A FREE" at bounding box center [971, 33] width 98 height 31
click at [531, 32] on input "number" at bounding box center [536, 30] width 69 height 31
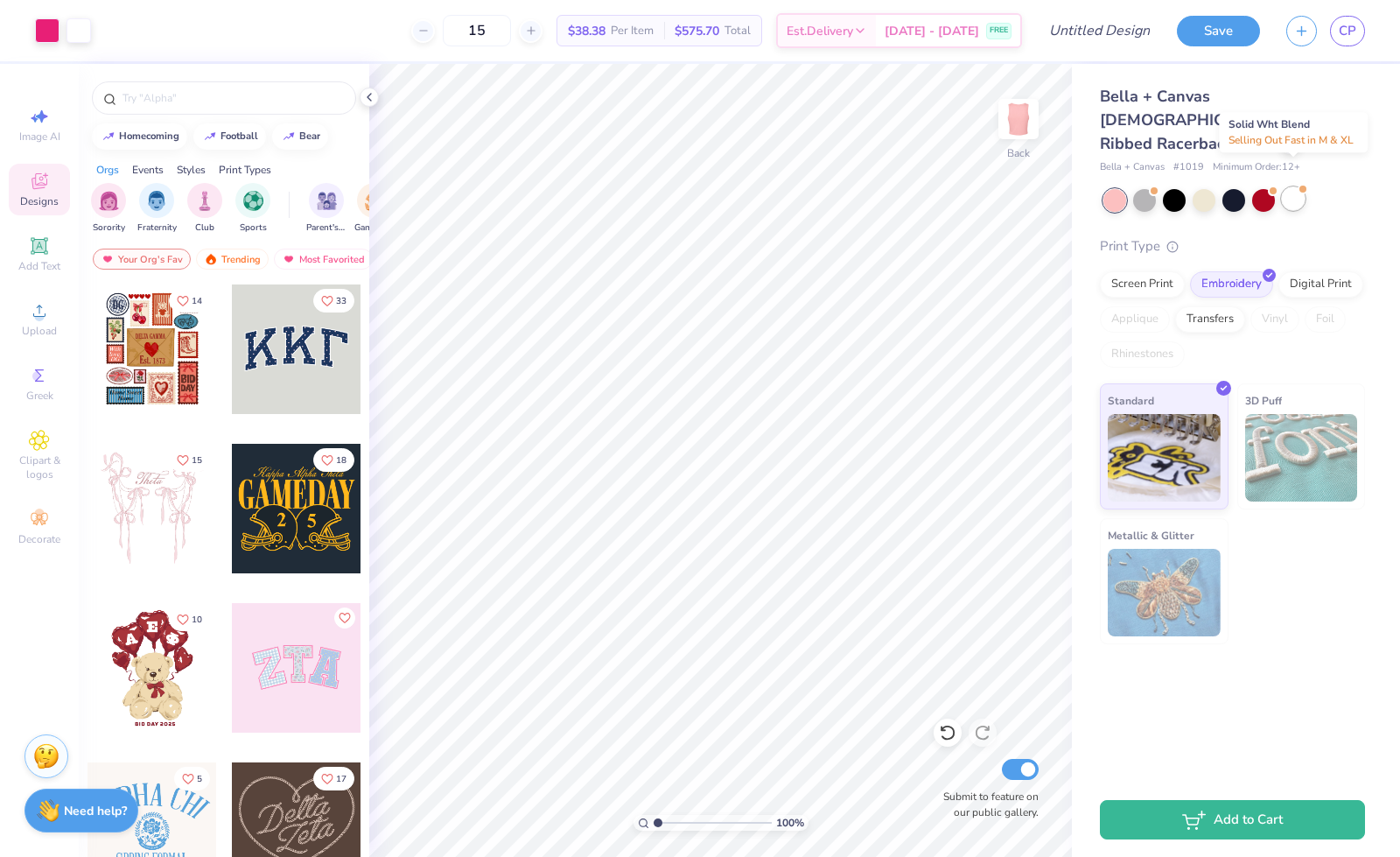
type input "15"
click at [1296, 187] on div at bounding box center [1292, 198] width 23 height 23
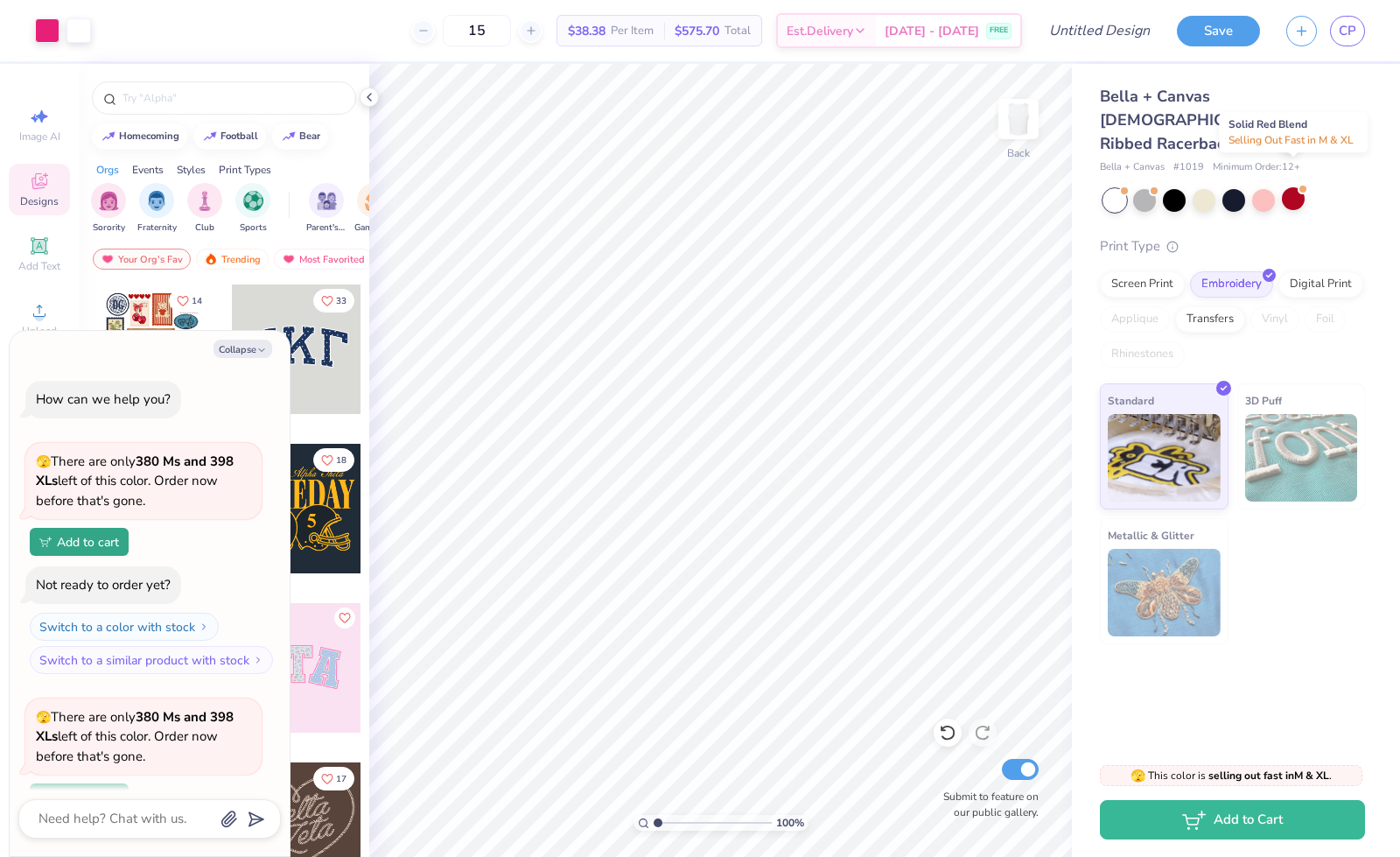
scroll to position [152, 0]
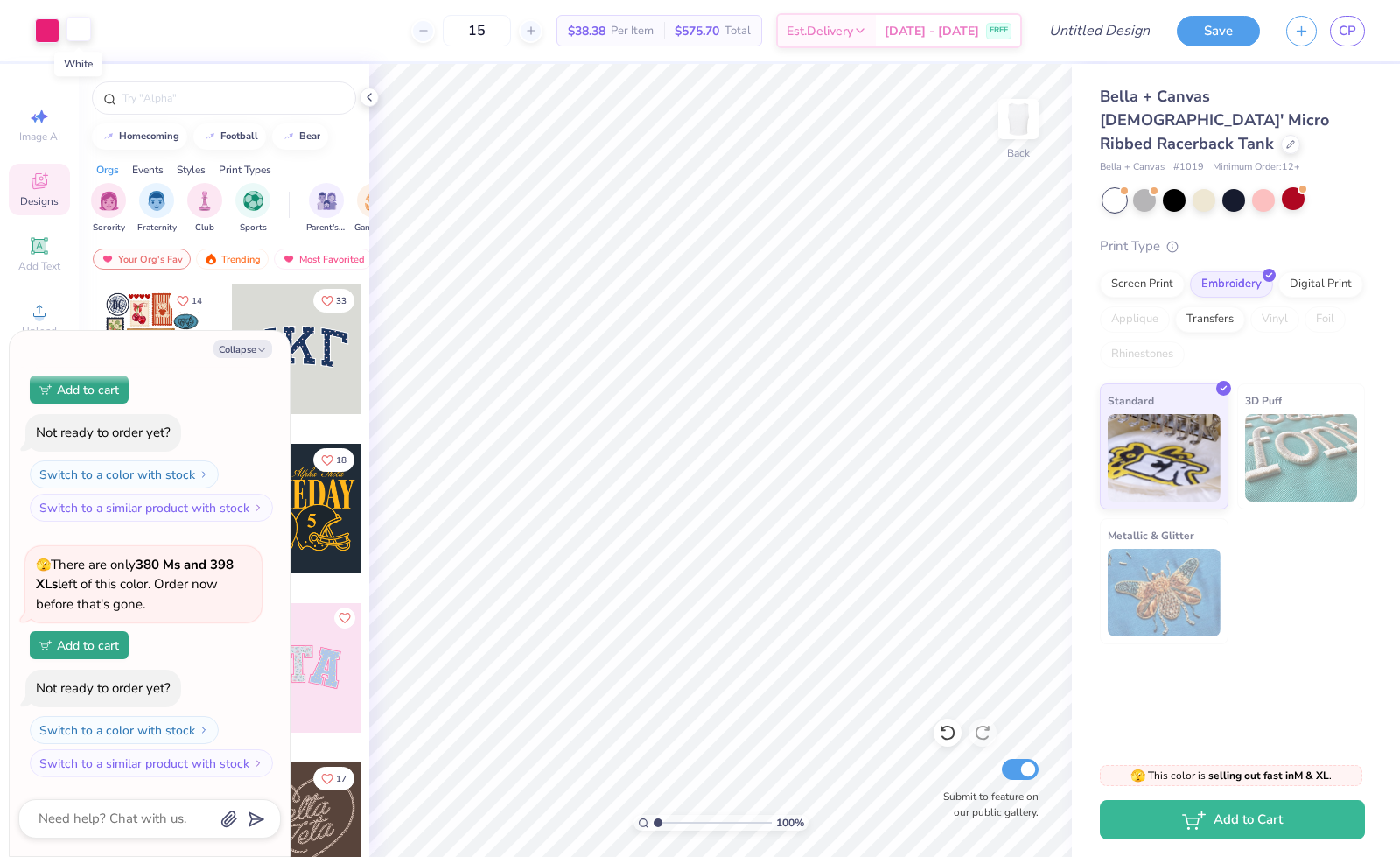
click at [78, 35] on div at bounding box center [78, 28] width 24 height 24
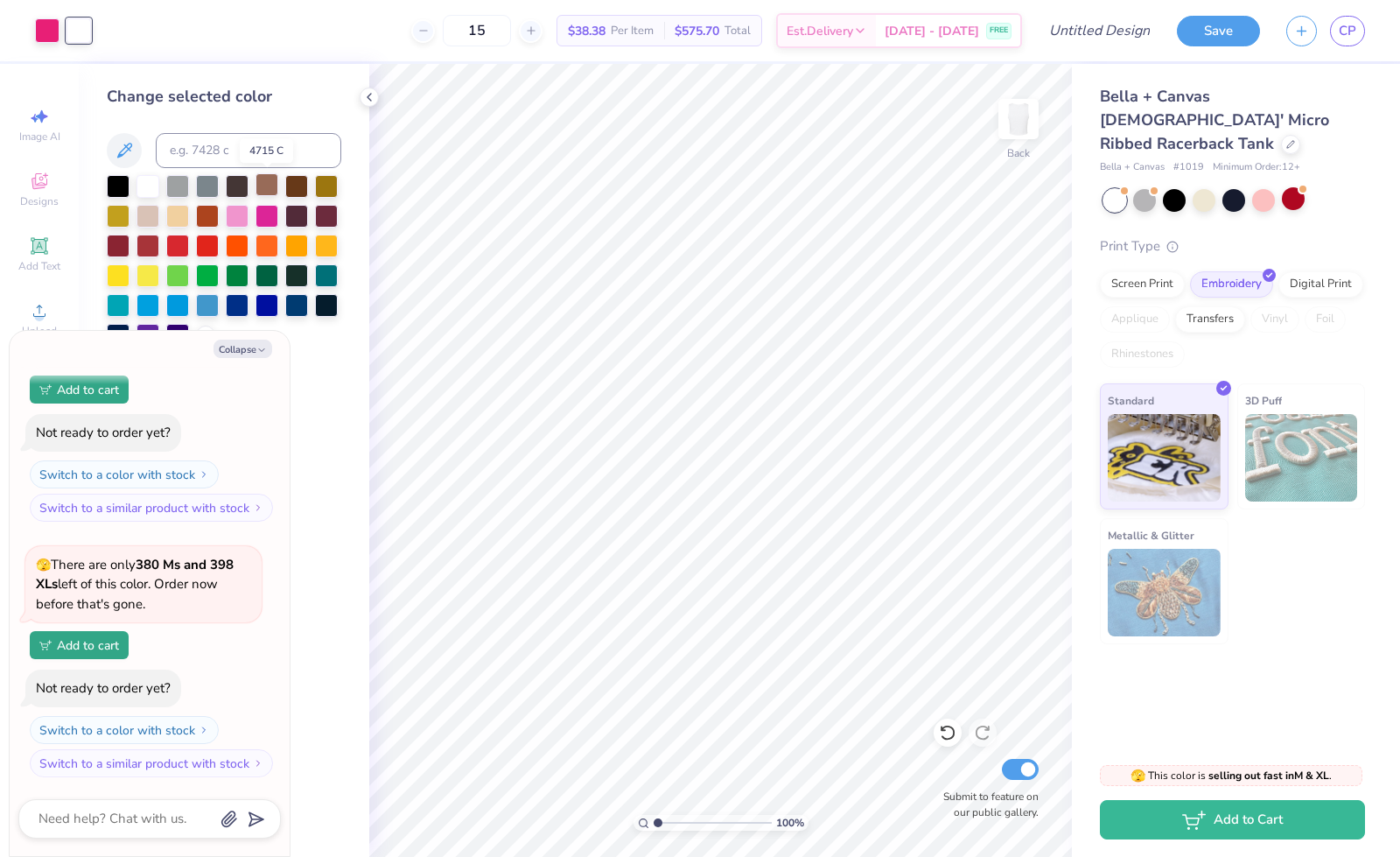
click at [269, 186] on div at bounding box center [266, 184] width 23 height 23
click at [141, 182] on div at bounding box center [147, 184] width 23 height 23
click at [150, 219] on div at bounding box center [147, 214] width 23 height 23
click at [54, 37] on div at bounding box center [47, 28] width 24 height 24
click at [240, 352] on button "Collapse" at bounding box center [243, 349] width 59 height 19
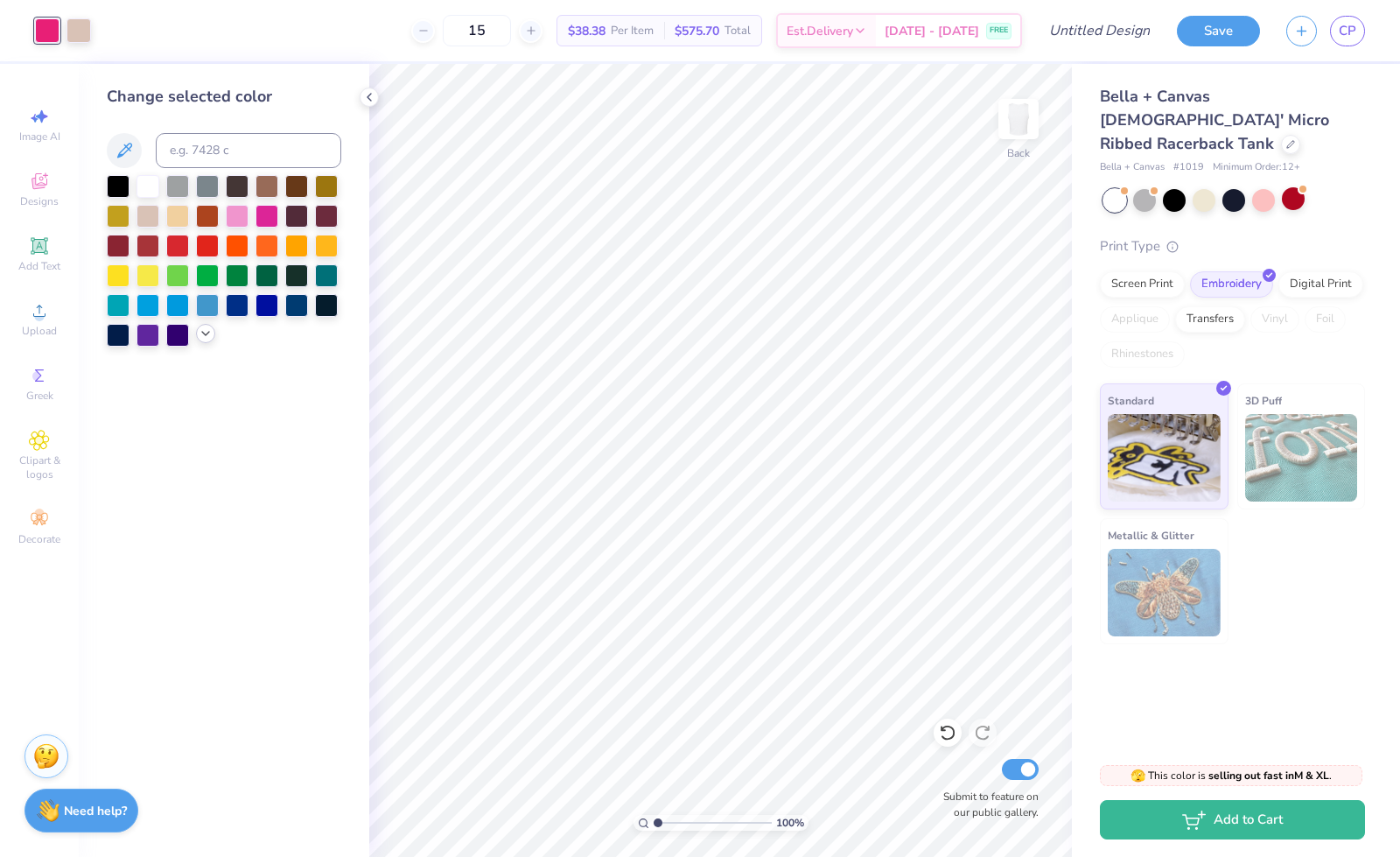
click at [205, 338] on icon at bounding box center [206, 333] width 14 height 14
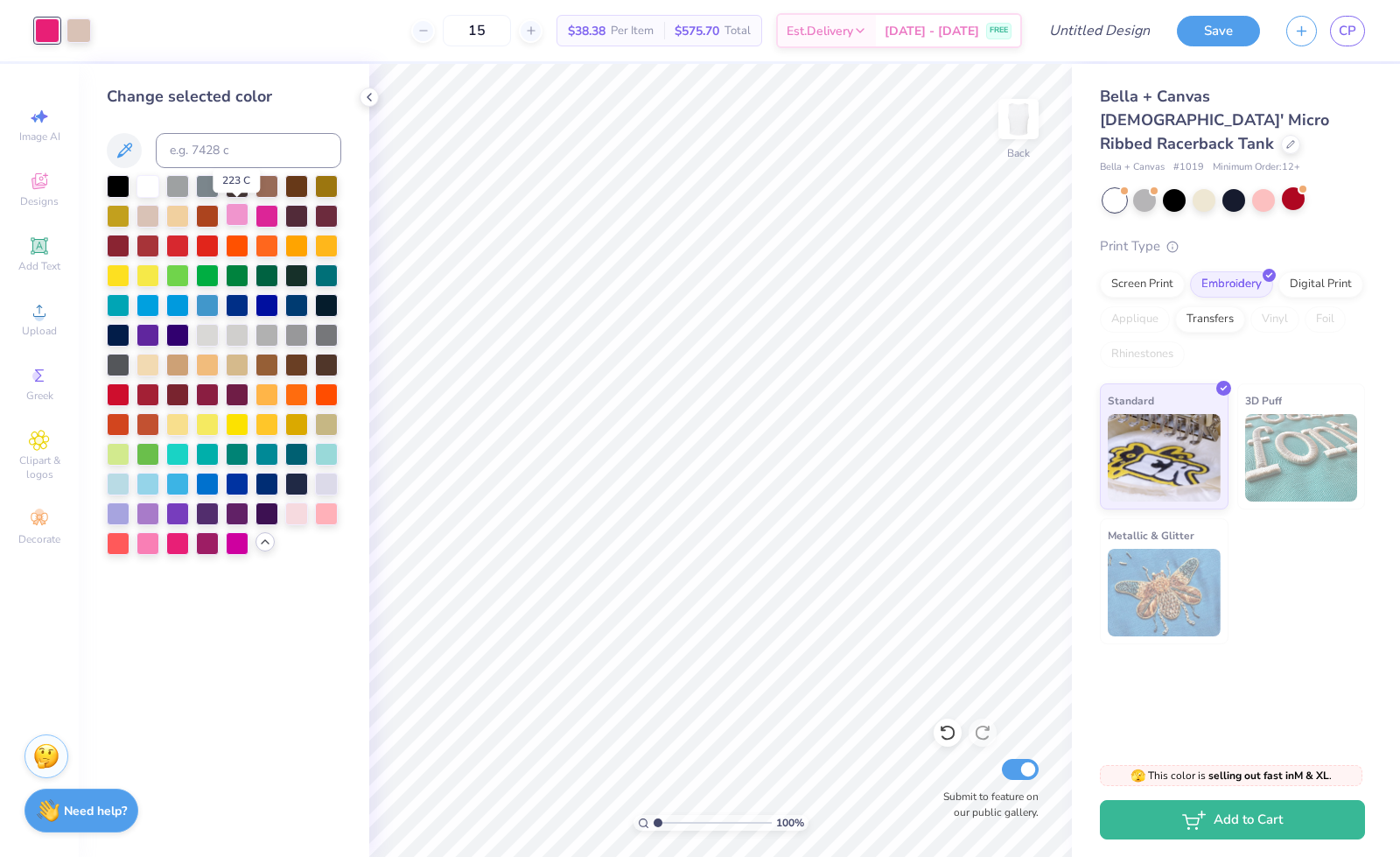
click at [240, 223] on div at bounding box center [237, 214] width 23 height 23
click at [257, 218] on div at bounding box center [266, 214] width 23 height 23
click at [178, 547] on div at bounding box center [177, 542] width 23 height 23
click at [74, 28] on div at bounding box center [78, 28] width 24 height 24
click at [301, 511] on div at bounding box center [296, 511] width 23 height 23
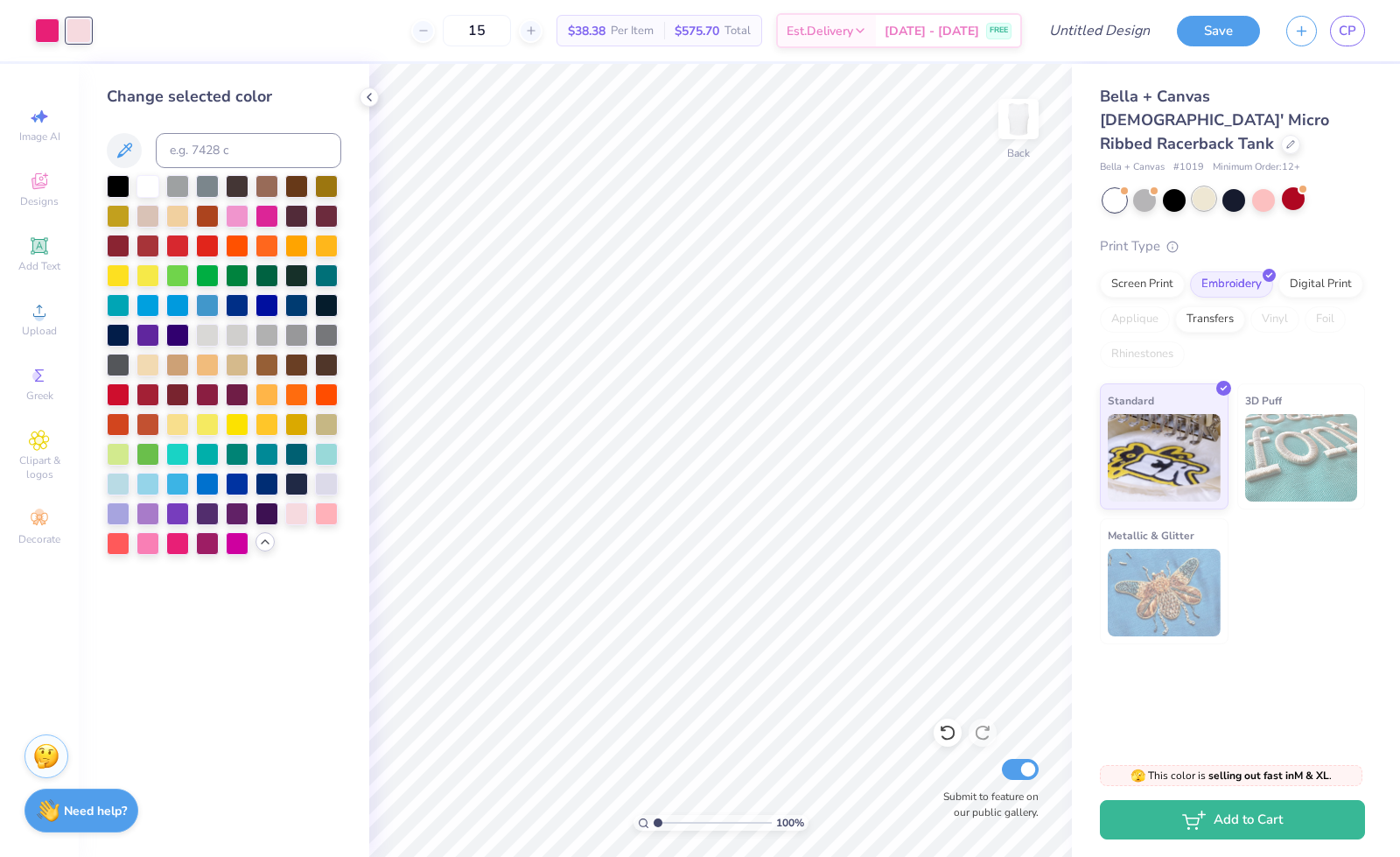
click at [1197, 187] on div at bounding box center [1203, 198] width 23 height 23
click at [1233, 187] on div at bounding box center [1233, 198] width 23 height 23
click at [47, 29] on div at bounding box center [47, 28] width 24 height 24
click at [292, 519] on div at bounding box center [296, 511] width 23 height 23
click at [78, 34] on div "15 $38.38 Per Item $575.70 Total Est. Delivery [DATE] - [DATE] FREE" at bounding box center [547, 30] width 950 height 62
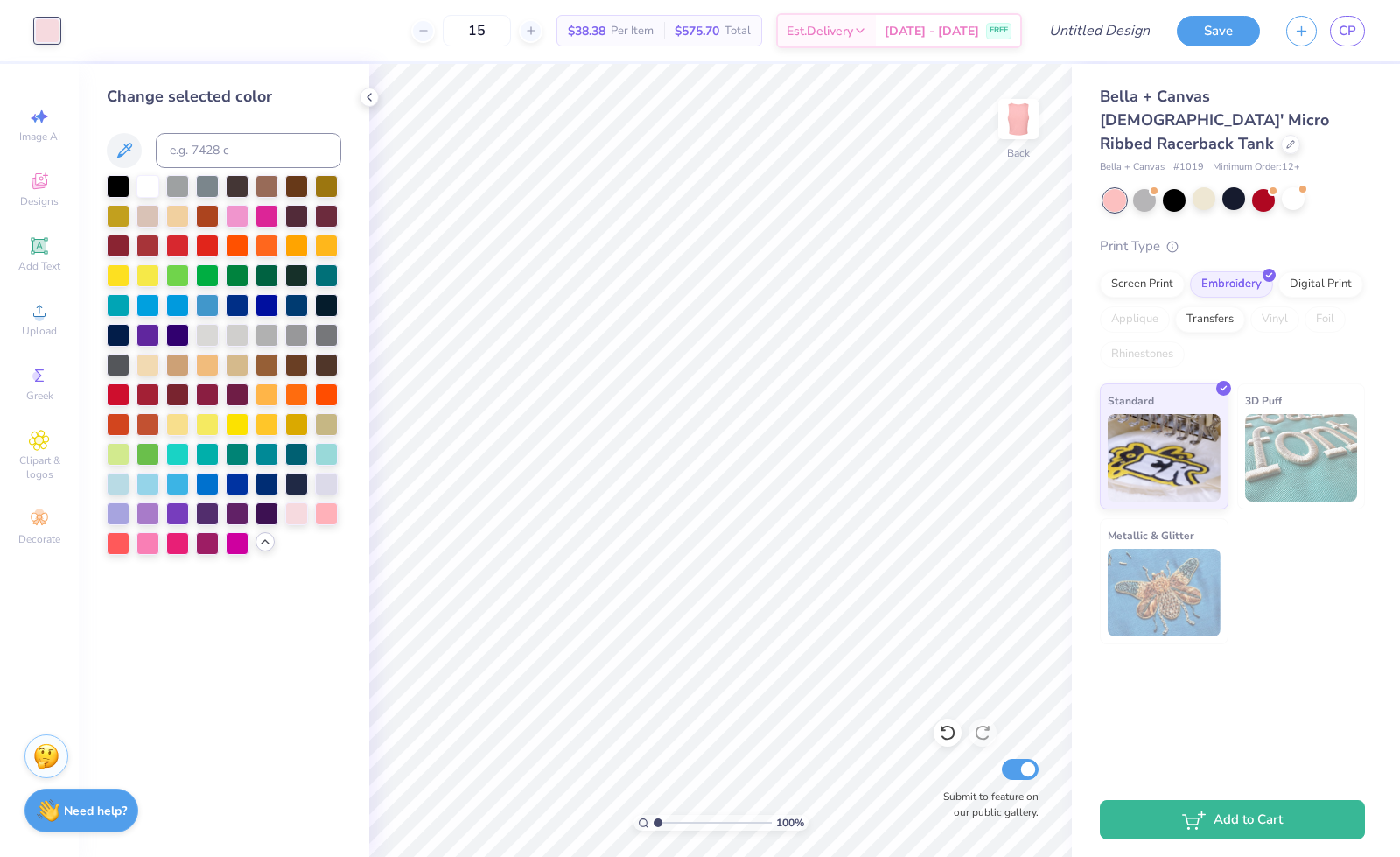
click at [83, 27] on div "15 $38.38 Per Item $575.70 Total Est. Delivery [DATE] - [DATE] FREE" at bounding box center [547, 30] width 950 height 62
click at [53, 22] on div at bounding box center [47, 30] width 24 height 24
click at [87, 31] on div "15 $38.38 Per Item $575.70 Total Est. Delivery [DATE] - [DATE] FREE" at bounding box center [547, 30] width 950 height 62
click at [45, 21] on div at bounding box center [47, 30] width 24 height 24
click at [950, 734] on icon at bounding box center [948, 733] width 18 height 18
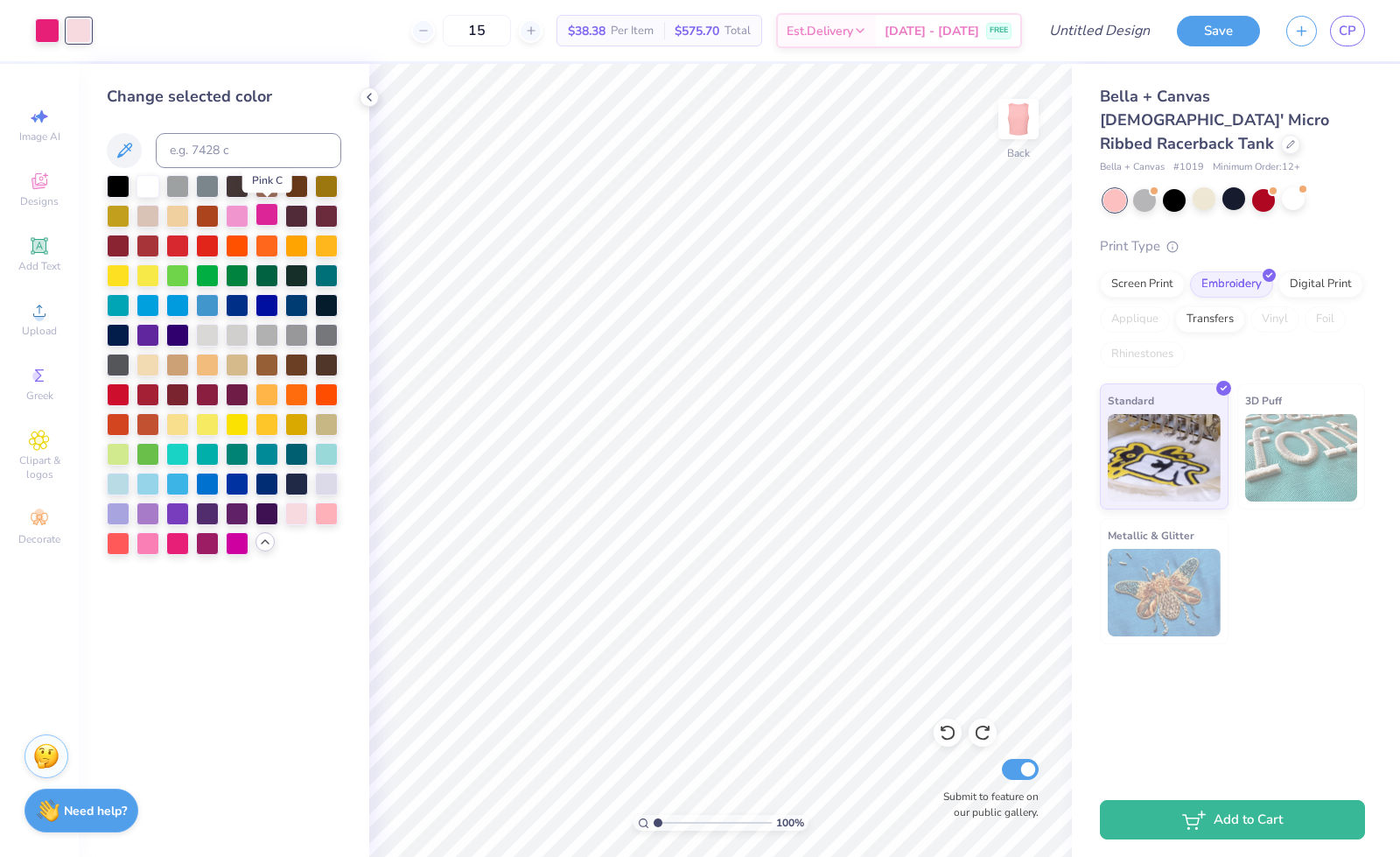
click at [268, 221] on div at bounding box center [266, 214] width 23 height 23
click at [45, 27] on div at bounding box center [47, 28] width 24 height 24
click at [309, 514] on div at bounding box center [223, 365] width 234 height 380
click at [297, 514] on div at bounding box center [296, 511] width 23 height 23
click at [88, 28] on div at bounding box center [78, 28] width 24 height 24
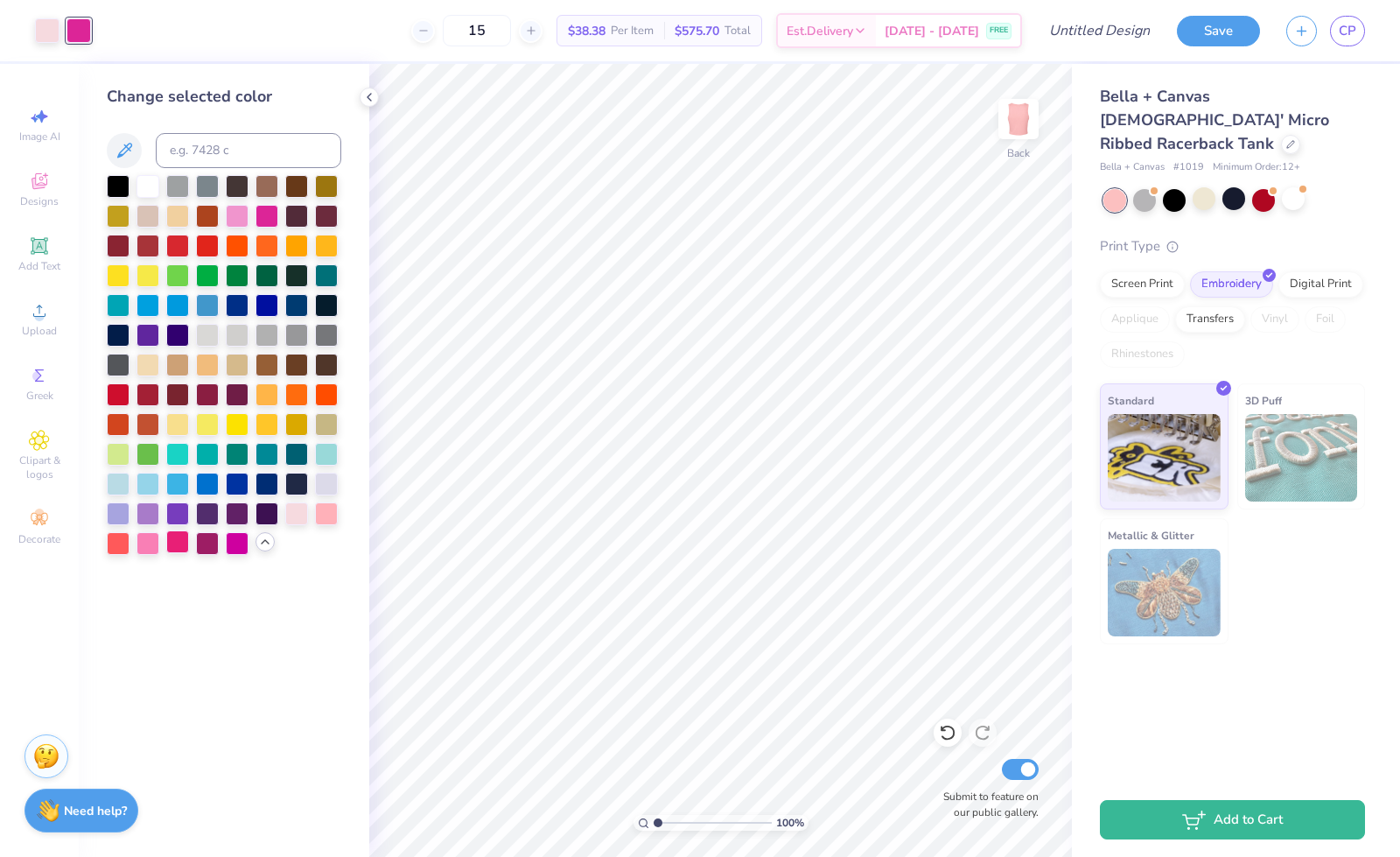
click at [185, 542] on div at bounding box center [177, 542] width 23 height 23
click at [177, 544] on div at bounding box center [177, 542] width 23 height 23
click at [1294, 187] on div at bounding box center [1292, 198] width 23 height 23
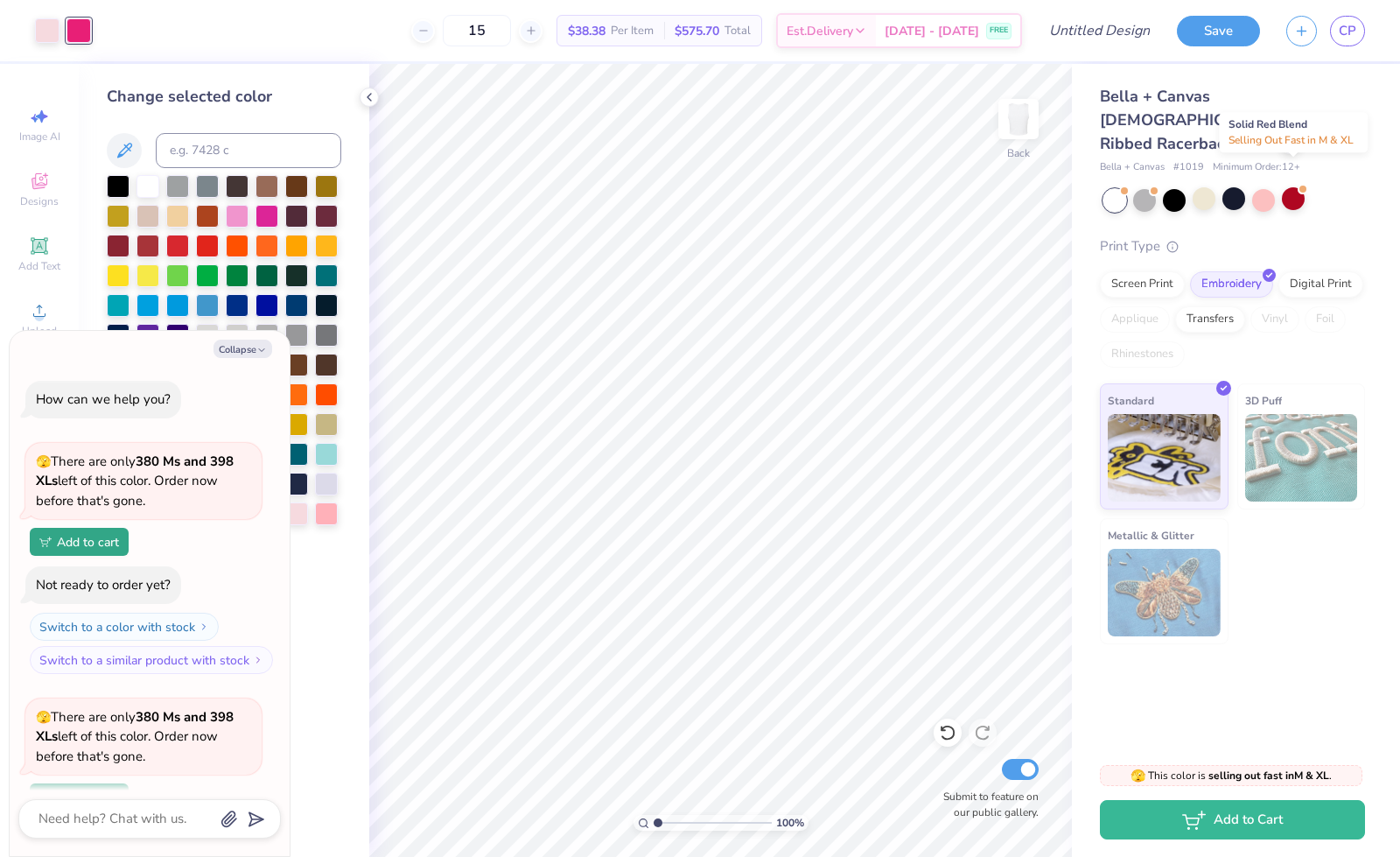
scroll to position [407, 0]
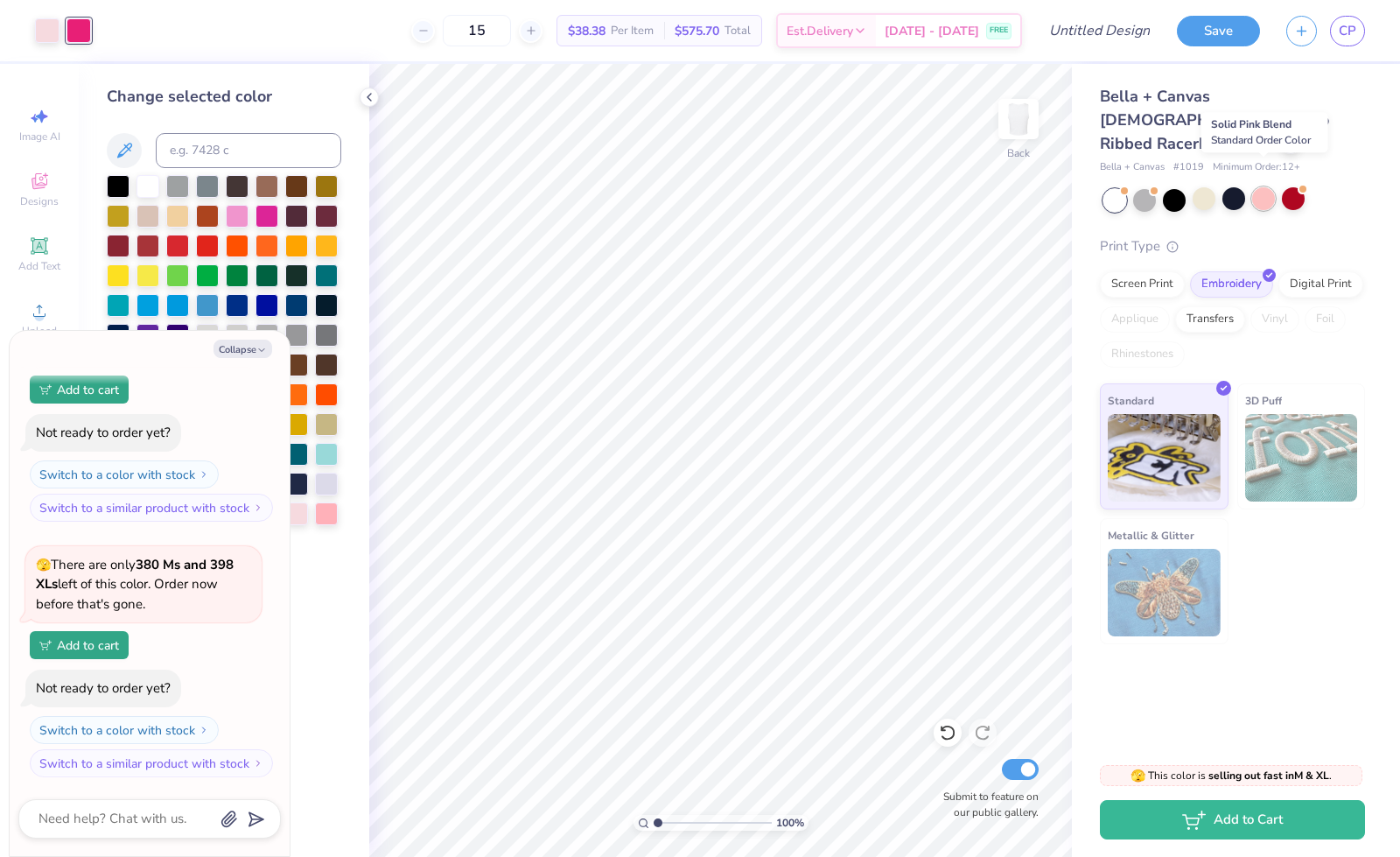
click at [1256, 187] on div at bounding box center [1263, 198] width 23 height 23
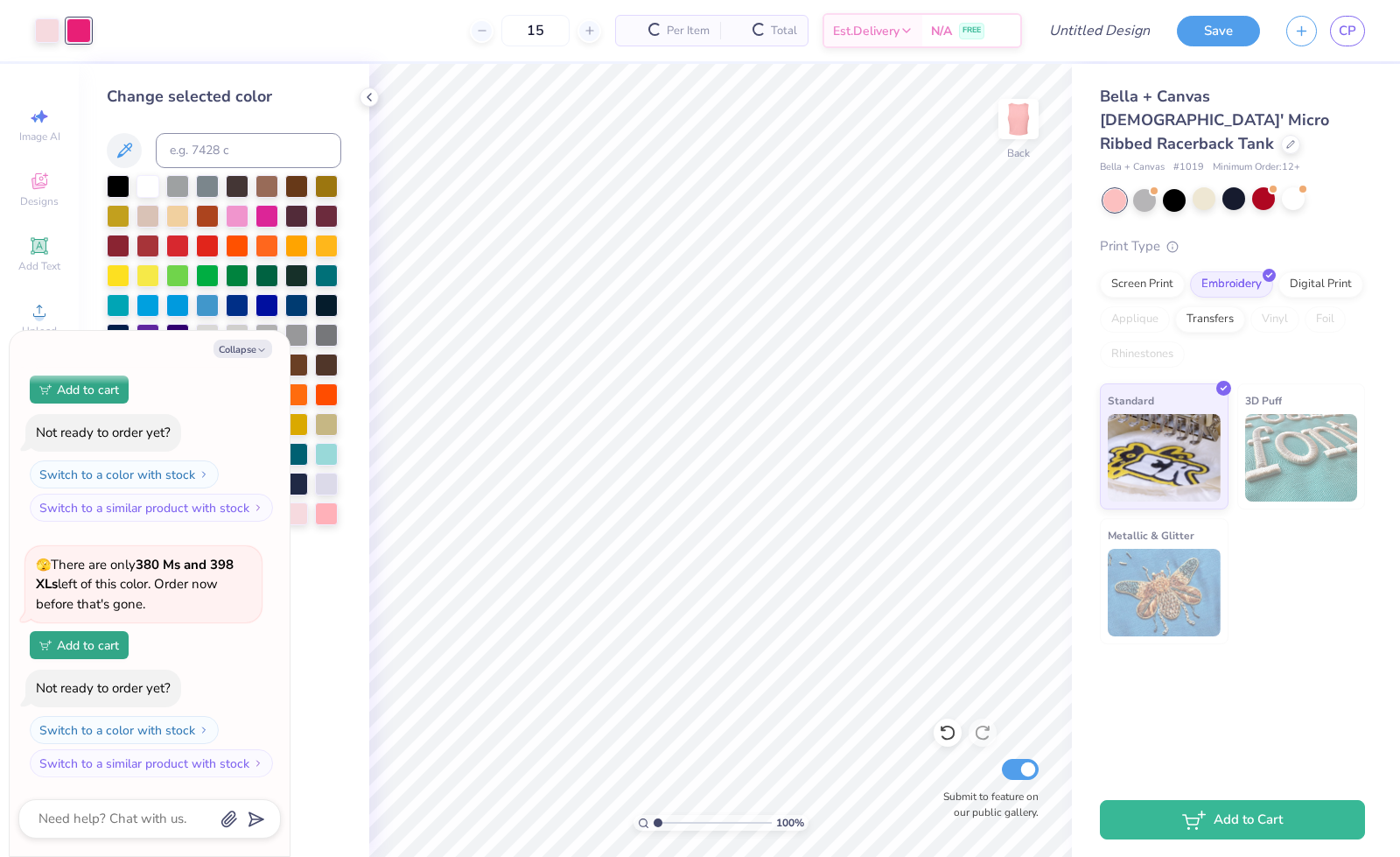
type textarea "x"
click at [1081, 41] on input "Design Title" at bounding box center [1077, 30] width 171 height 35
type input "V"
type textarea "x"
type input "V1"
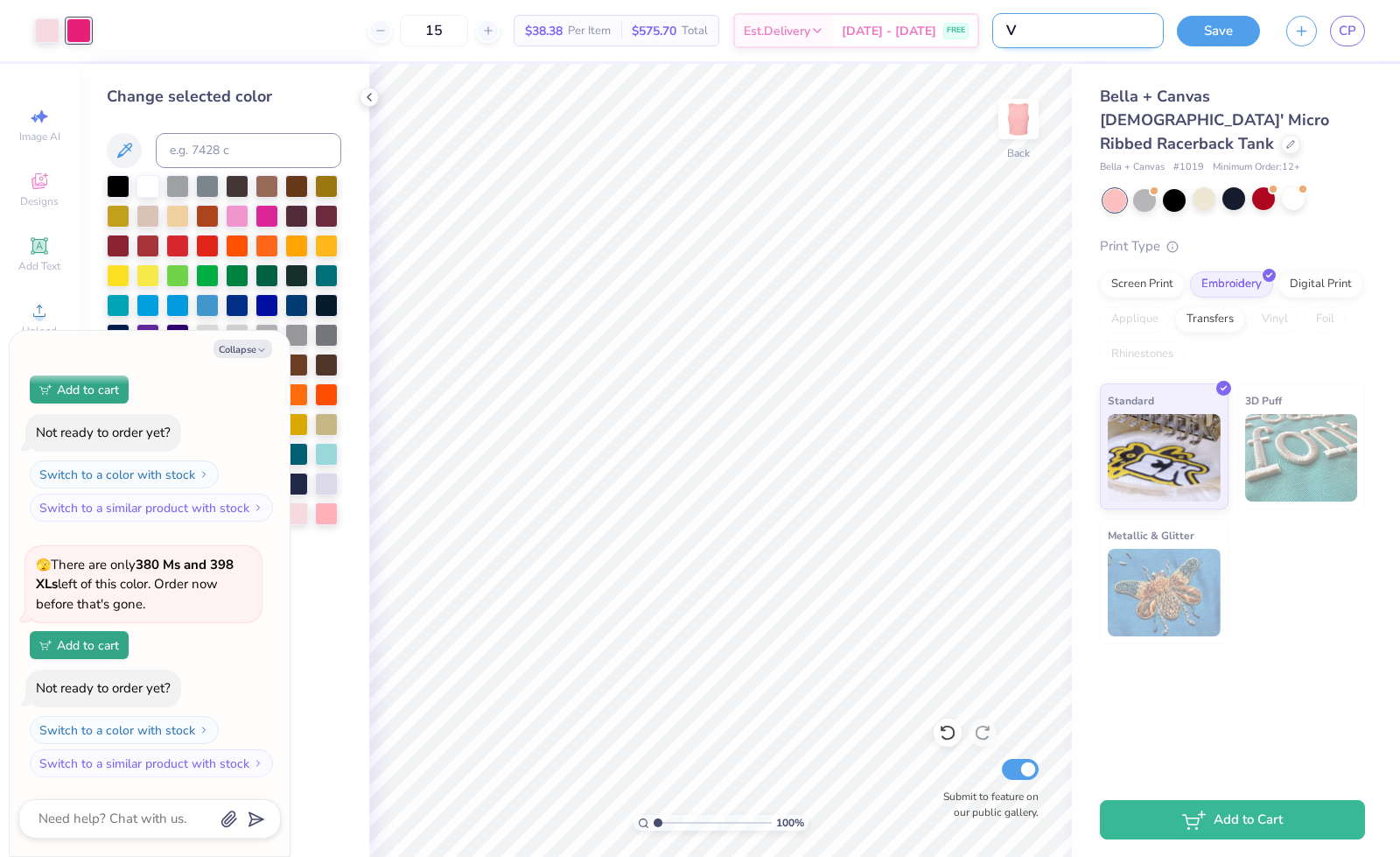
type textarea "x"
type input "V1"
click at [1232, 19] on button "Save" at bounding box center [1218, 27] width 83 height 30
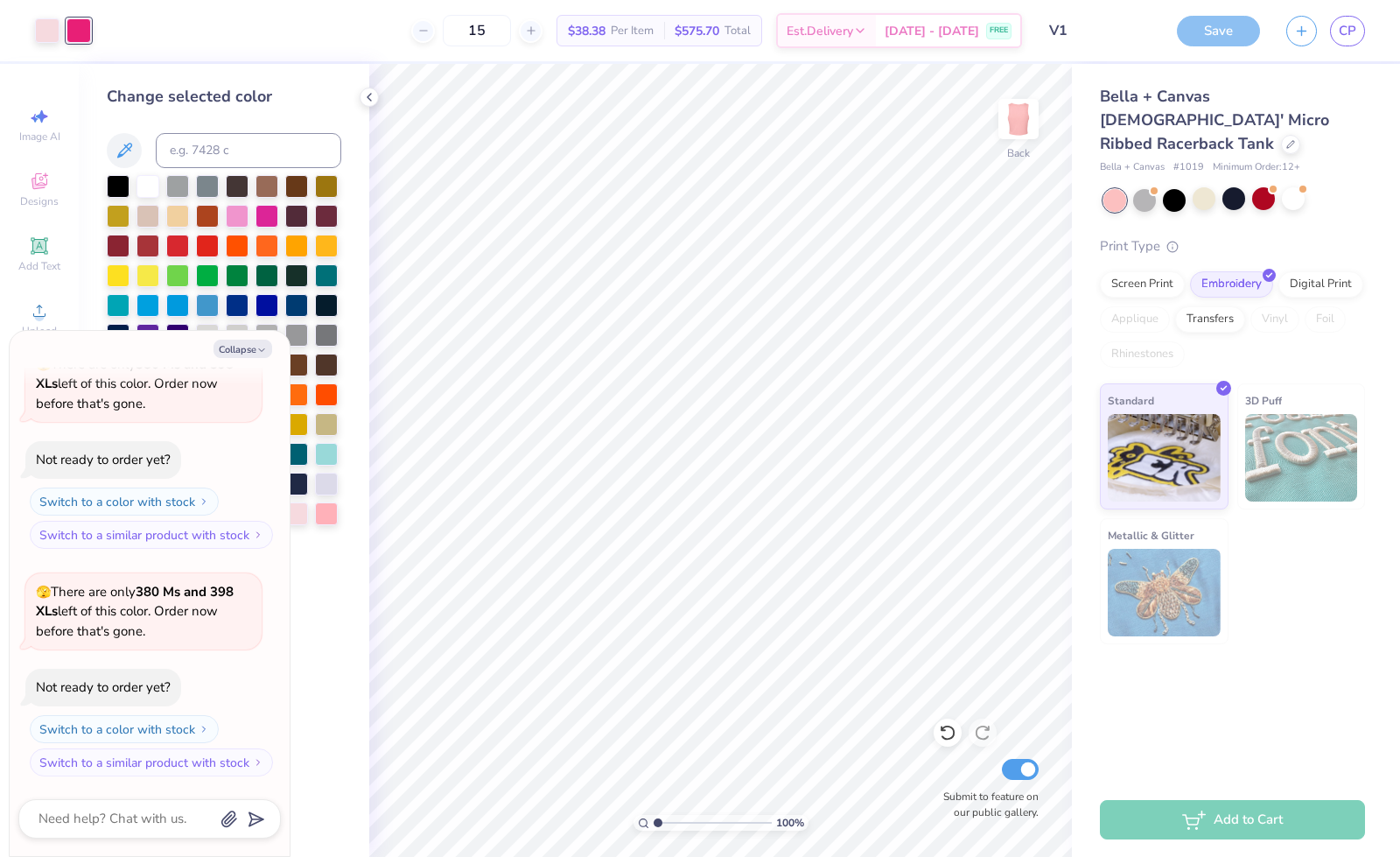
scroll to position [324, 0]
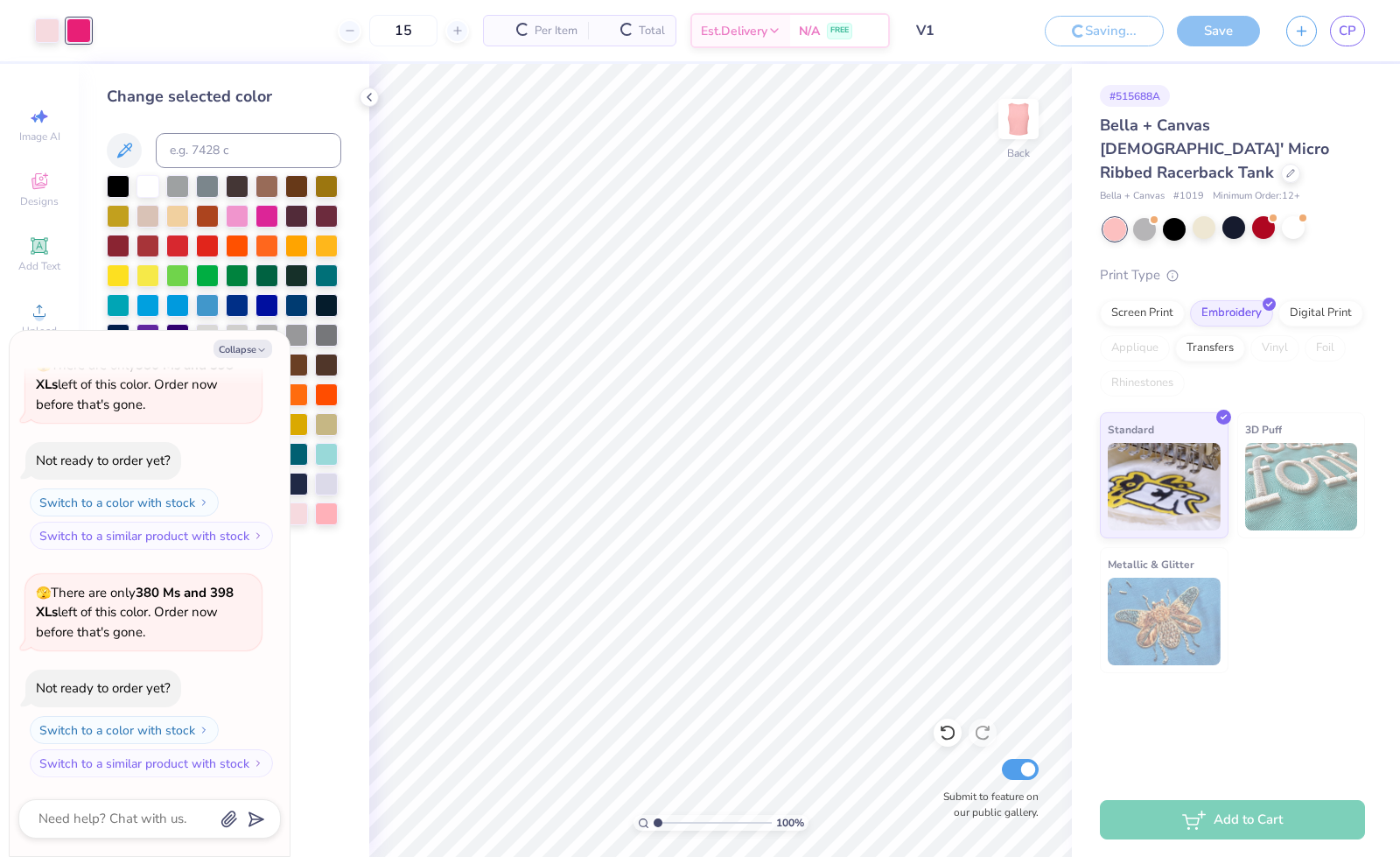
scroll to position [407, 0]
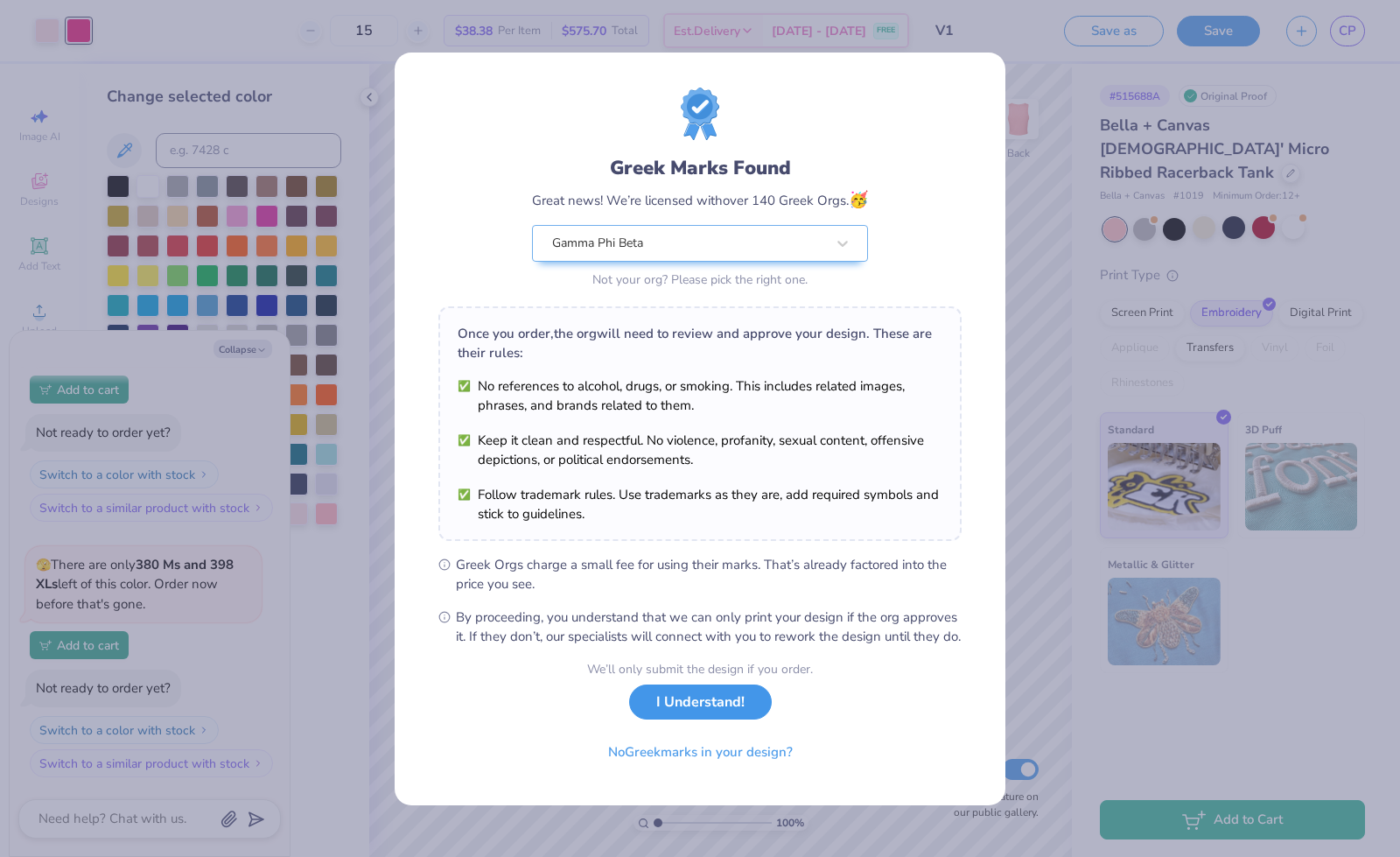
click at [711, 703] on button "I Understand!" at bounding box center [700, 702] width 143 height 36
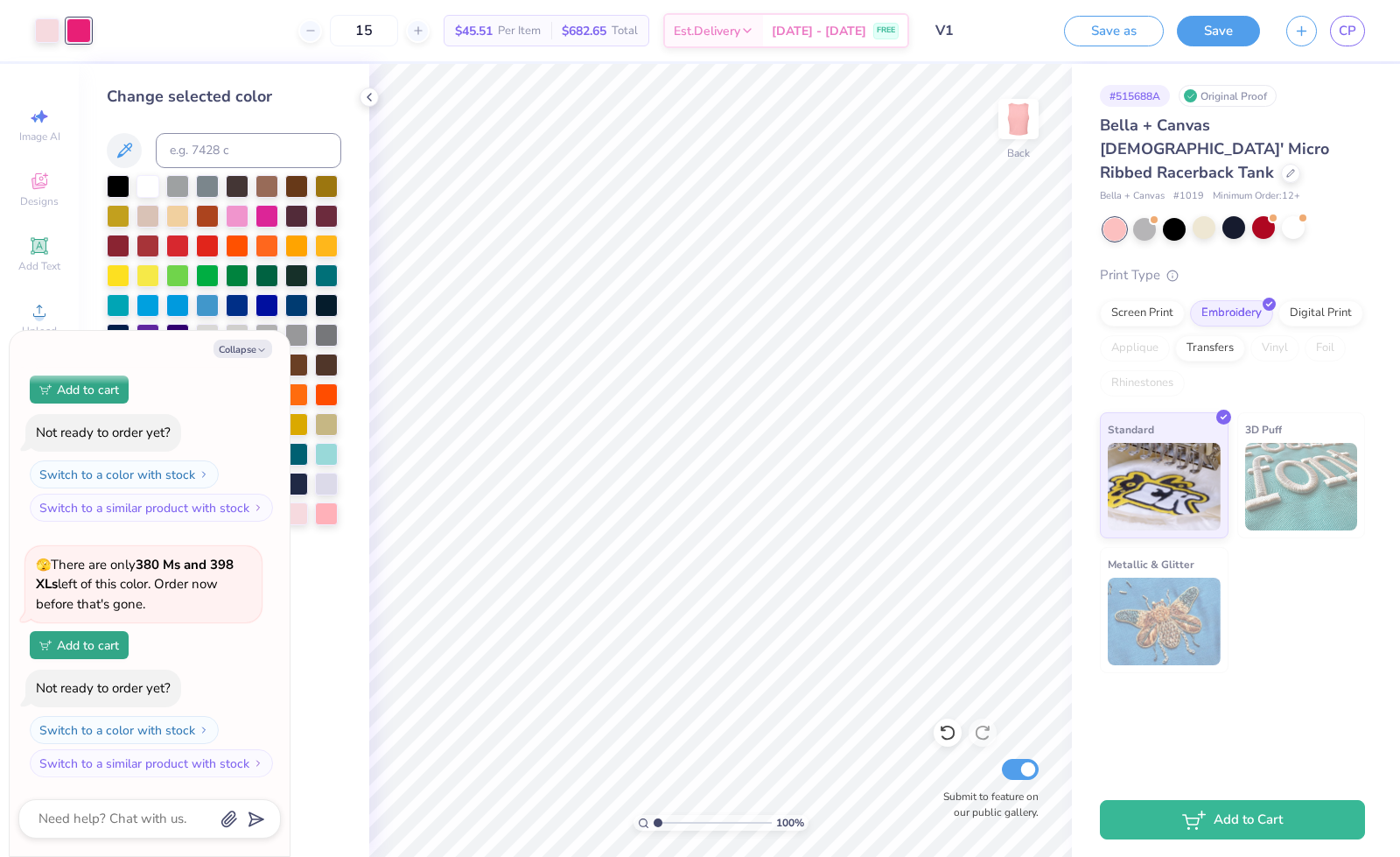
type textarea "x"
click at [1298, 28] on line "button" at bounding box center [1301, 28] width 9 height 0
type textarea "x"
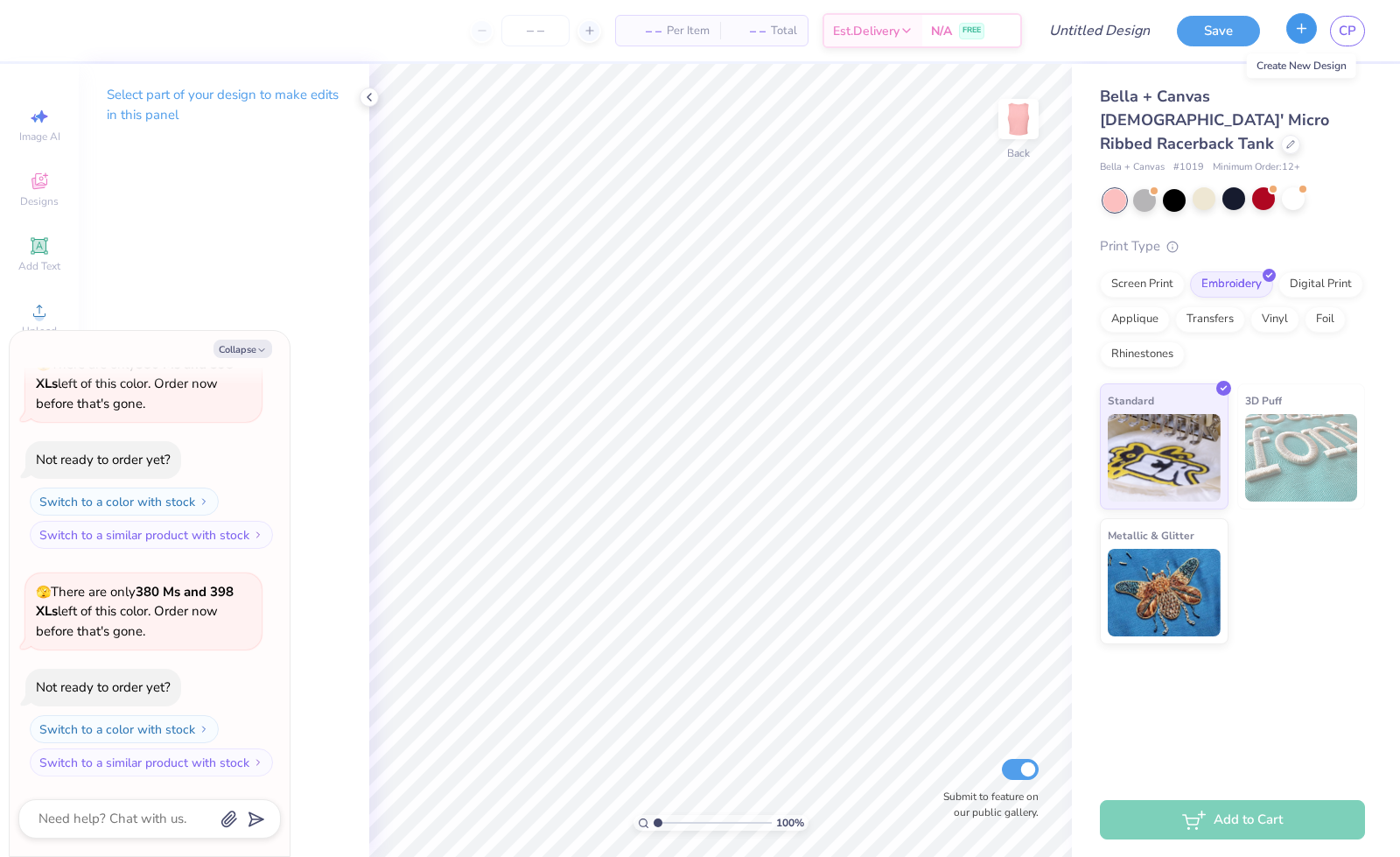
type textarea "x"
click at [1089, 33] on input "Design Title" at bounding box center [1077, 30] width 171 height 35
type input "V"
type textarea "x"
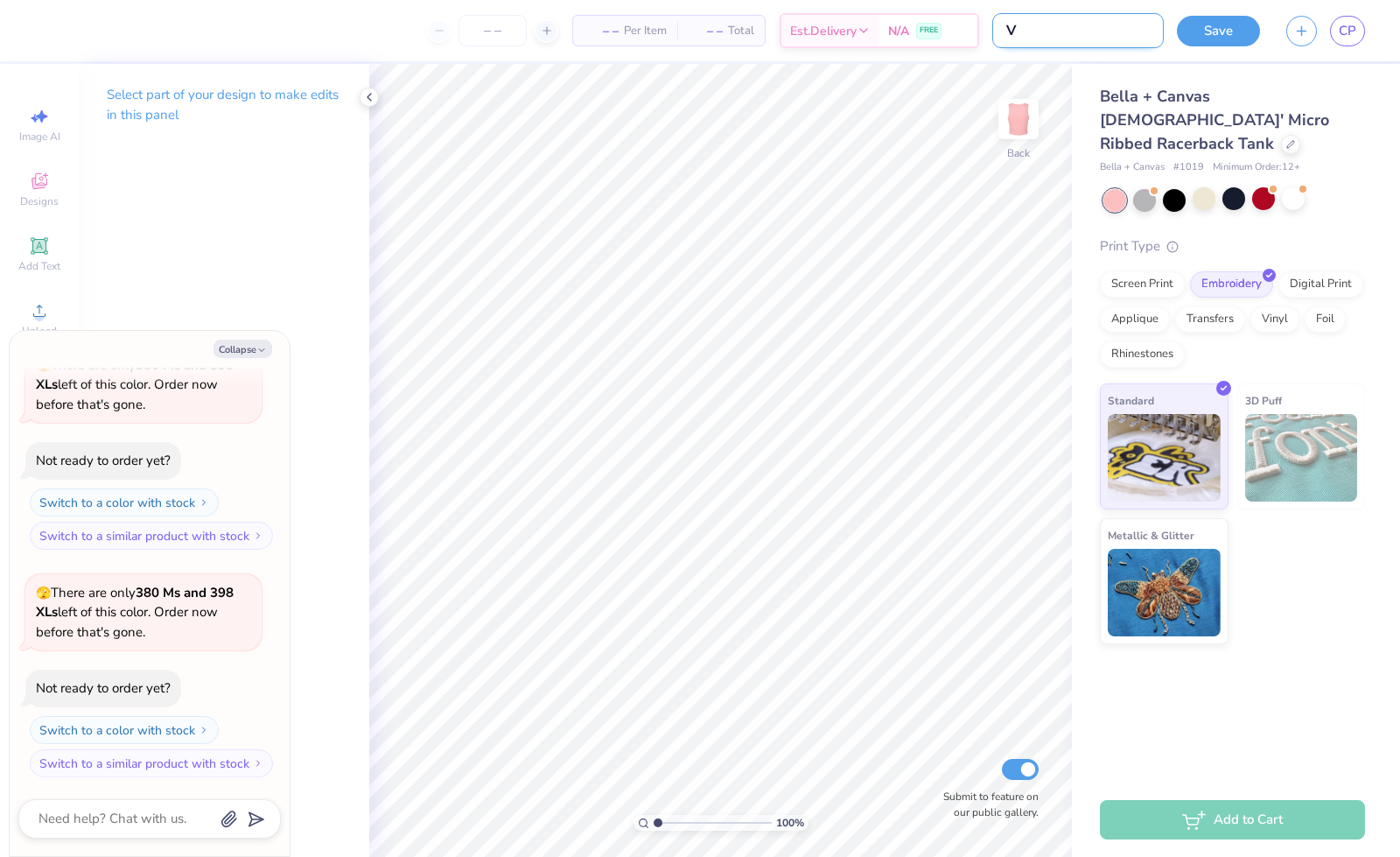
type input "V2"
type textarea "x"
type input "V2"
click at [627, 29] on span "– –" at bounding box center [644, 30] width 35 height 19
click at [537, 24] on input "number" at bounding box center [536, 30] width 69 height 31
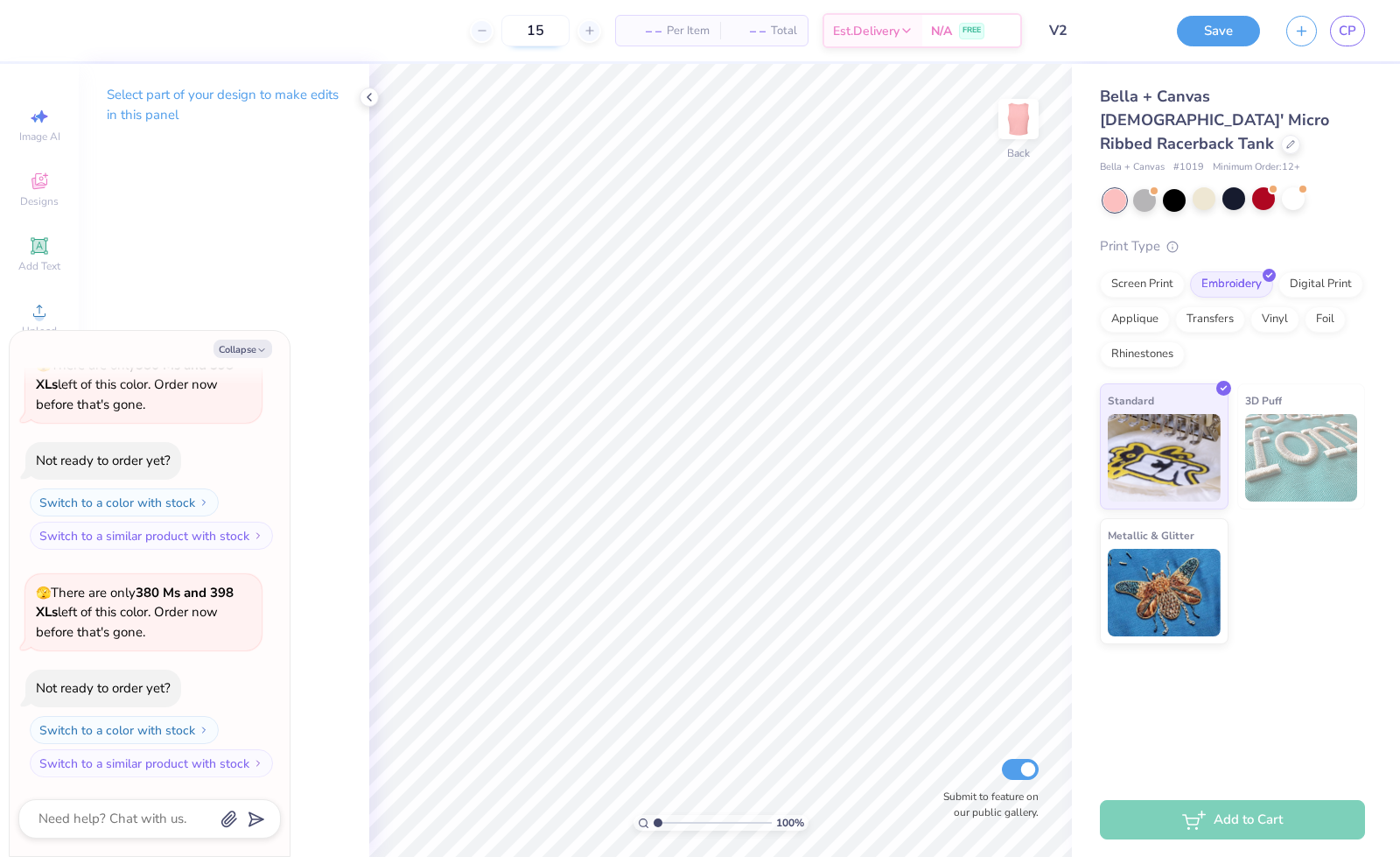
scroll to position [407, 0]
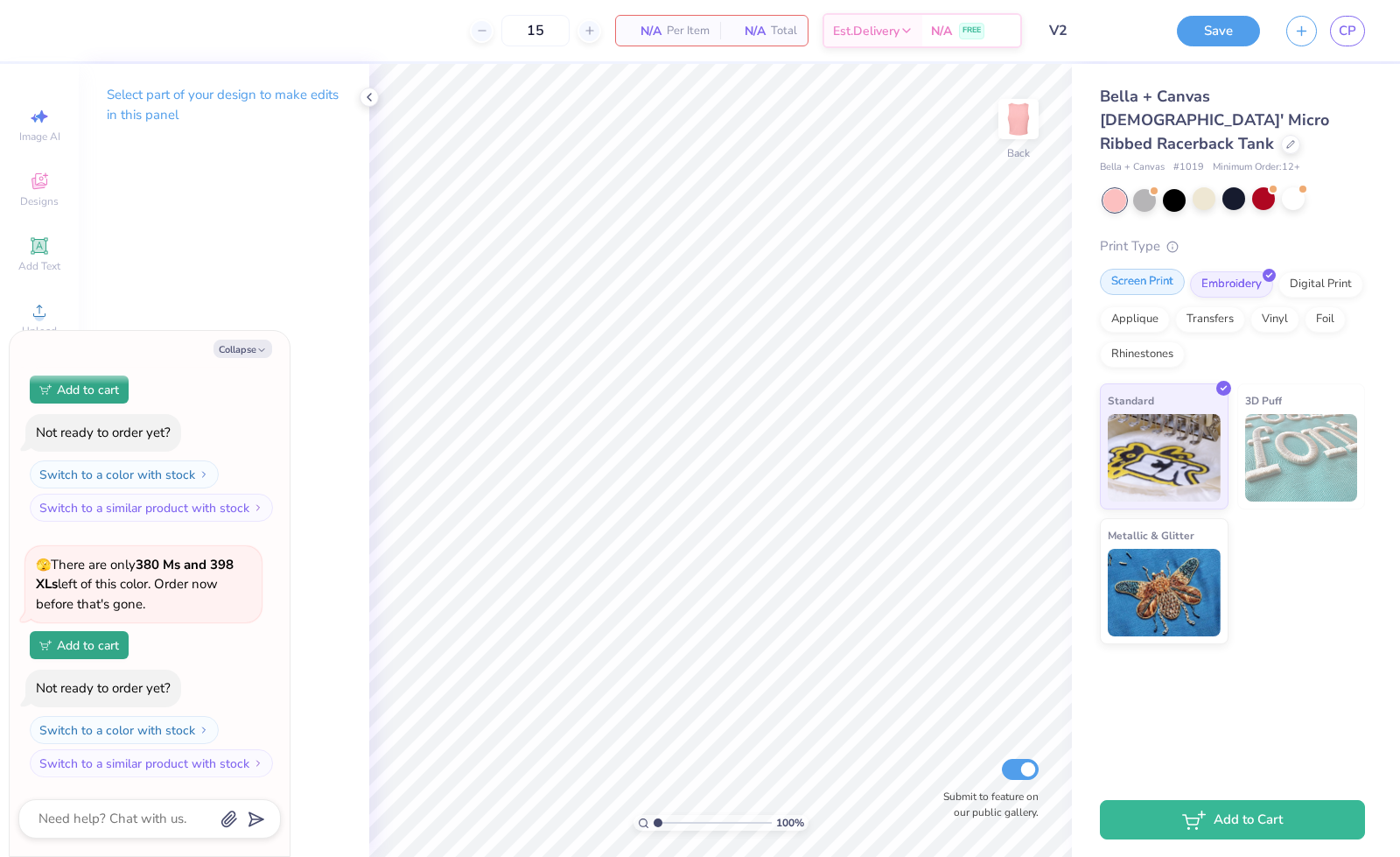
type input "15"
click at [1151, 268] on div "Screen Print" at bounding box center [1142, 281] width 85 height 26
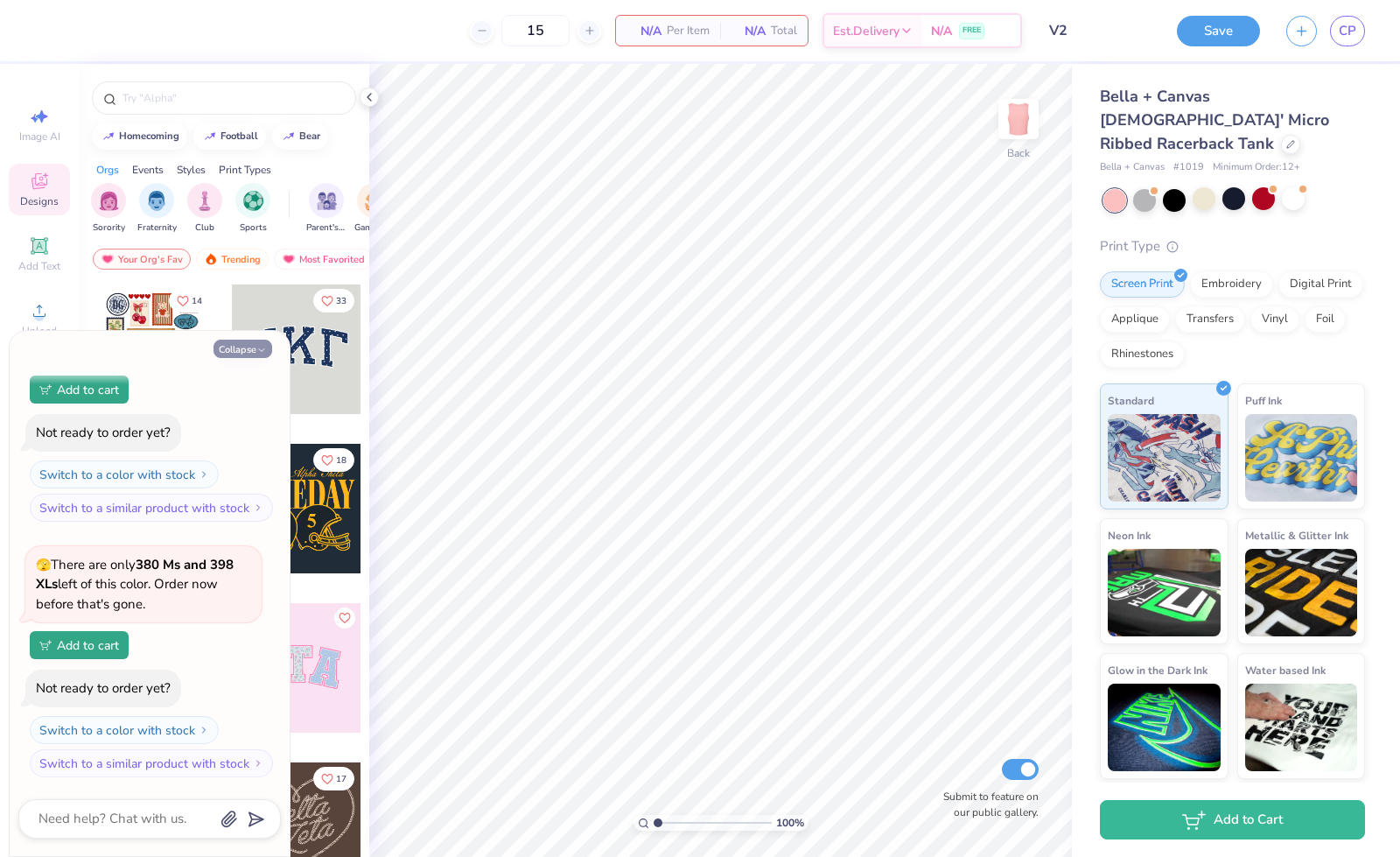
click at [233, 357] on button "Collapse" at bounding box center [243, 349] width 59 height 19
type textarea "x"
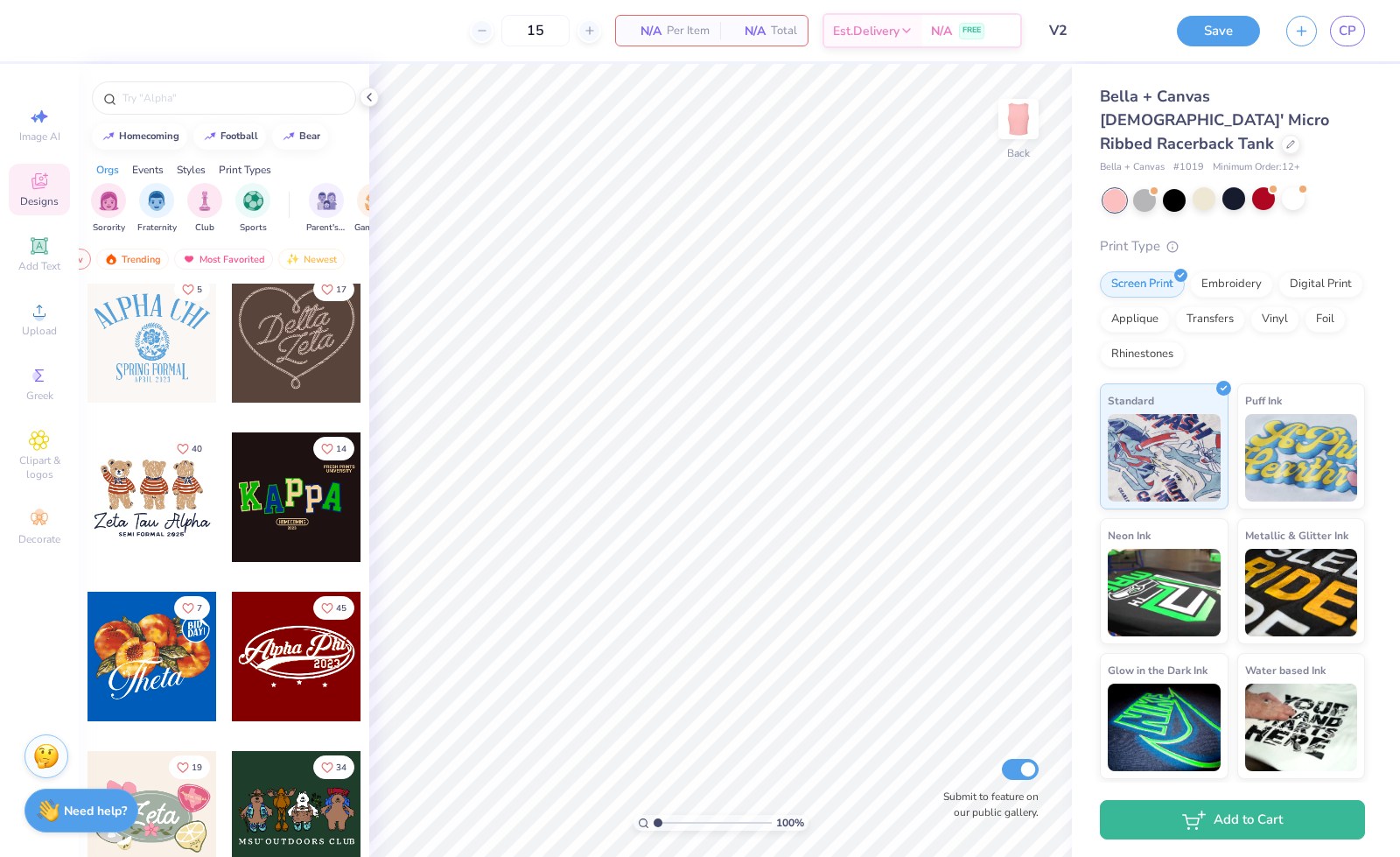
scroll to position [490, 0]
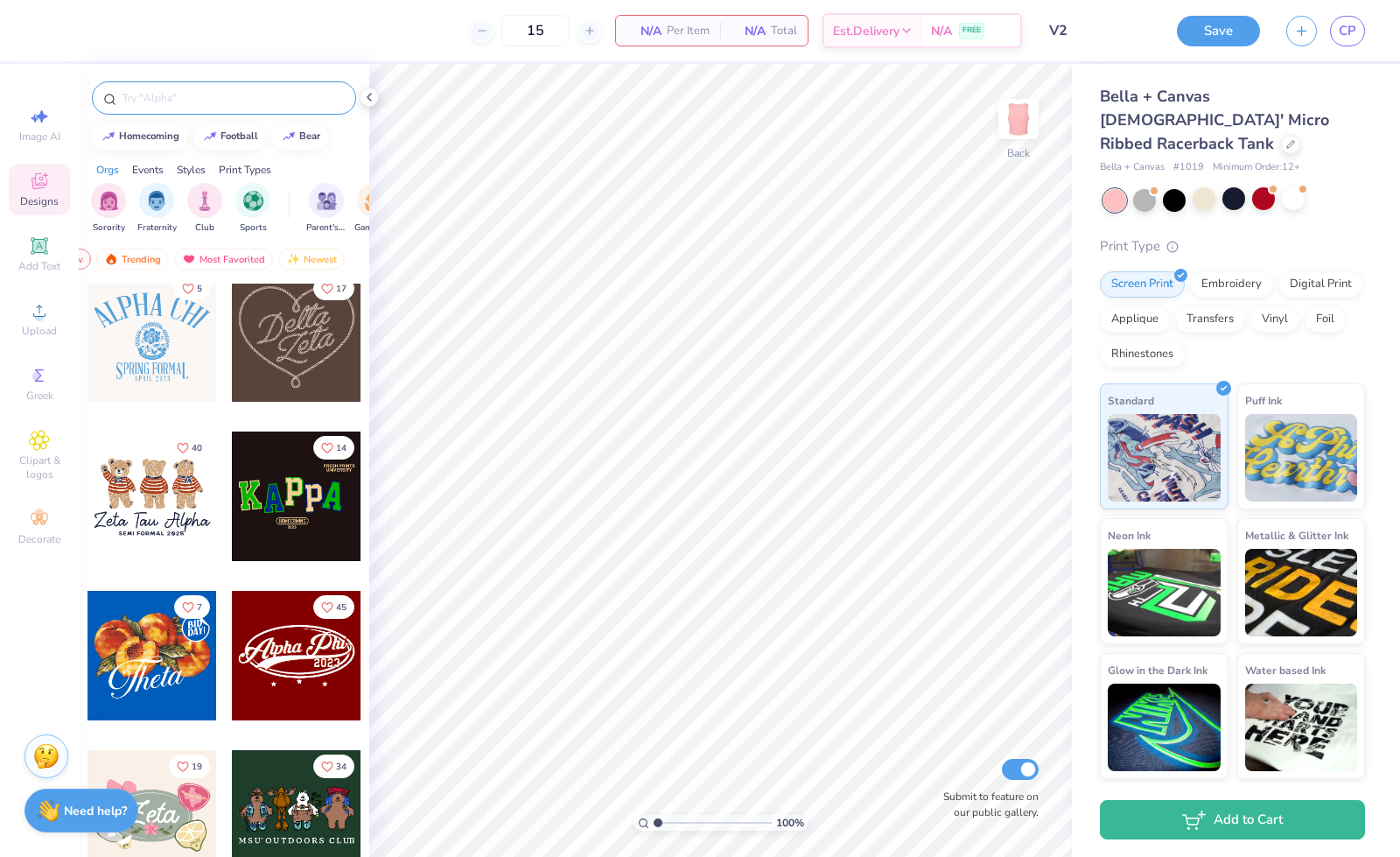
click at [196, 92] on input "text" at bounding box center [232, 98] width 224 height 18
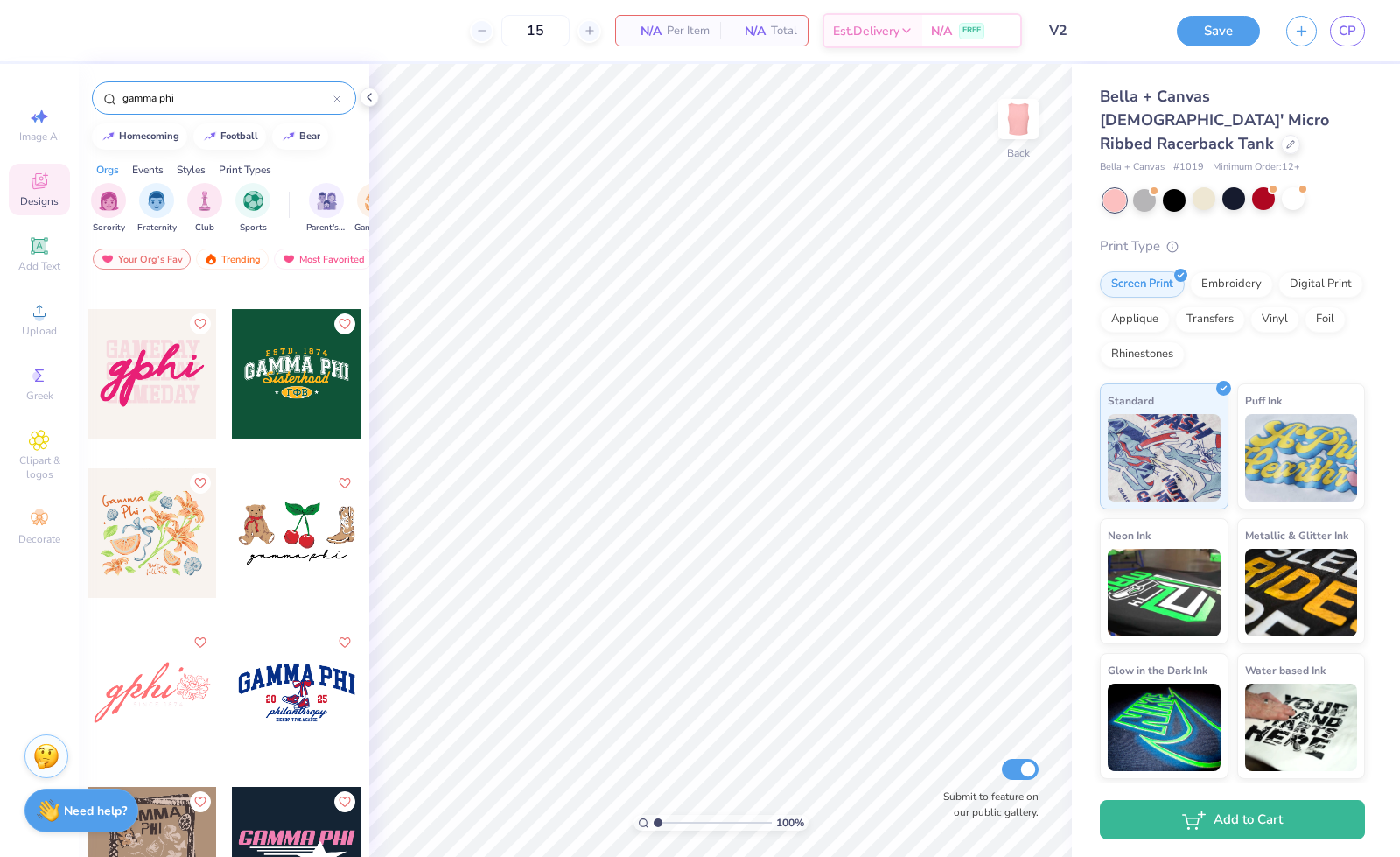
scroll to position [3166, 0]
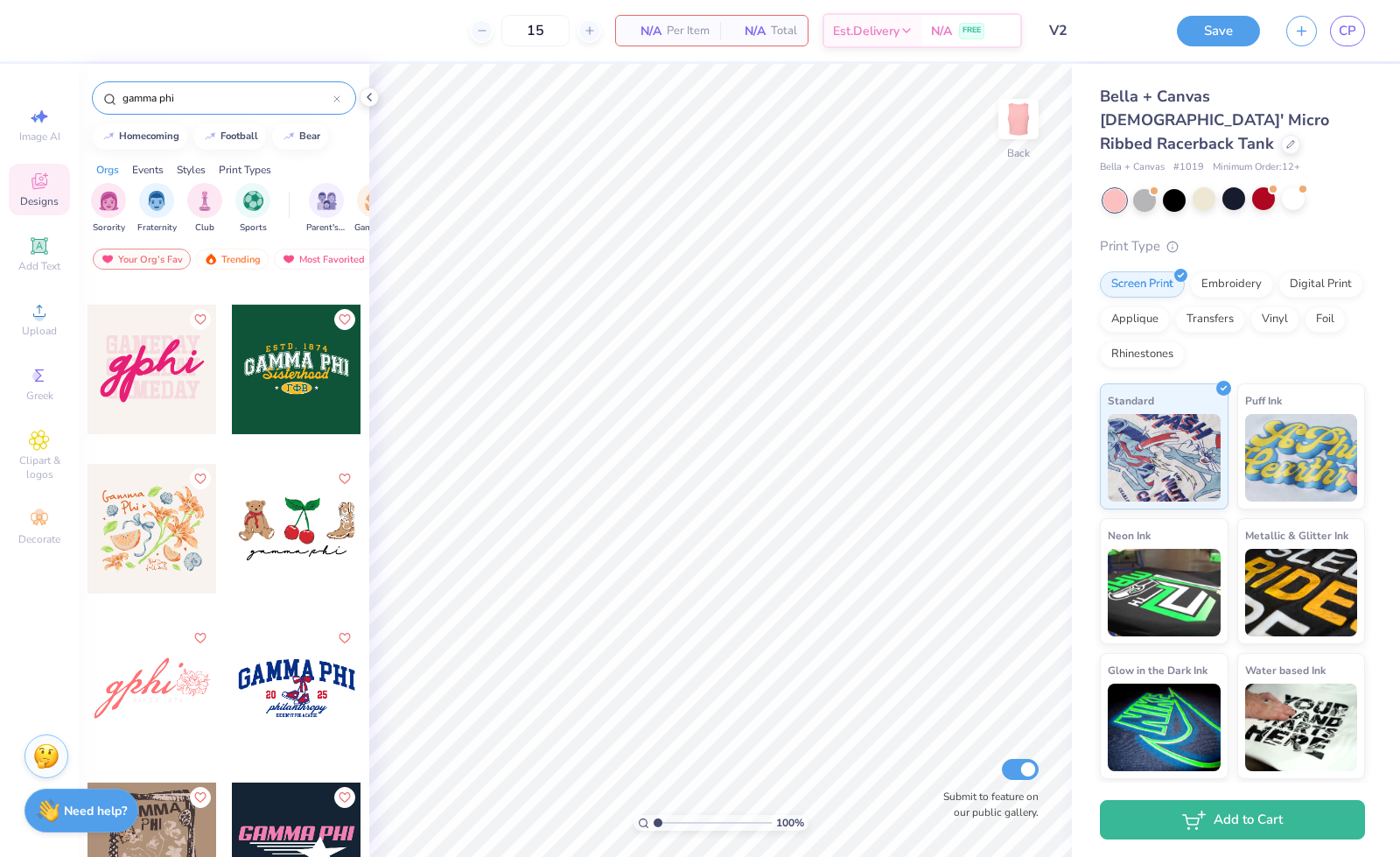
type input "gamma phi"
click at [154, 379] on div at bounding box center [152, 369] width 129 height 129
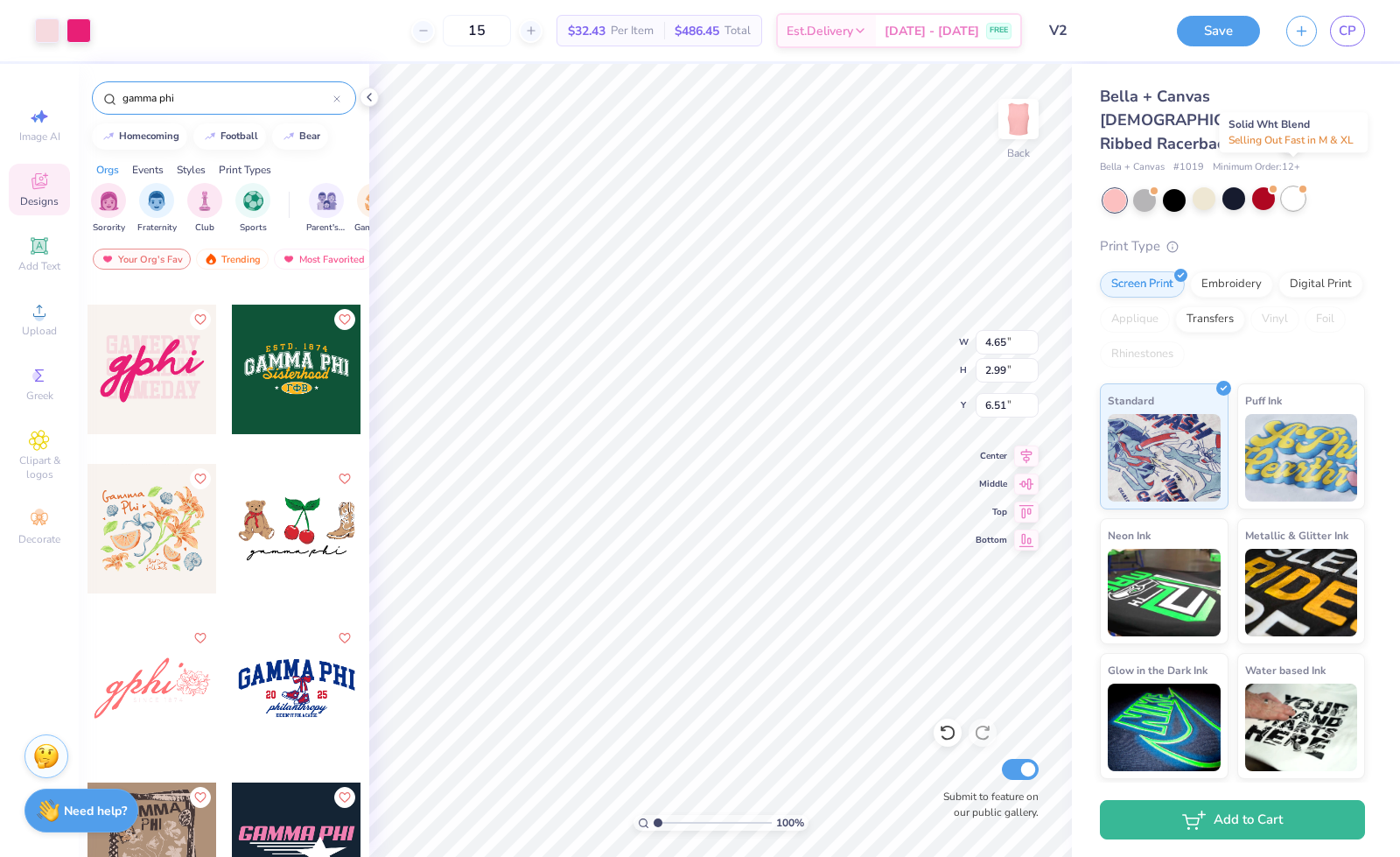
click at [1295, 187] on div at bounding box center [1292, 198] width 23 height 23
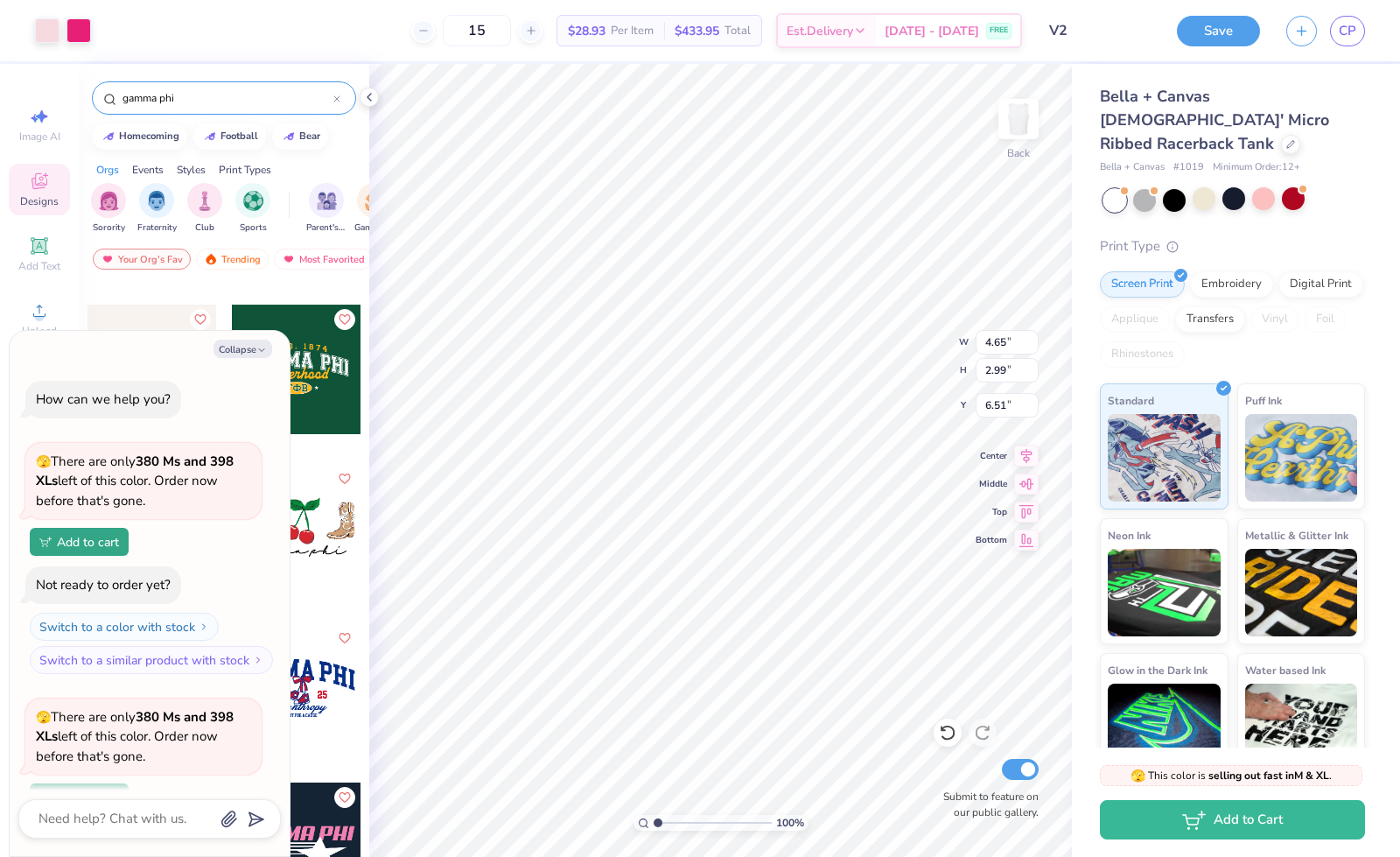
scroll to position [663, 0]
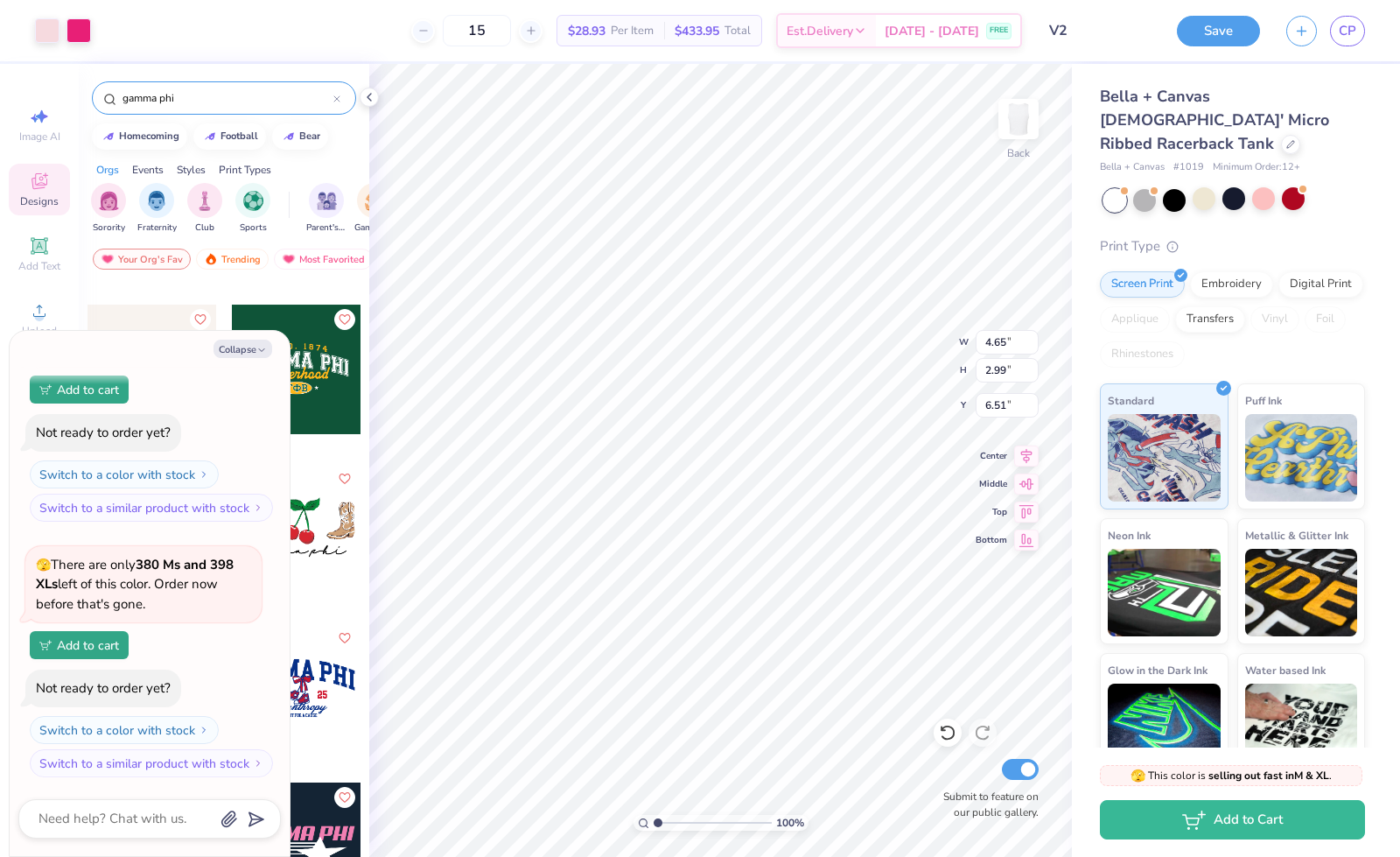
type textarea "x"
type input "0.98"
type textarea "x"
type input "6.59"
type input "4.24"
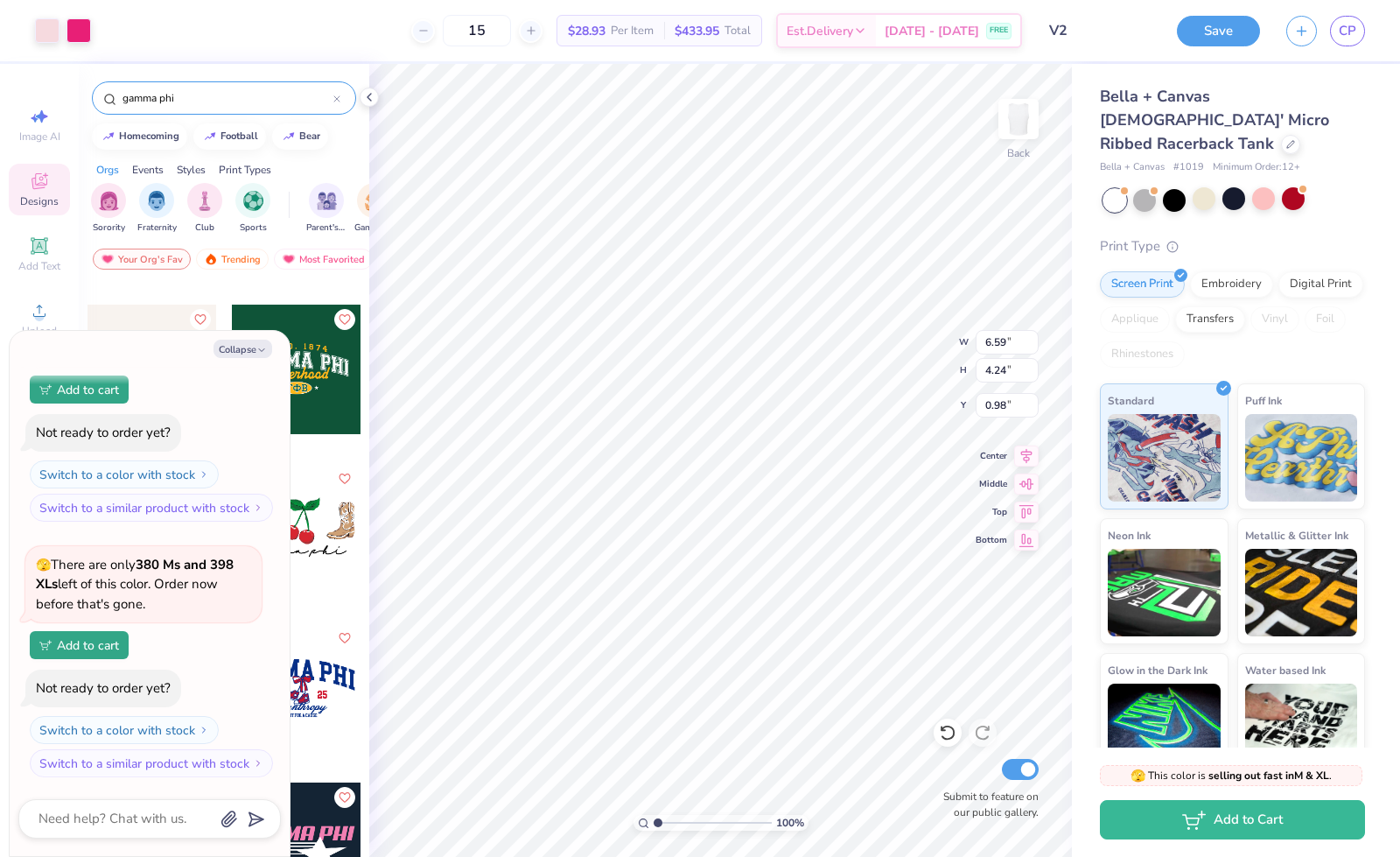
type textarea "x"
type input "8.50"
type input "5.46"
type textarea "x"
type input "6.04"
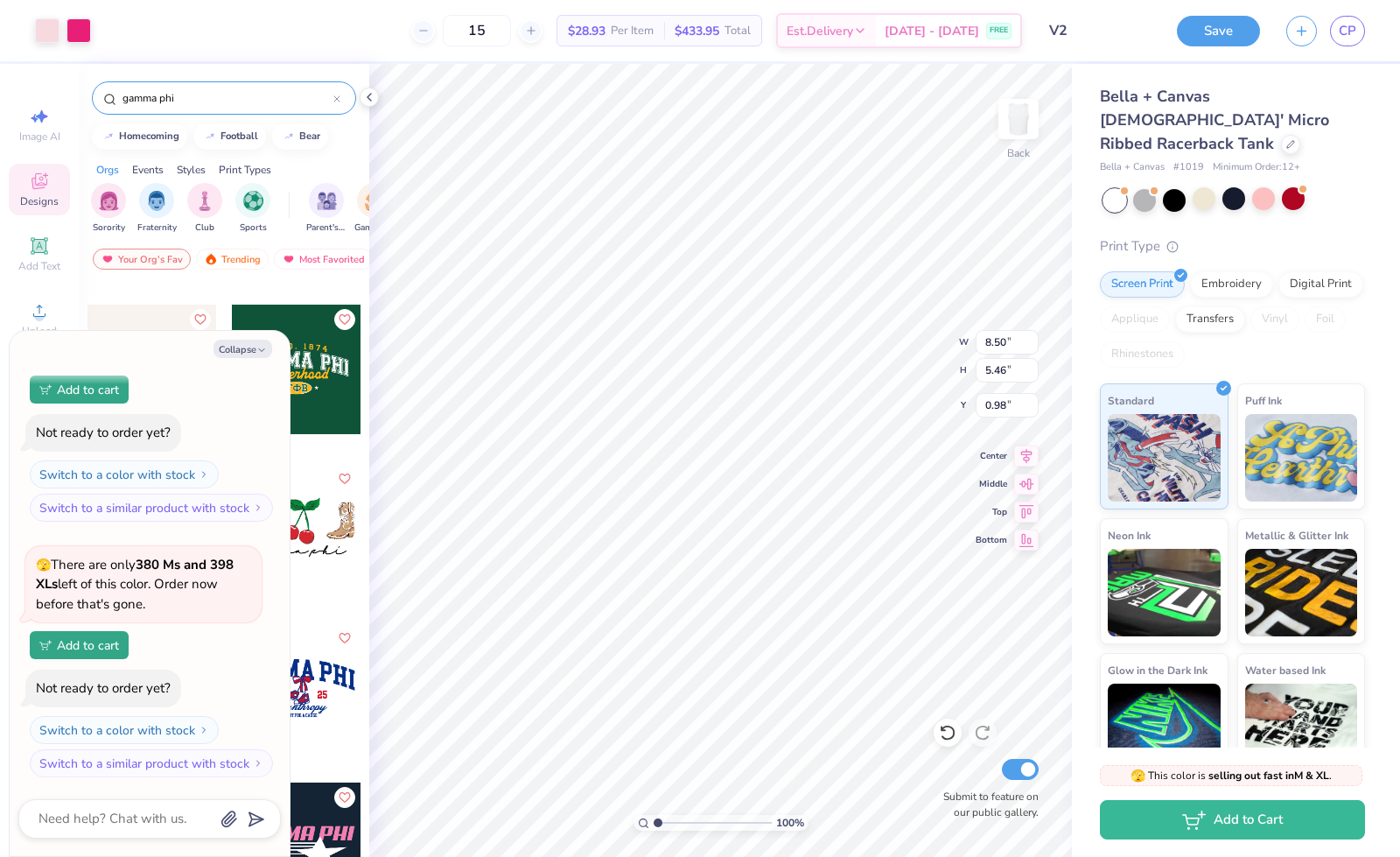
type input "3.88"
type textarea "x"
type input "1.25"
type textarea "x"
type input "1.72"
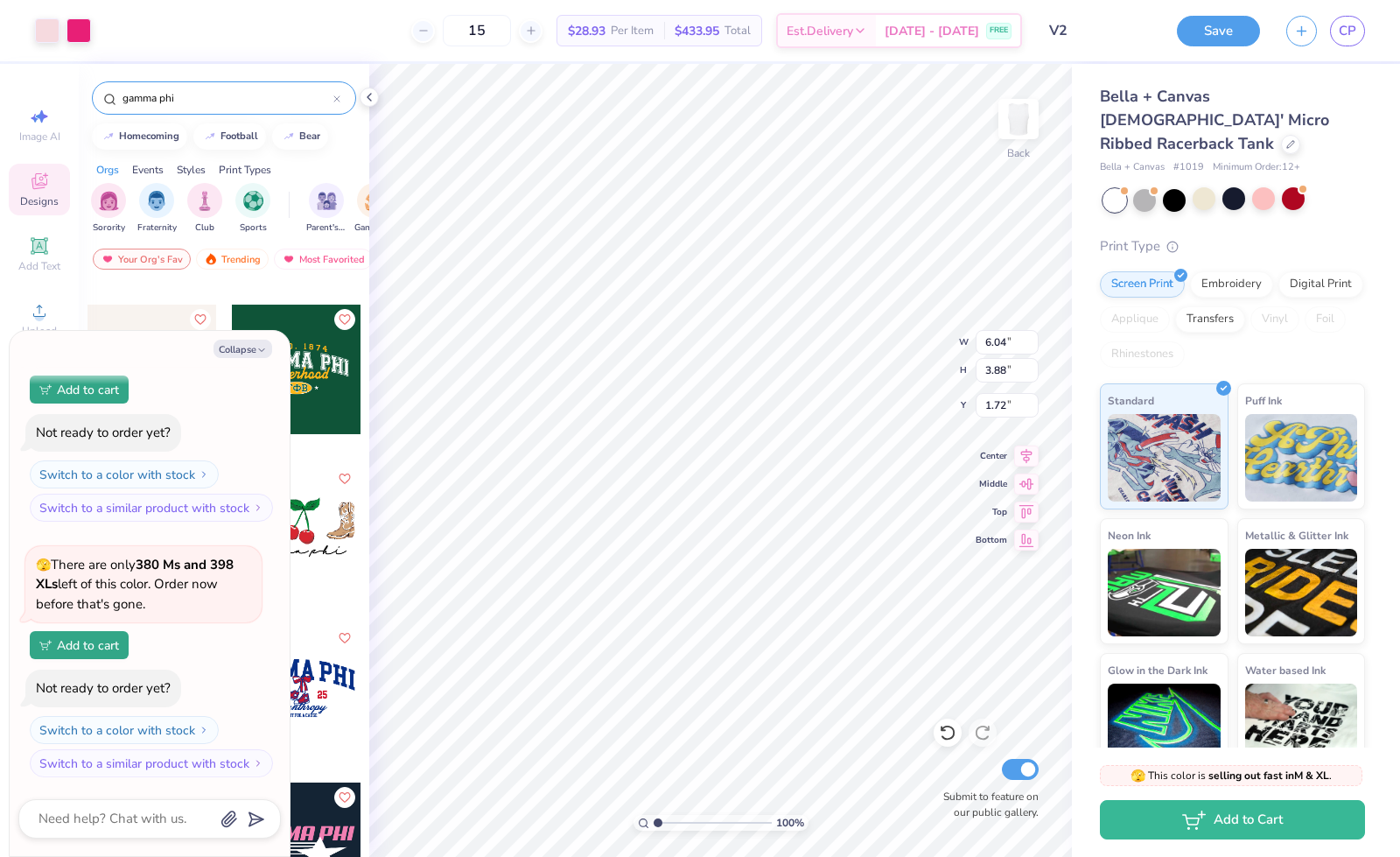
click at [886, 329] on div "100 % Back W 6.04 6.04 " H 3.88 3.88 " Y 1.72 1.72 " Center Middle Top Bottom S…" at bounding box center [721, 460] width 703 height 793
type textarea "x"
